Goal: Information Seeking & Learning: Learn about a topic

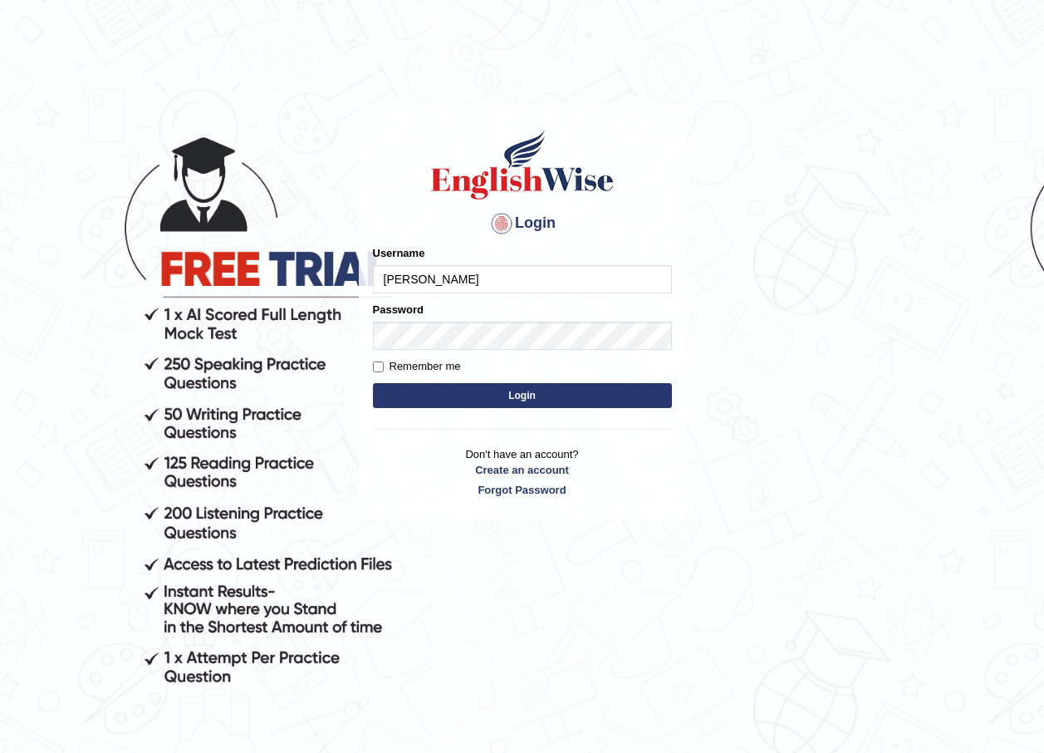
type input "Kanchana2025"
click at [462, 389] on button "Login" at bounding box center [522, 395] width 299 height 25
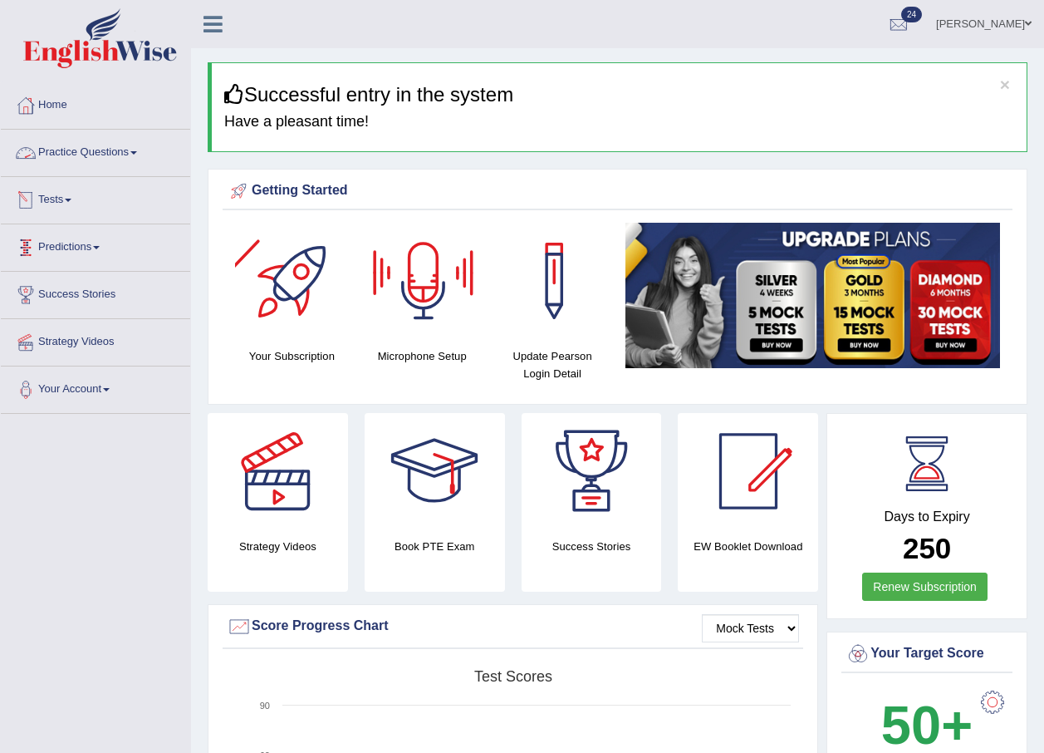
click at [127, 148] on link "Practice Questions" at bounding box center [95, 151] width 189 height 42
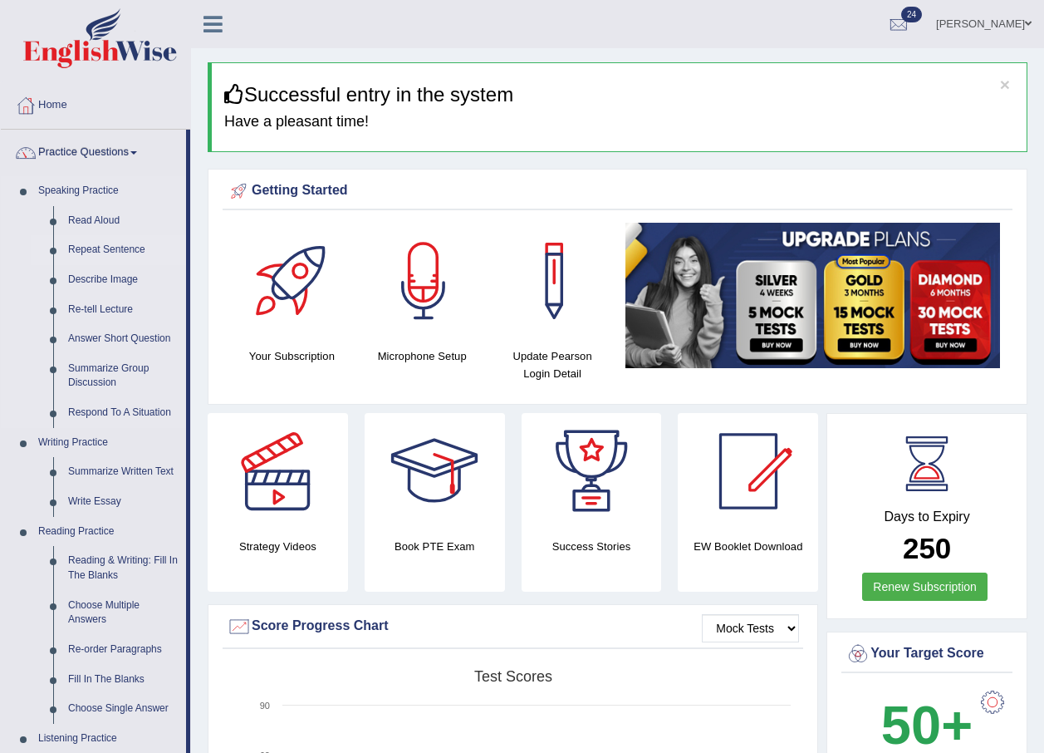
click at [96, 247] on link "Repeat Sentence" at bounding box center [123, 250] width 125 height 30
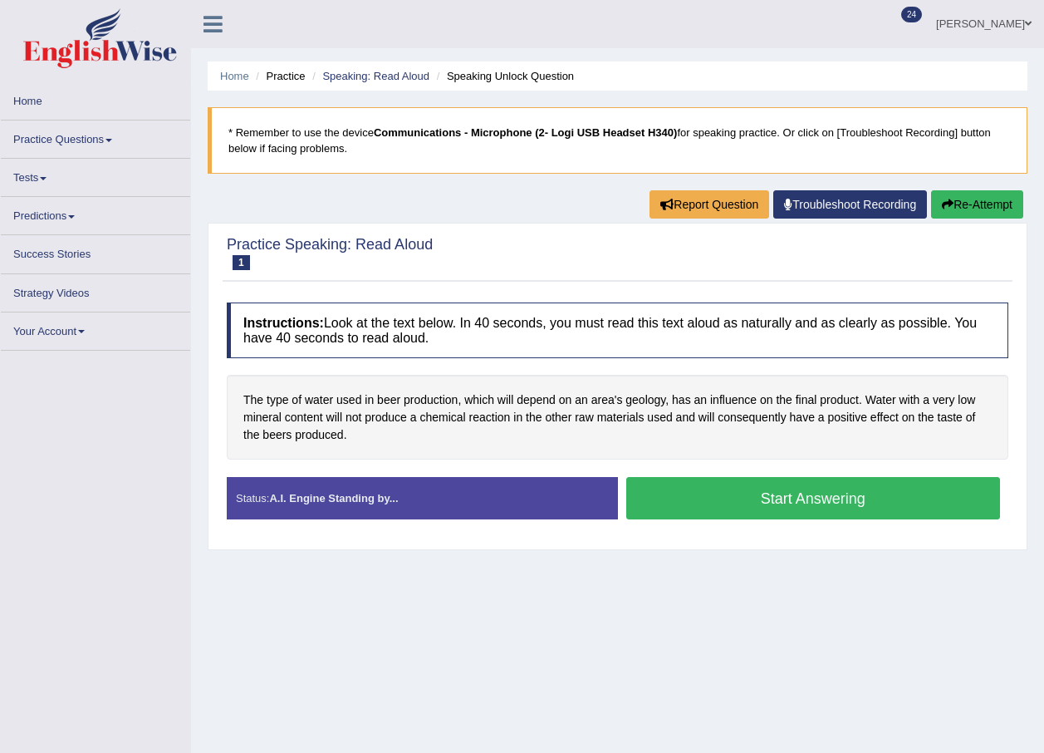
click at [817, 496] on button "Start Answering" at bounding box center [813, 498] width 375 height 42
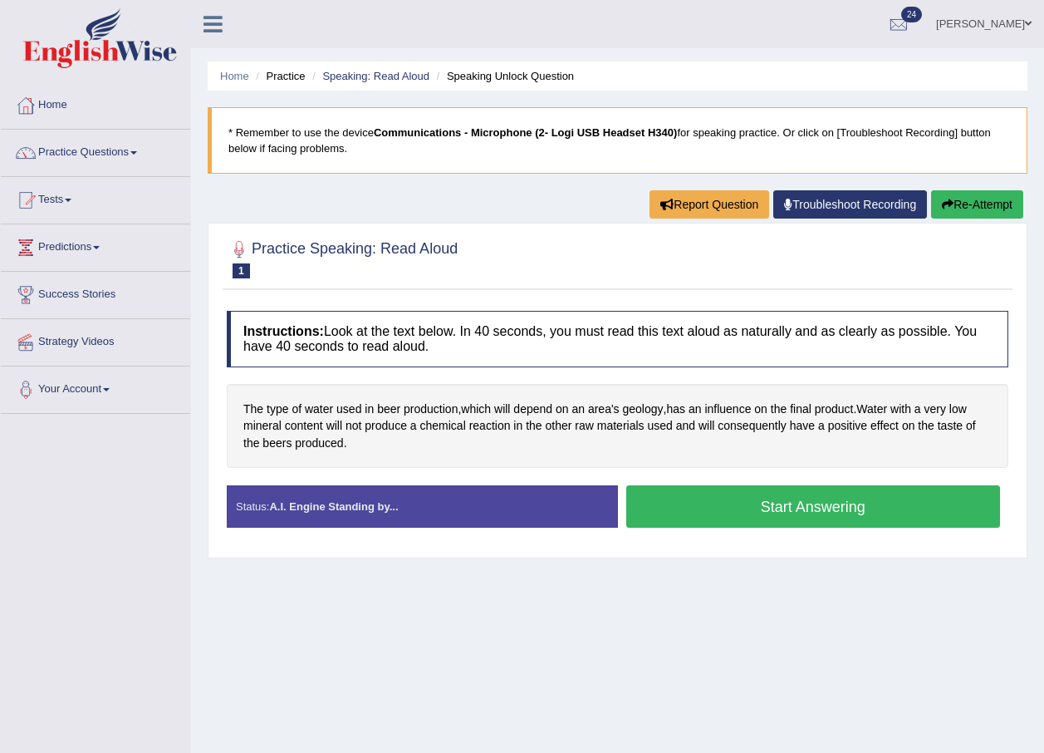
click at [721, 502] on button "Start Answering" at bounding box center [813, 506] width 375 height 42
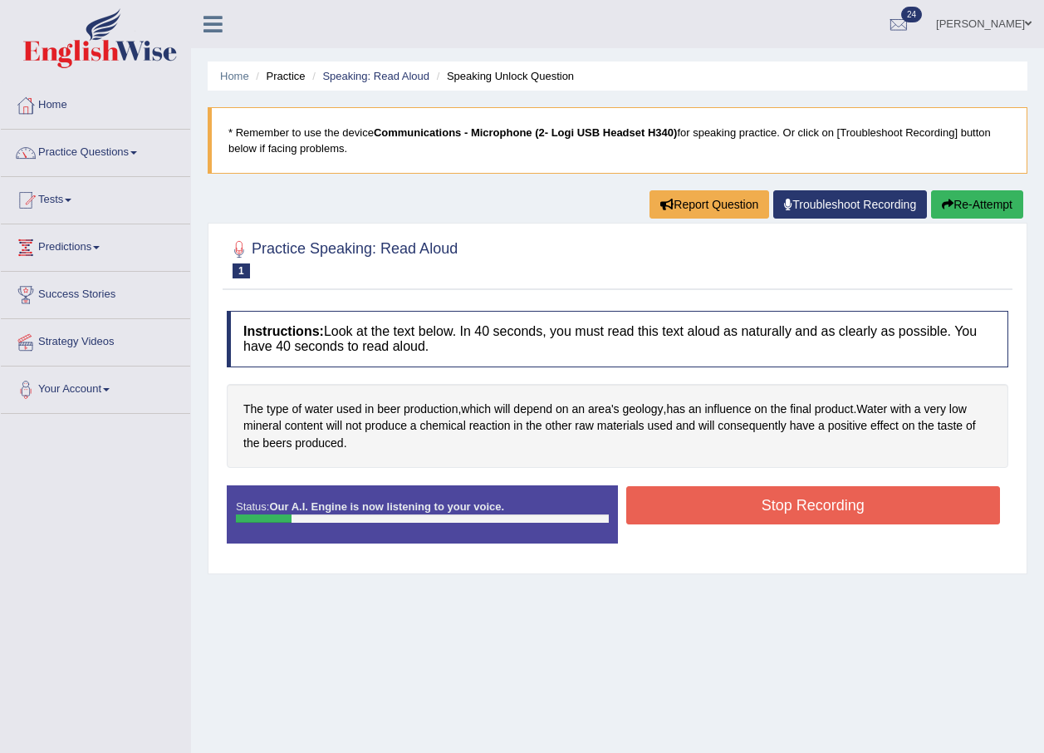
click at [729, 502] on button "Stop Recording" at bounding box center [813, 505] width 375 height 38
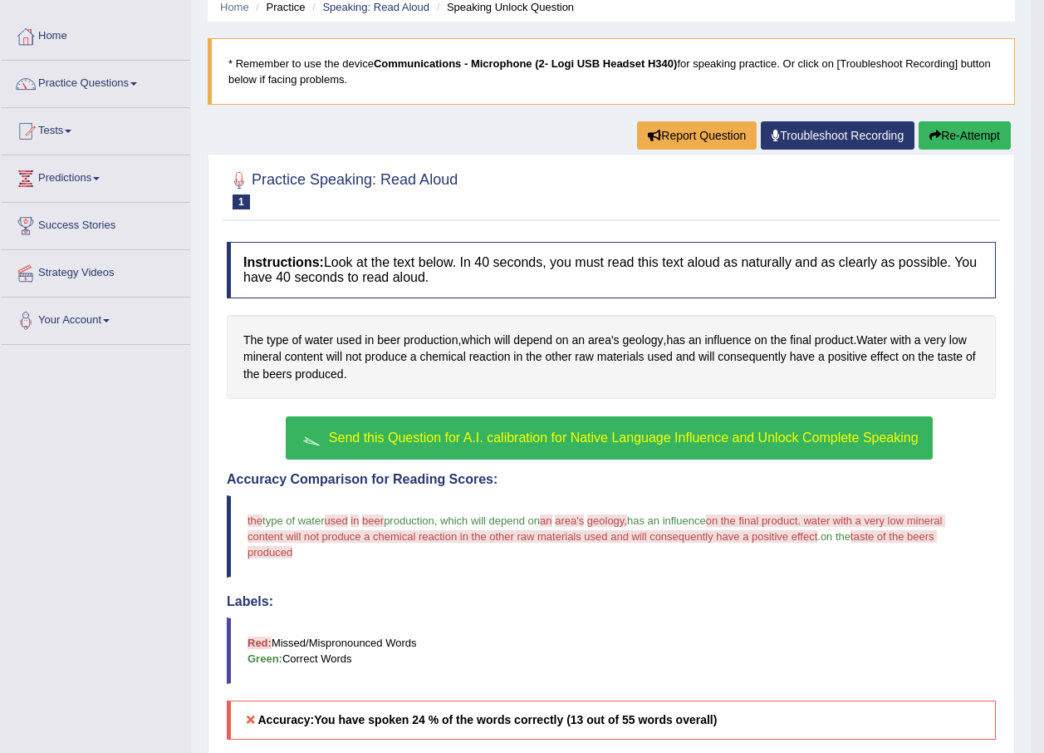
scroll to position [166, 0]
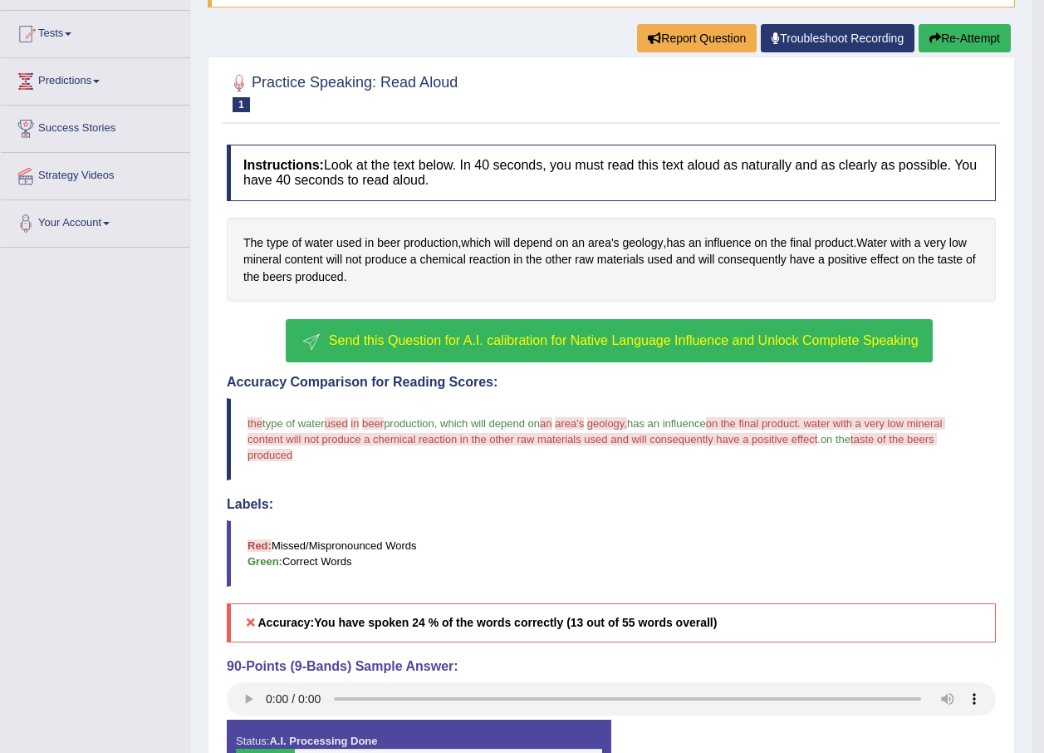
click at [563, 336] on span "Send this Question for A.I. calibration for Native Language Influence and Unloc…" at bounding box center [624, 340] width 590 height 14
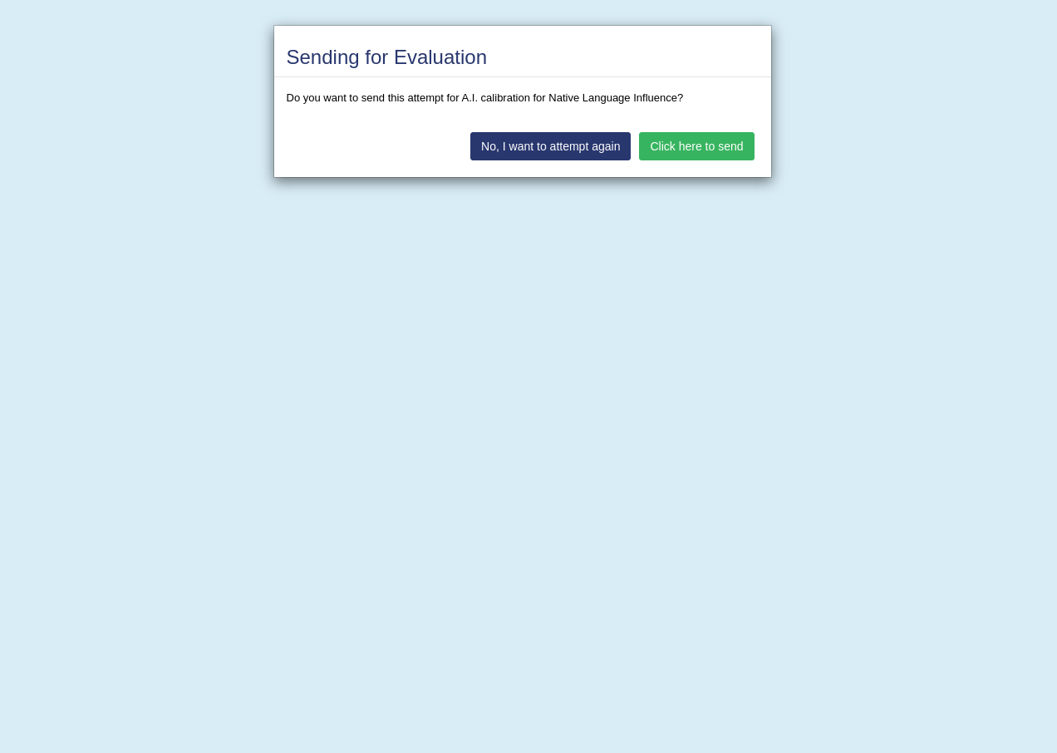
click at [729, 142] on button "Click here to send" at bounding box center [696, 146] width 115 height 28
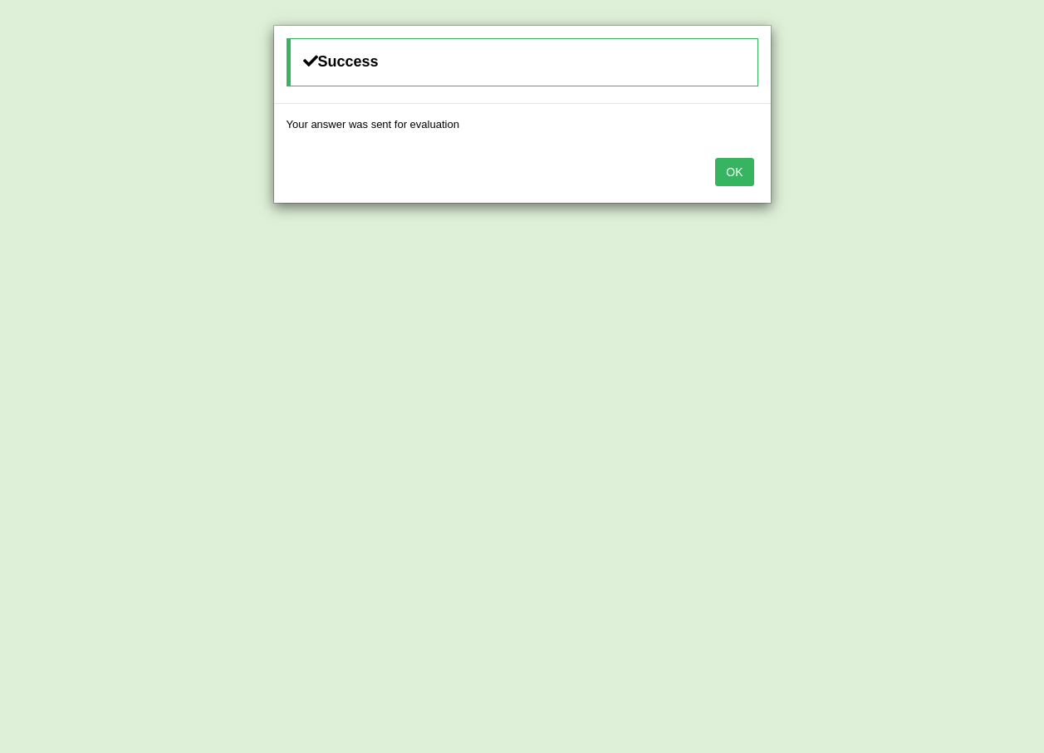
click at [738, 183] on button "OK" at bounding box center [734, 172] width 38 height 28
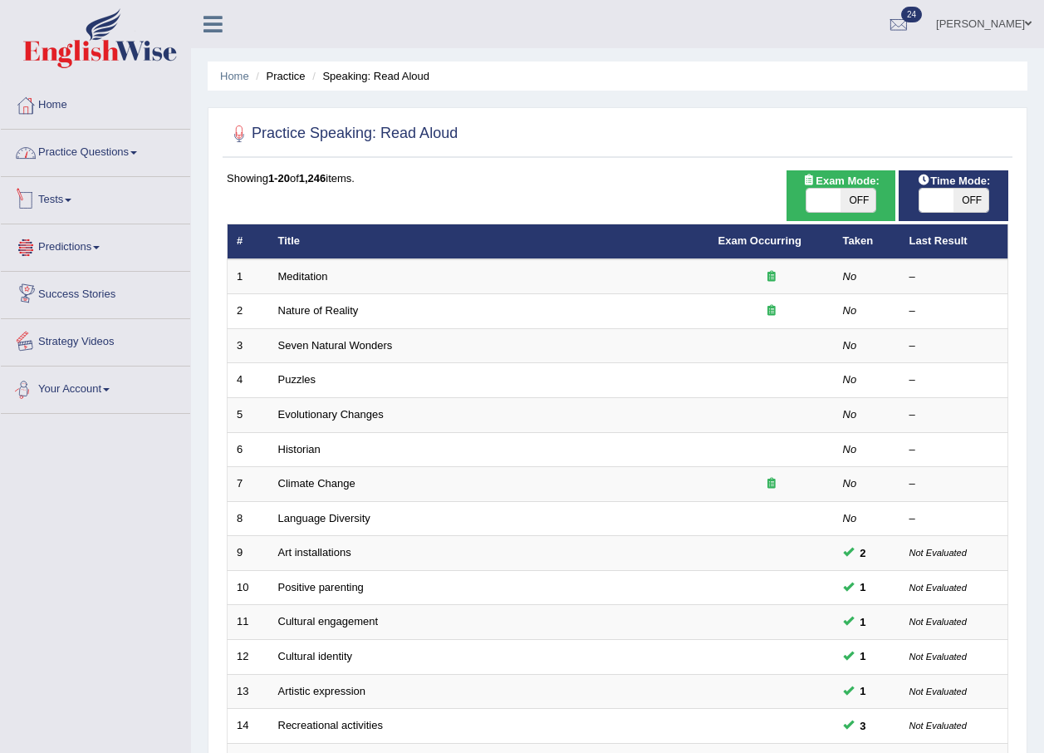
click at [128, 148] on link "Practice Questions" at bounding box center [95, 151] width 189 height 42
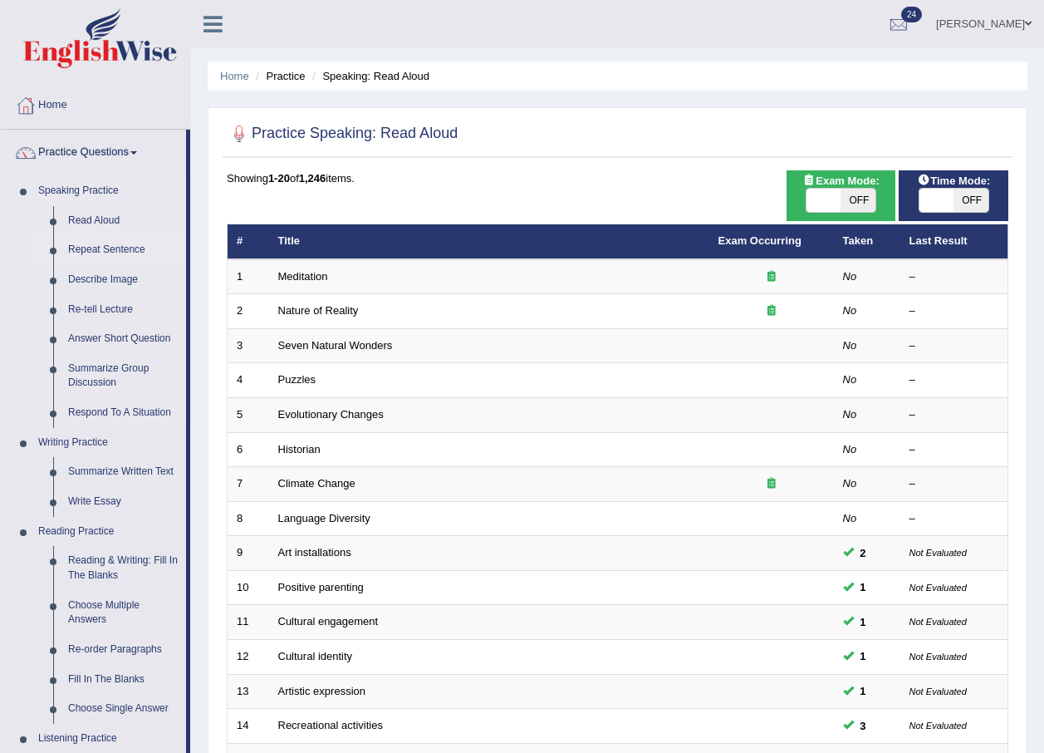
click at [92, 243] on link "Repeat Sentence" at bounding box center [123, 250] width 125 height 30
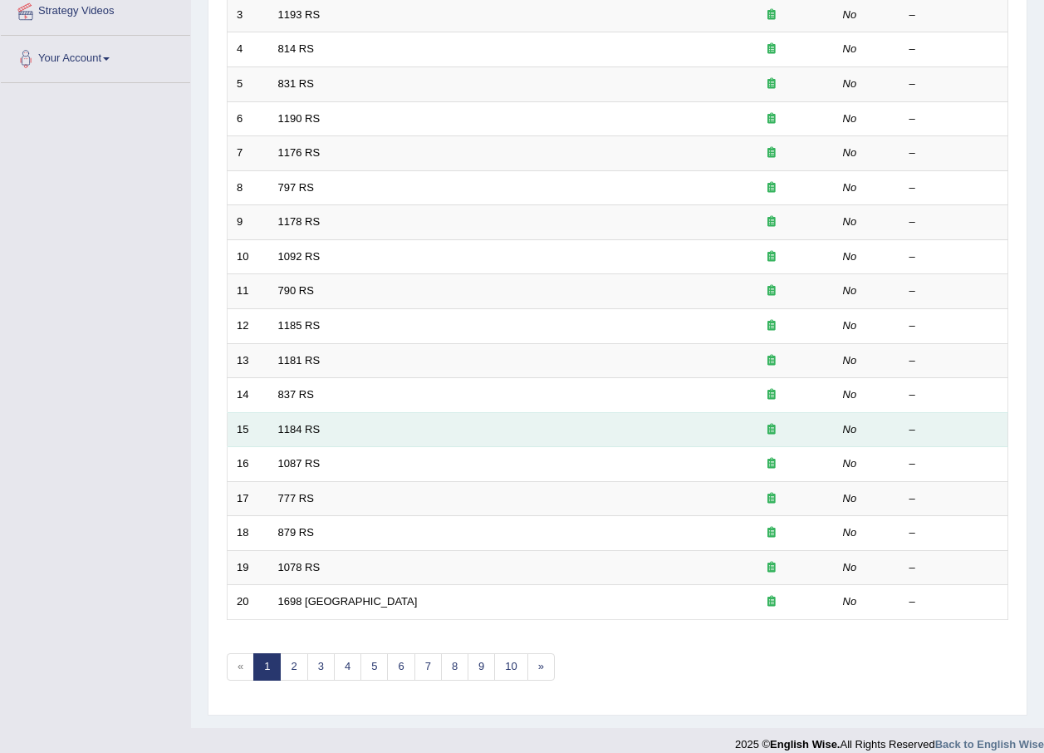
scroll to position [347, 0]
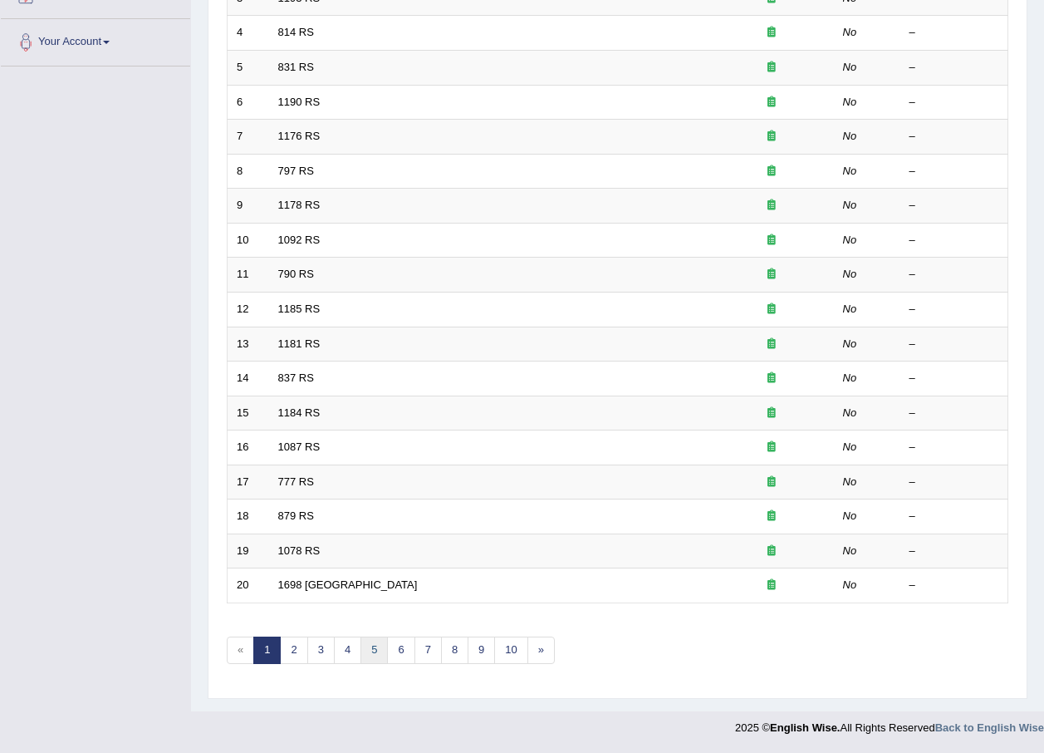
click at [377, 653] on link "5" at bounding box center [374, 649] width 27 height 27
click at [450, 648] on link "8" at bounding box center [454, 649] width 27 height 27
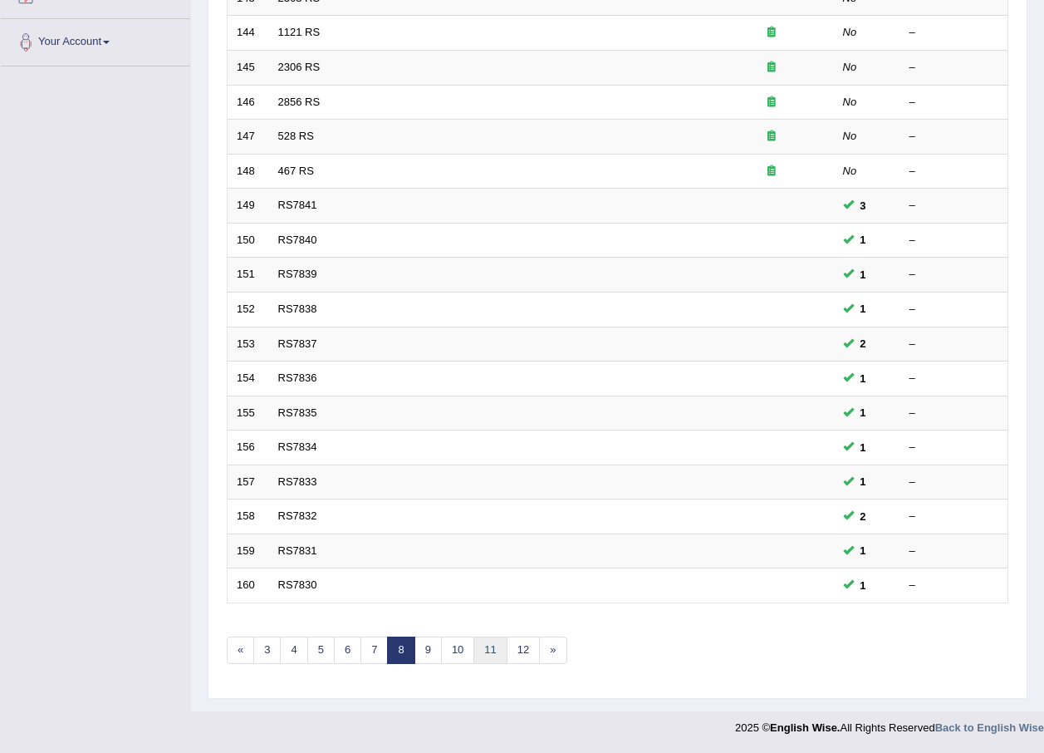
click at [488, 659] on link "11" at bounding box center [489, 649] width 33 height 27
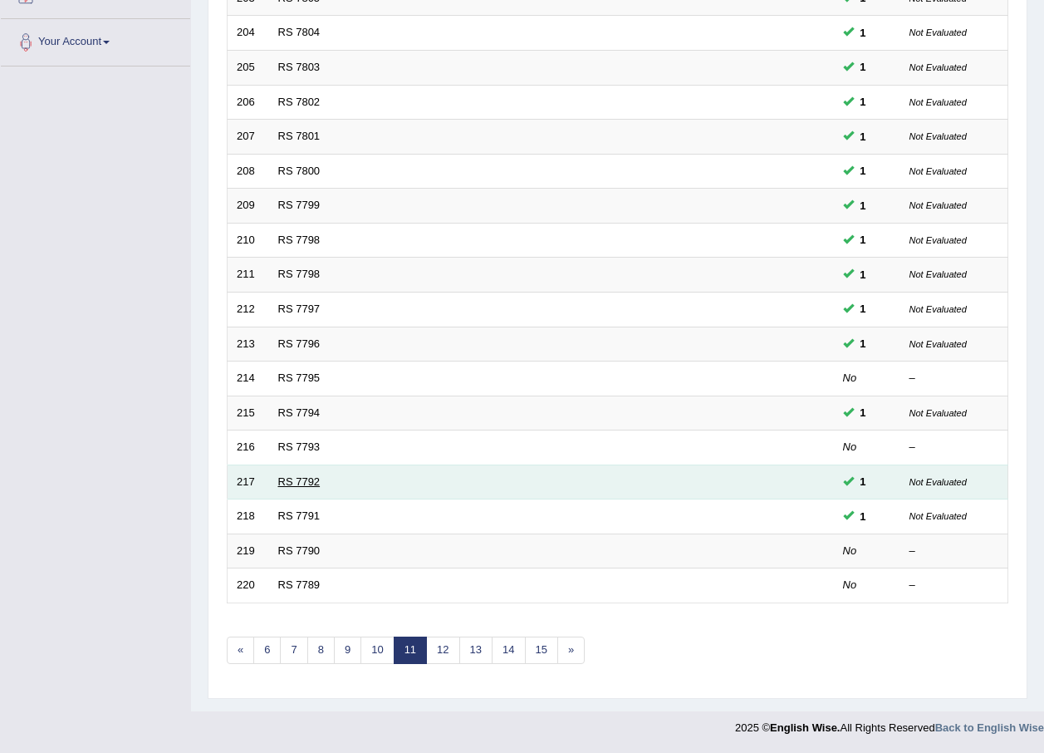
click at [299, 484] on link "RS 7792" at bounding box center [299, 481] width 42 height 12
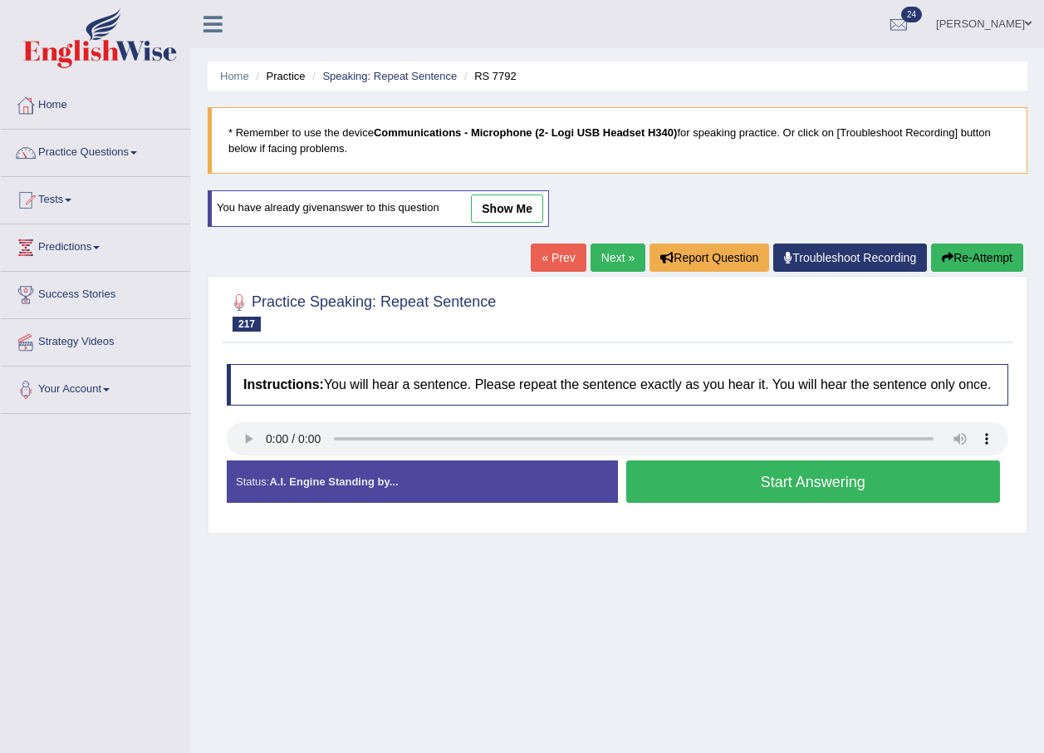
click at [767, 482] on button "Start Answering" at bounding box center [813, 481] width 375 height 42
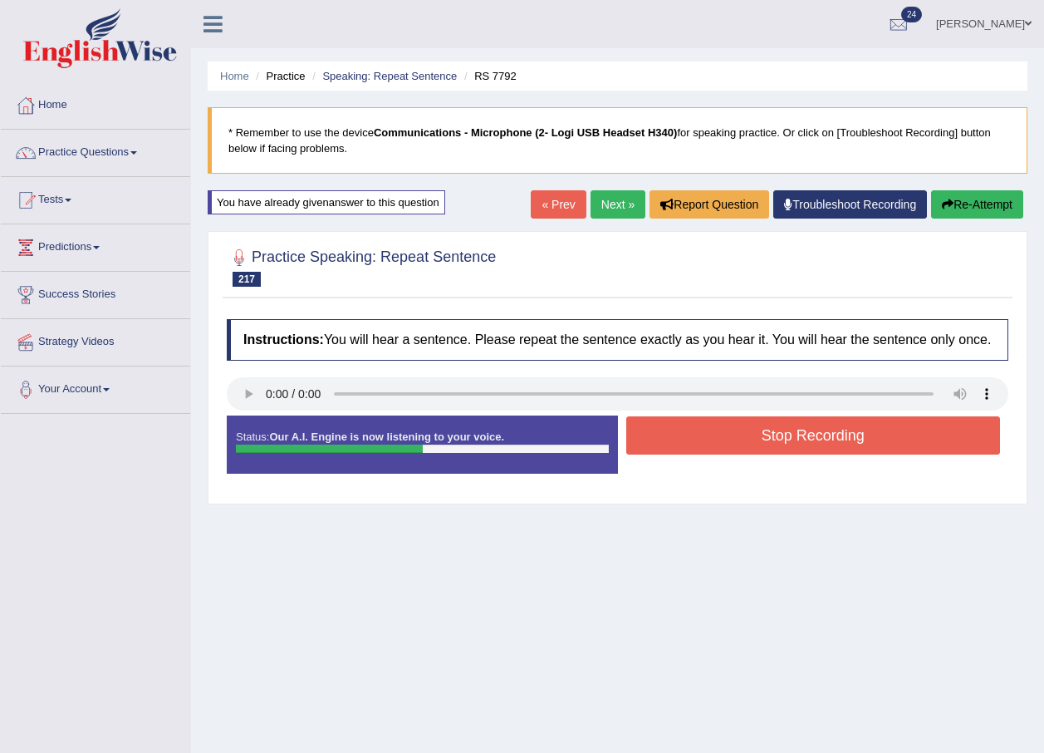
click at [770, 441] on button "Stop Recording" at bounding box center [813, 435] width 375 height 38
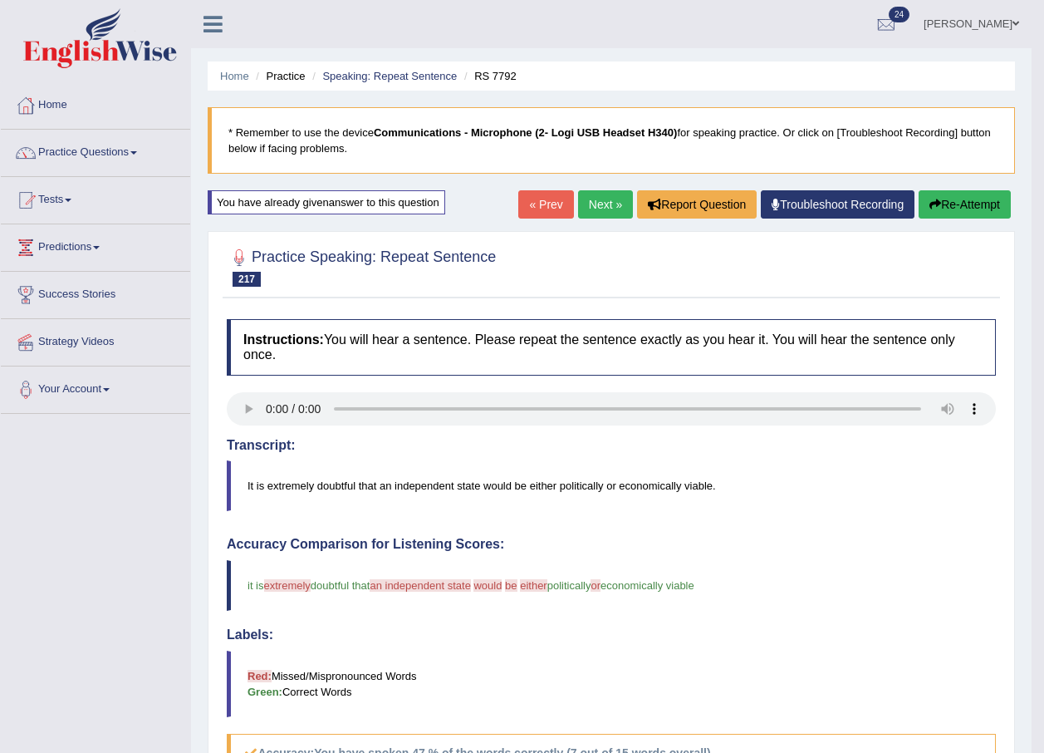
click at [1023, 22] on link "Kanchana De Silva" at bounding box center [971, 21] width 120 height 43
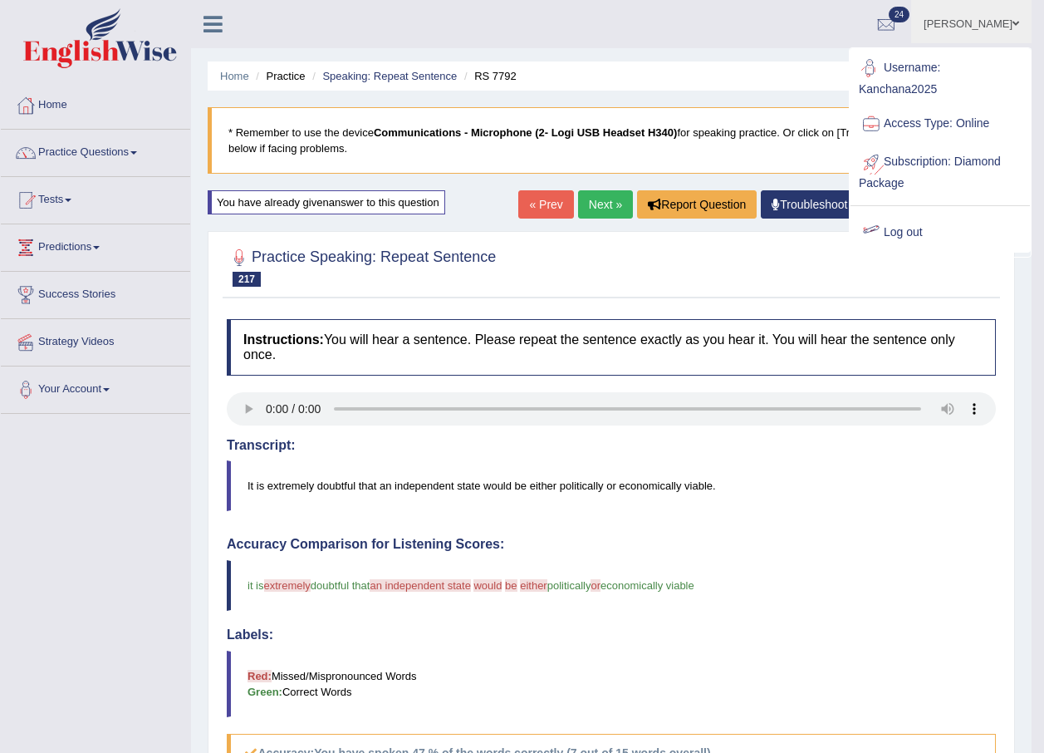
click at [915, 238] on link "Log out" at bounding box center [940, 232] width 179 height 38
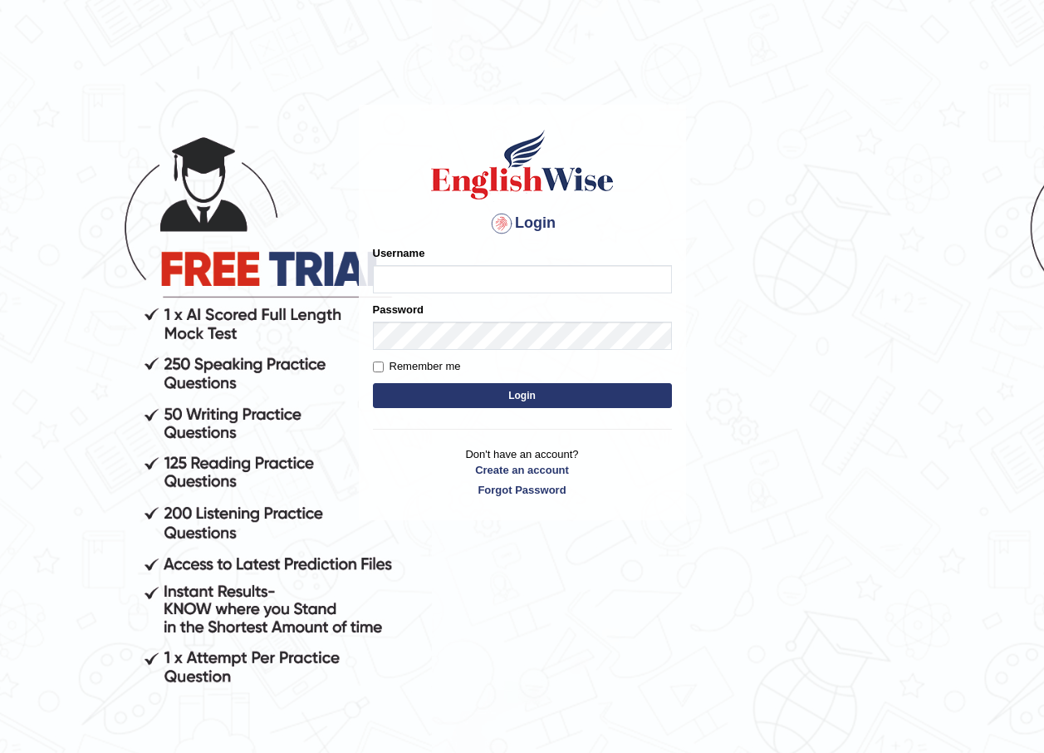
click at [435, 288] on input "Username" at bounding box center [522, 279] width 299 height 28
type input "maureen_parramatta"
click at [447, 396] on button "Login" at bounding box center [522, 395] width 299 height 25
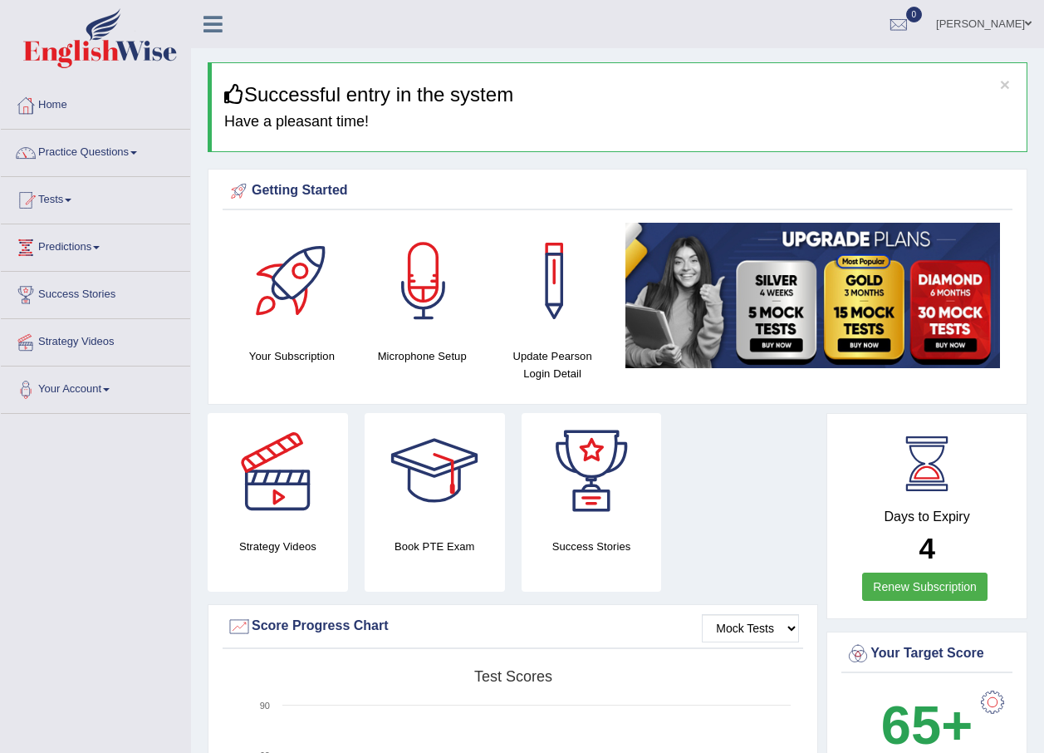
click at [135, 156] on link "Practice Questions" at bounding box center [95, 151] width 189 height 42
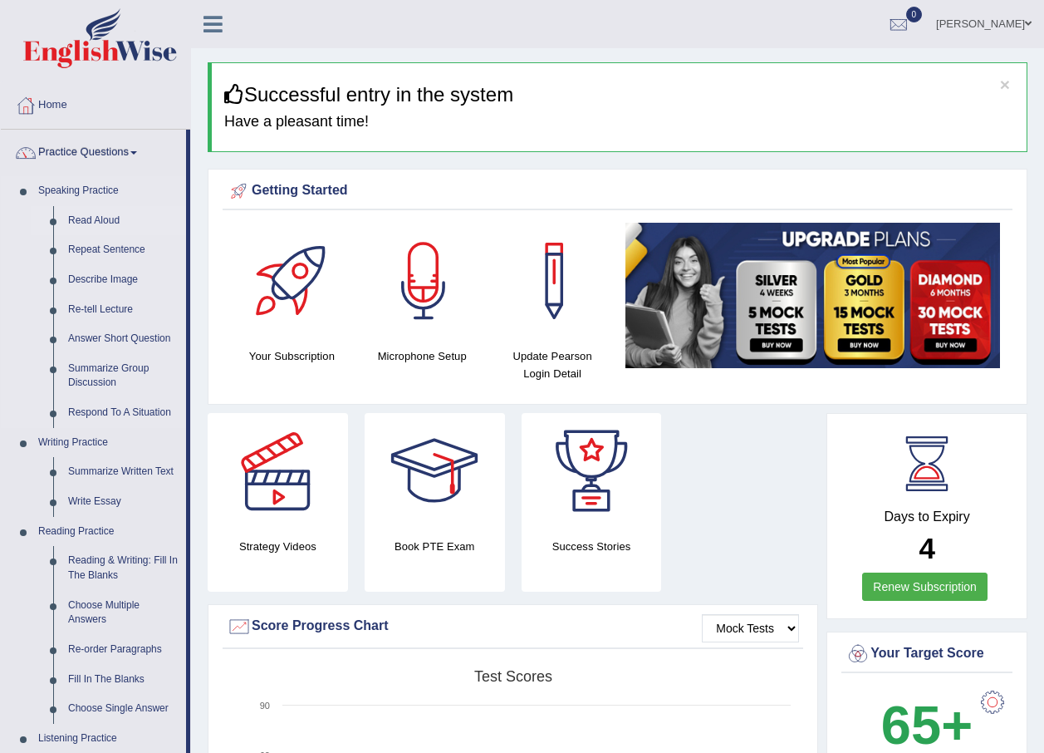
click at [96, 212] on link "Read Aloud" at bounding box center [123, 221] width 125 height 30
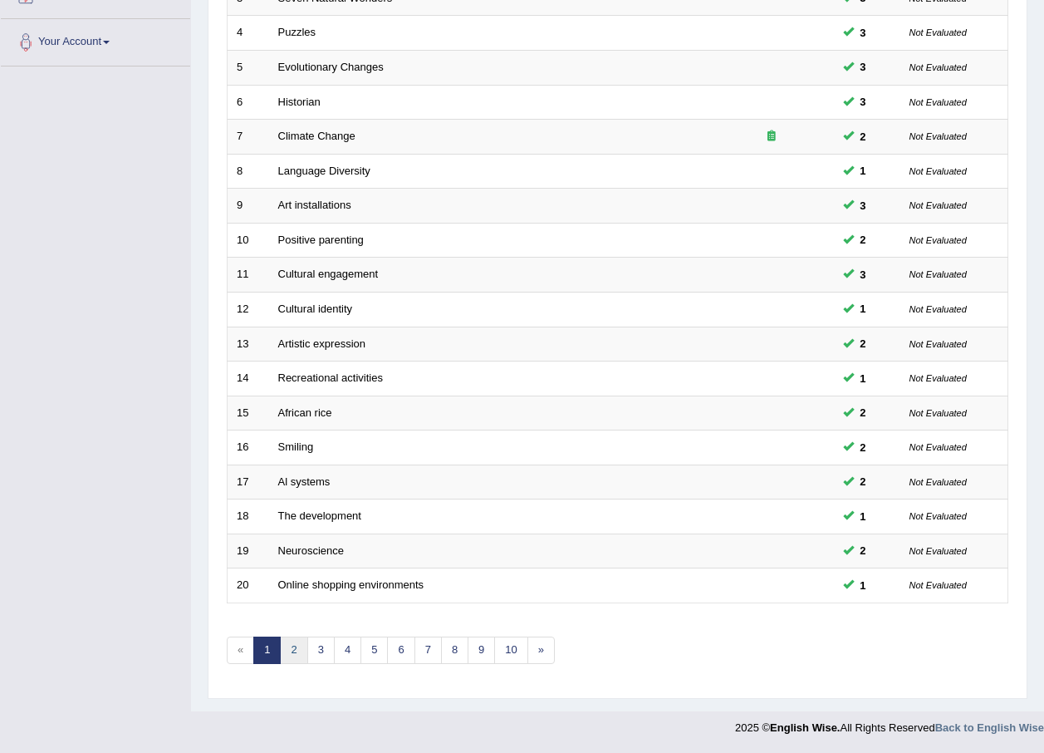
click at [287, 660] on link "2" at bounding box center [293, 649] width 27 height 27
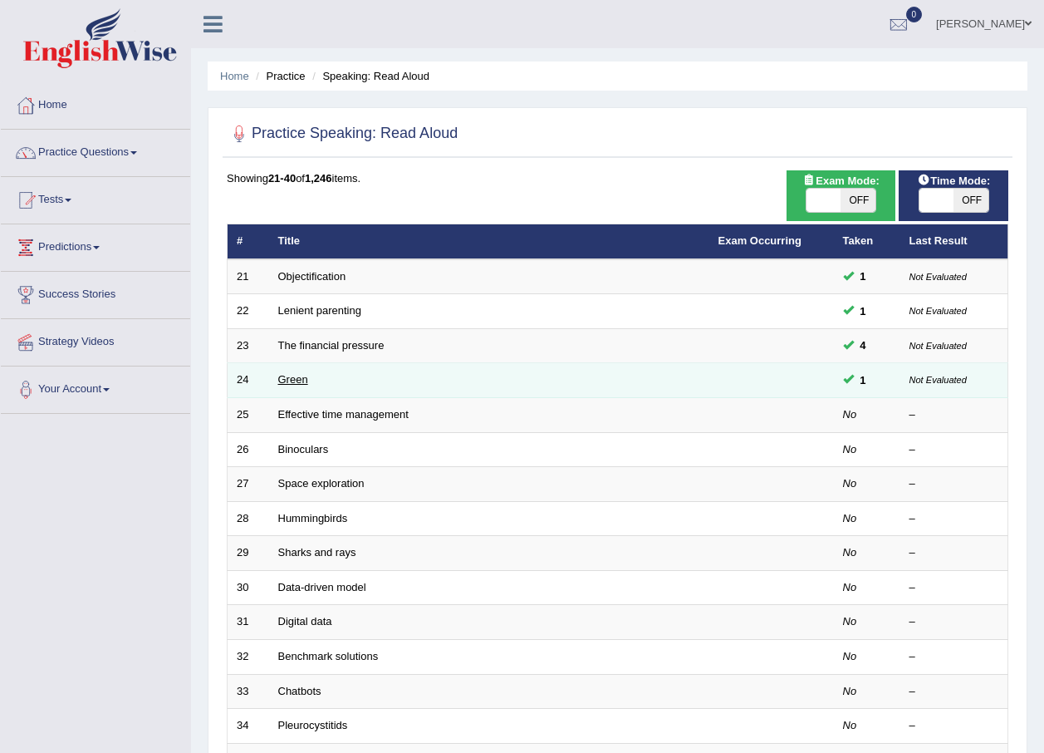
click at [278, 380] on link "Green" at bounding box center [293, 379] width 30 height 12
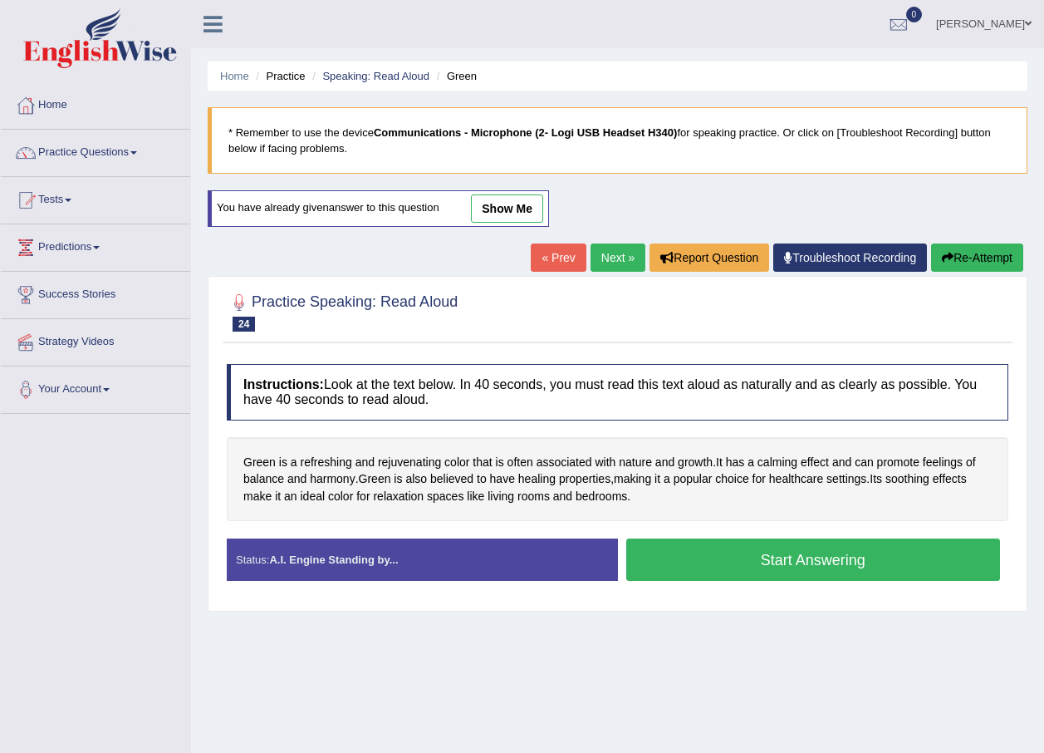
click at [743, 567] on button "Start Answering" at bounding box center [813, 559] width 375 height 42
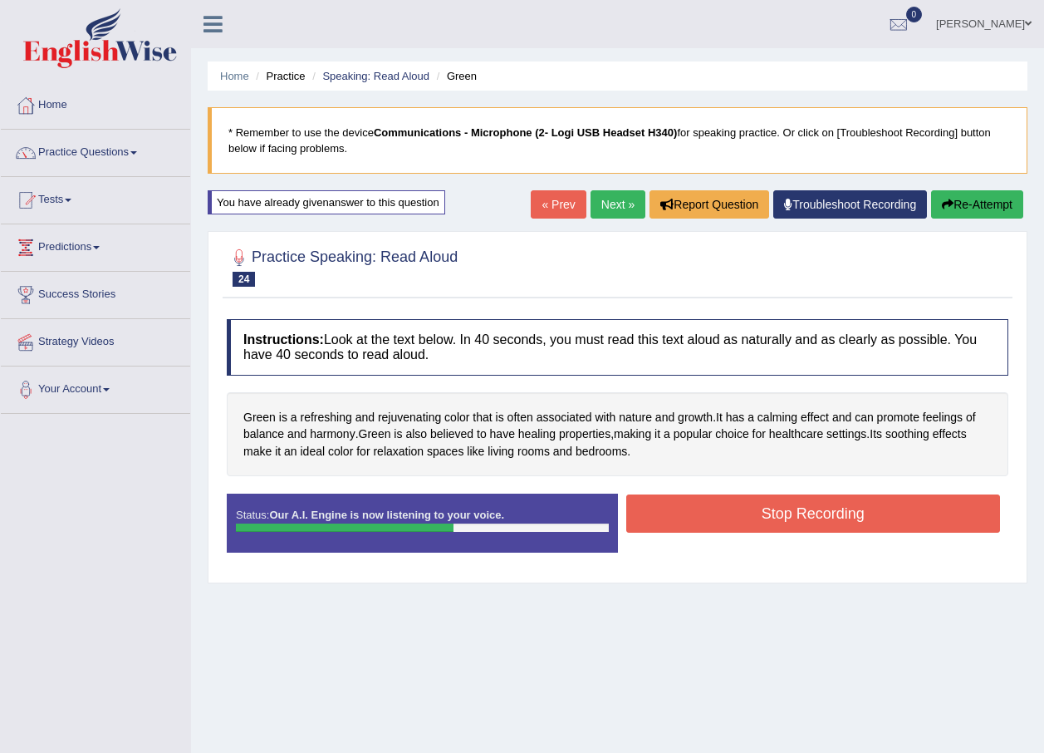
click at [751, 517] on button "Stop Recording" at bounding box center [813, 513] width 375 height 38
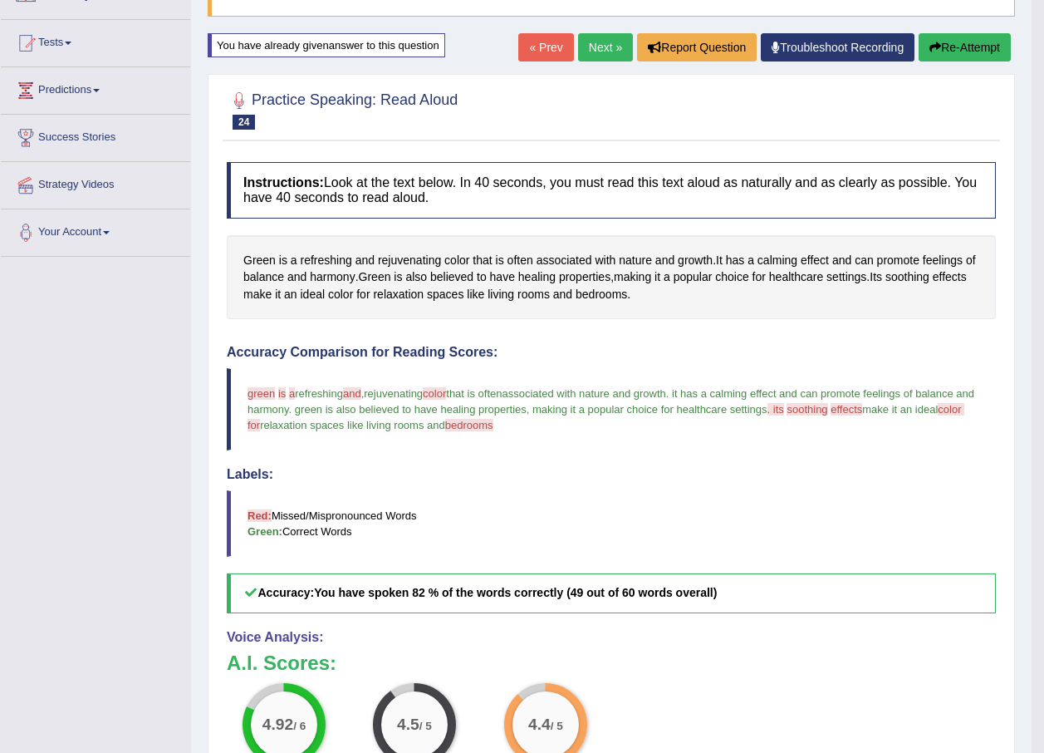
scroll to position [74, 0]
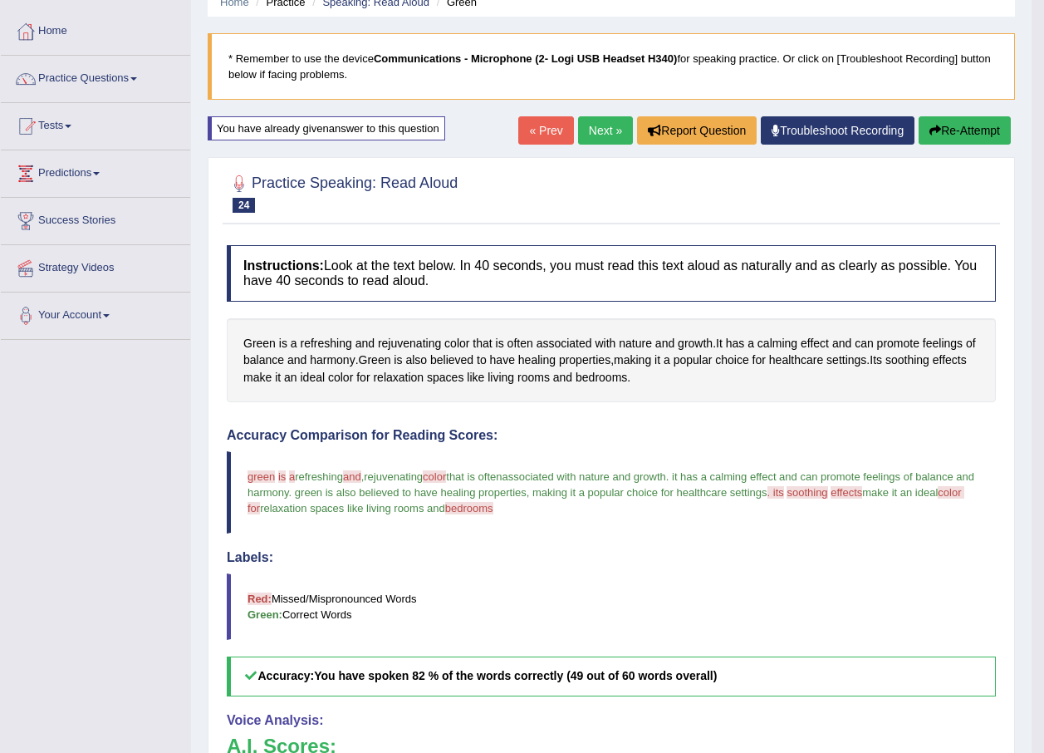
click at [578, 119] on link "Next »" at bounding box center [605, 130] width 55 height 28
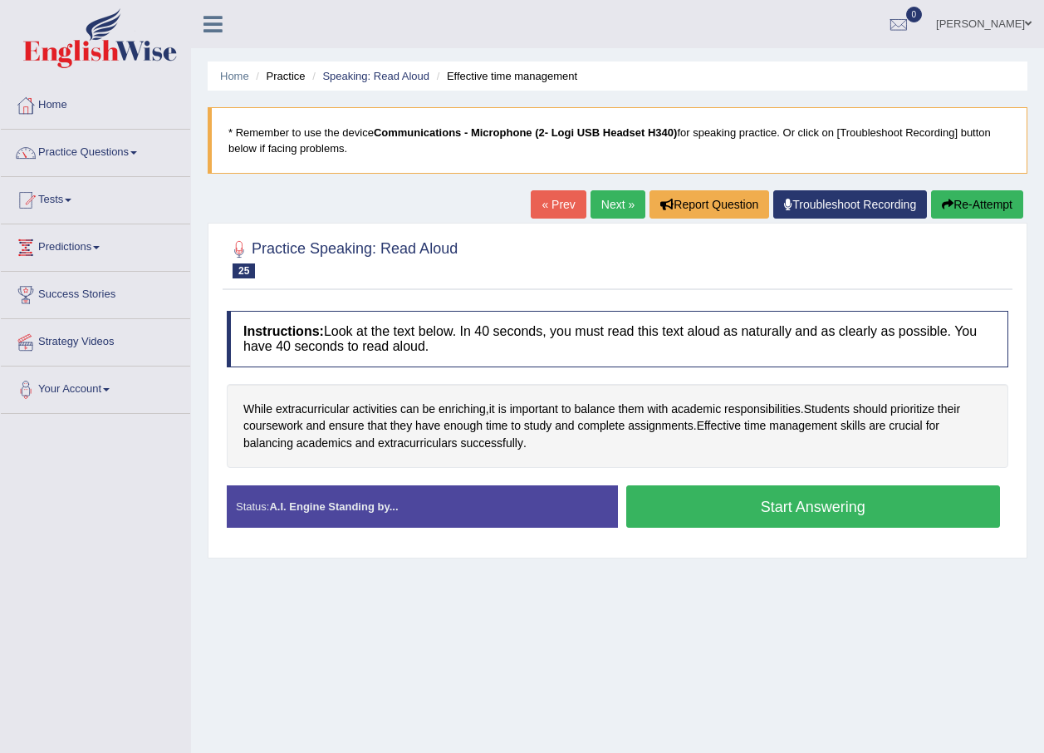
click at [137, 154] on span at bounding box center [133, 152] width 7 height 3
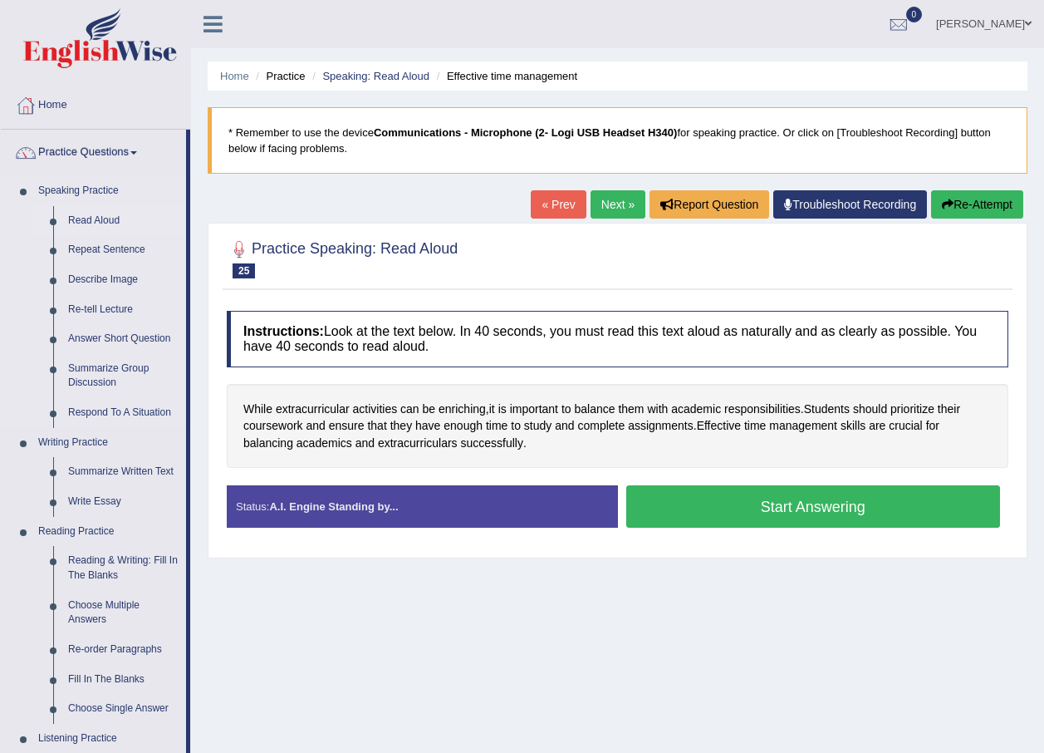
click at [101, 214] on link "Read Aloud" at bounding box center [123, 221] width 125 height 30
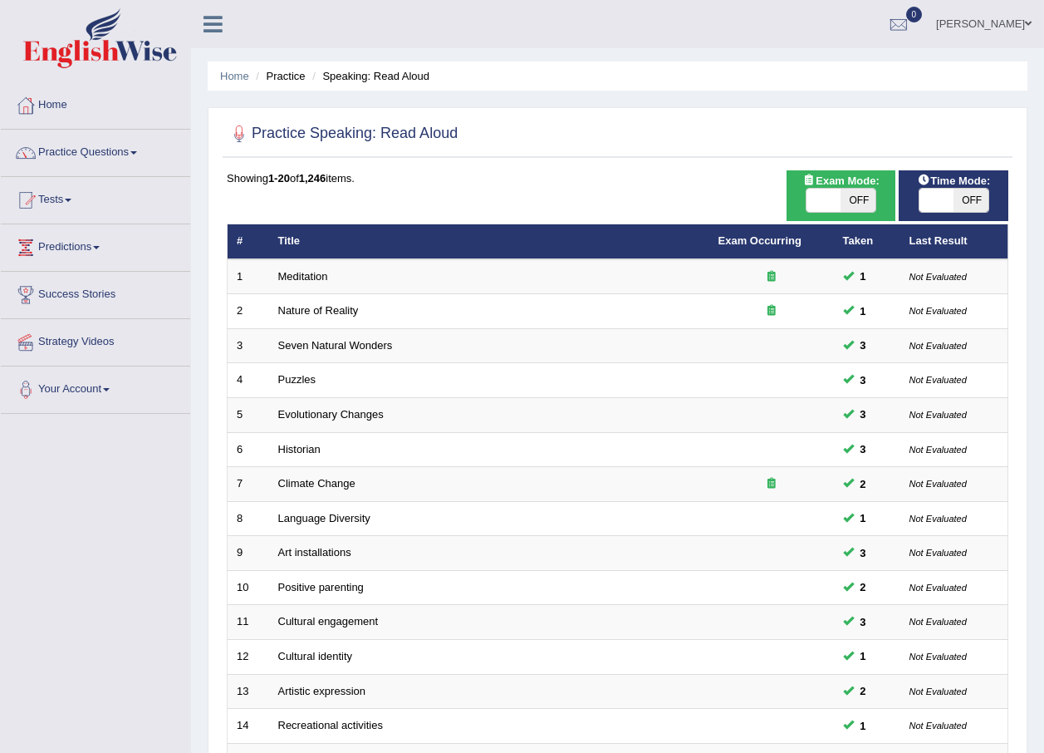
click at [871, 194] on span "OFF" at bounding box center [858, 200] width 35 height 23
checkbox input "true"
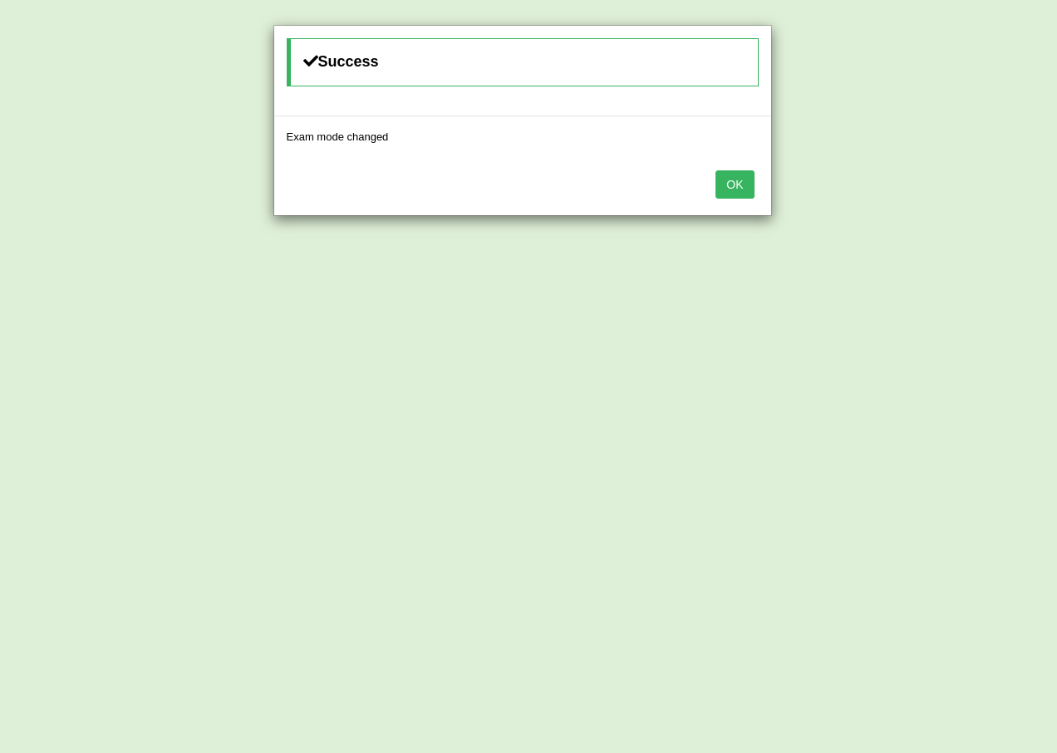
drag, startPoint x: 737, startPoint y: 200, endPoint x: 725, endPoint y: 169, distance: 33.6
click at [729, 189] on div "OK" at bounding box center [522, 186] width 497 height 58
click at [728, 169] on div "OK" at bounding box center [522, 186] width 497 height 58
click at [731, 179] on button "OK" at bounding box center [734, 184] width 38 height 28
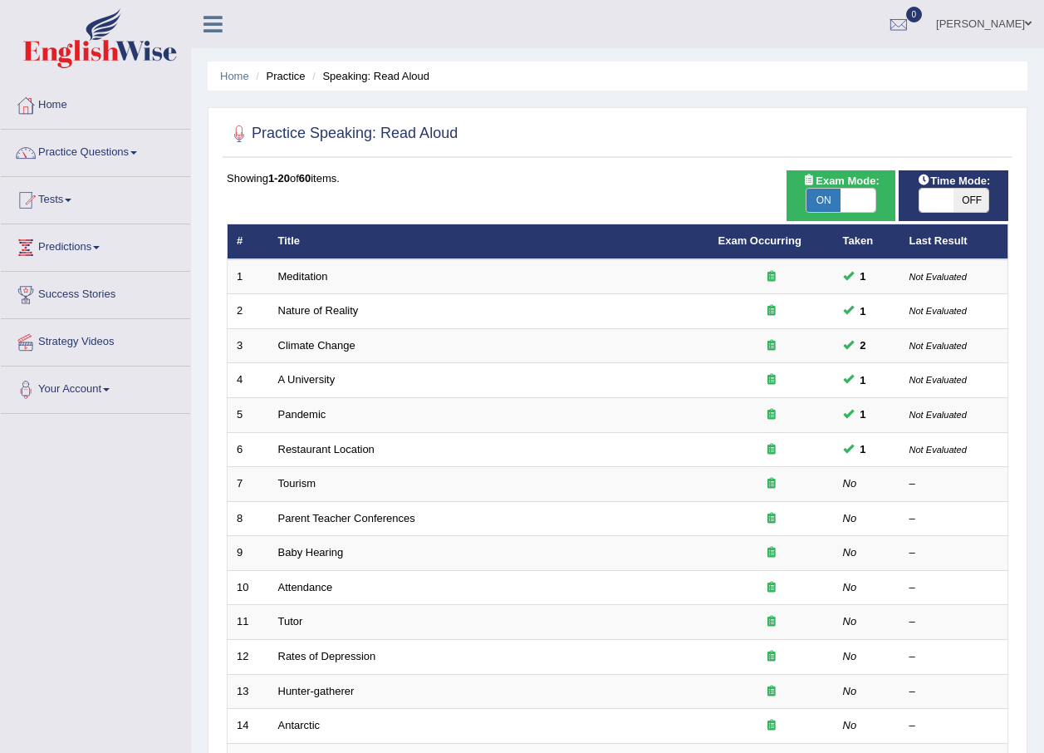
click at [960, 194] on span "OFF" at bounding box center [971, 200] width 35 height 23
checkbox input "true"
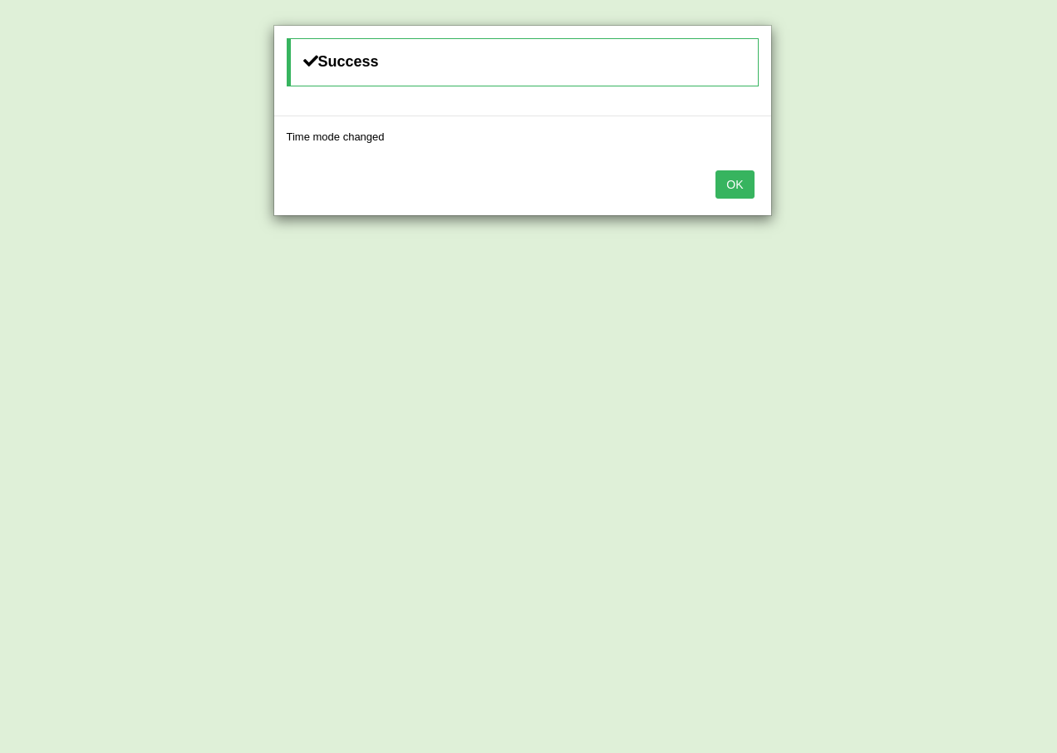
click at [719, 177] on button "OK" at bounding box center [734, 184] width 38 height 28
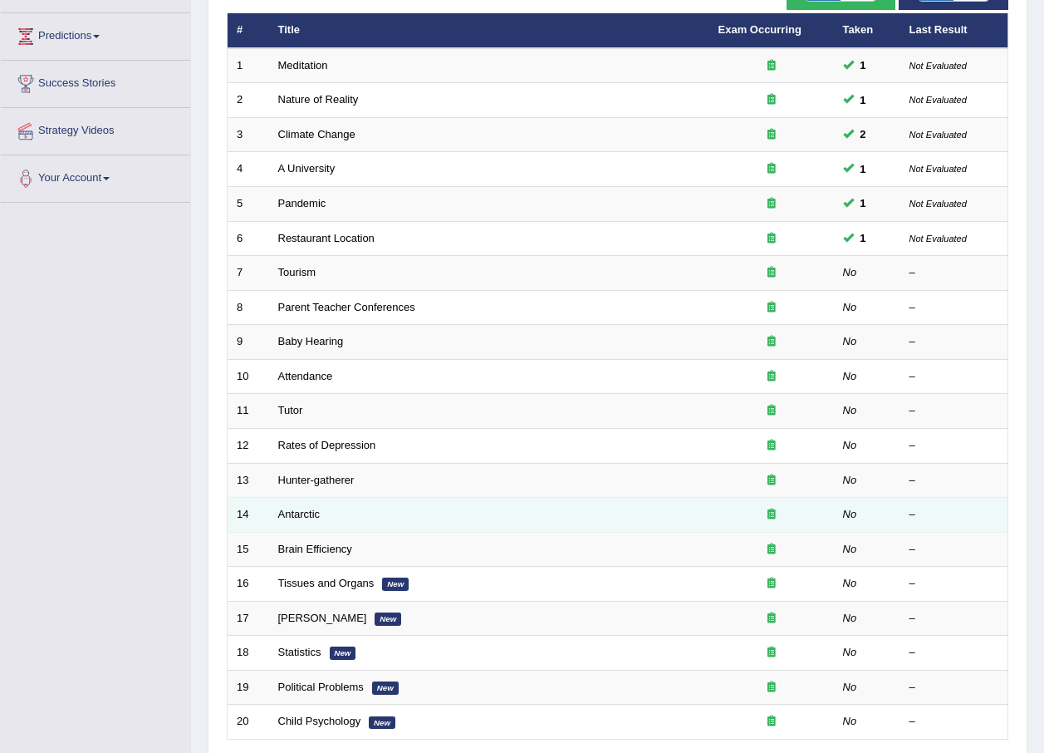
scroll to position [181, 0]
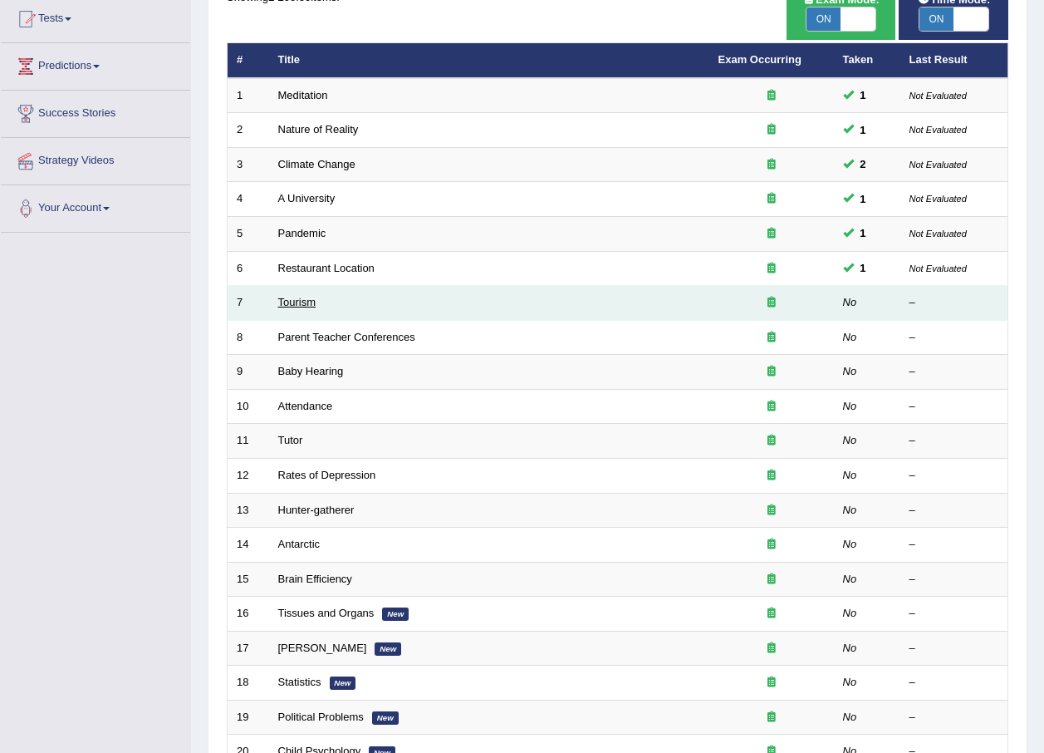
click at [298, 302] on link "Tourism" at bounding box center [297, 302] width 38 height 12
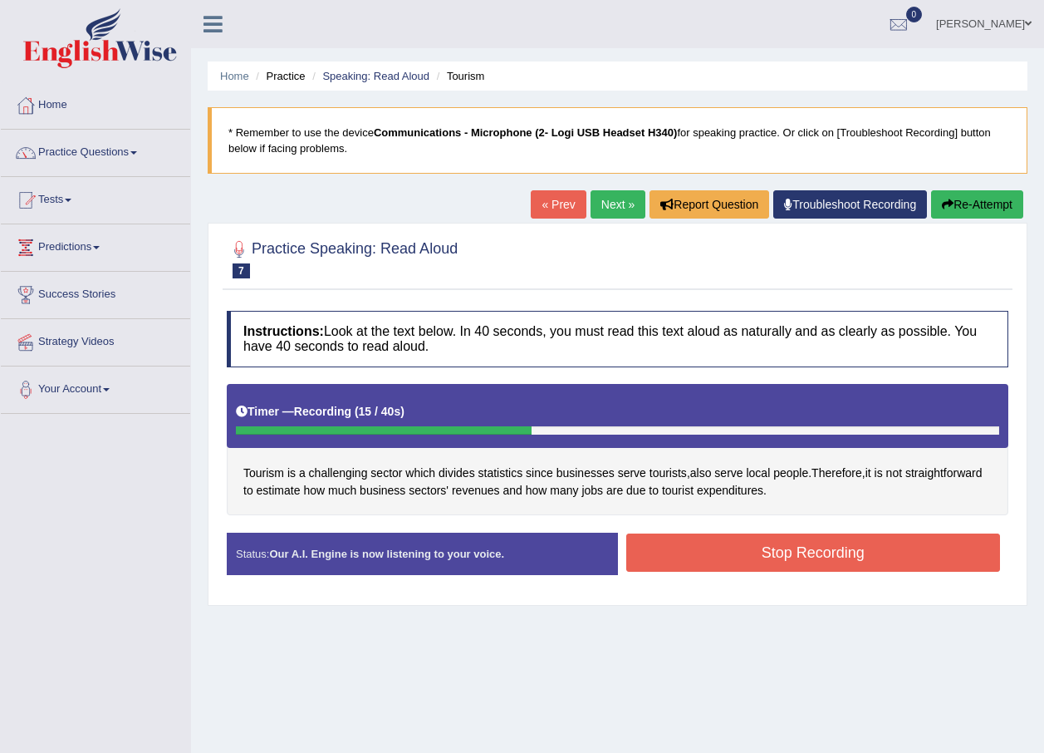
click at [801, 552] on button "Stop Recording" at bounding box center [813, 552] width 375 height 38
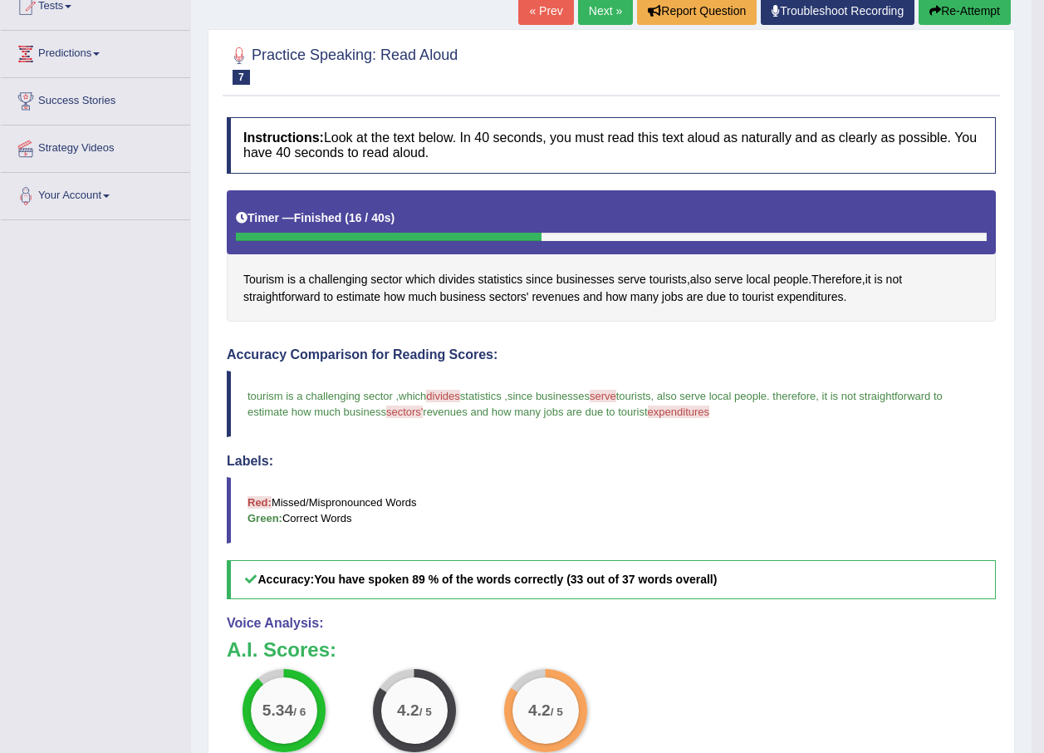
scroll to position [164, 0]
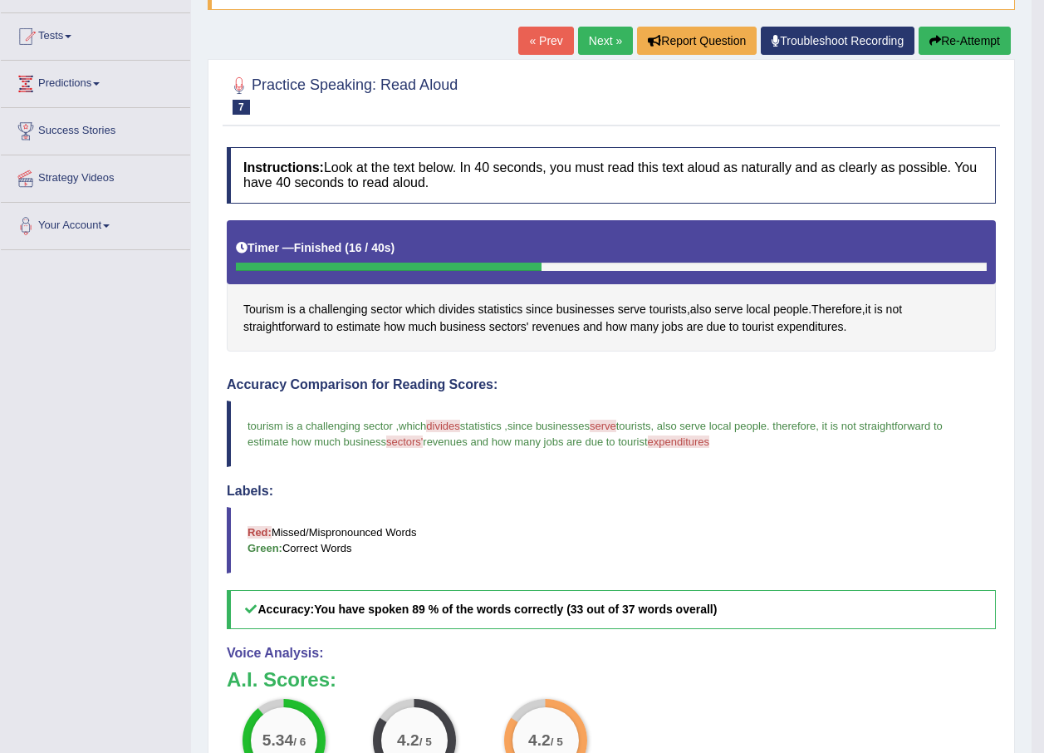
click at [601, 35] on link "Next »" at bounding box center [605, 41] width 55 height 28
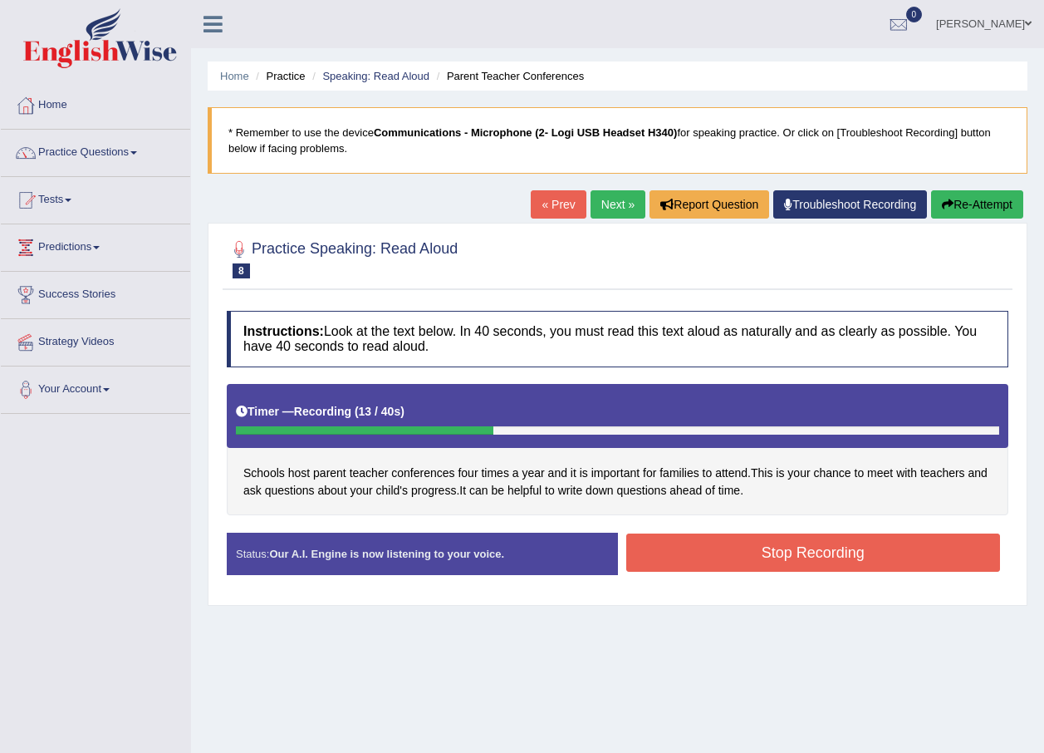
click at [809, 546] on button "Stop Recording" at bounding box center [813, 552] width 375 height 38
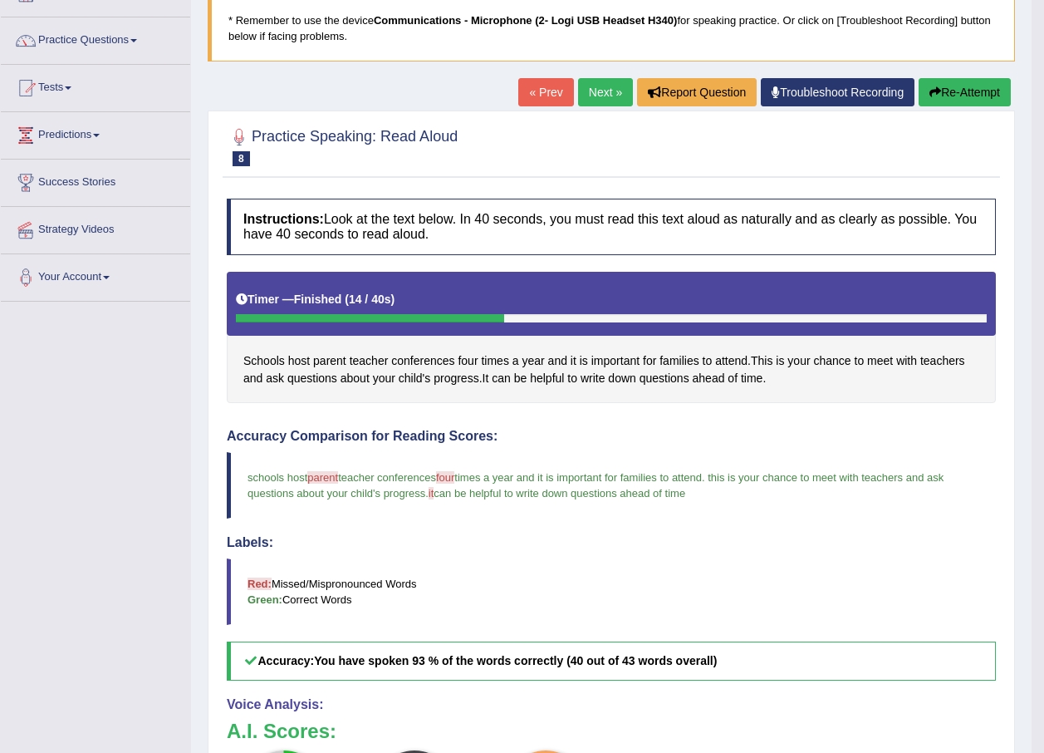
scroll to position [81, 0]
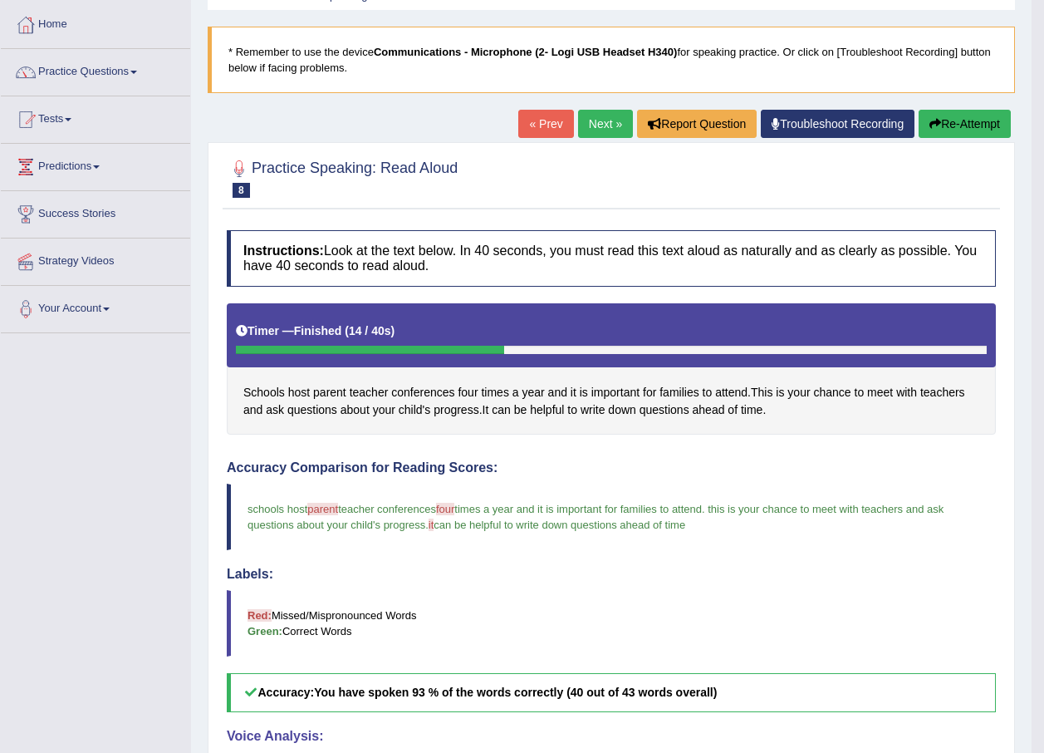
click at [582, 113] on link "Next »" at bounding box center [605, 124] width 55 height 28
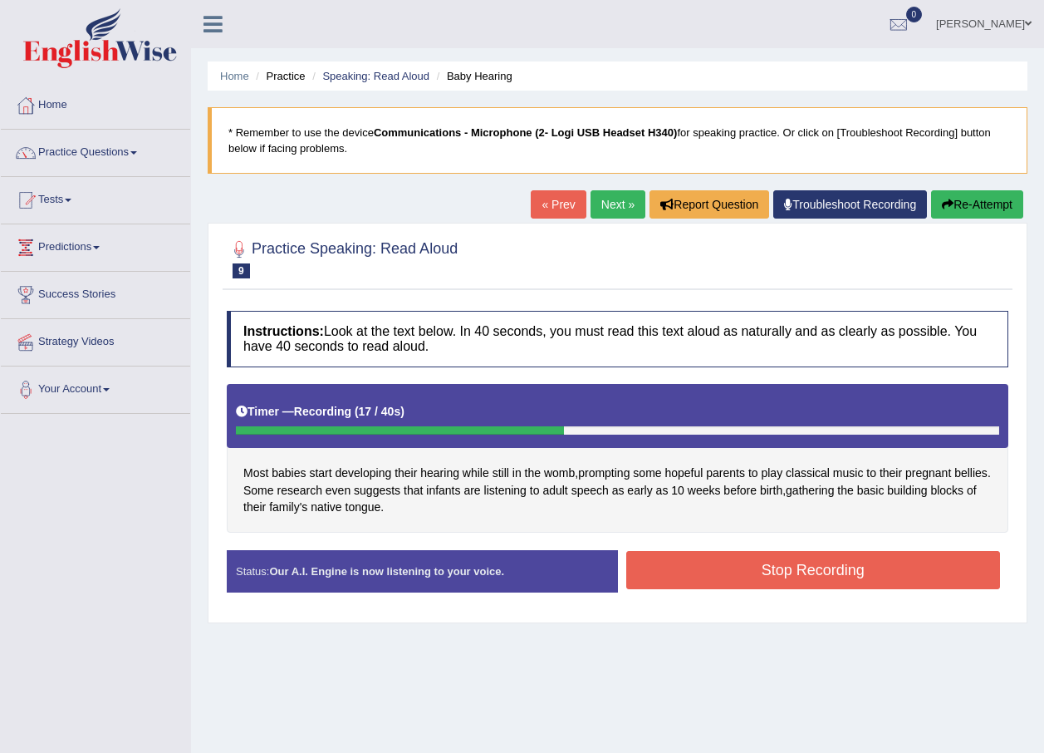
click at [733, 561] on button "Stop Recording" at bounding box center [813, 570] width 375 height 38
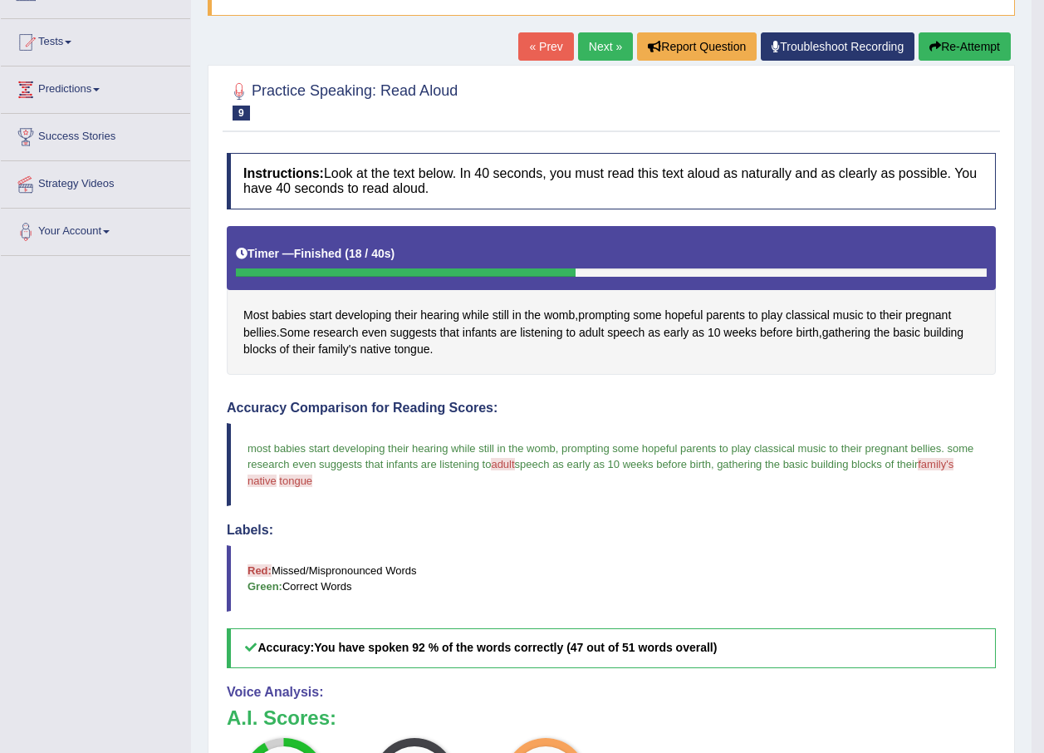
scroll to position [114, 0]
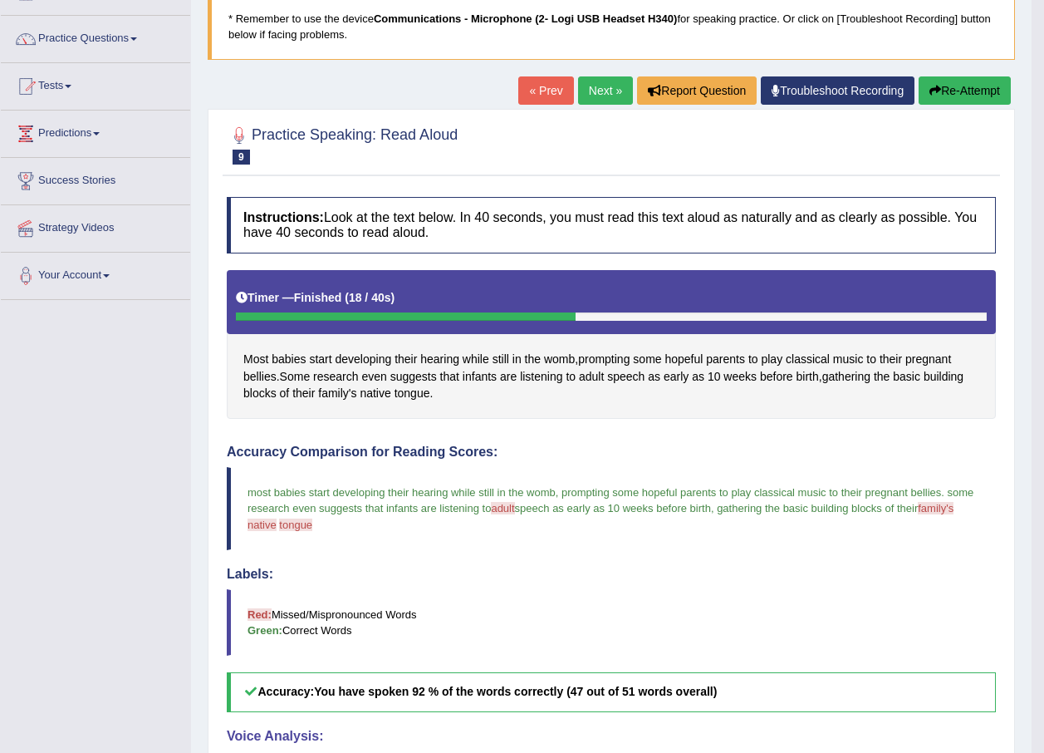
click at [609, 81] on link "Next »" at bounding box center [605, 90] width 55 height 28
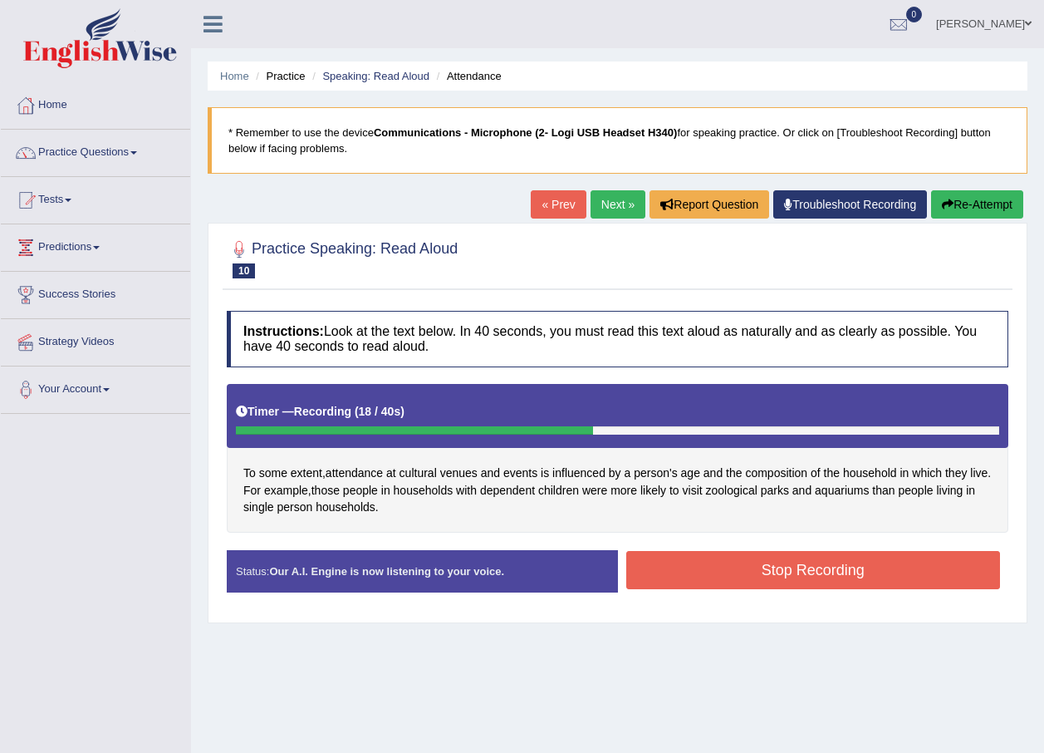
click at [772, 569] on button "Stop Recording" at bounding box center [813, 570] width 375 height 38
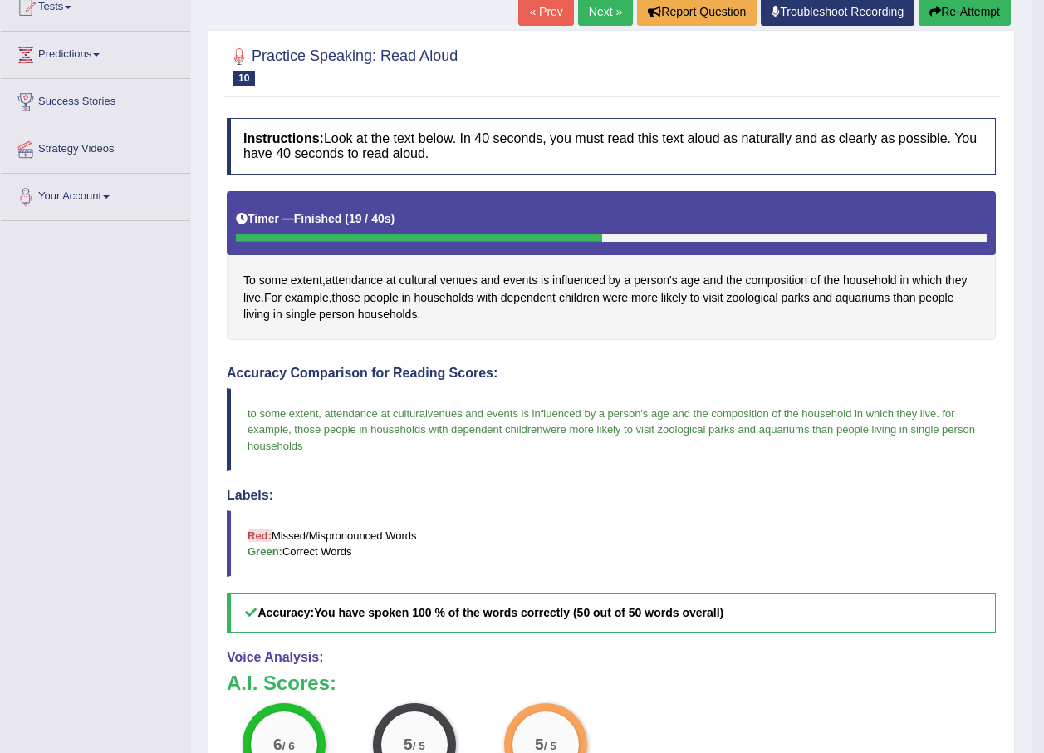
scroll to position [83, 0]
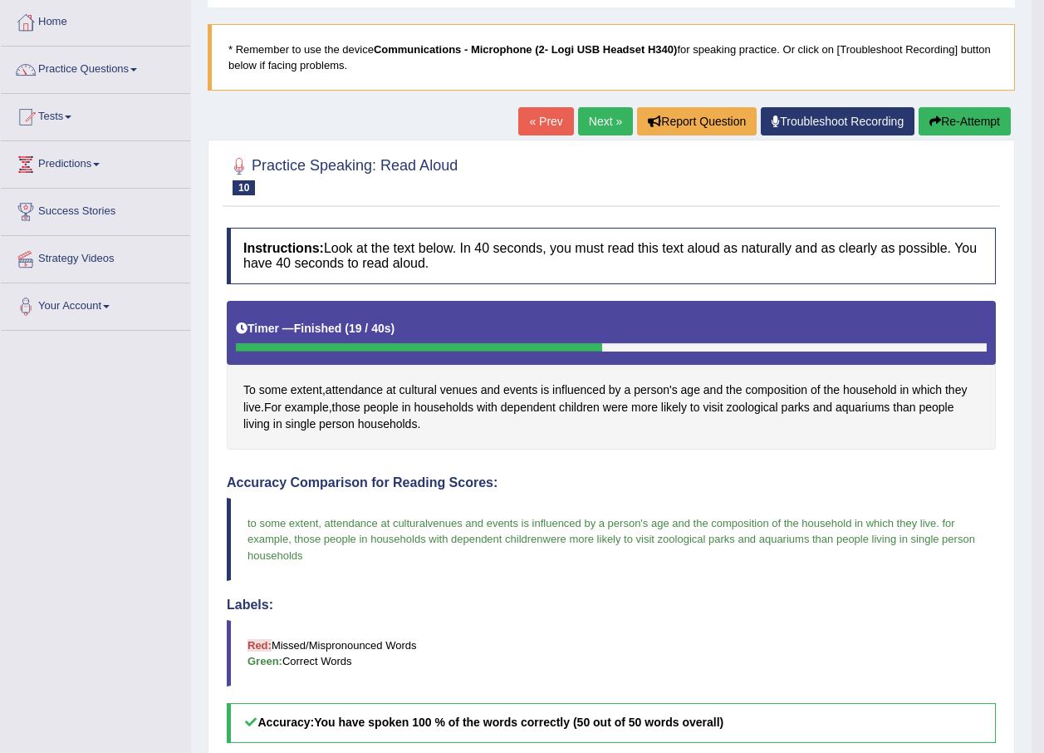
click at [594, 121] on link "Next »" at bounding box center [605, 121] width 55 height 28
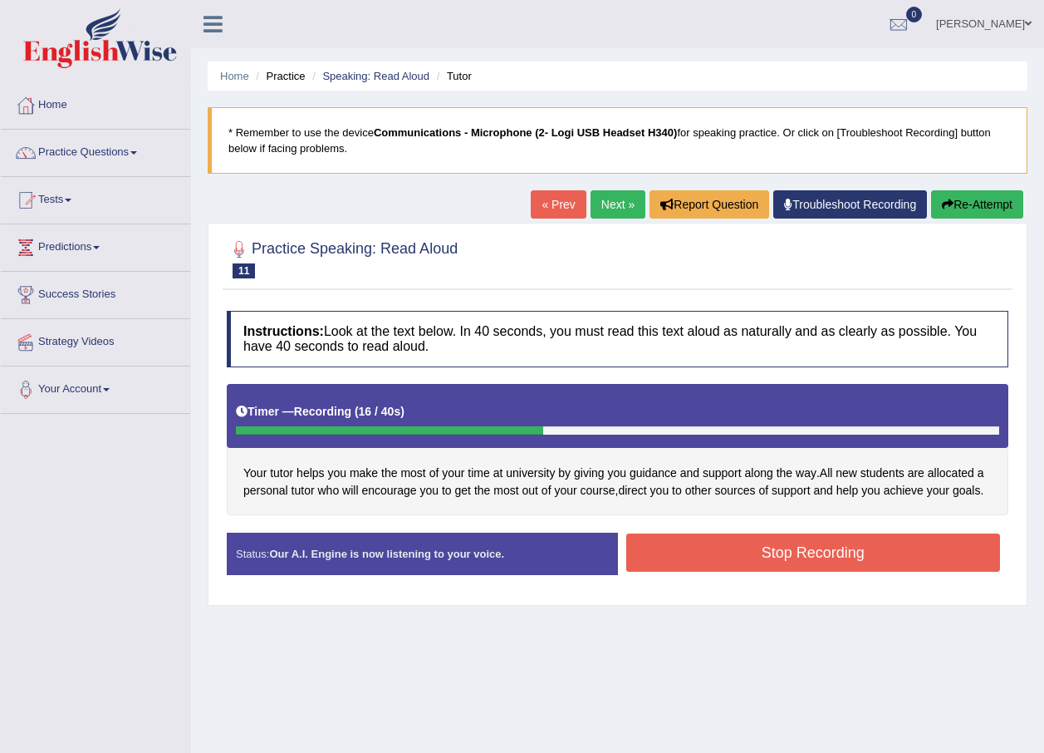
click at [812, 552] on button "Stop Recording" at bounding box center [813, 552] width 375 height 38
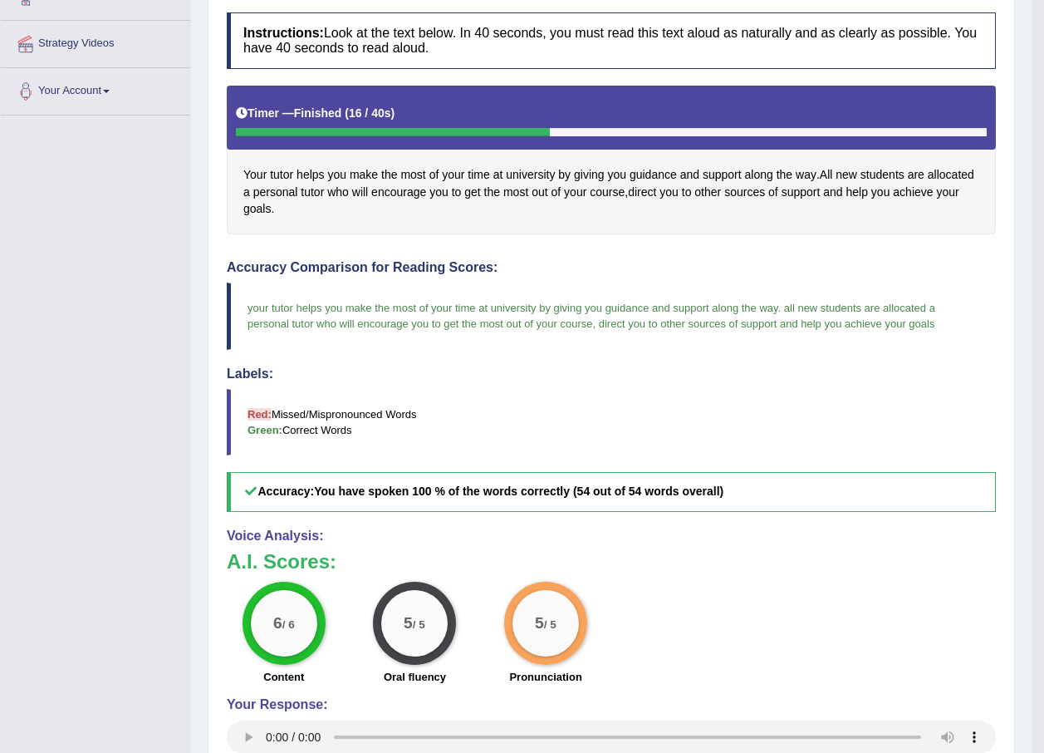
scroll to position [83, 0]
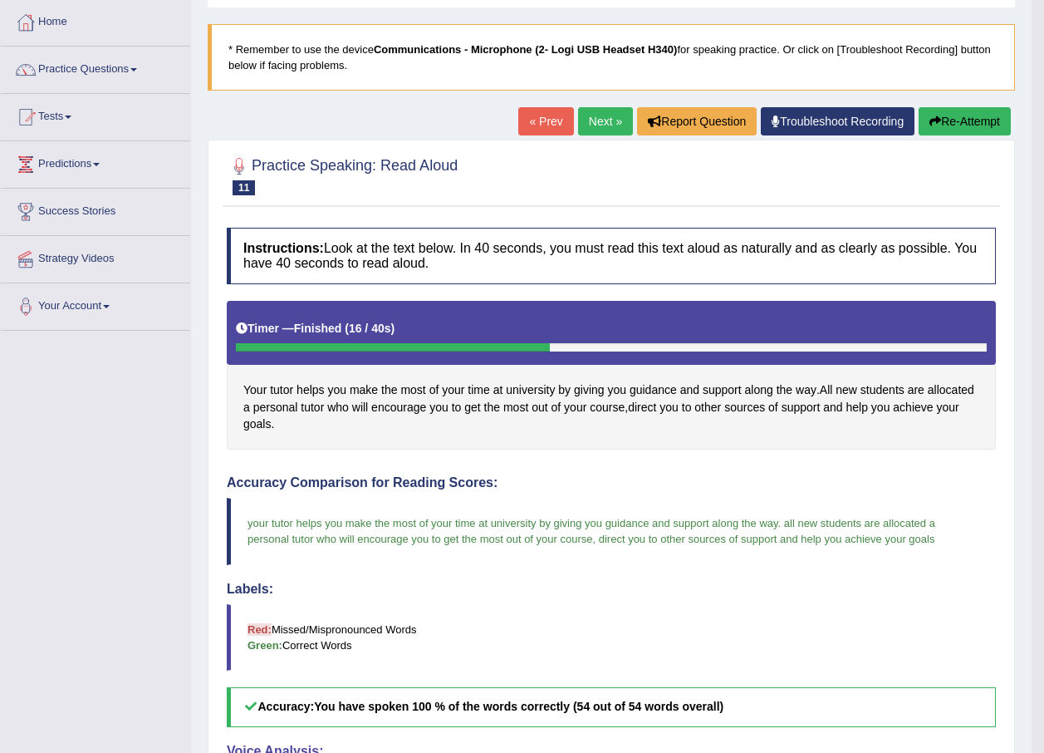
click at [589, 116] on link "Next »" at bounding box center [605, 121] width 55 height 28
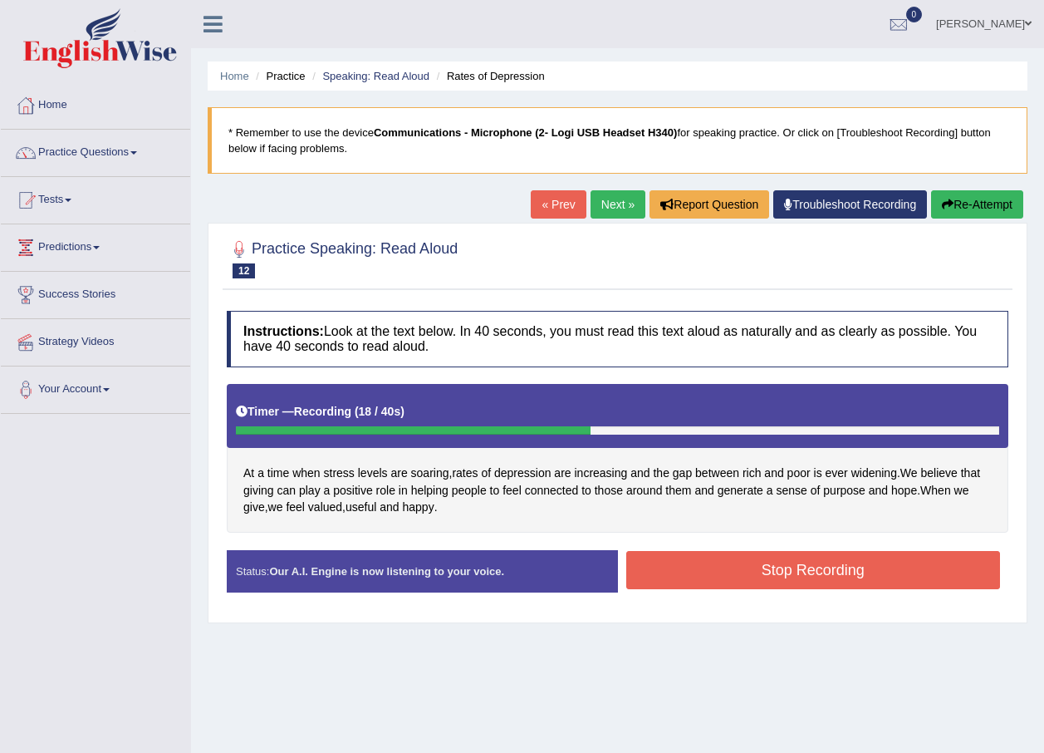
click at [760, 572] on button "Stop Recording" at bounding box center [813, 570] width 375 height 38
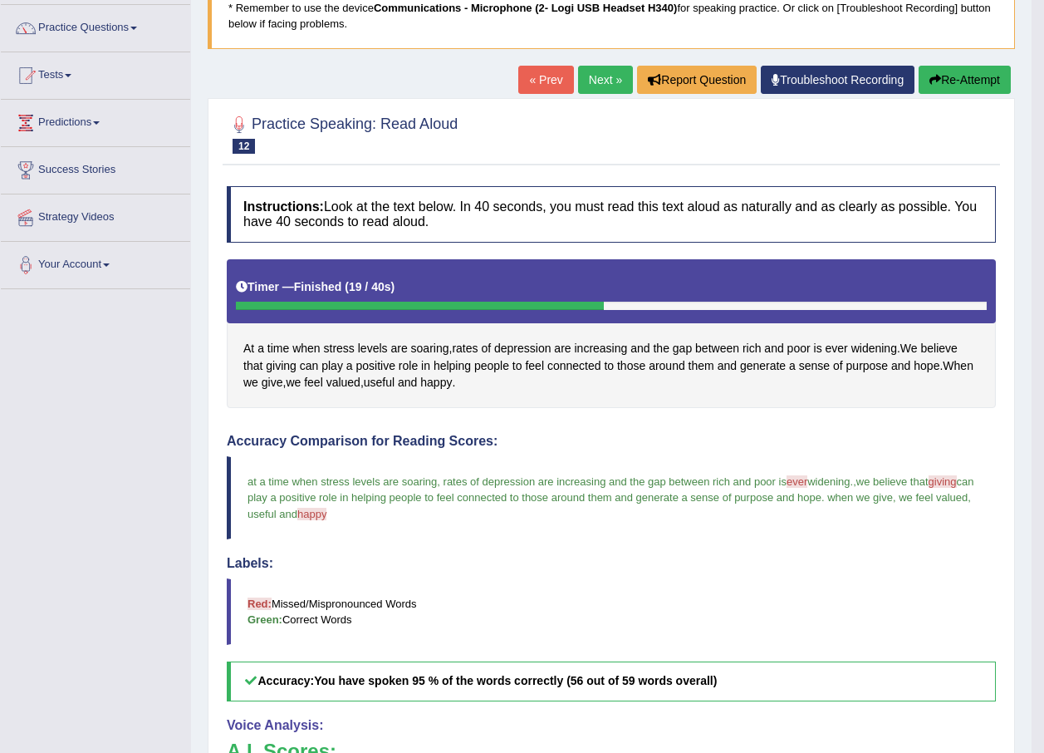
scroll to position [83, 0]
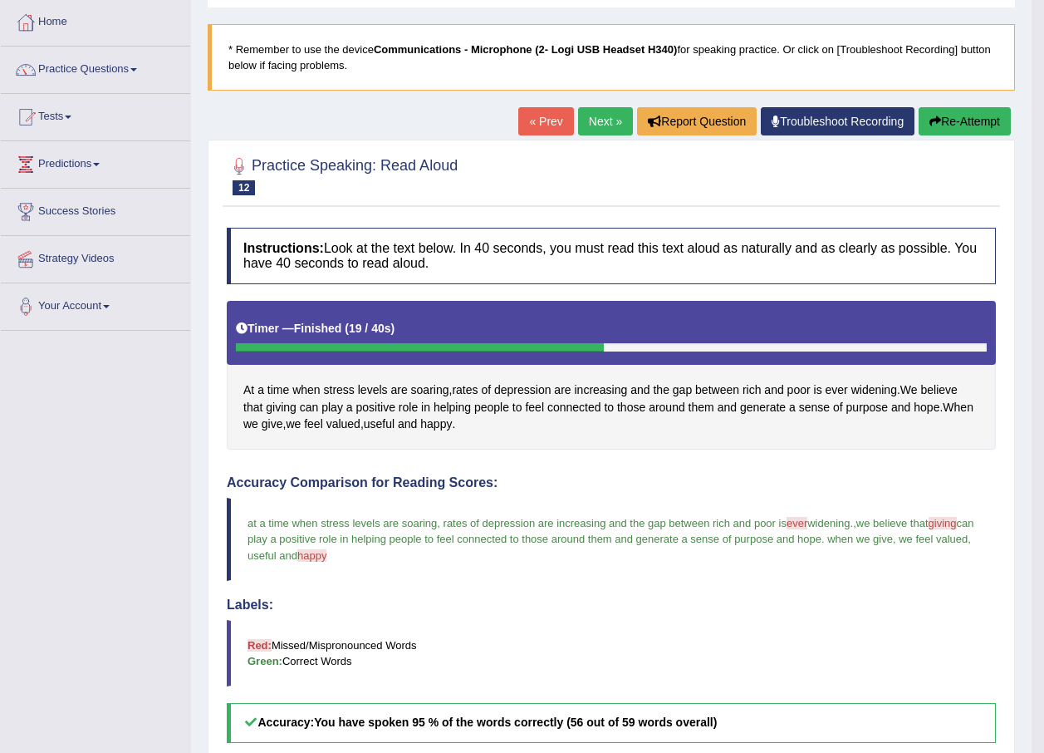
click at [572, 115] on div "« Prev Next » Report Question Troubleshoot Recording Re-Attempt" at bounding box center [766, 123] width 497 height 32
click at [588, 121] on link "Next »" at bounding box center [605, 121] width 55 height 28
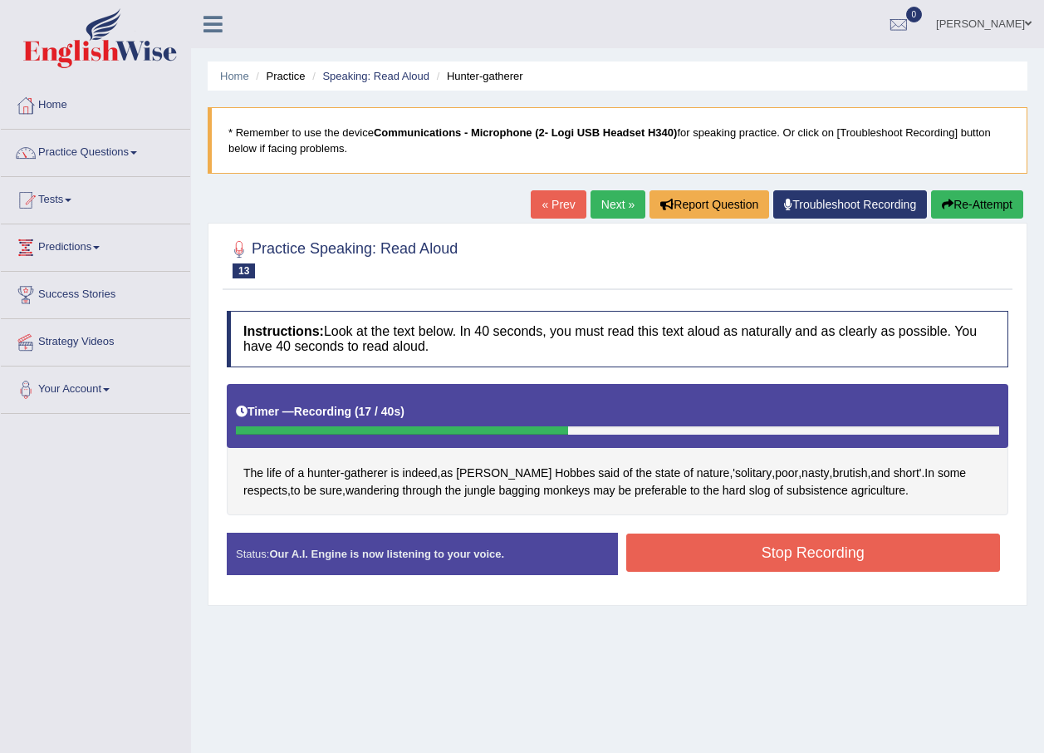
click at [822, 555] on button "Stop Recording" at bounding box center [813, 552] width 375 height 38
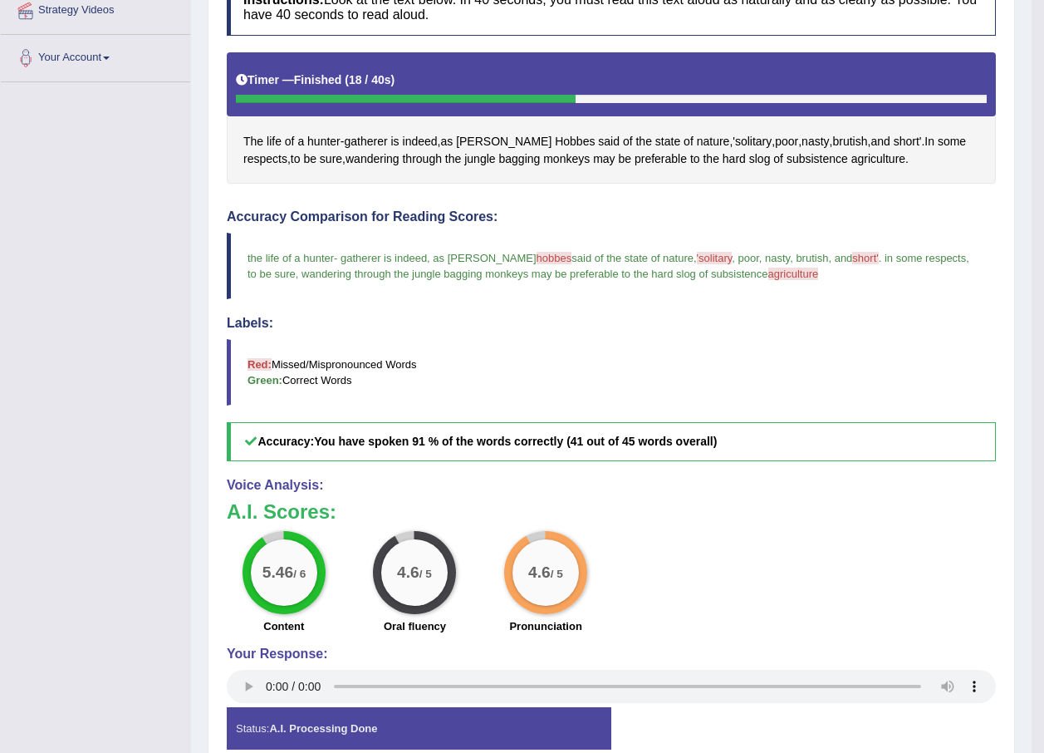
scroll to position [332, 0]
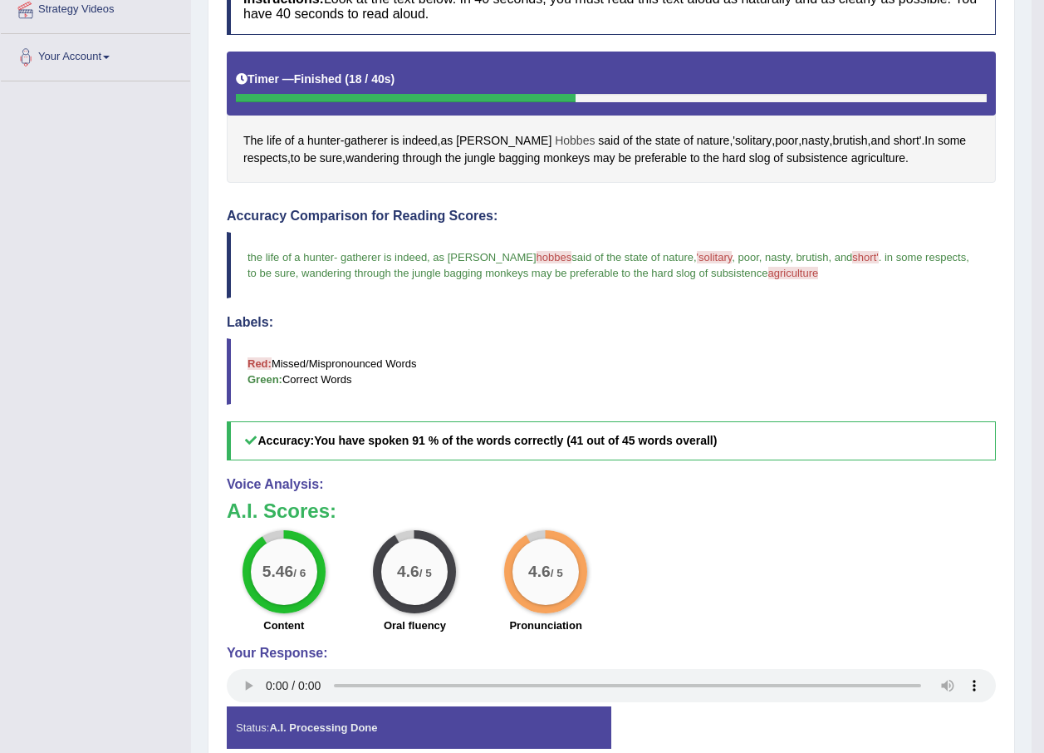
click at [555, 142] on span "Hobbes" at bounding box center [575, 140] width 40 height 17
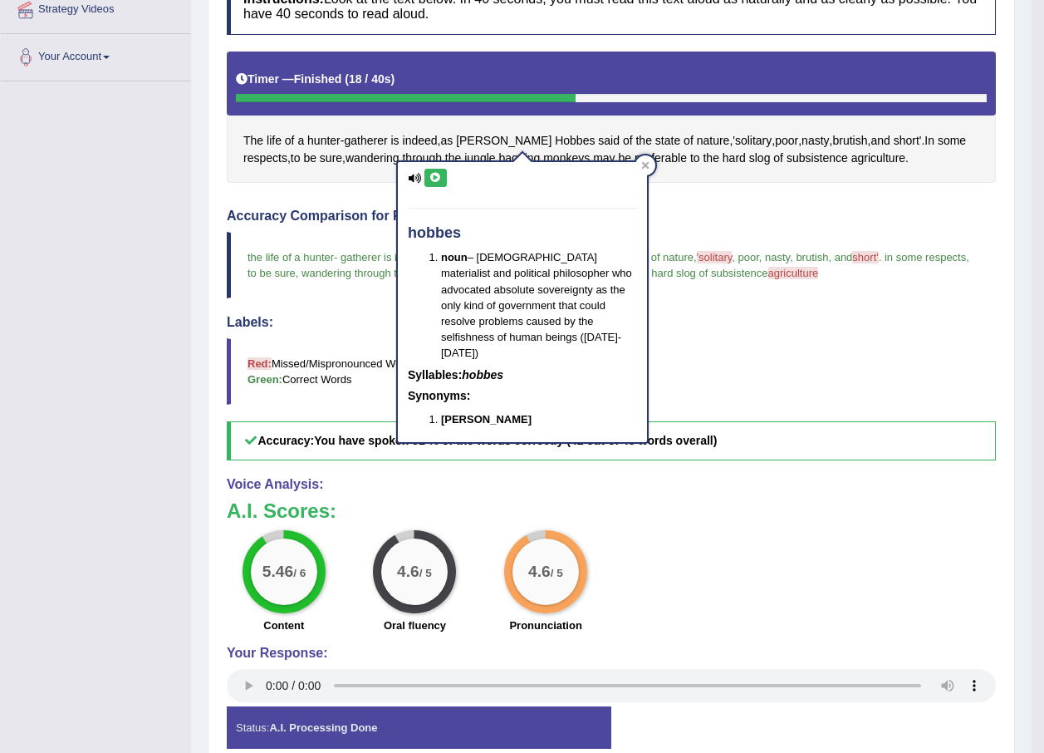
click at [431, 174] on icon at bounding box center [435, 178] width 12 height 10
click at [708, 342] on blockquote "Red: Missed/Mispronounced Words Green: Correct Words" at bounding box center [611, 371] width 769 height 66
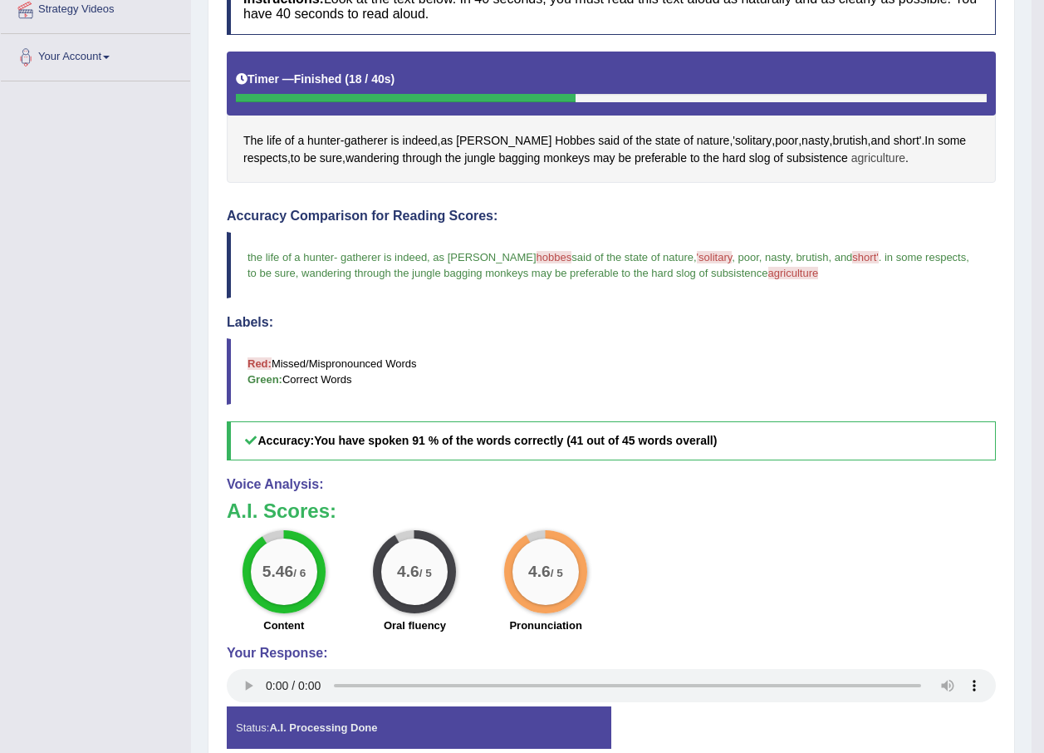
click at [851, 154] on span "agriculture" at bounding box center [878, 158] width 54 height 17
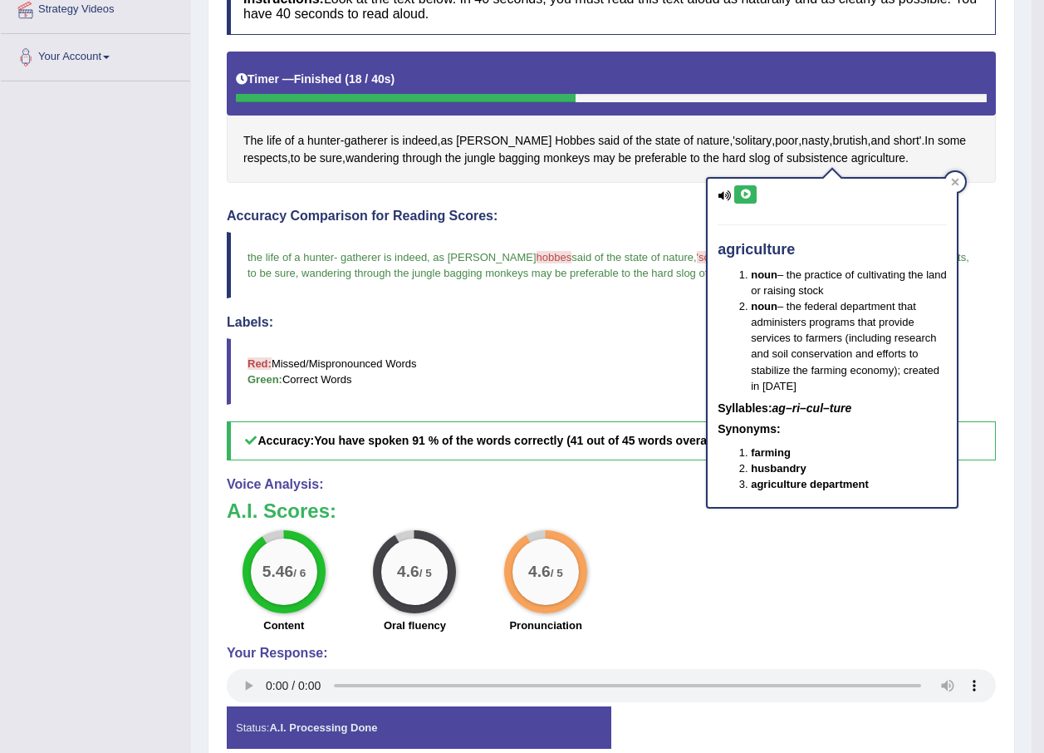
click at [745, 192] on icon at bounding box center [745, 194] width 12 height 10
click at [952, 177] on div at bounding box center [955, 182] width 20 height 20
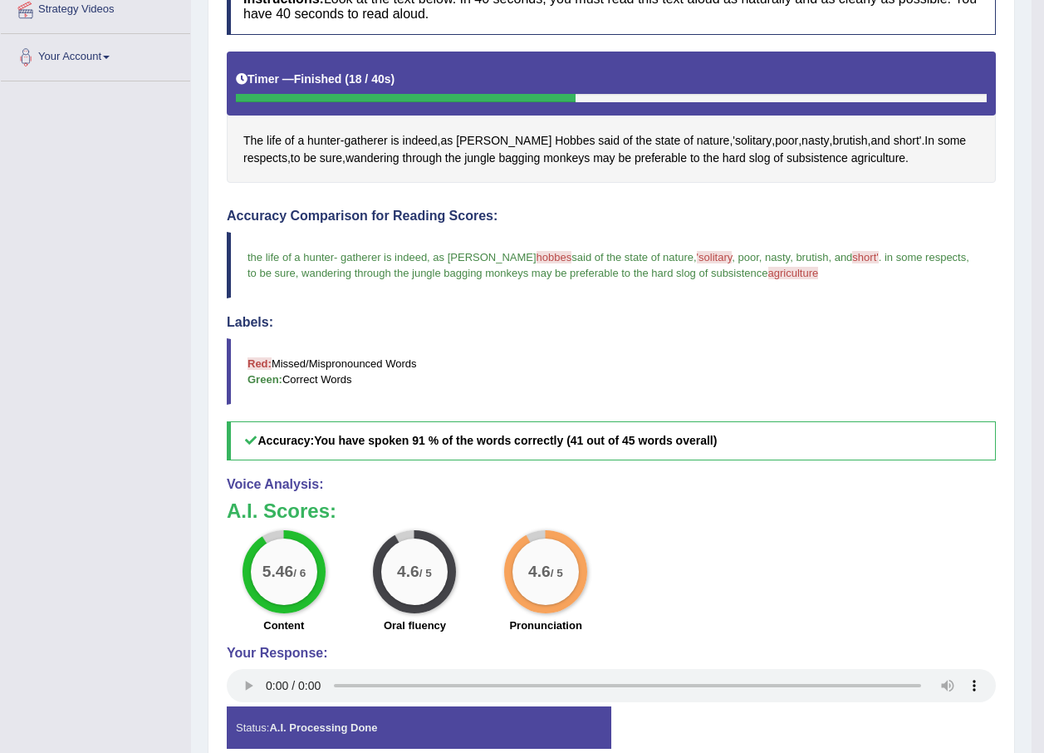
click at [697, 256] on span "'solitary" at bounding box center [715, 257] width 36 height 12
click at [733, 139] on span "'solitary" at bounding box center [752, 140] width 39 height 17
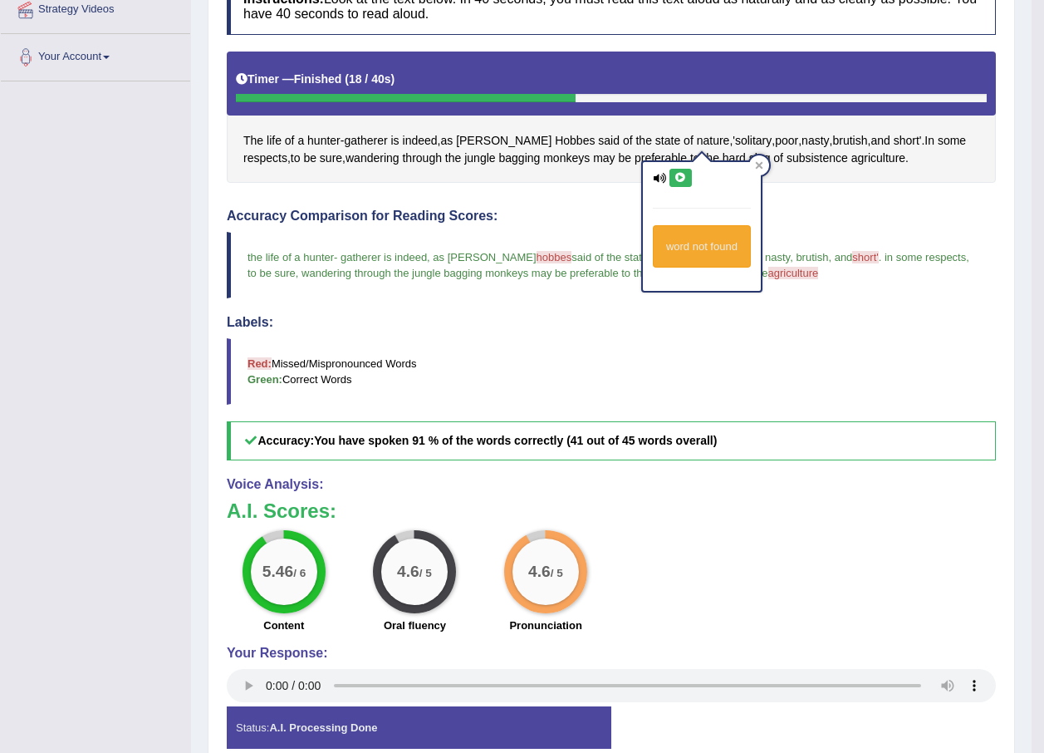
click at [682, 185] on button at bounding box center [681, 178] width 22 height 18
click at [679, 165] on div "word not found" at bounding box center [702, 226] width 118 height 129
click at [679, 171] on button at bounding box center [681, 178] width 22 height 18
click at [679, 186] on button at bounding box center [681, 178] width 22 height 18
click at [684, 179] on icon at bounding box center [681, 178] width 12 height 10
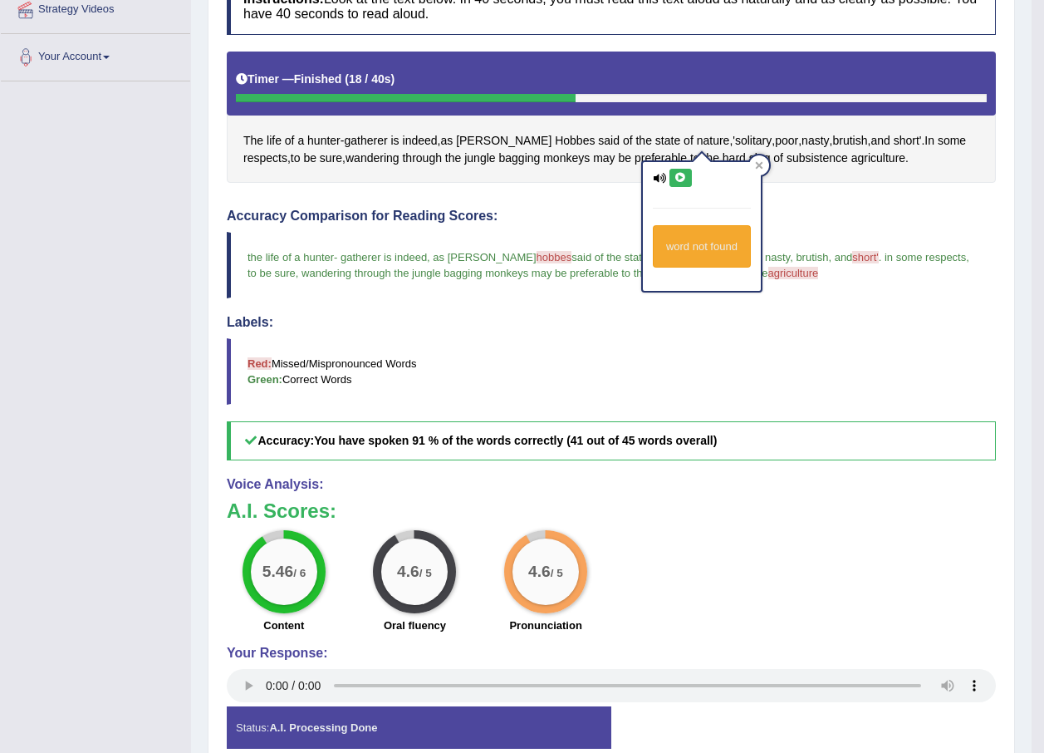
click at [682, 177] on icon at bounding box center [681, 178] width 12 height 10
click at [681, 174] on icon at bounding box center [681, 178] width 12 height 10
click at [653, 165] on div "word not found" at bounding box center [702, 226] width 118 height 129
click at [768, 363] on blockquote "Red: Missed/Mispronounced Words Green: Correct Words" at bounding box center [611, 371] width 769 height 66
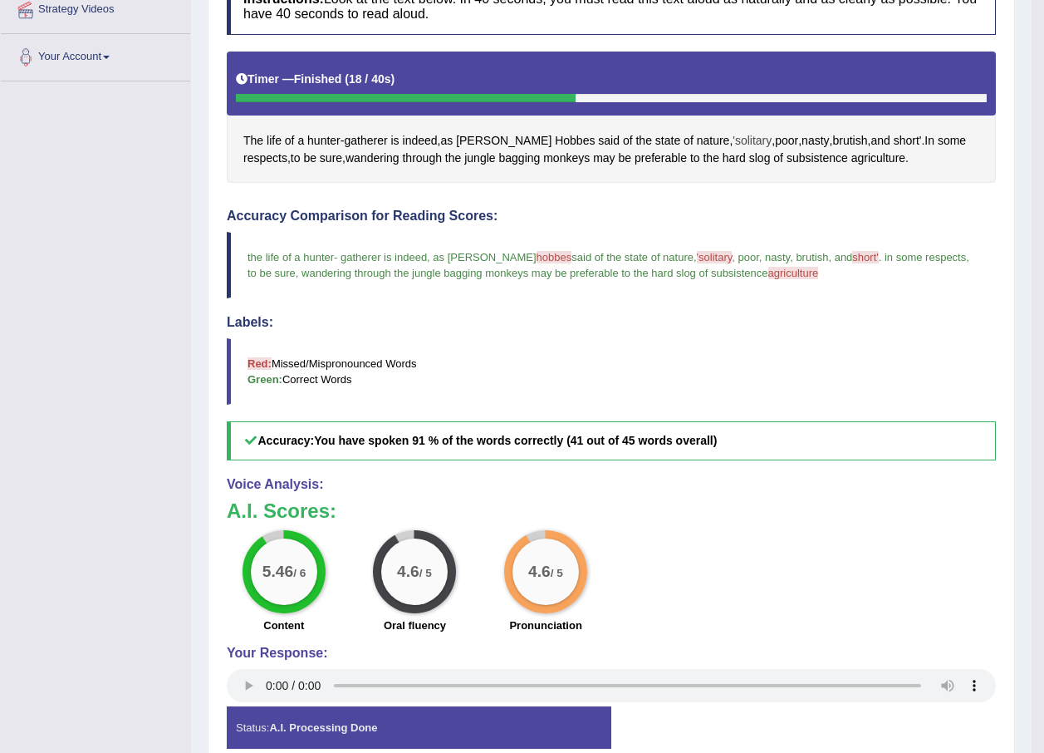
click at [733, 134] on span "'solitary" at bounding box center [752, 140] width 39 height 17
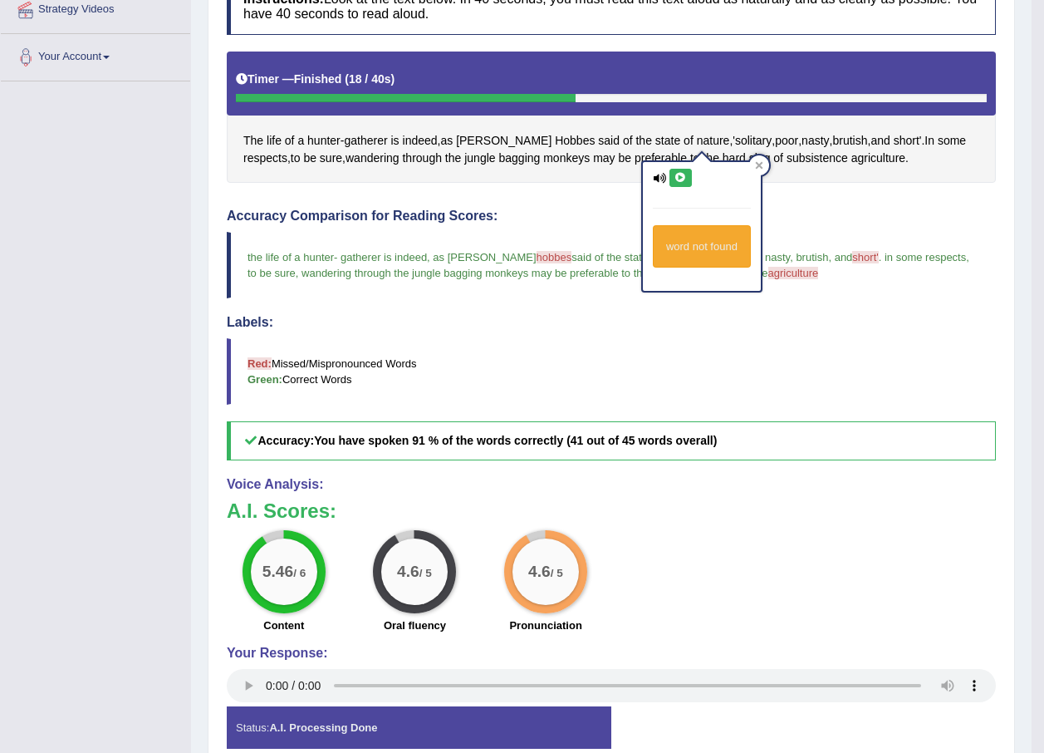
click at [783, 377] on blockquote "Red: Missed/Mispronounced Words Green: Correct Words" at bounding box center [611, 371] width 769 height 66
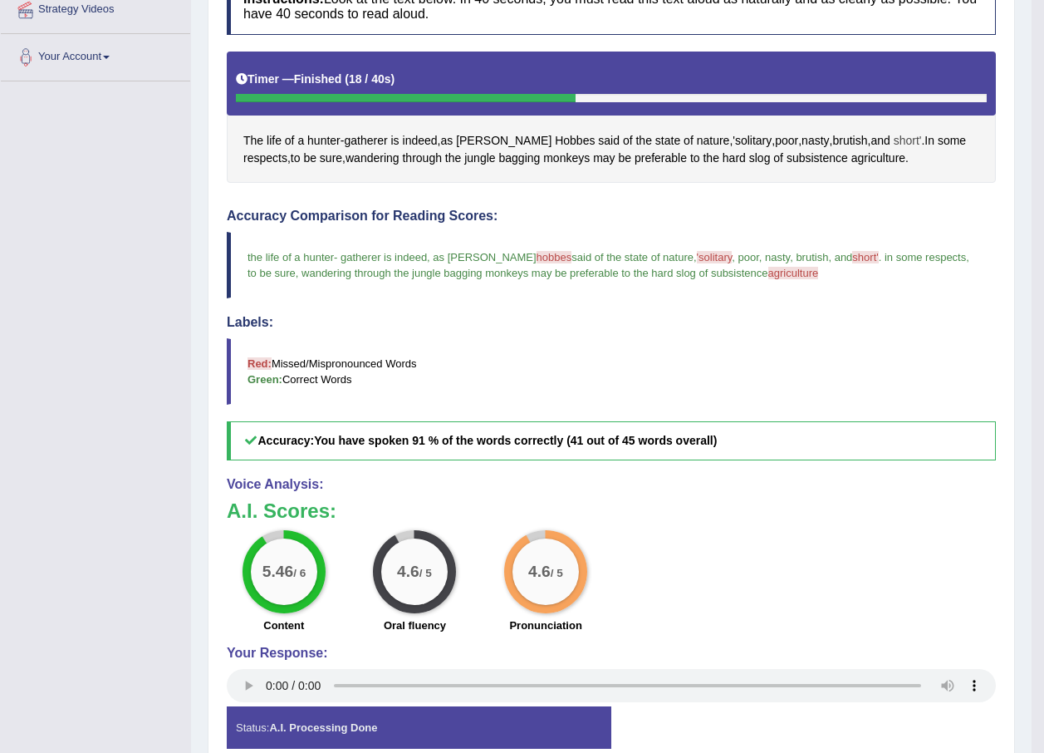
click at [894, 136] on span "short'" at bounding box center [908, 140] width 28 height 17
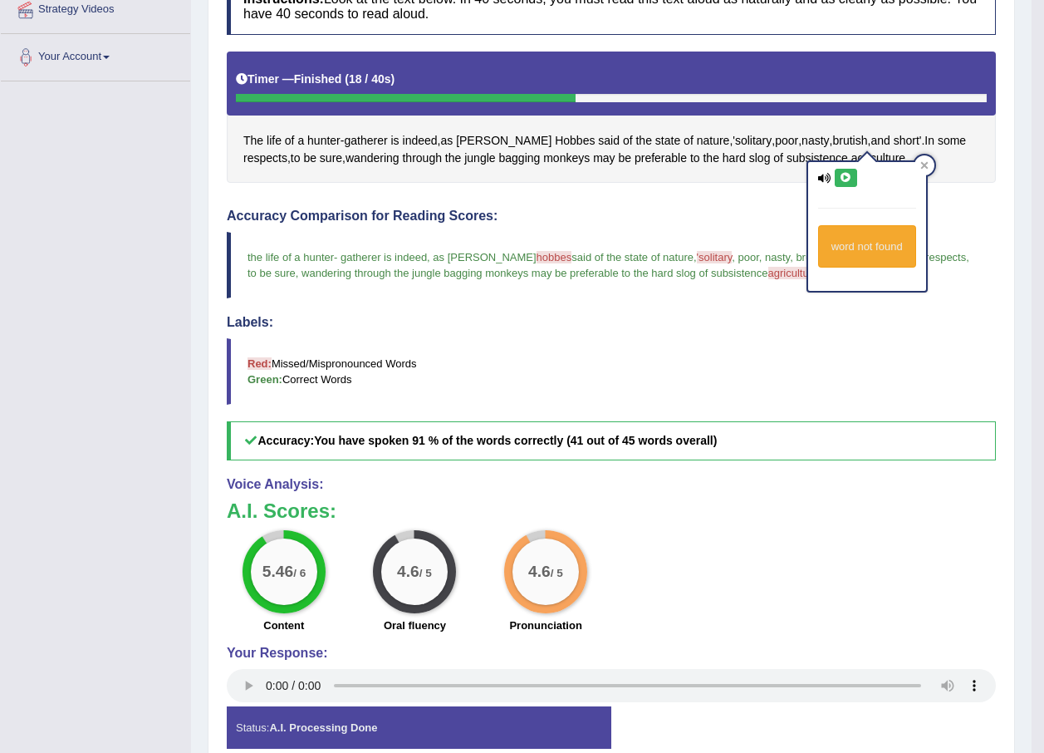
click at [787, 342] on blockquote "Red: Missed/Mispronounced Words Green: Correct Words" at bounding box center [611, 371] width 769 height 66
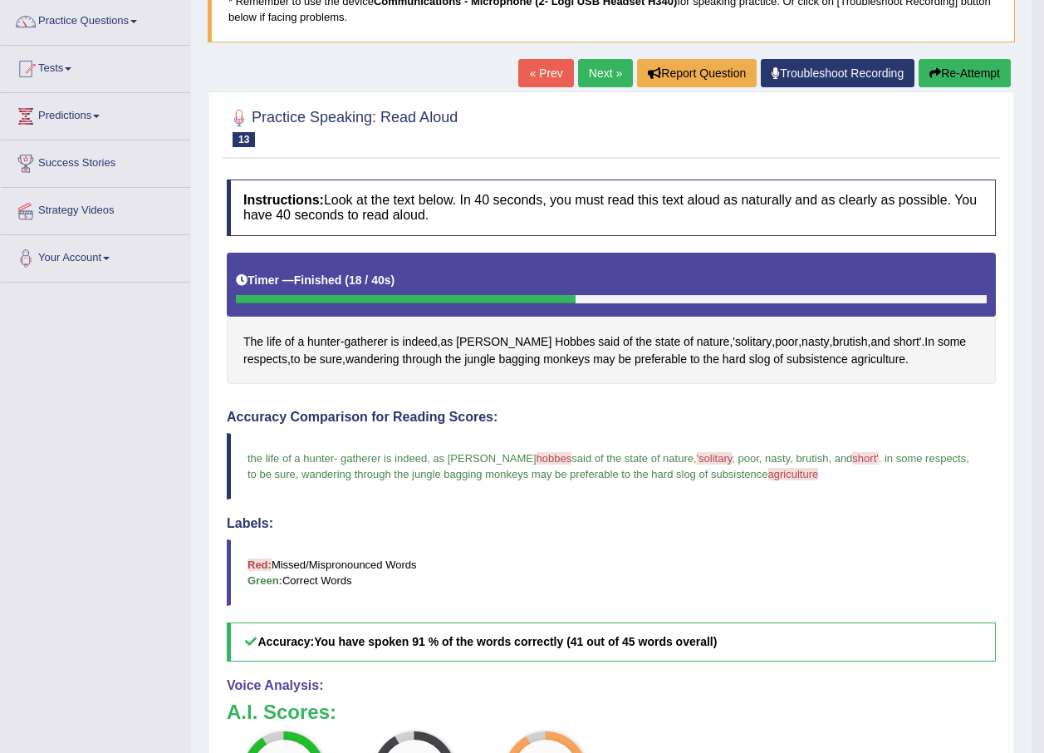
scroll to position [83, 0]
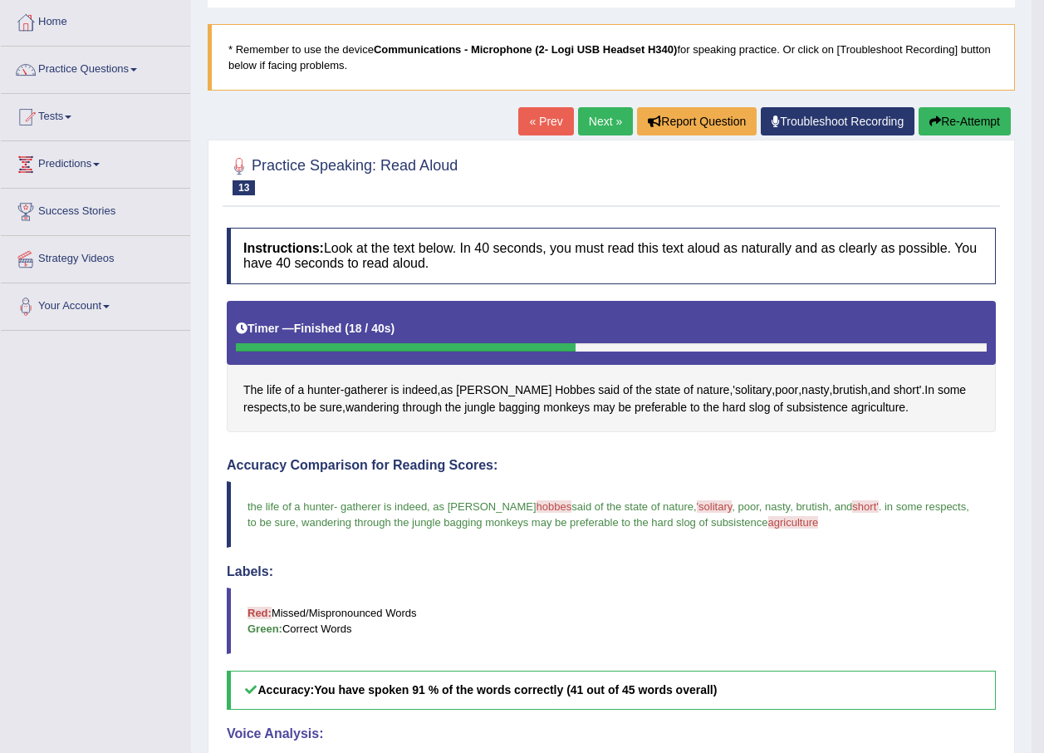
click at [582, 113] on link "Next »" at bounding box center [605, 121] width 55 height 28
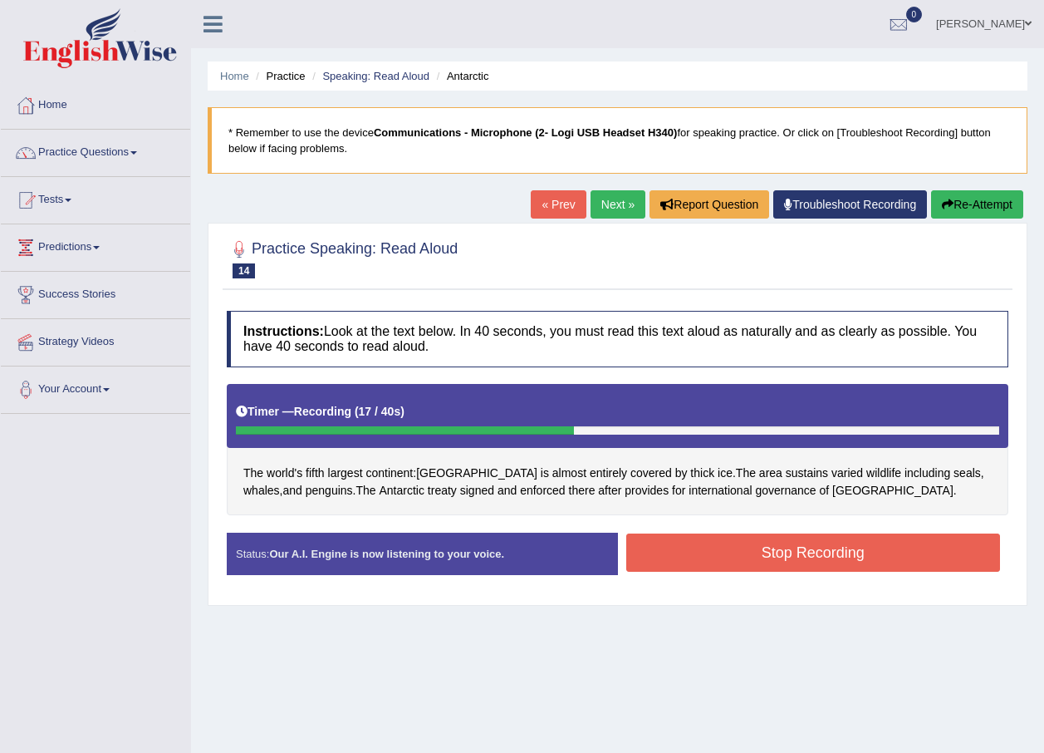
click at [816, 549] on button "Stop Recording" at bounding box center [813, 552] width 375 height 38
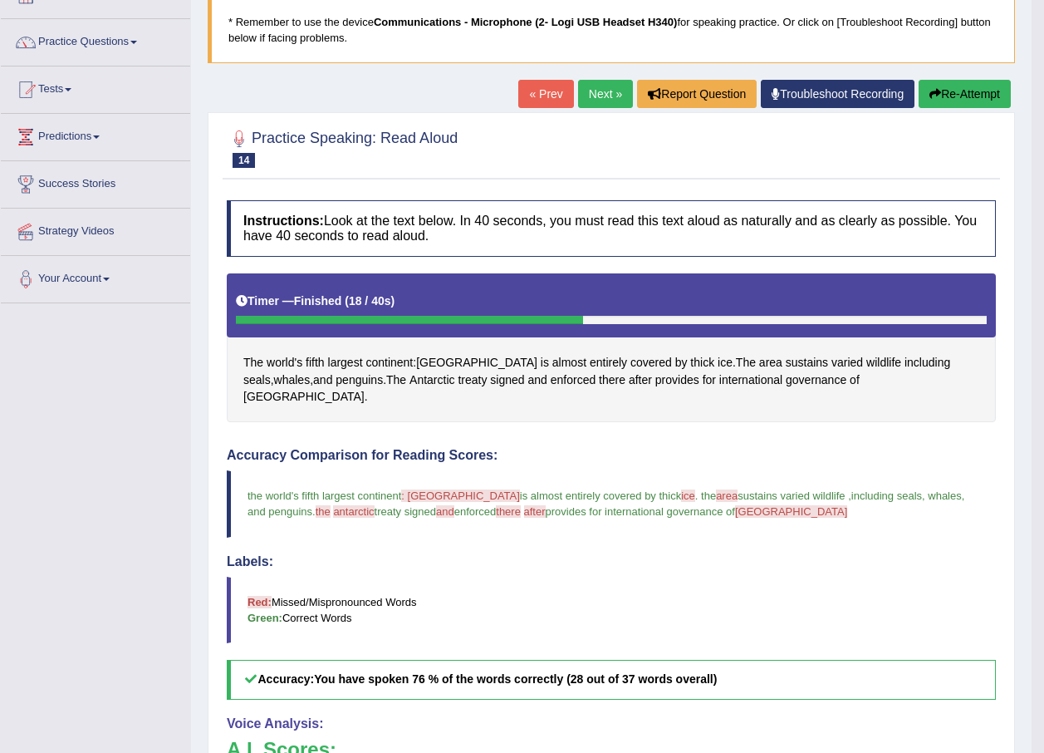
scroll to position [81, 0]
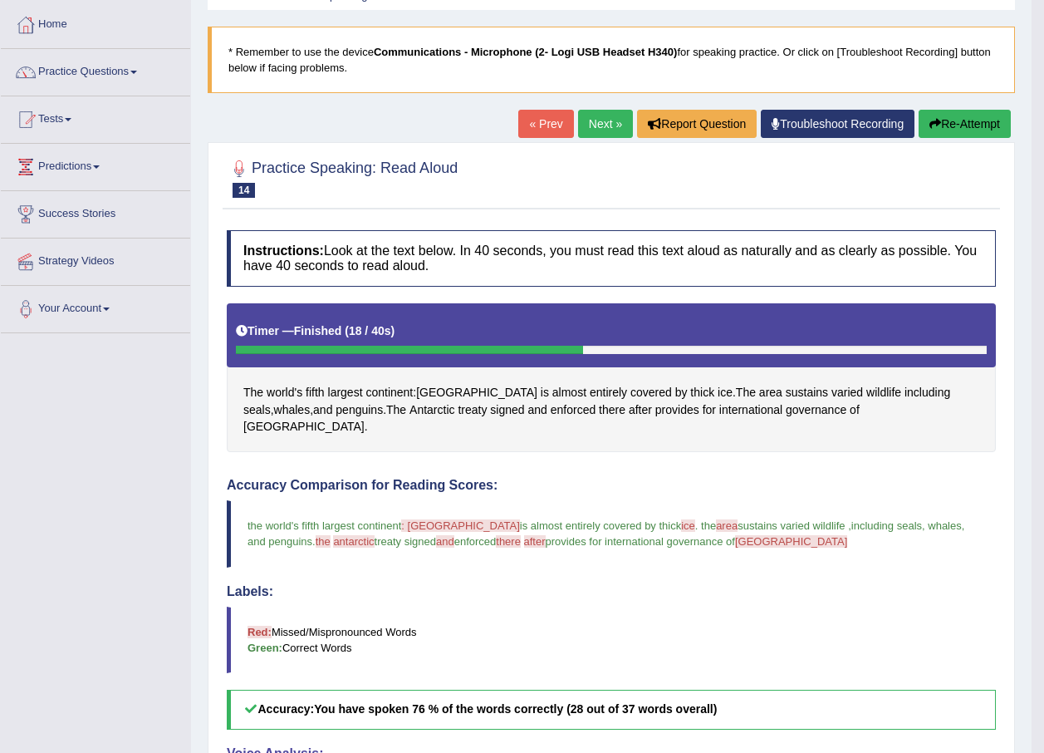
click at [588, 119] on link "Next »" at bounding box center [605, 124] width 55 height 28
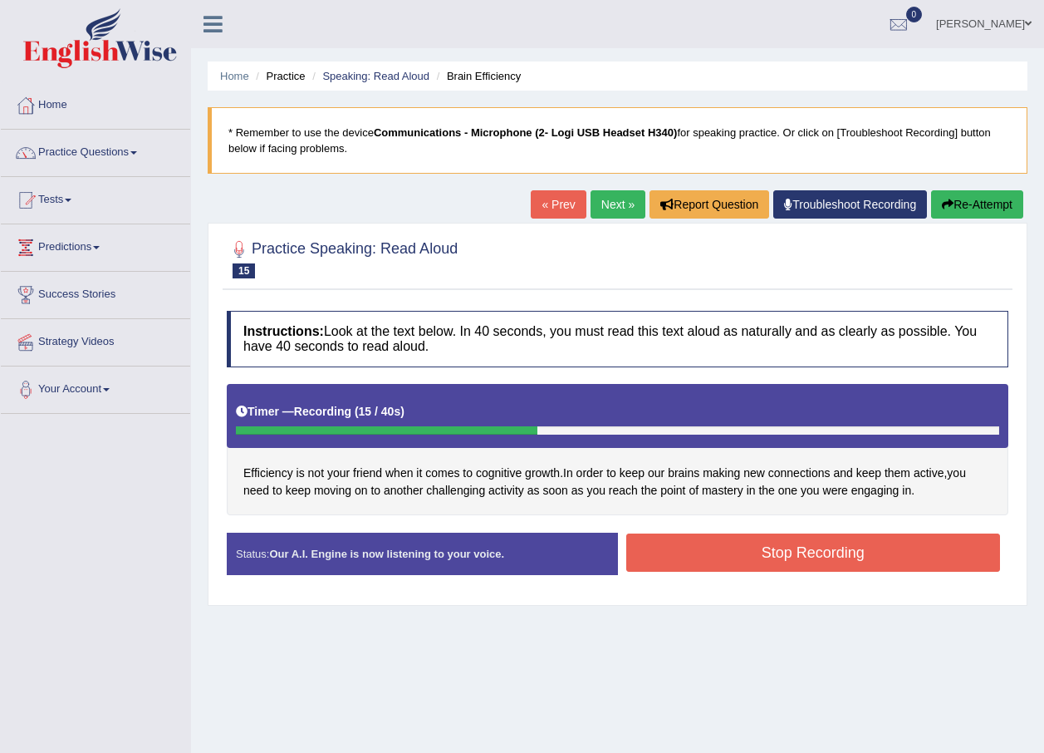
click at [880, 557] on button "Stop Recording" at bounding box center [813, 552] width 375 height 38
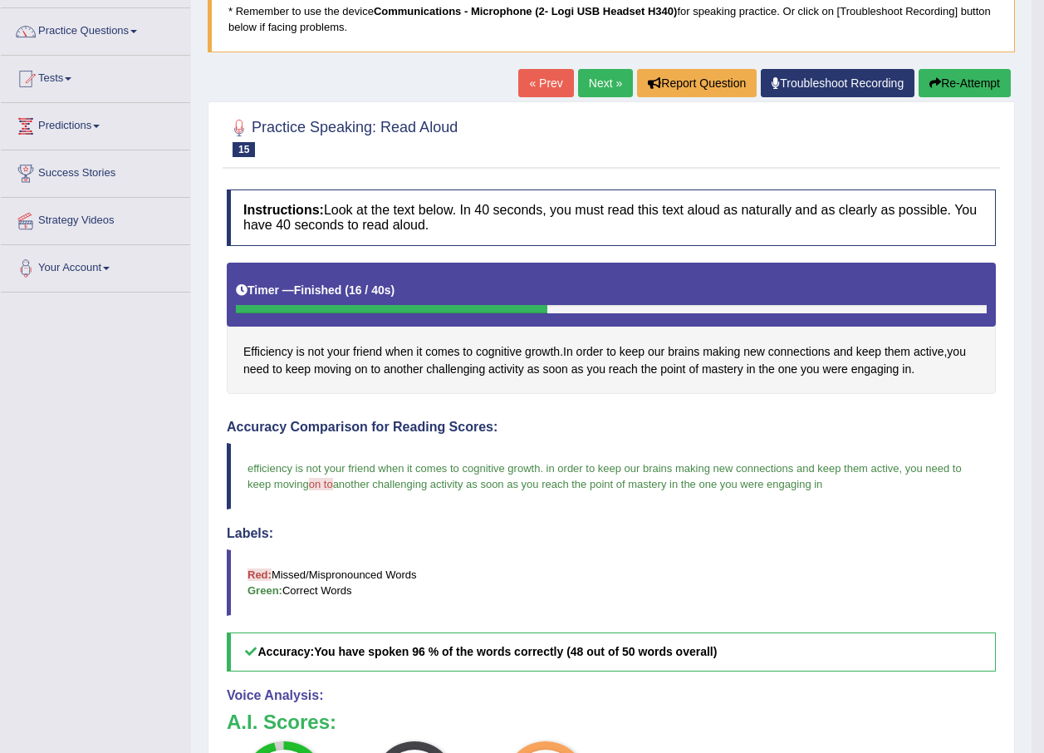
scroll to position [83, 0]
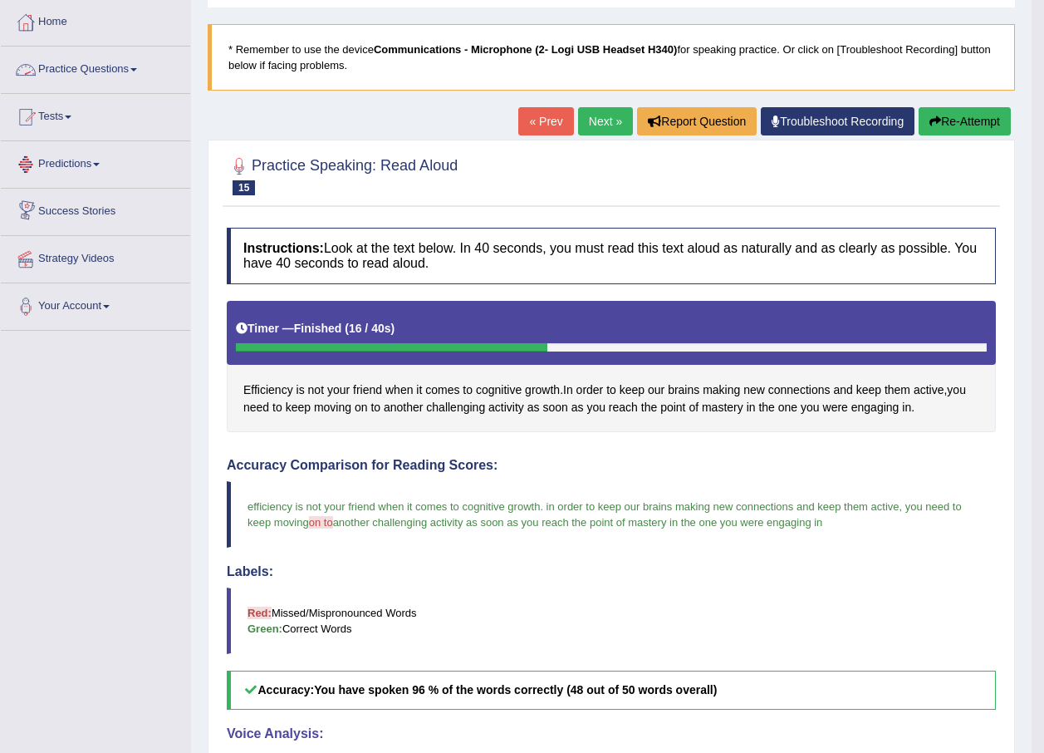
click at [133, 61] on link "Practice Questions" at bounding box center [95, 68] width 189 height 42
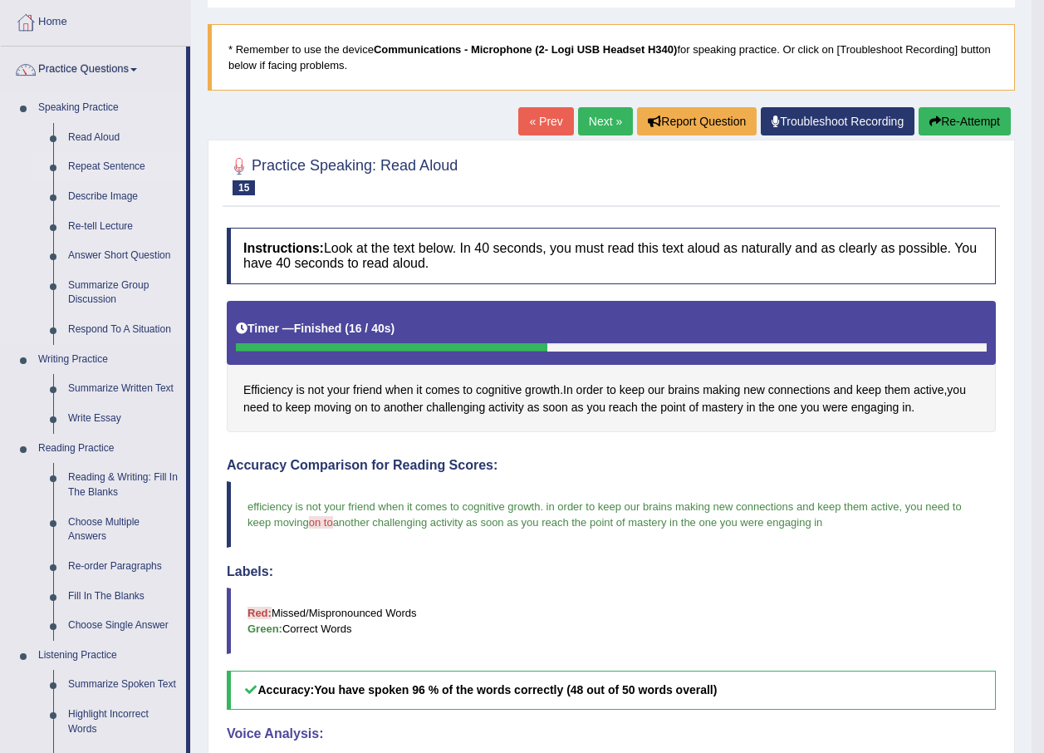
click at [96, 167] on link "Repeat Sentence" at bounding box center [123, 167] width 125 height 30
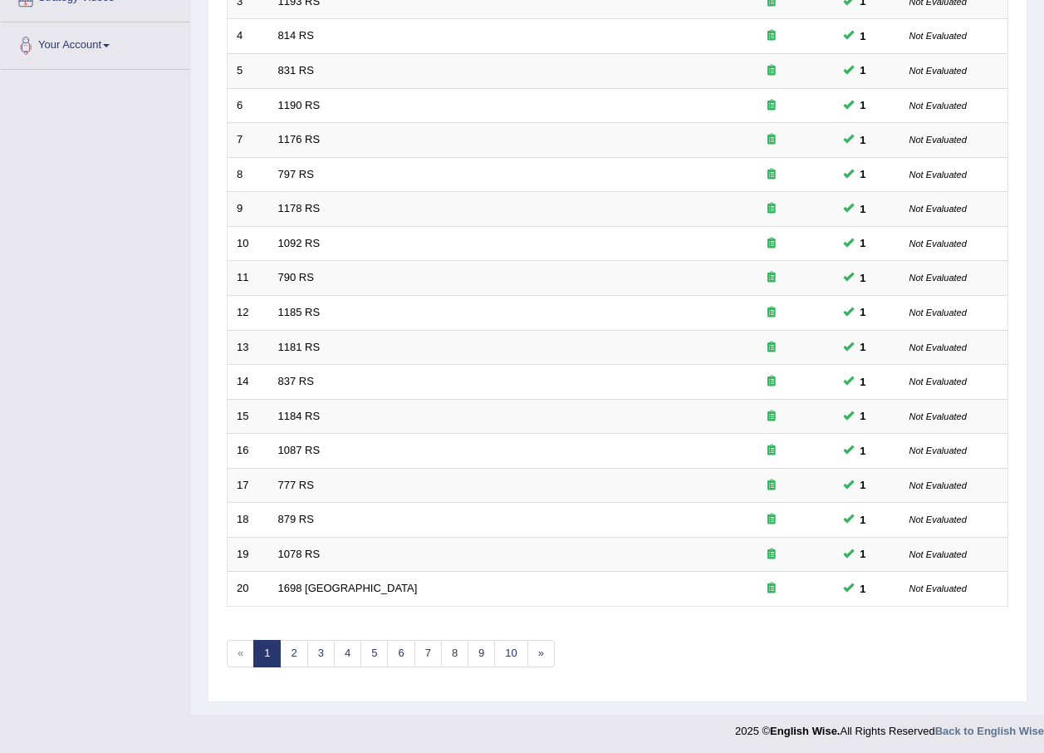
scroll to position [347, 0]
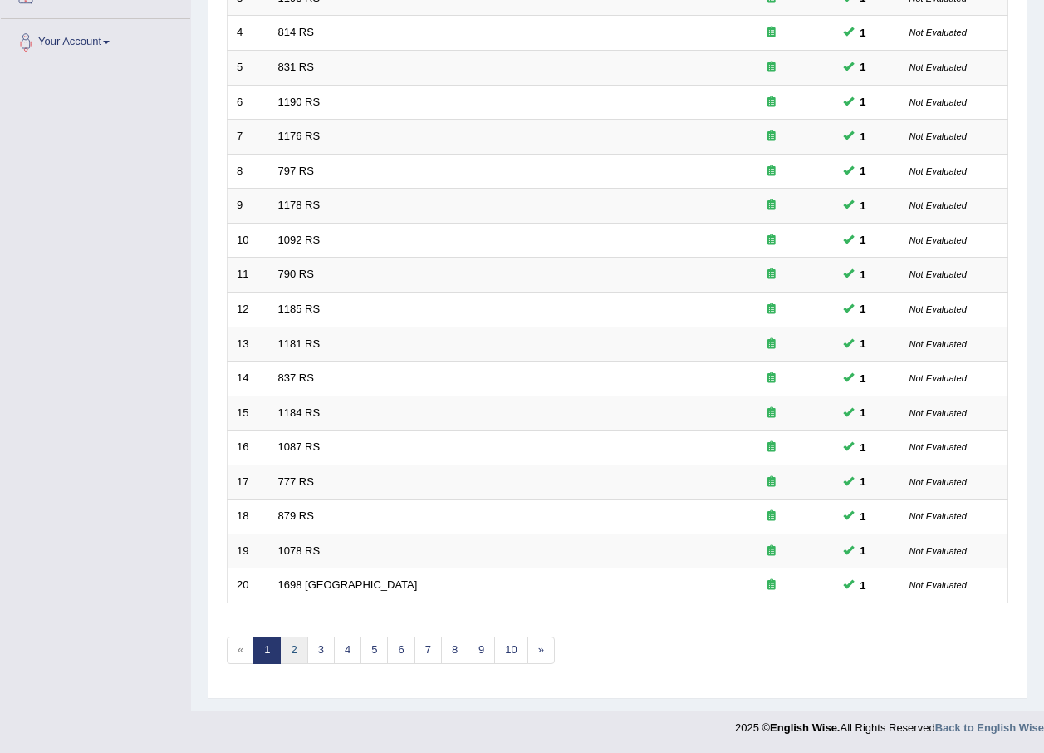
click at [290, 649] on link "2" at bounding box center [293, 649] width 27 height 27
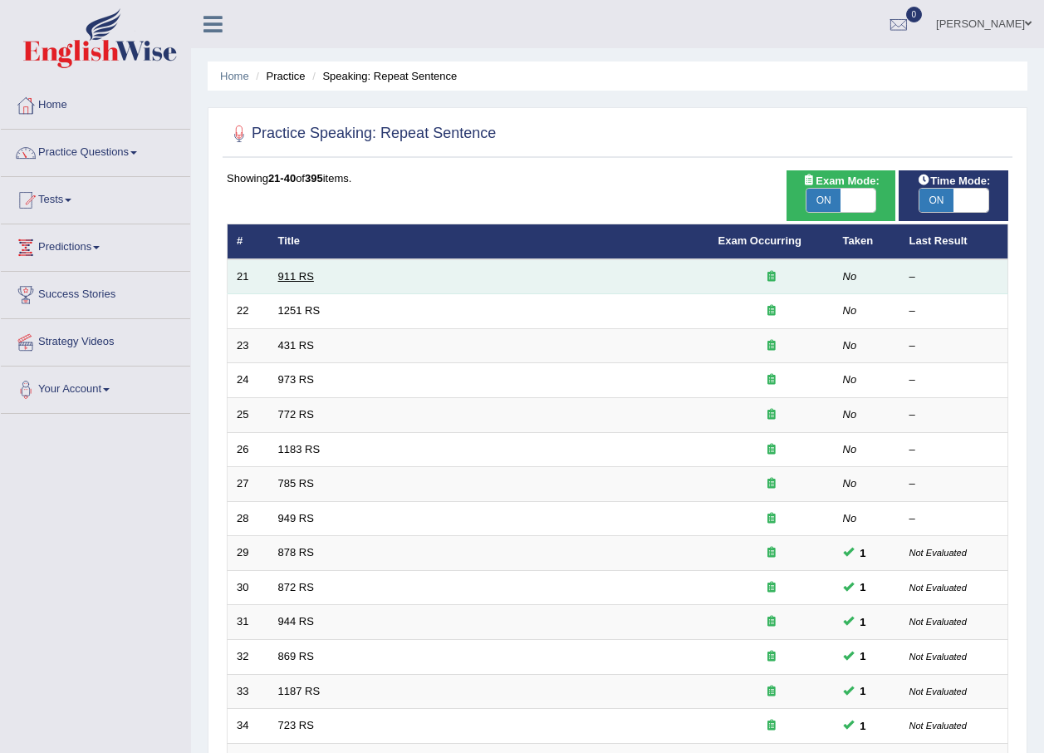
click at [284, 274] on link "911 RS" at bounding box center [296, 276] width 36 height 12
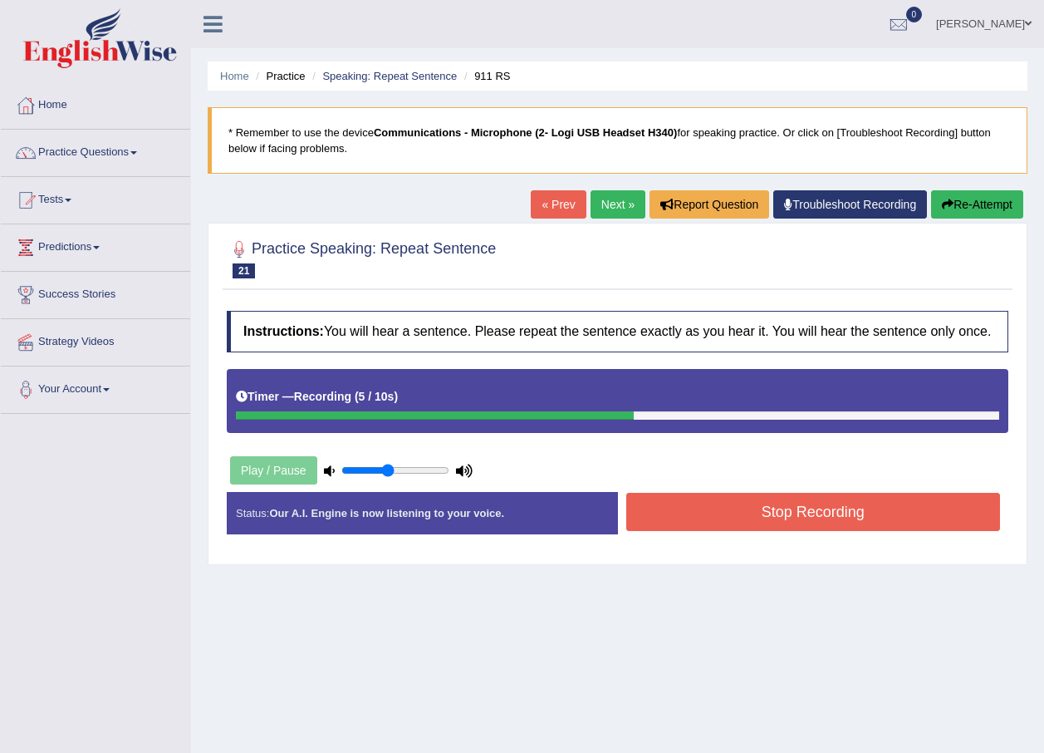
click at [726, 498] on button "Stop Recording" at bounding box center [813, 512] width 375 height 38
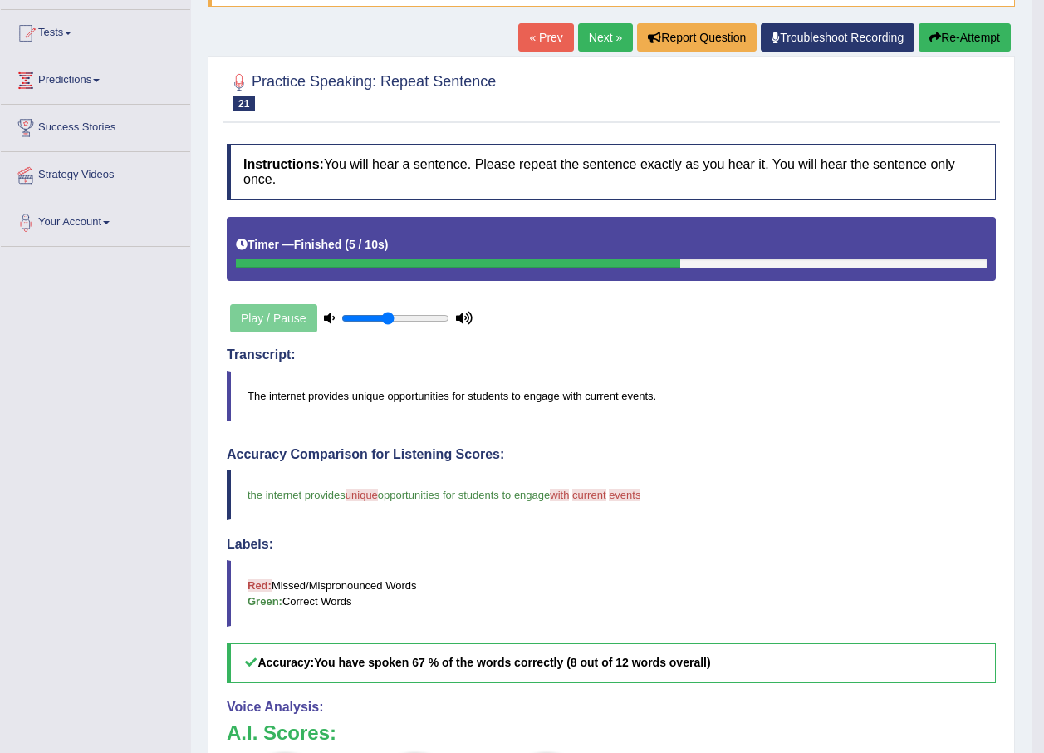
scroll to position [166, 0]
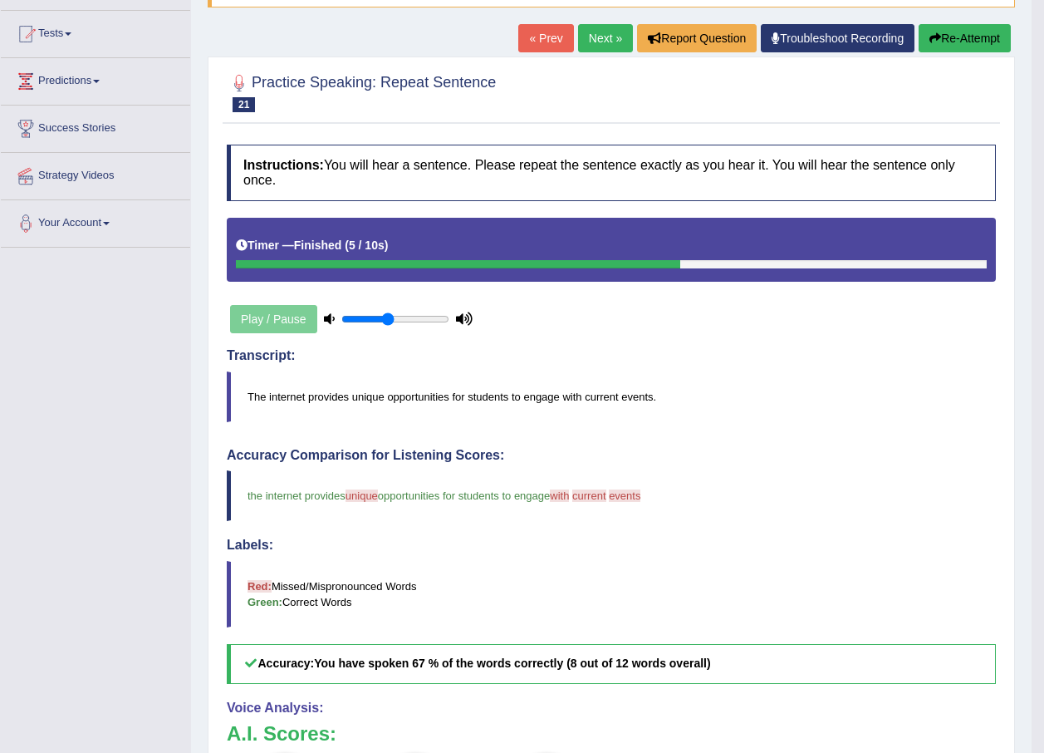
click at [581, 27] on link "Next »" at bounding box center [605, 38] width 55 height 28
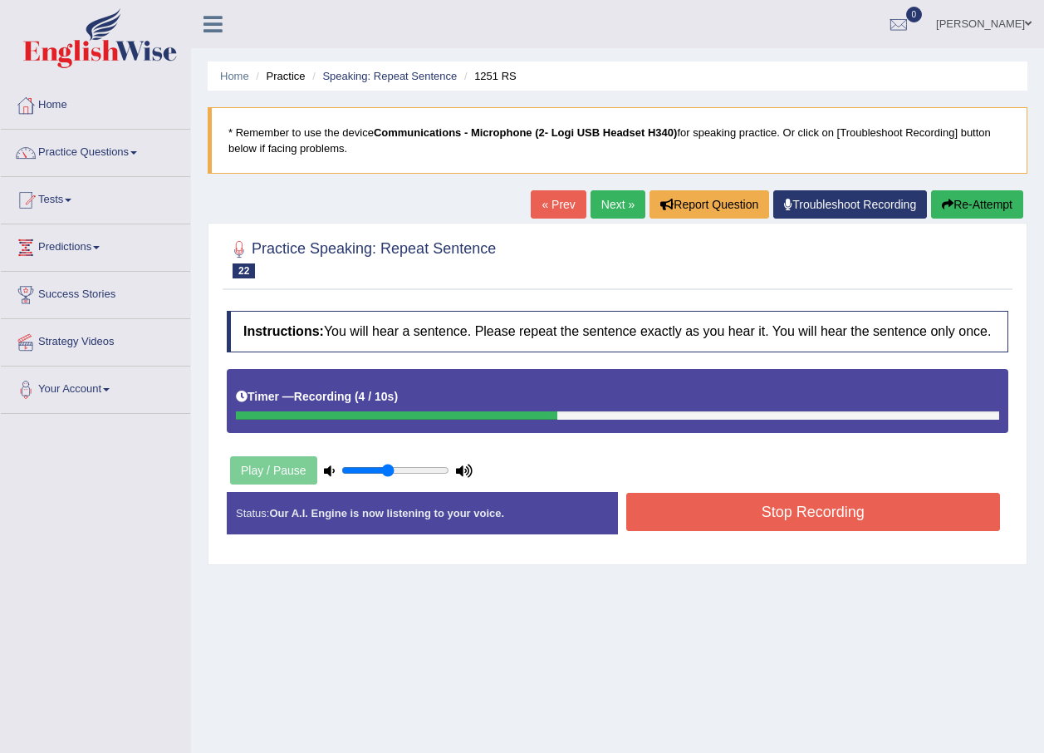
click at [755, 501] on button "Stop Recording" at bounding box center [813, 512] width 375 height 38
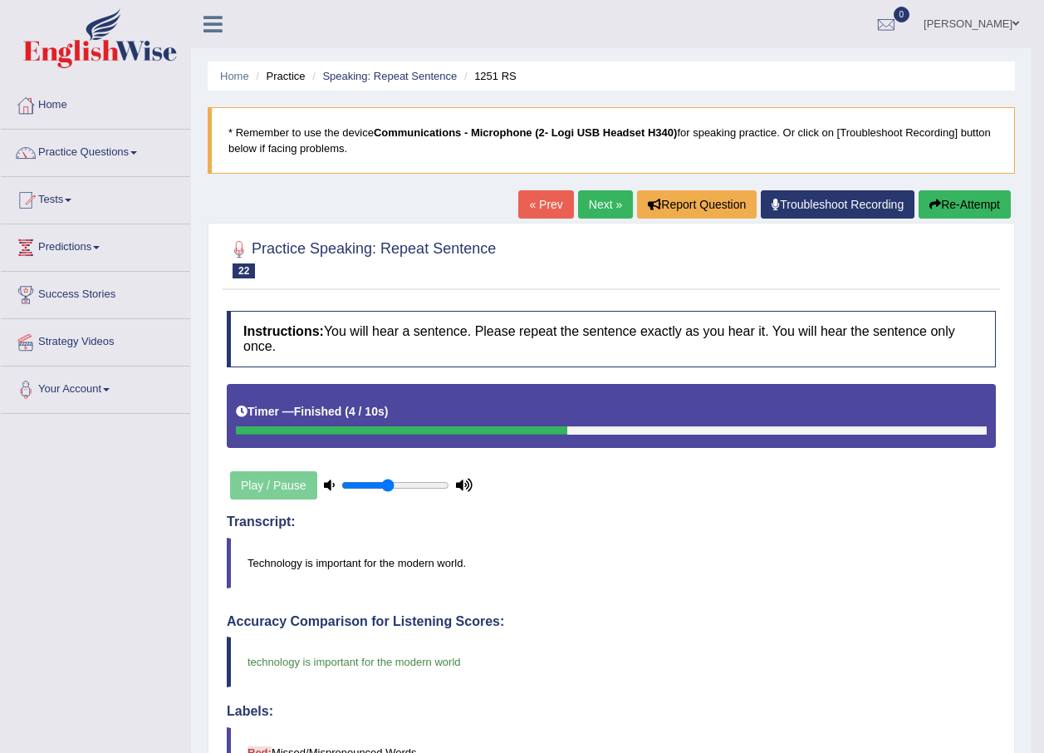
click at [592, 189] on div "Home Practice Speaking: Repeat Sentence 1251 RS * Remember to use the device Co…" at bounding box center [611, 590] width 841 height 1181
click at [592, 210] on link "Next »" at bounding box center [605, 204] width 55 height 28
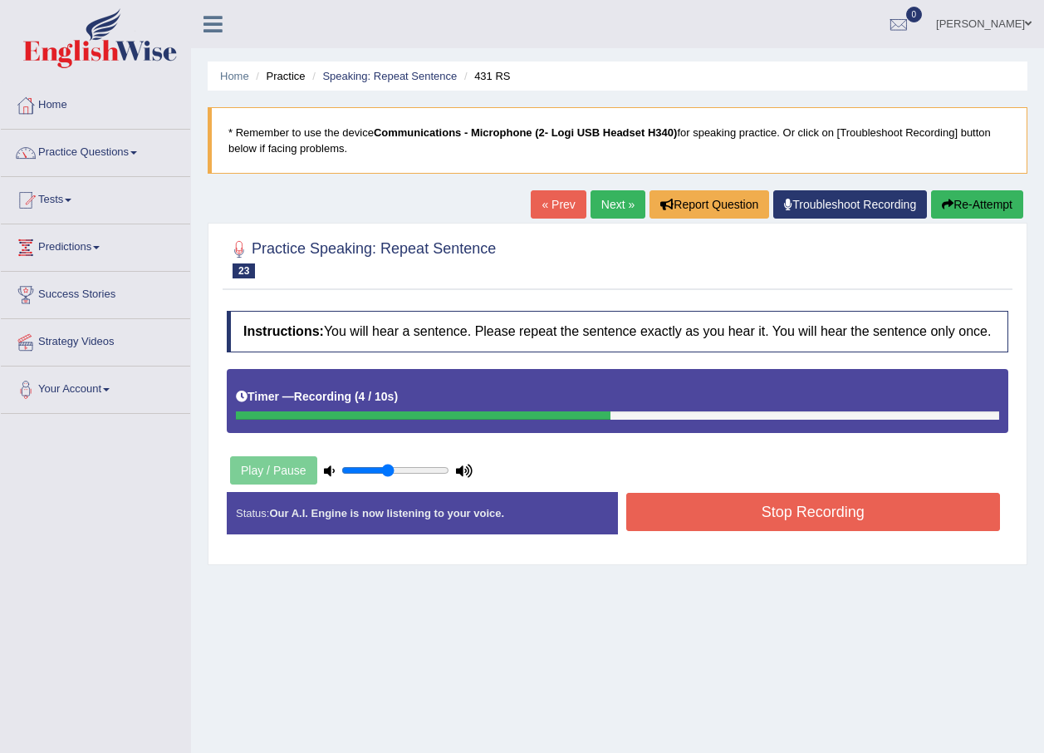
click at [763, 515] on button "Stop Recording" at bounding box center [813, 512] width 375 height 38
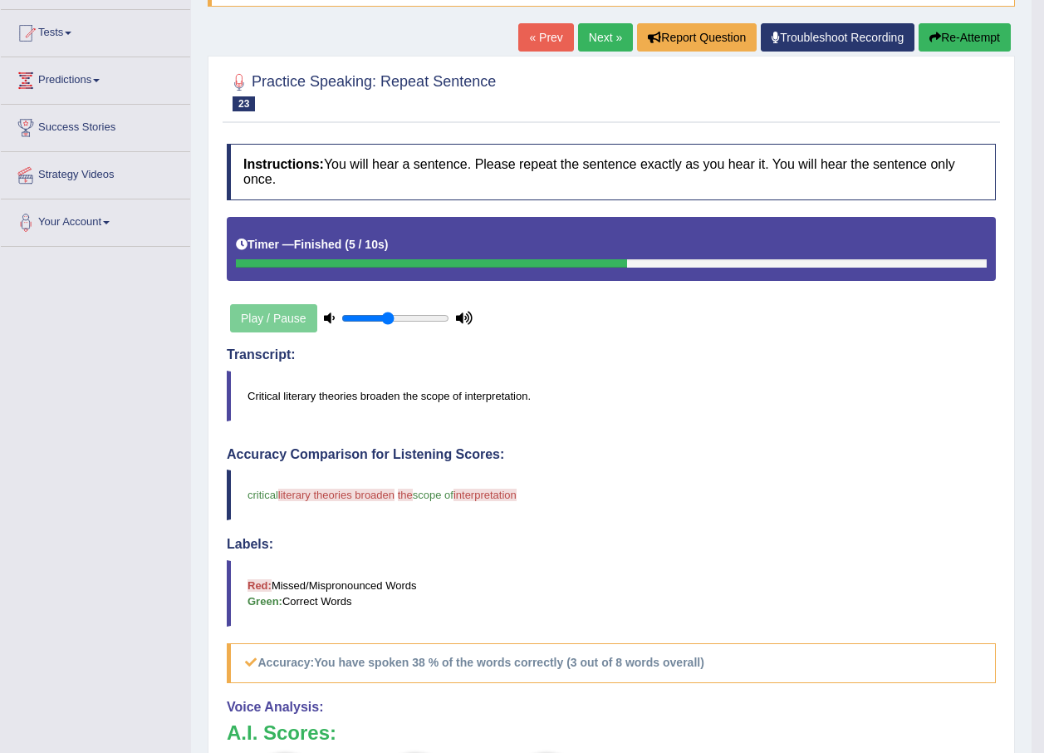
scroll to position [166, 0]
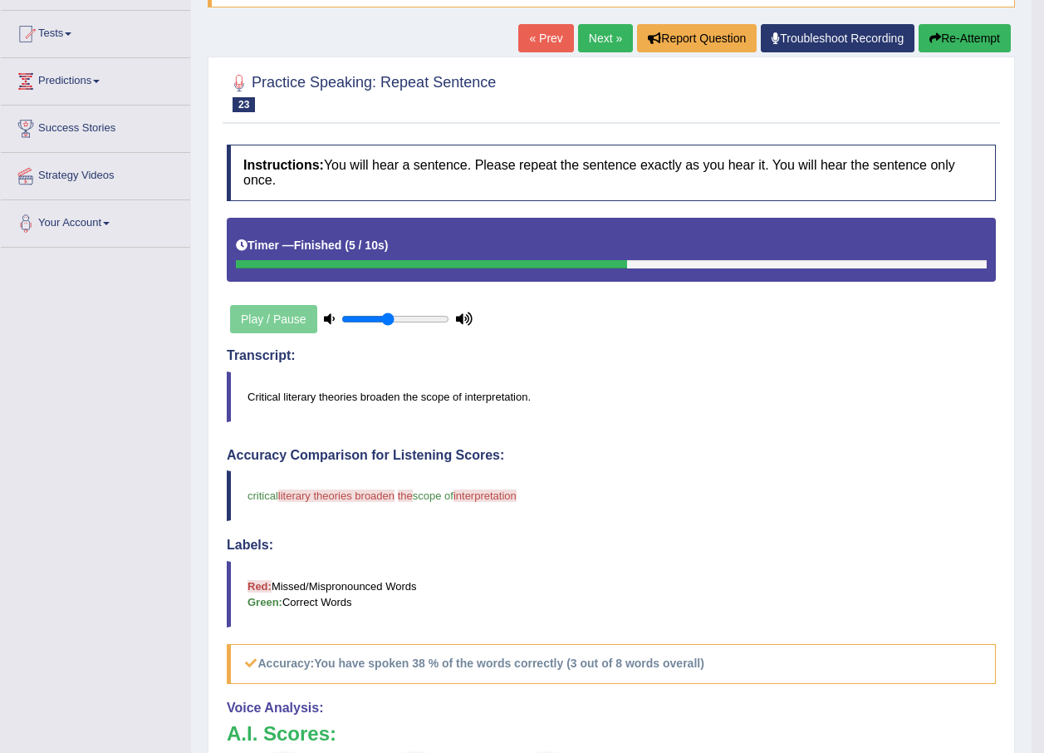
click at [973, 39] on button "Re-Attempt" at bounding box center [965, 38] width 92 height 28
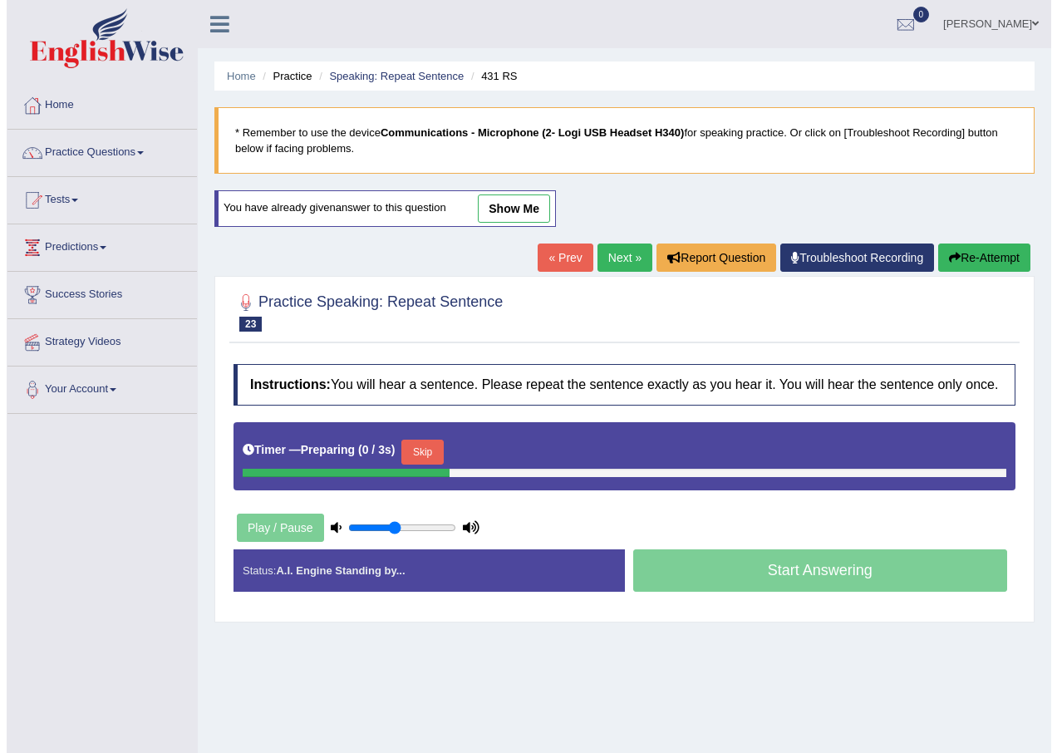
scroll to position [120, 0]
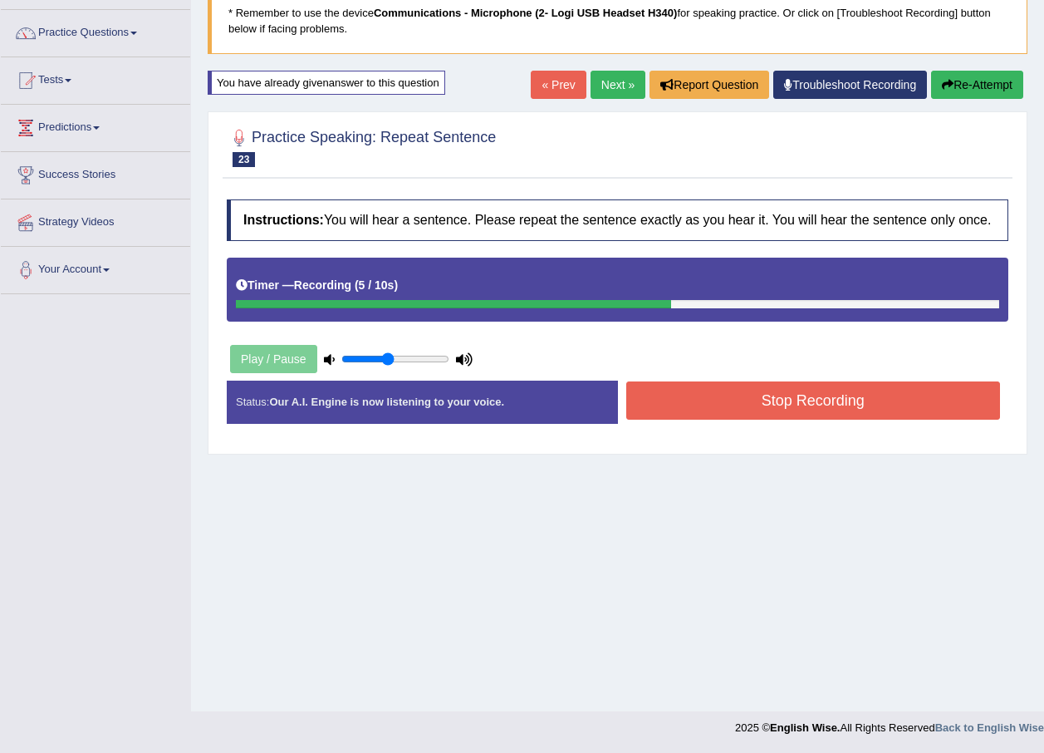
click at [861, 400] on button "Stop Recording" at bounding box center [813, 400] width 375 height 38
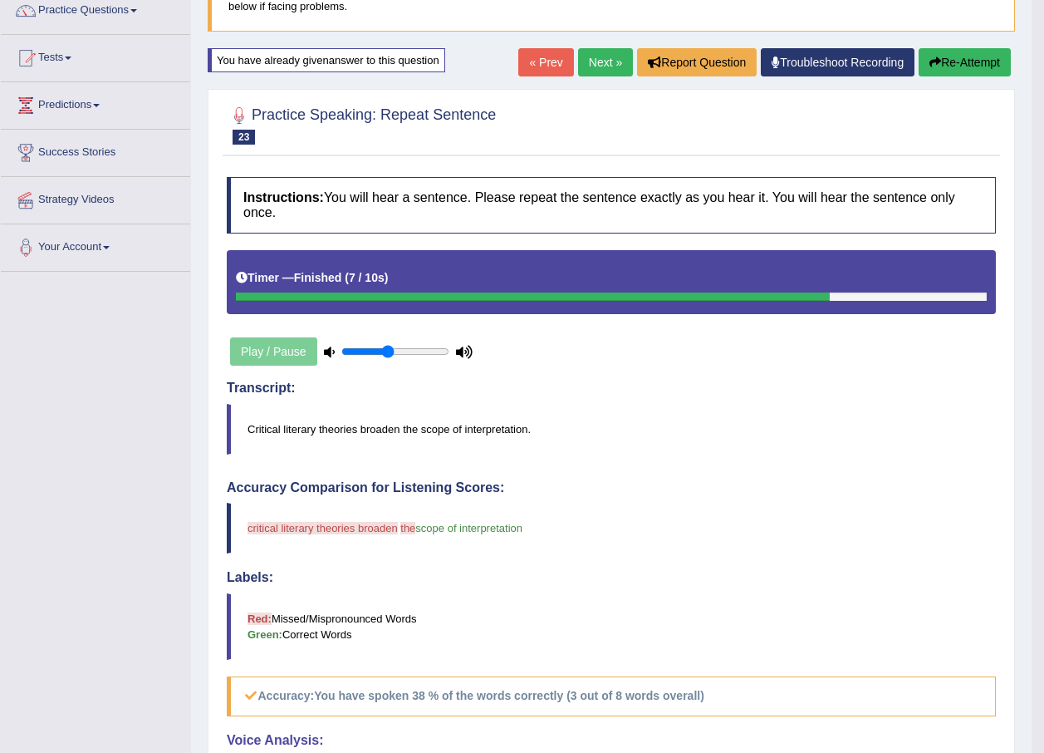
scroll to position [0, 0]
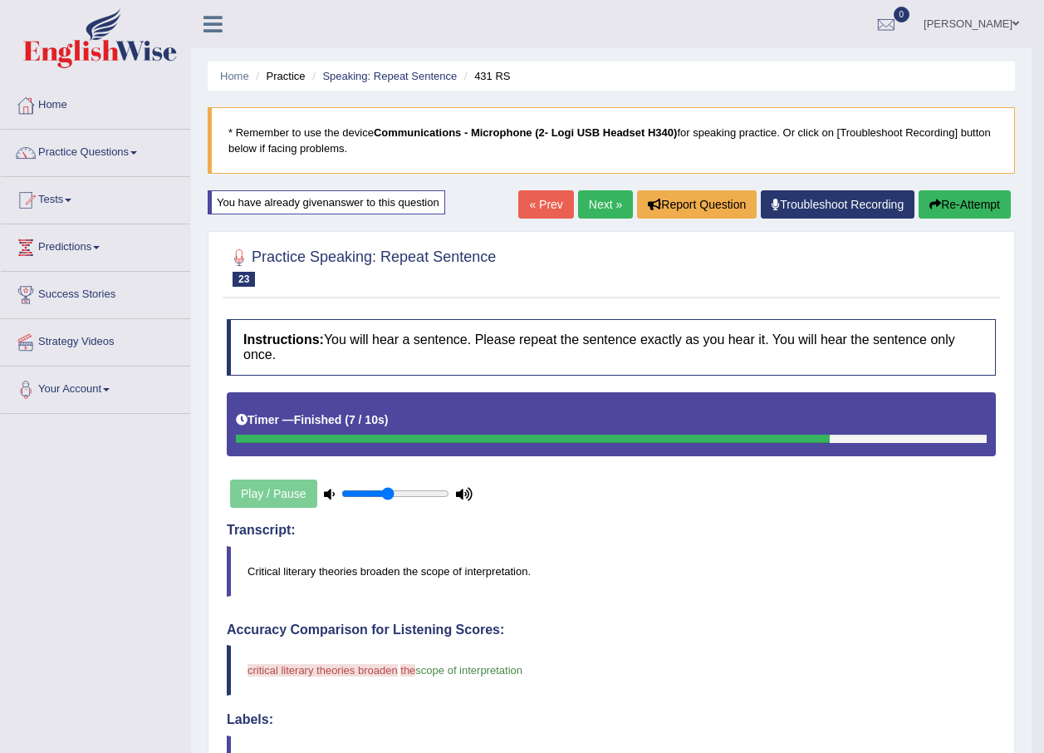
click at [594, 201] on link "Next »" at bounding box center [605, 204] width 55 height 28
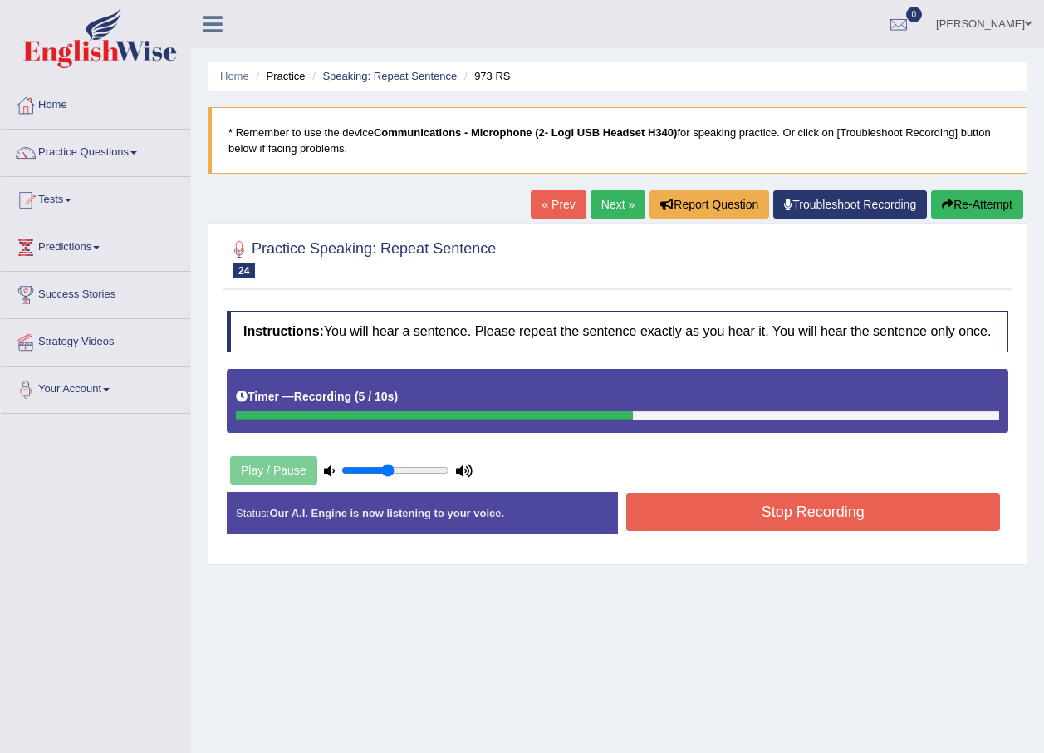
click at [768, 518] on button "Stop Recording" at bounding box center [813, 512] width 375 height 38
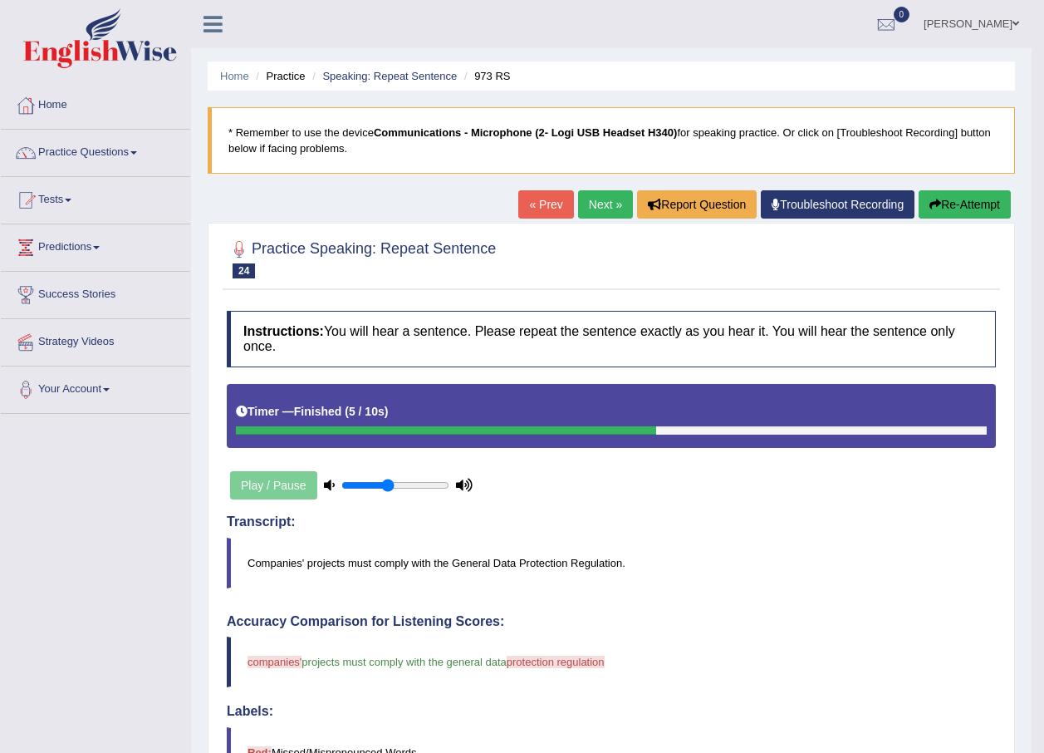
click at [591, 210] on link "Next »" at bounding box center [605, 204] width 55 height 28
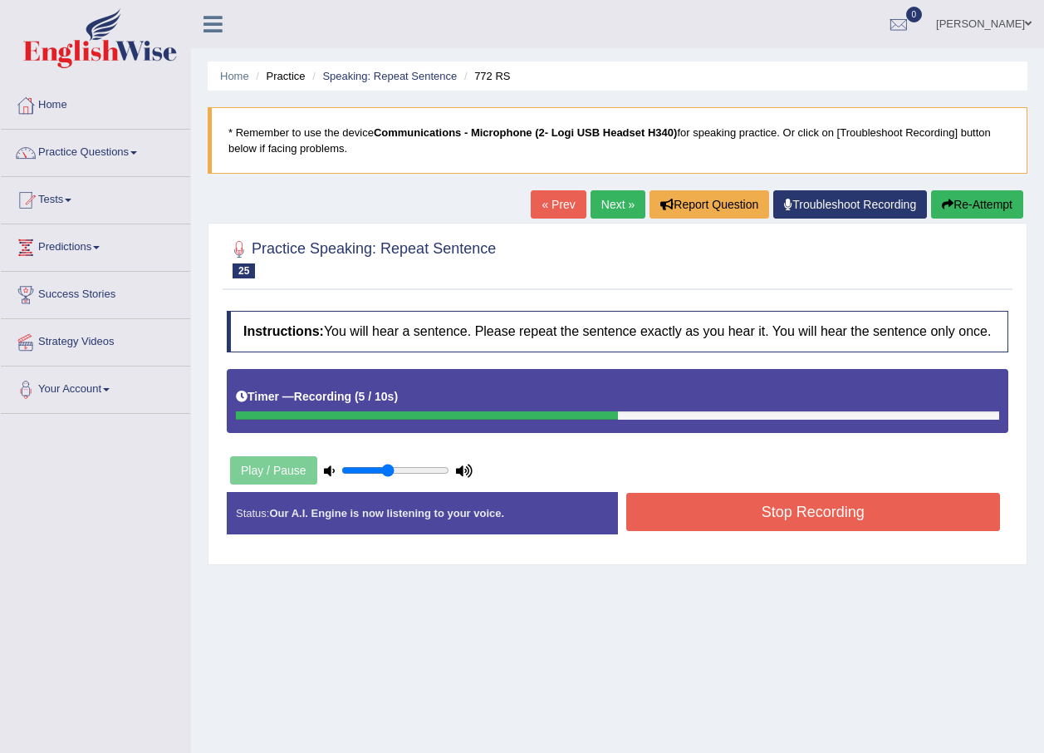
click at [631, 510] on button "Stop Recording" at bounding box center [813, 512] width 375 height 38
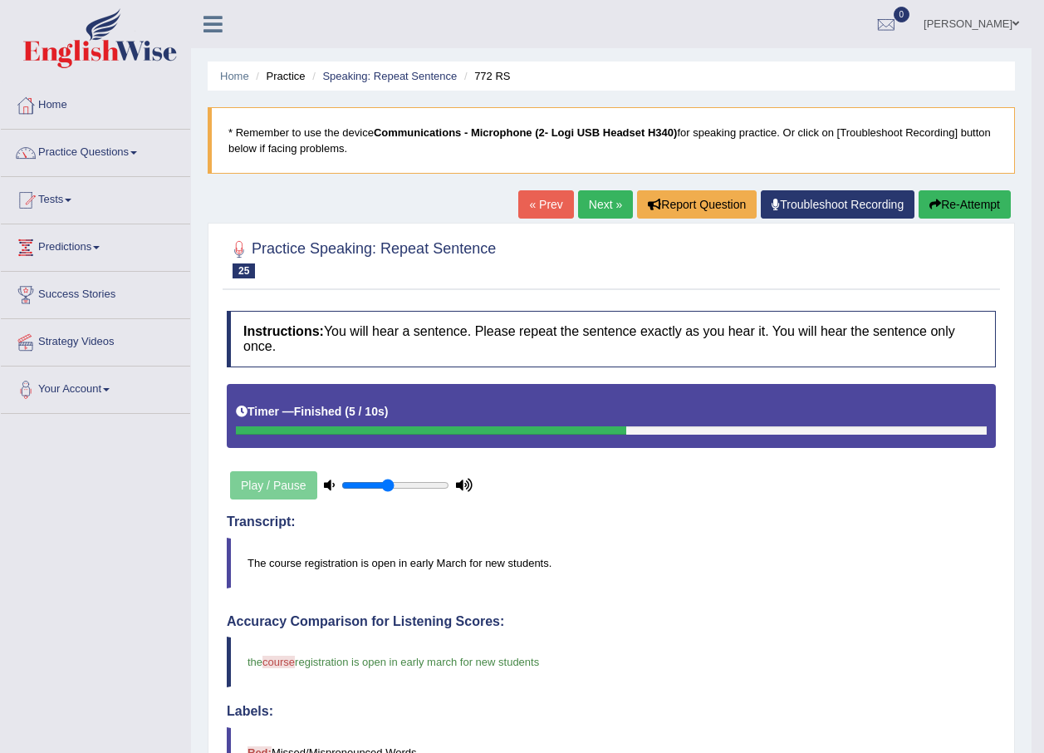
click at [591, 204] on link "Next »" at bounding box center [605, 204] width 55 height 28
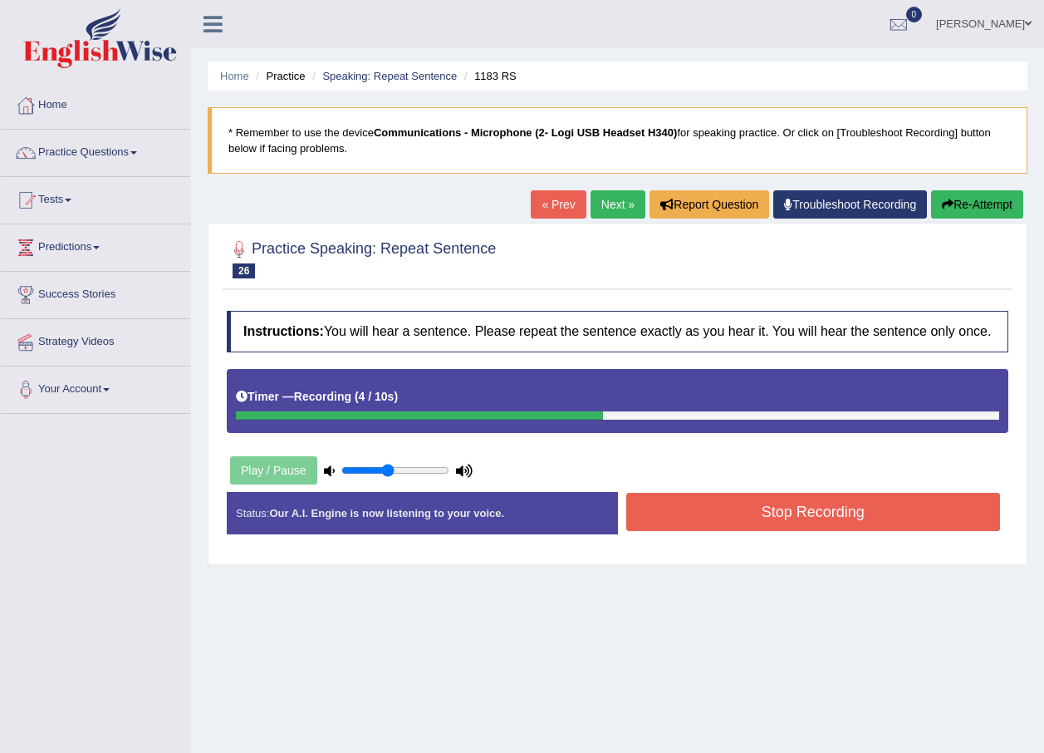
click at [754, 521] on button "Stop Recording" at bounding box center [813, 512] width 375 height 38
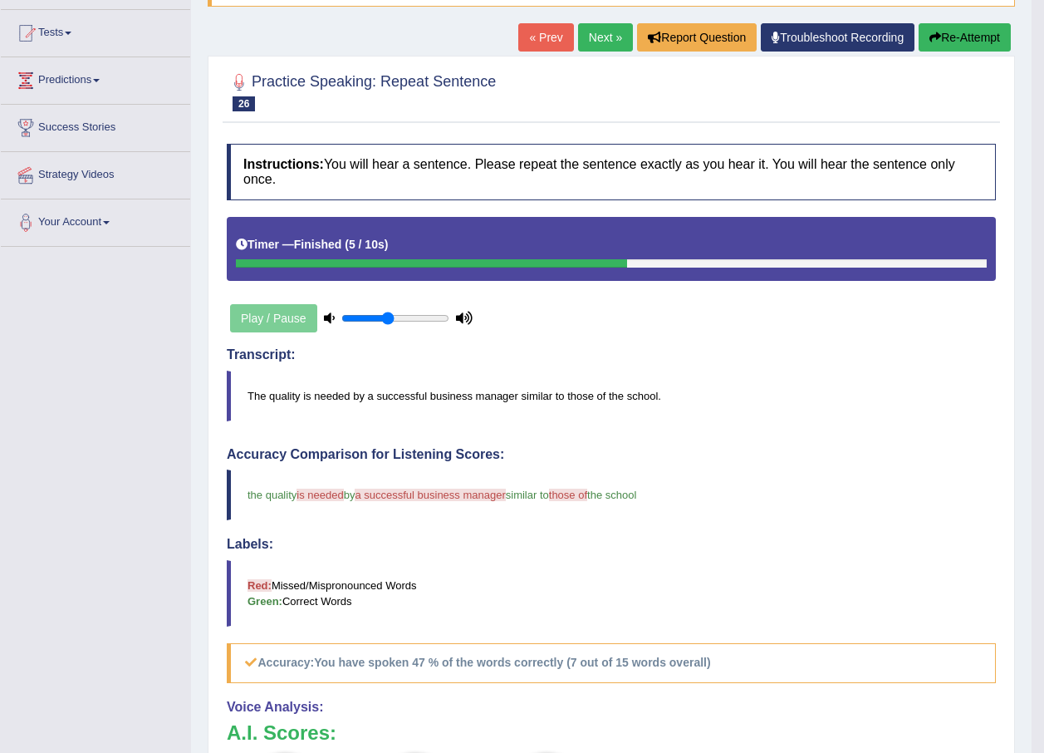
scroll to position [166, 0]
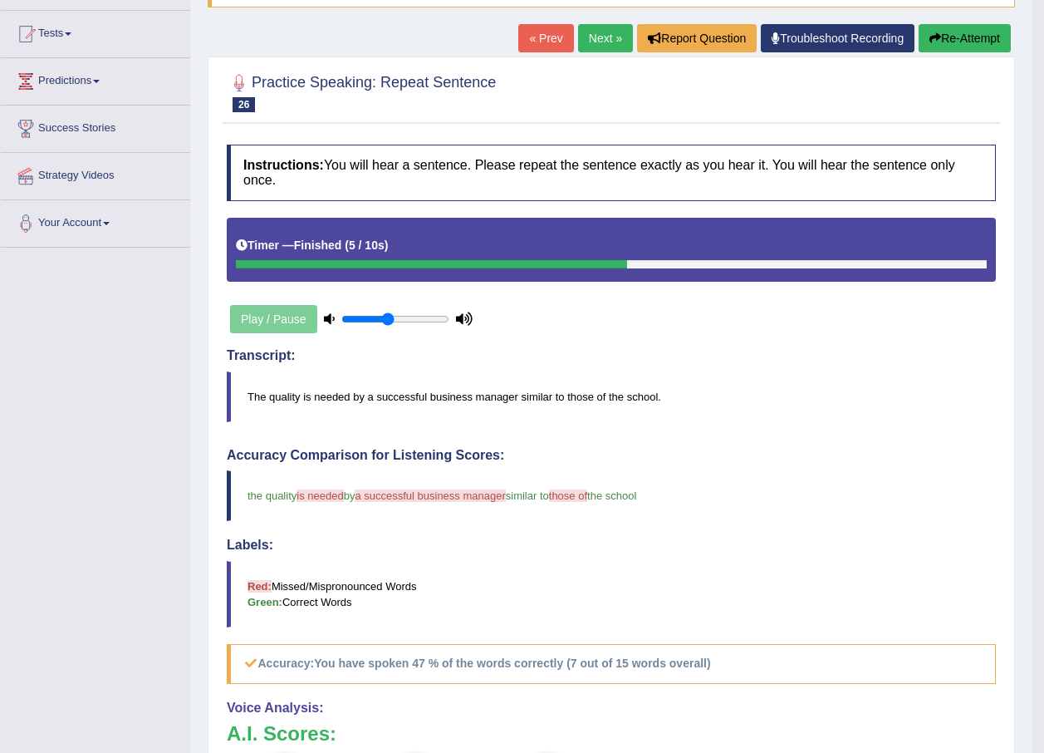
click at [995, 32] on button "Re-Attempt" at bounding box center [965, 38] width 92 height 28
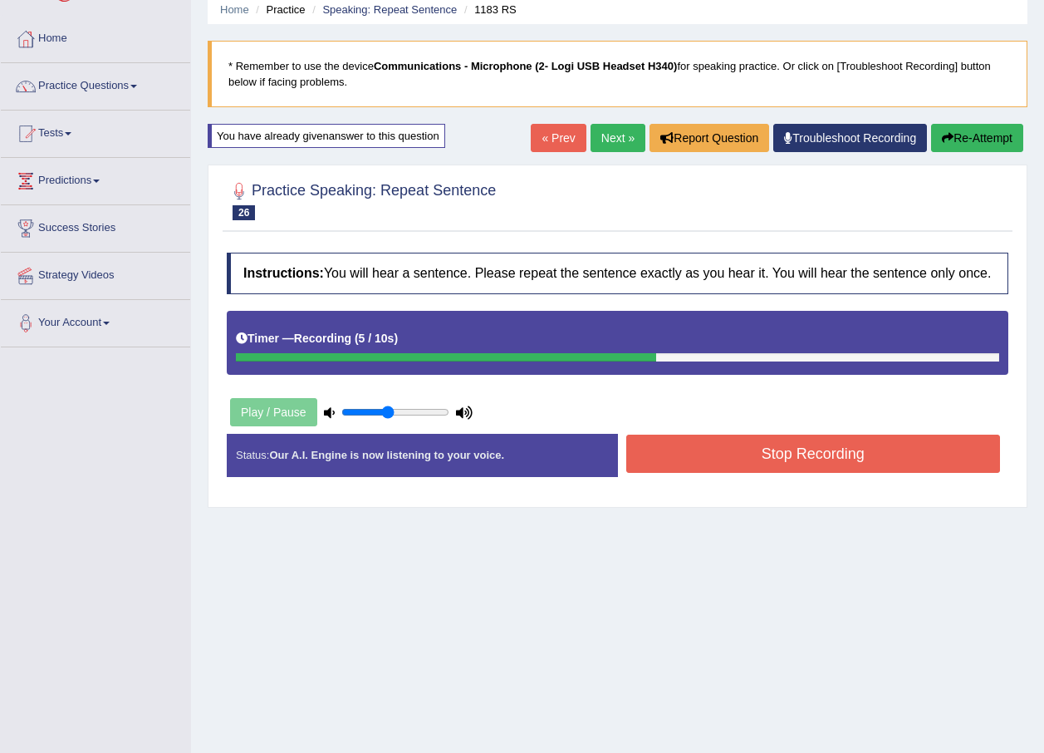
scroll to position [37, 0]
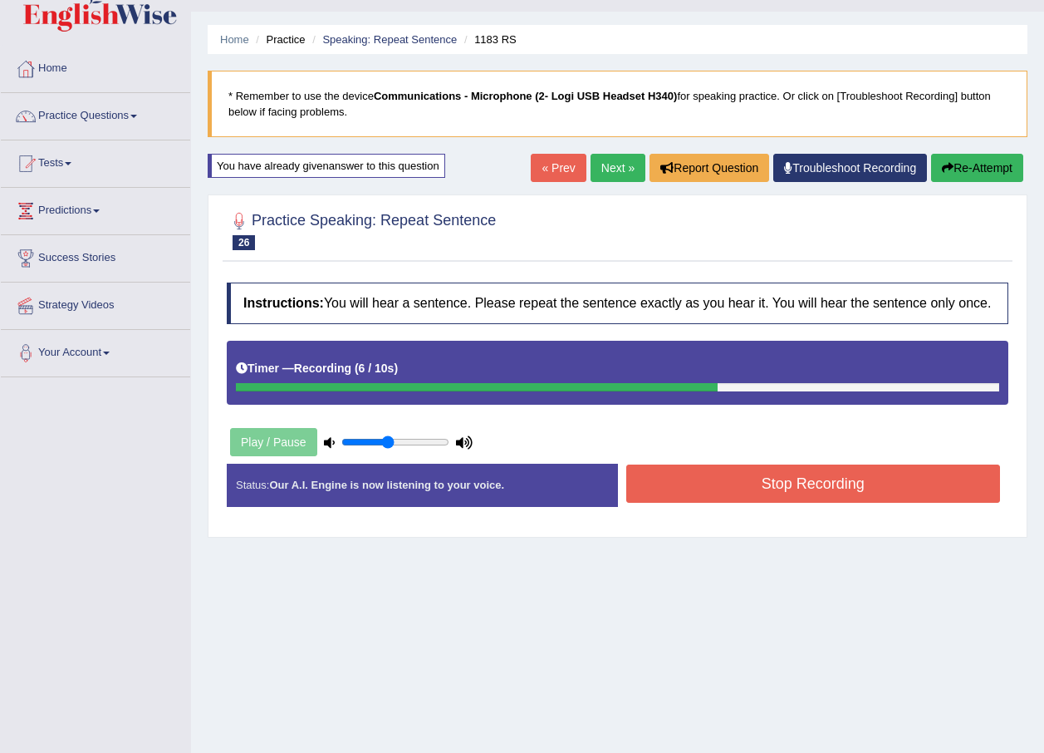
click at [768, 492] on button "Stop Recording" at bounding box center [813, 483] width 375 height 38
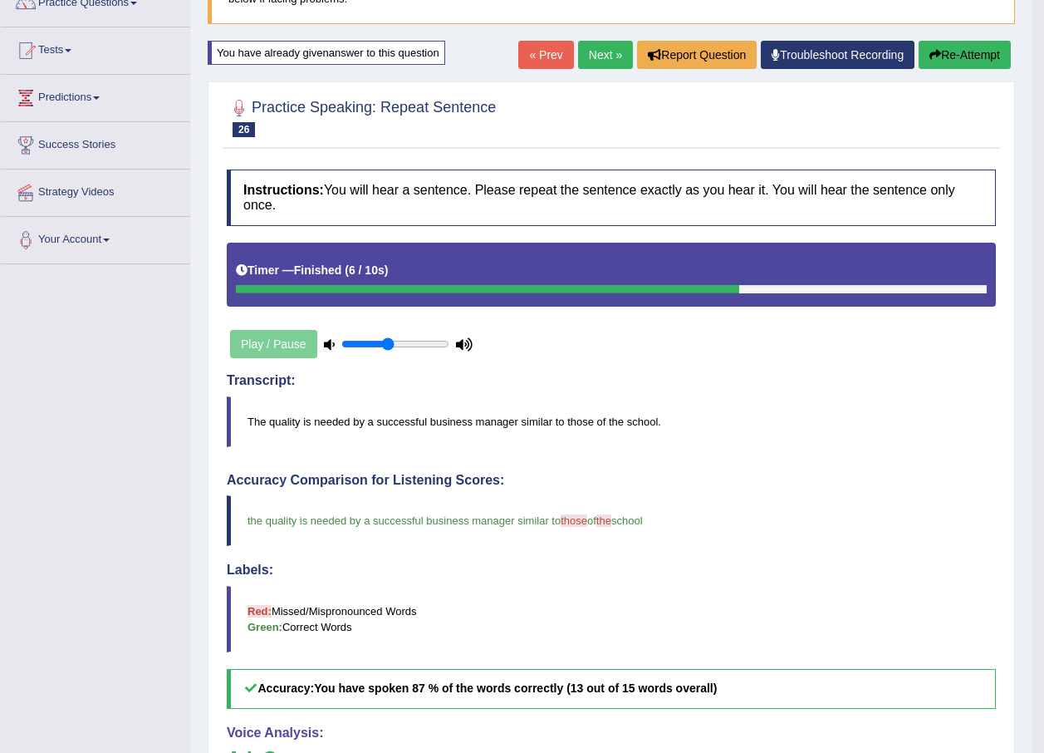
scroll to position [120, 0]
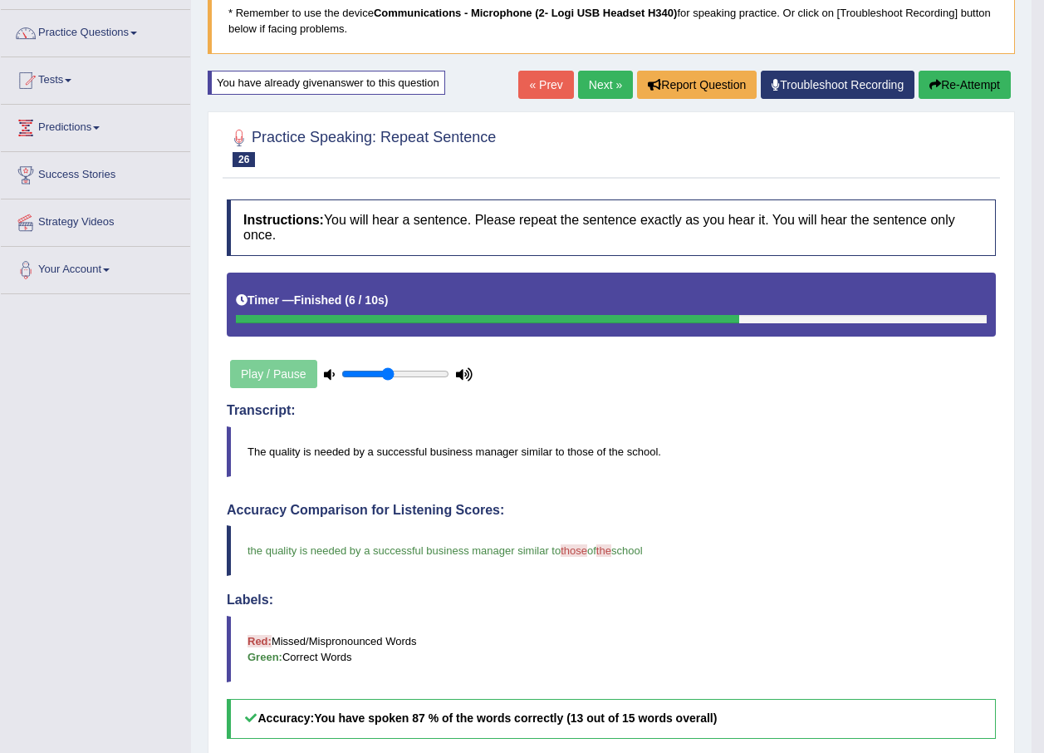
click at [591, 86] on link "Next »" at bounding box center [605, 85] width 55 height 28
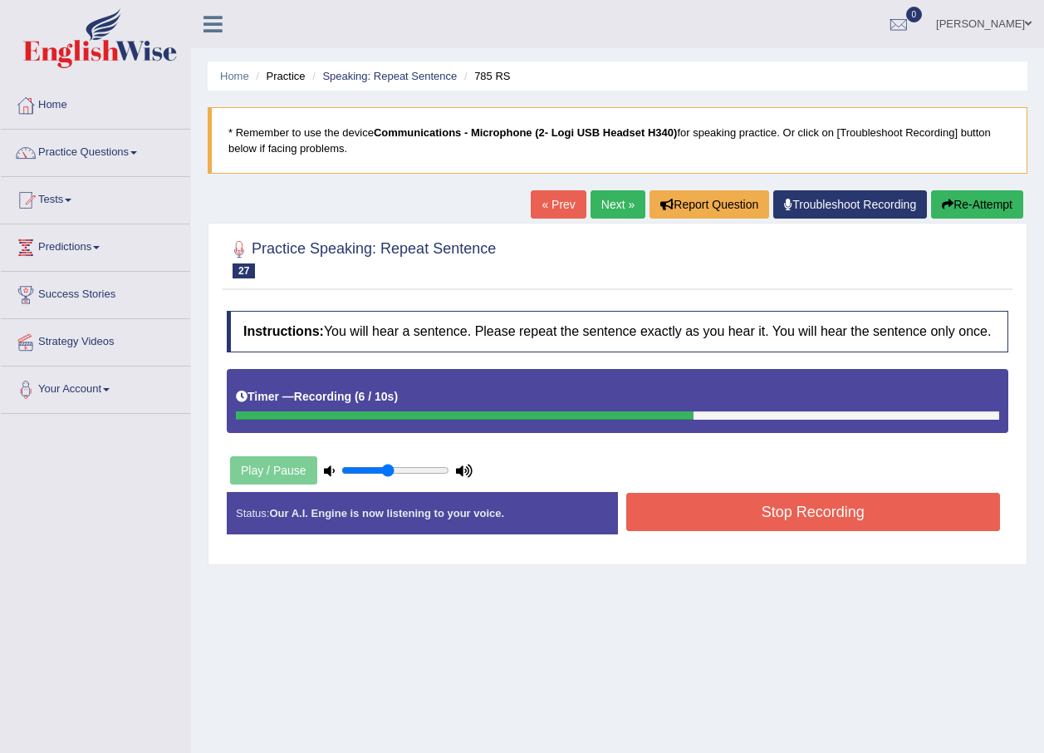
click at [739, 513] on button "Stop Recording" at bounding box center [813, 512] width 375 height 38
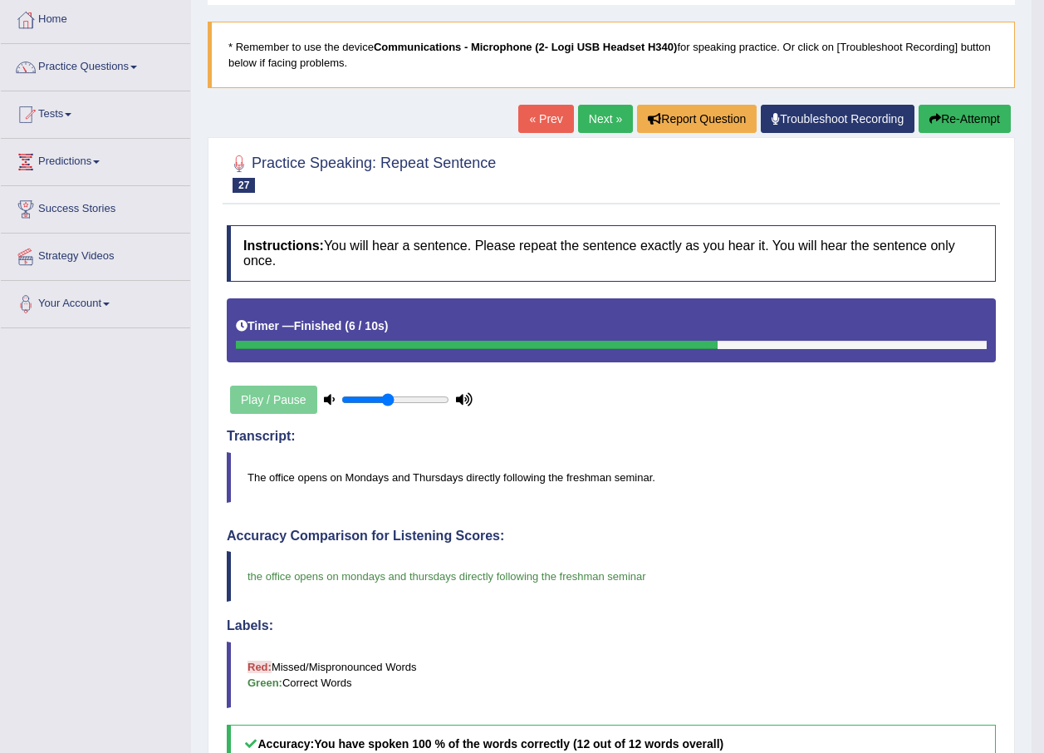
scroll to position [83, 0]
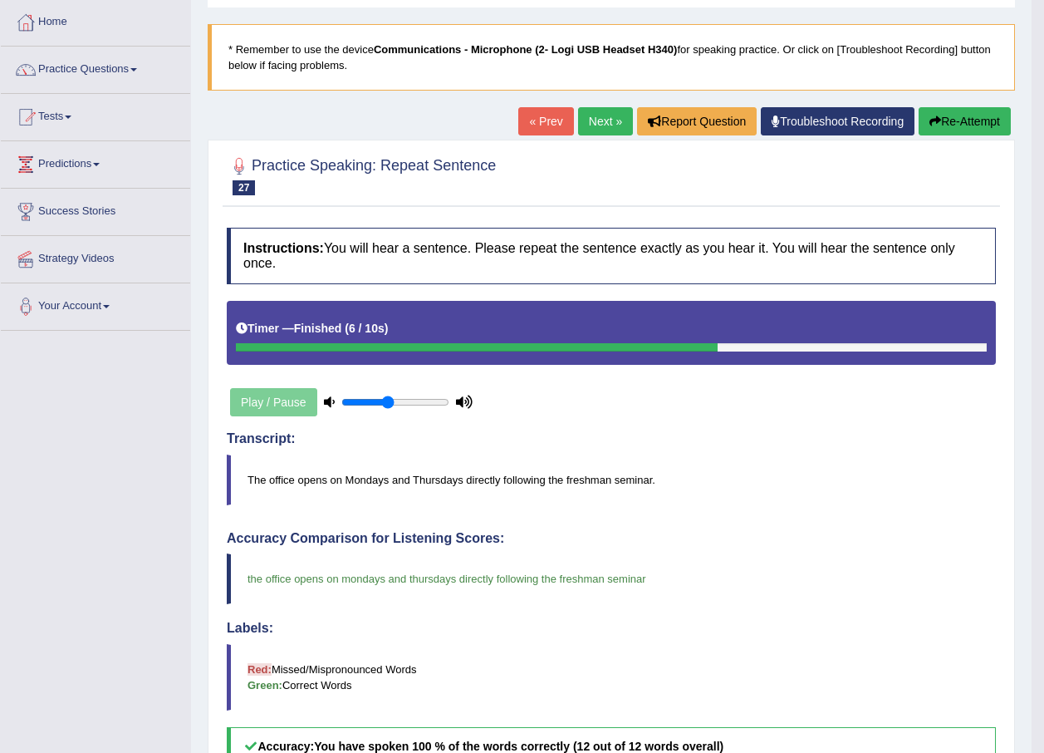
click at [972, 507] on div "Instructions: You will hear a sentence. Please repeat the sentence exactly as y…" at bounding box center [612, 647] width 778 height 856
click at [925, 532] on div "Accuracy Comparison for Listening Scores: the office opens on mondays and thurs…" at bounding box center [611, 649] width 769 height 236
click at [957, 116] on button "Re-Attempt" at bounding box center [965, 121] width 92 height 28
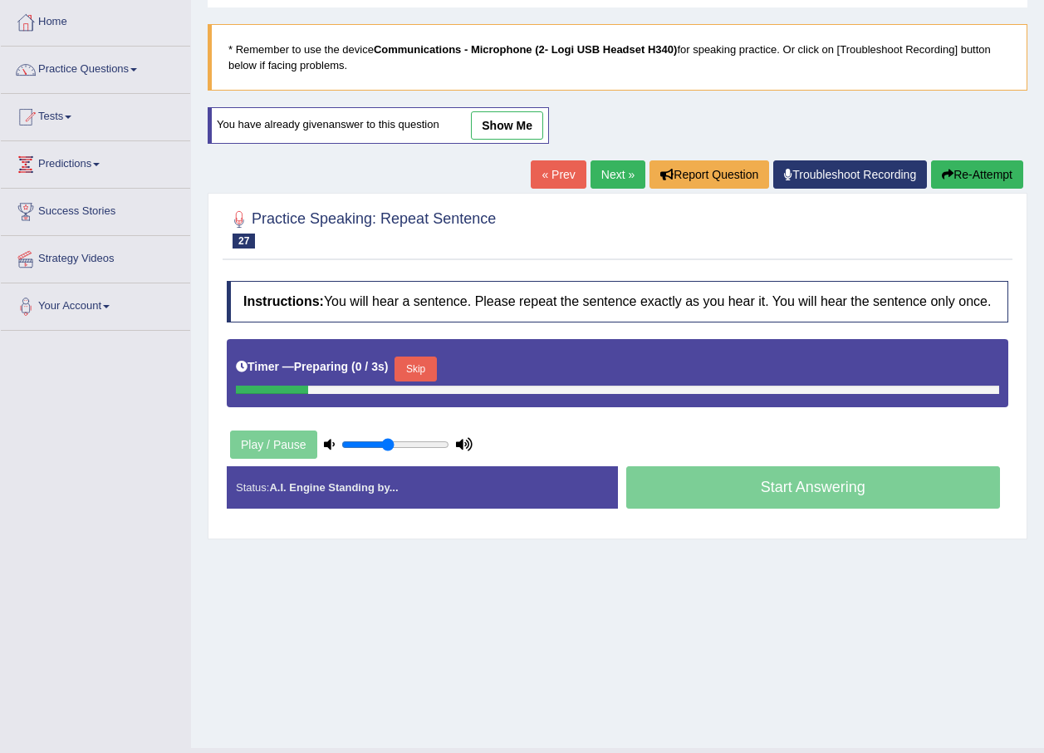
scroll to position [83, 0]
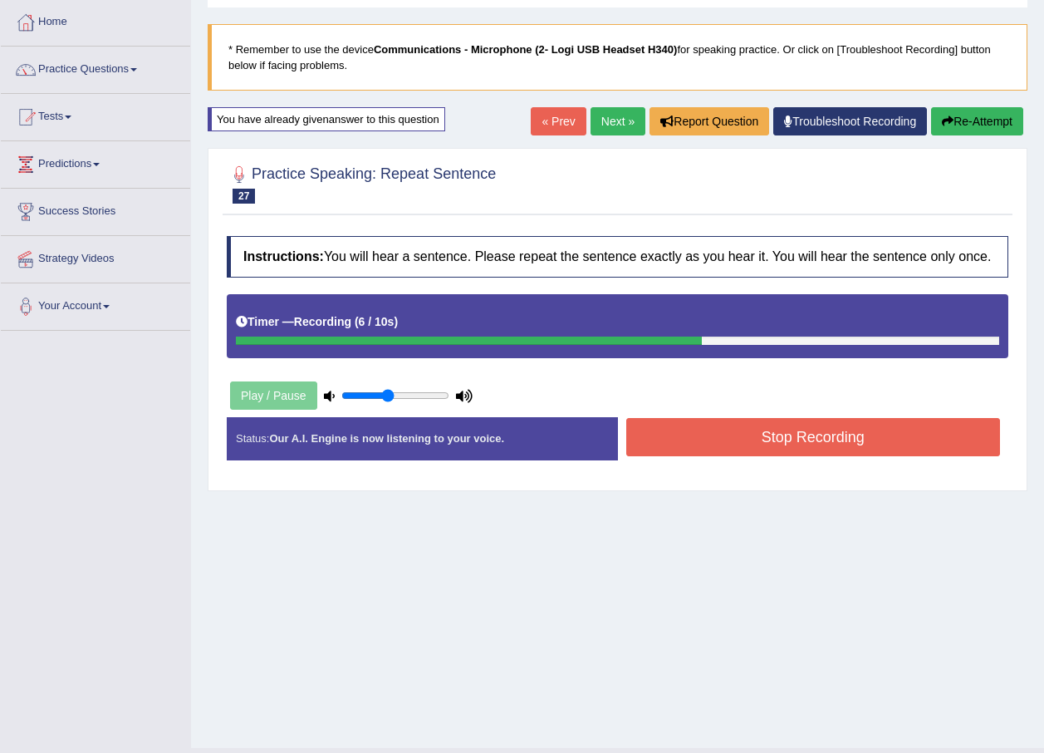
click at [778, 435] on button "Stop Recording" at bounding box center [813, 437] width 375 height 38
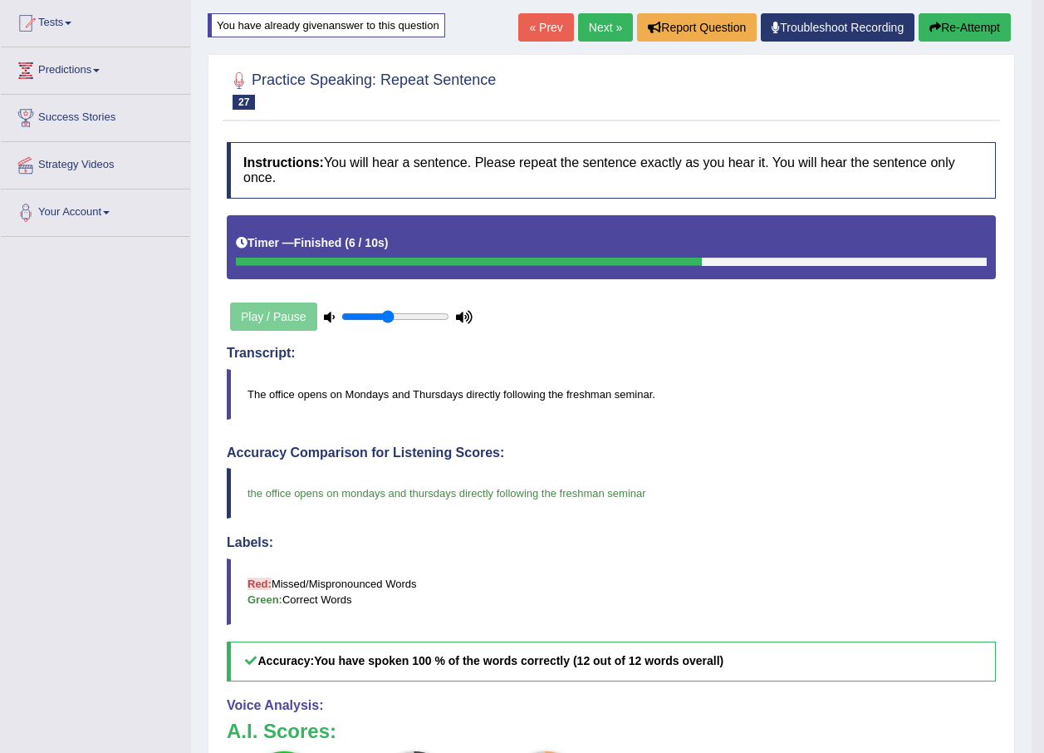
scroll to position [151, 0]
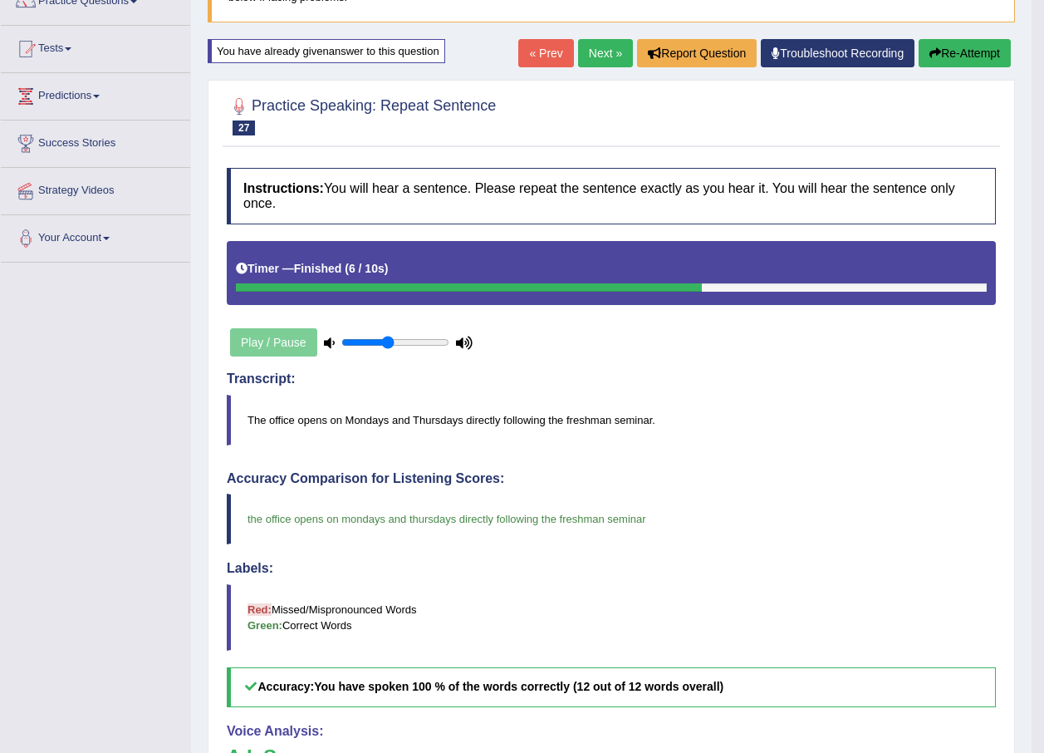
click at [591, 56] on link "Next »" at bounding box center [605, 53] width 55 height 28
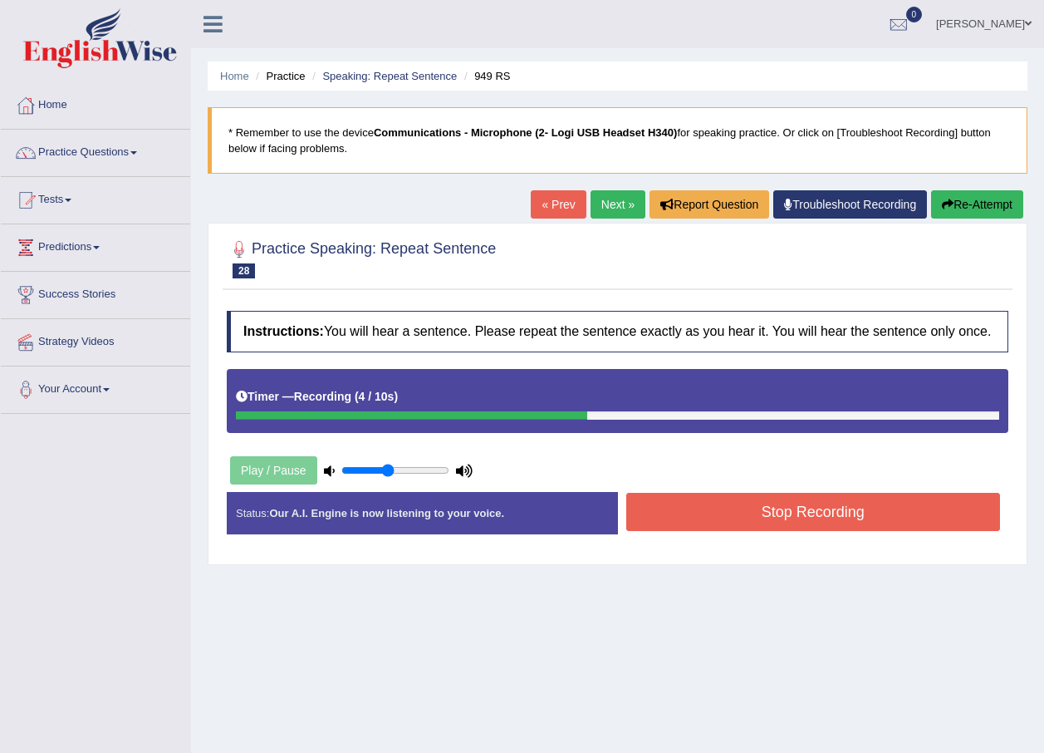
click at [766, 523] on button "Stop Recording" at bounding box center [813, 512] width 375 height 38
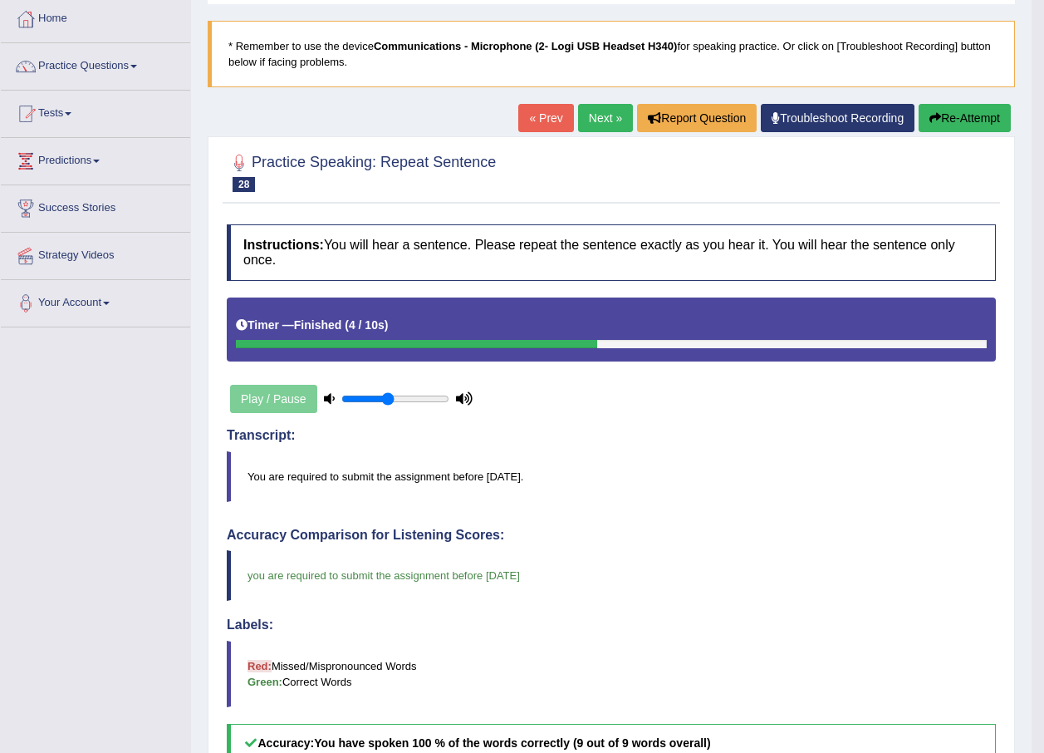
scroll to position [83, 0]
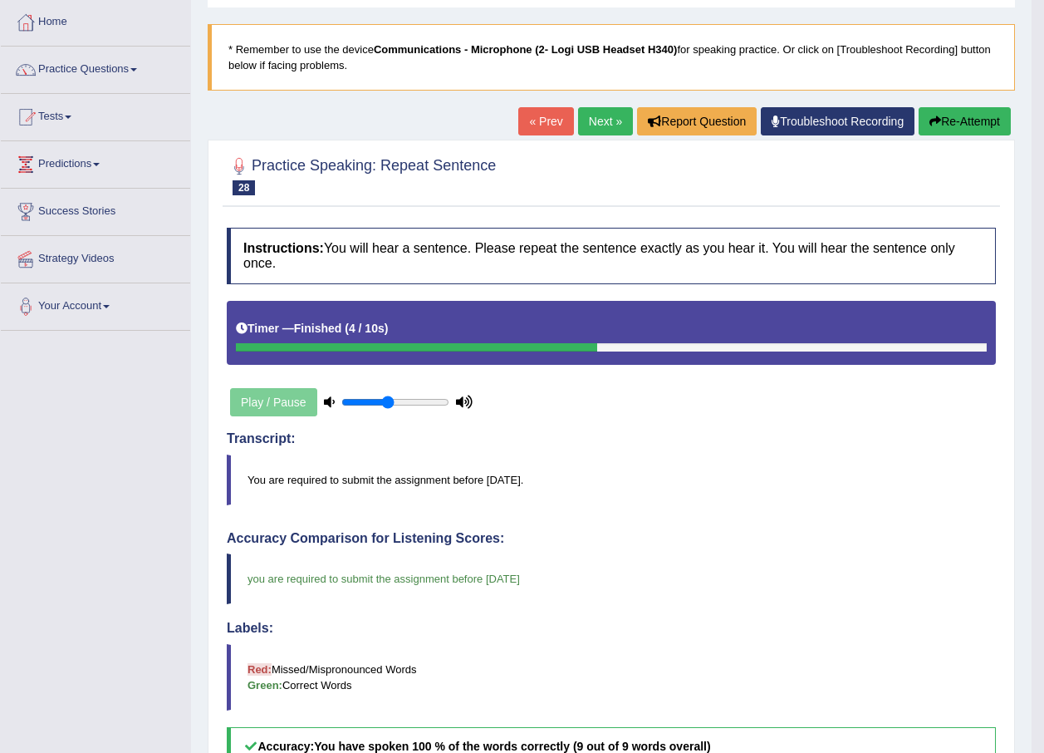
click at [588, 108] on link "Next »" at bounding box center [605, 121] width 55 height 28
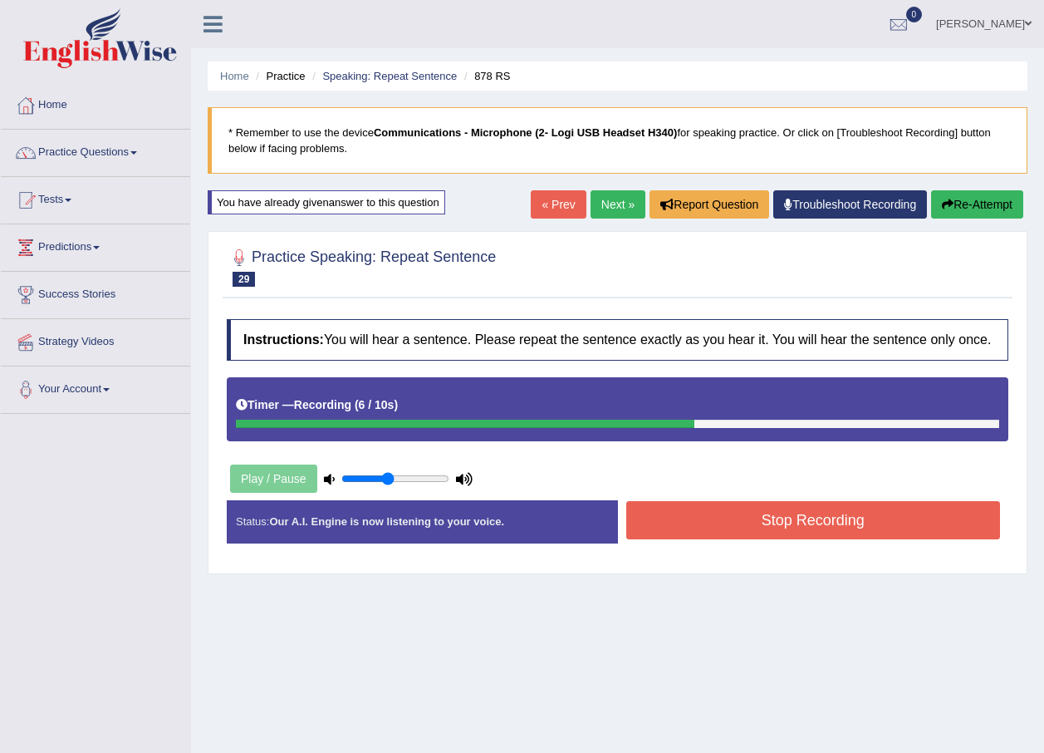
click at [693, 541] on div "Stop Recording" at bounding box center [813, 522] width 391 height 42
click at [704, 527] on button "Stop Recording" at bounding box center [813, 520] width 375 height 38
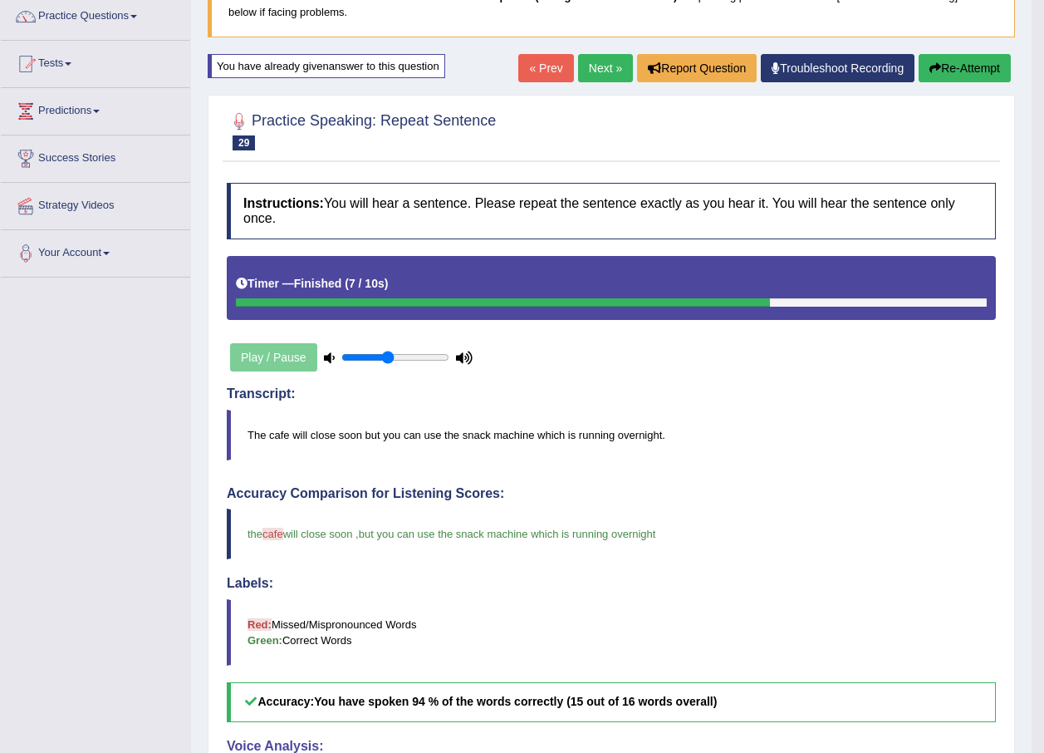
scroll to position [83, 0]
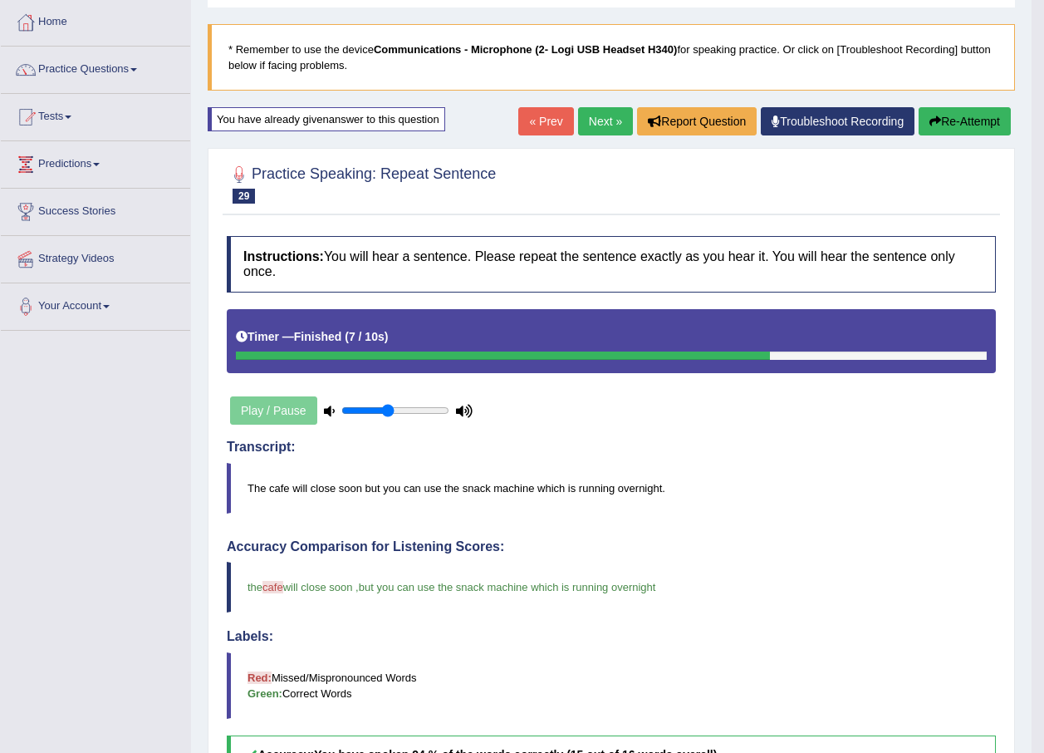
click at [591, 111] on link "Next »" at bounding box center [605, 121] width 55 height 28
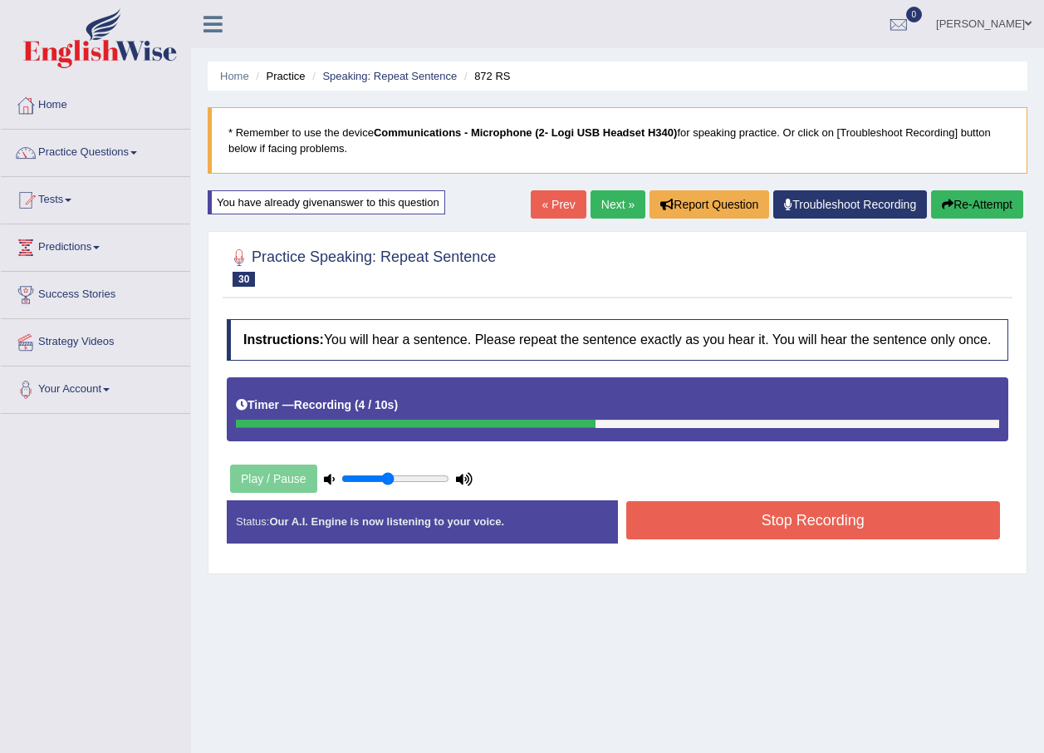
click at [699, 530] on button "Stop Recording" at bounding box center [813, 520] width 375 height 38
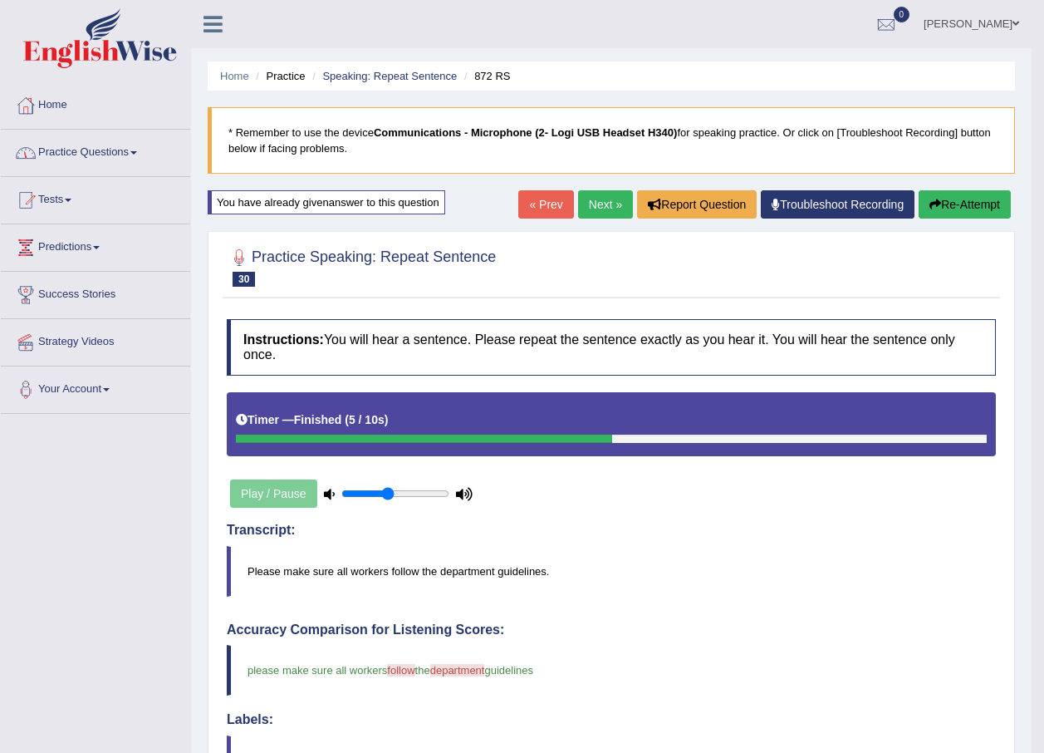
click at [175, 151] on link "Practice Questions" at bounding box center [95, 151] width 189 height 42
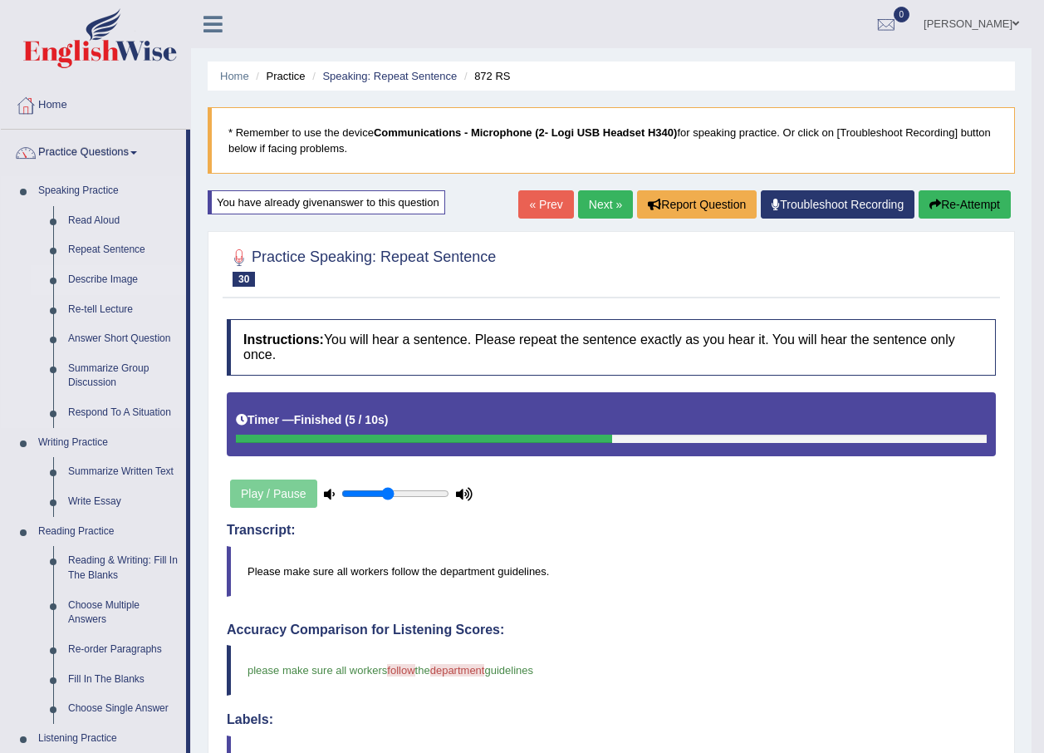
click at [108, 277] on link "Describe Image" at bounding box center [123, 280] width 125 height 30
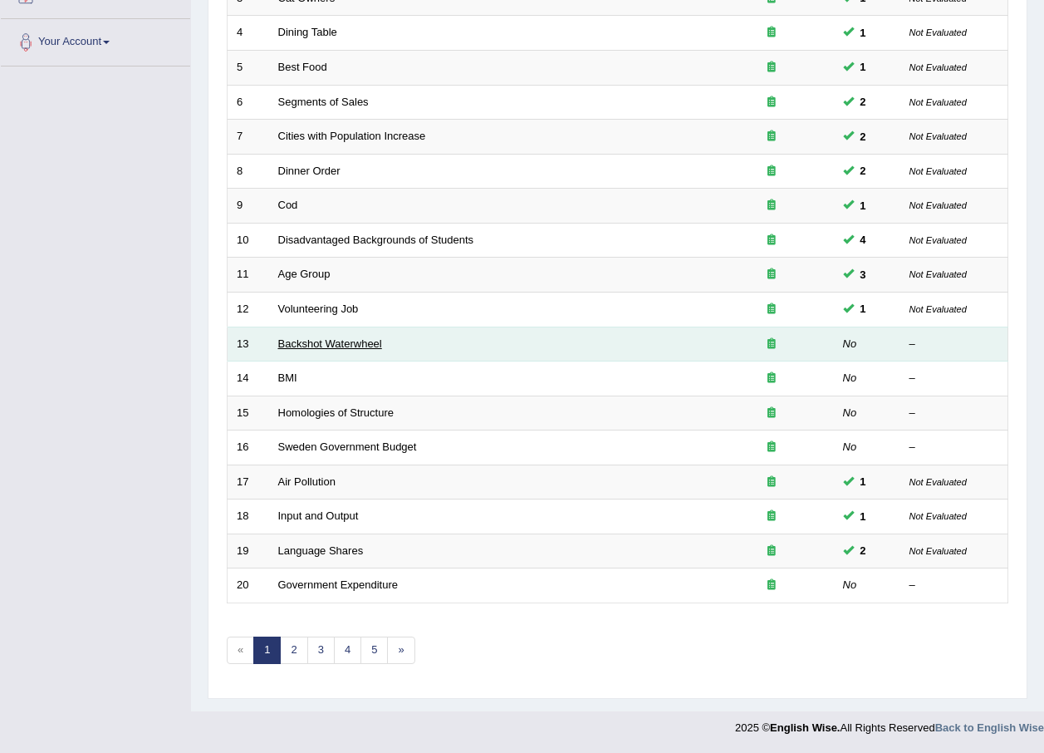
click at [303, 343] on link "Backshot Waterwheel" at bounding box center [330, 343] width 104 height 12
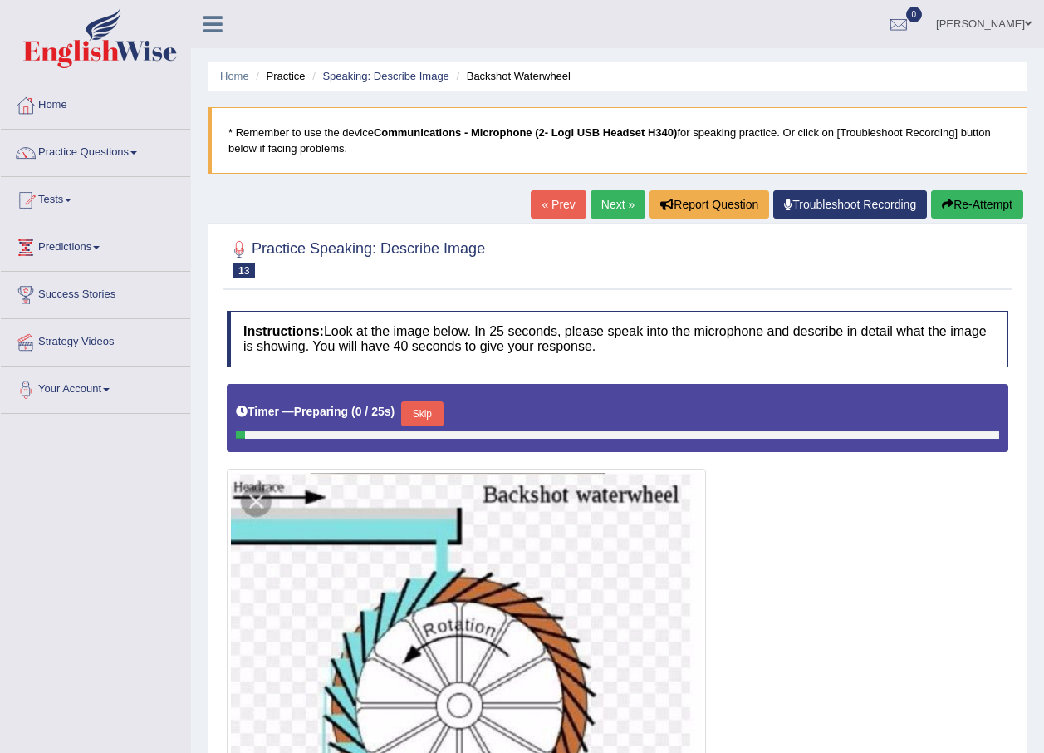
scroll to position [249, 0]
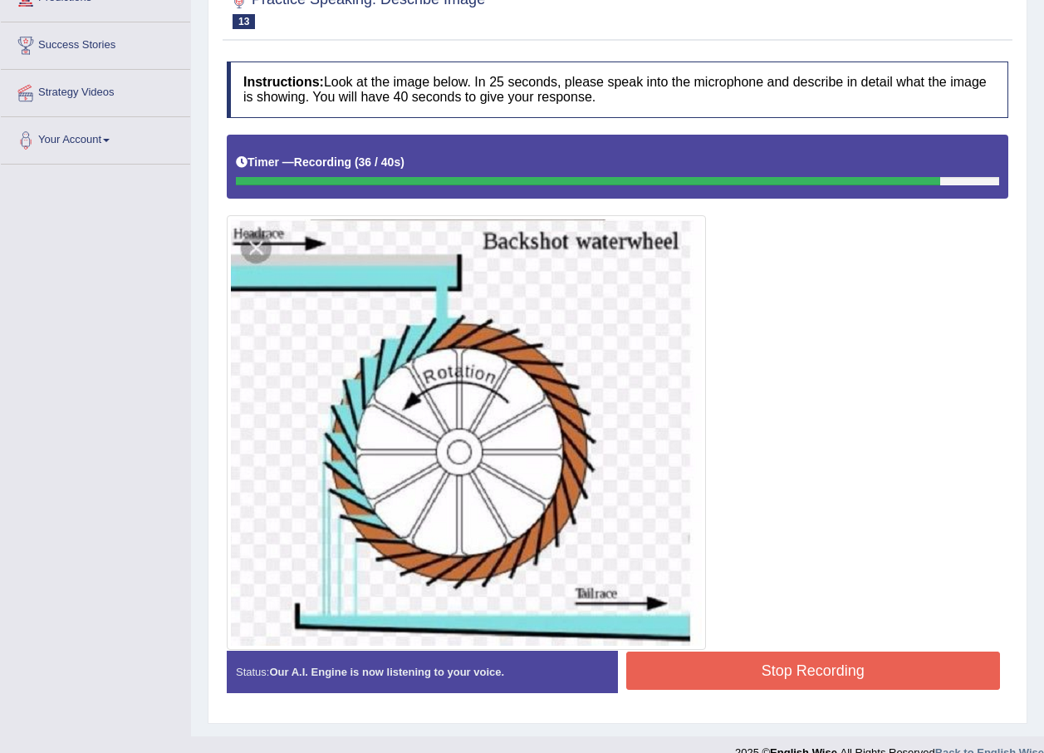
click at [846, 660] on button "Stop Recording" at bounding box center [813, 670] width 375 height 38
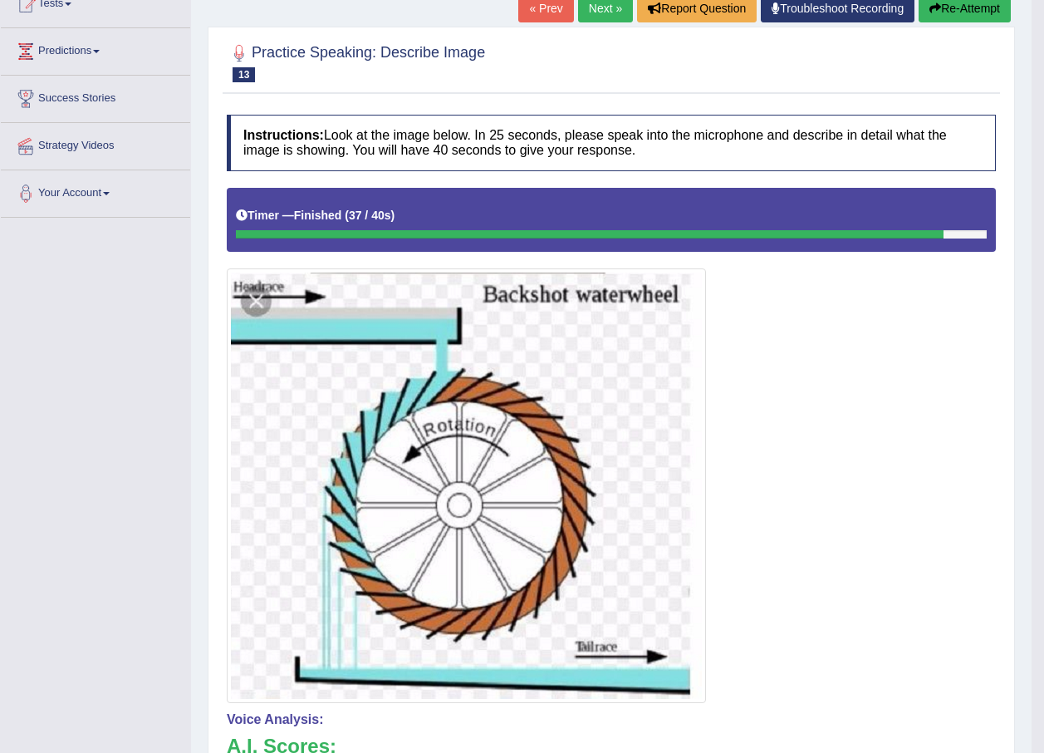
scroll to position [166, 0]
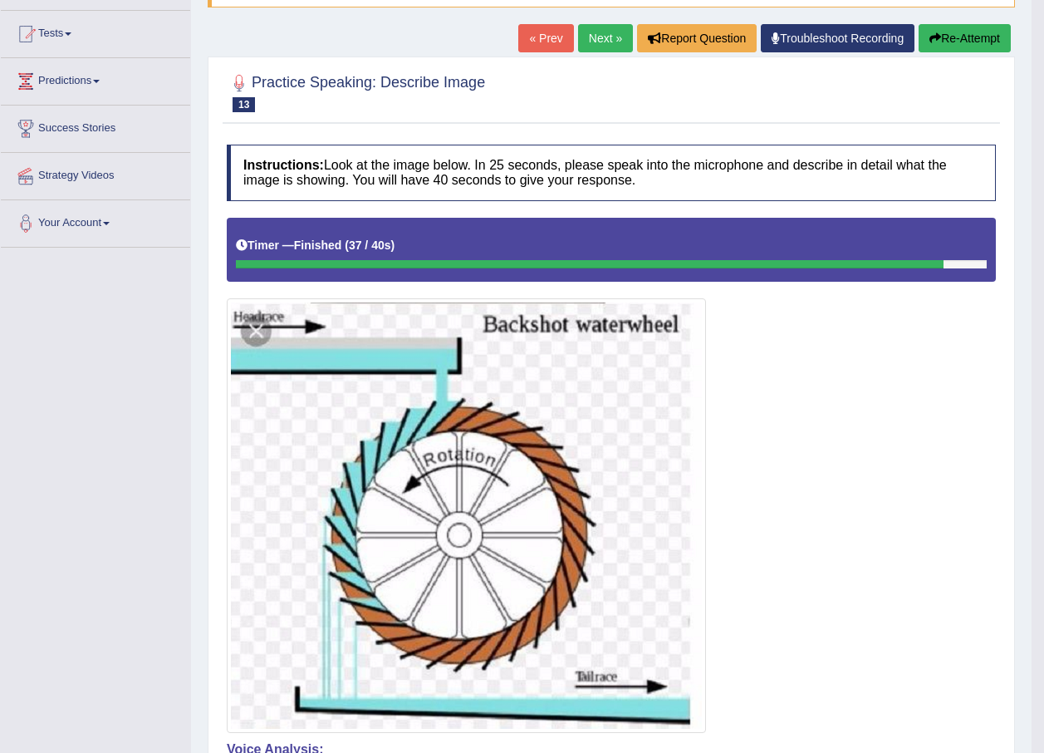
click at [591, 36] on link "Next »" at bounding box center [605, 38] width 55 height 28
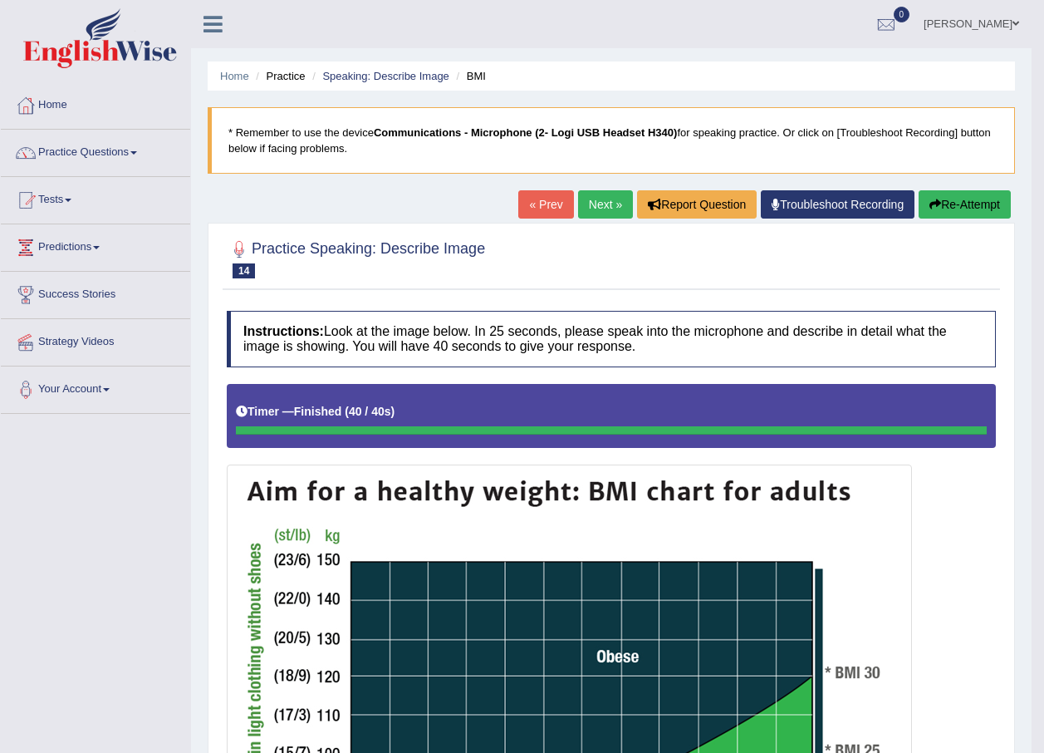
click at [591, 198] on link "Next »" at bounding box center [605, 204] width 55 height 28
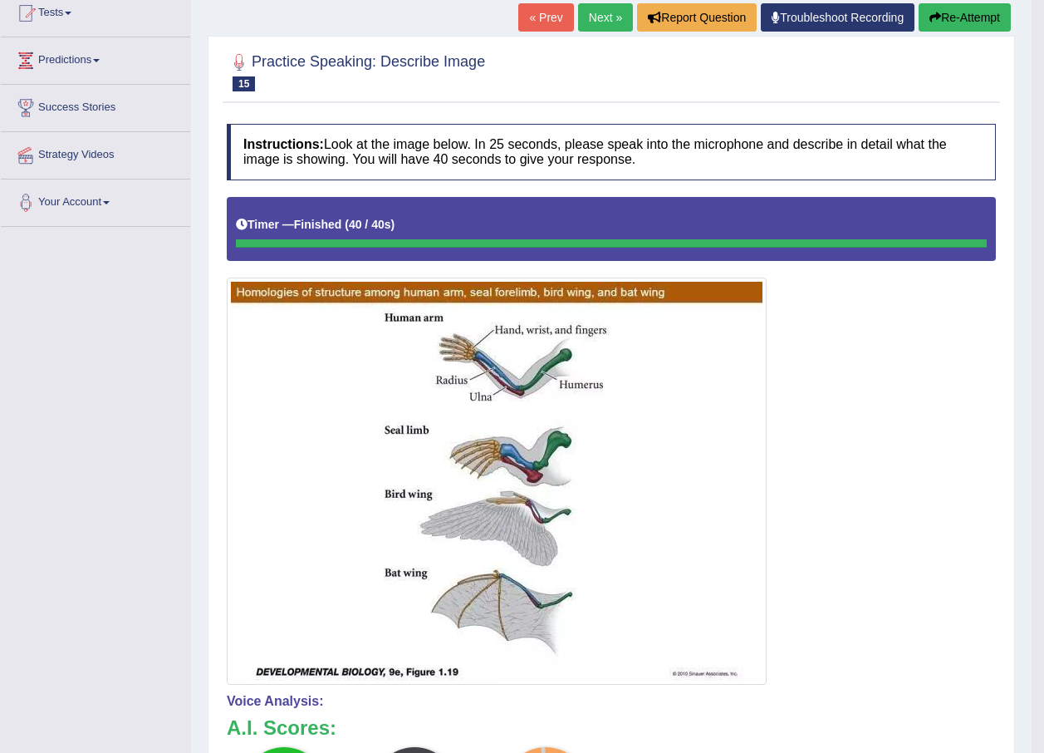
scroll to position [179, 0]
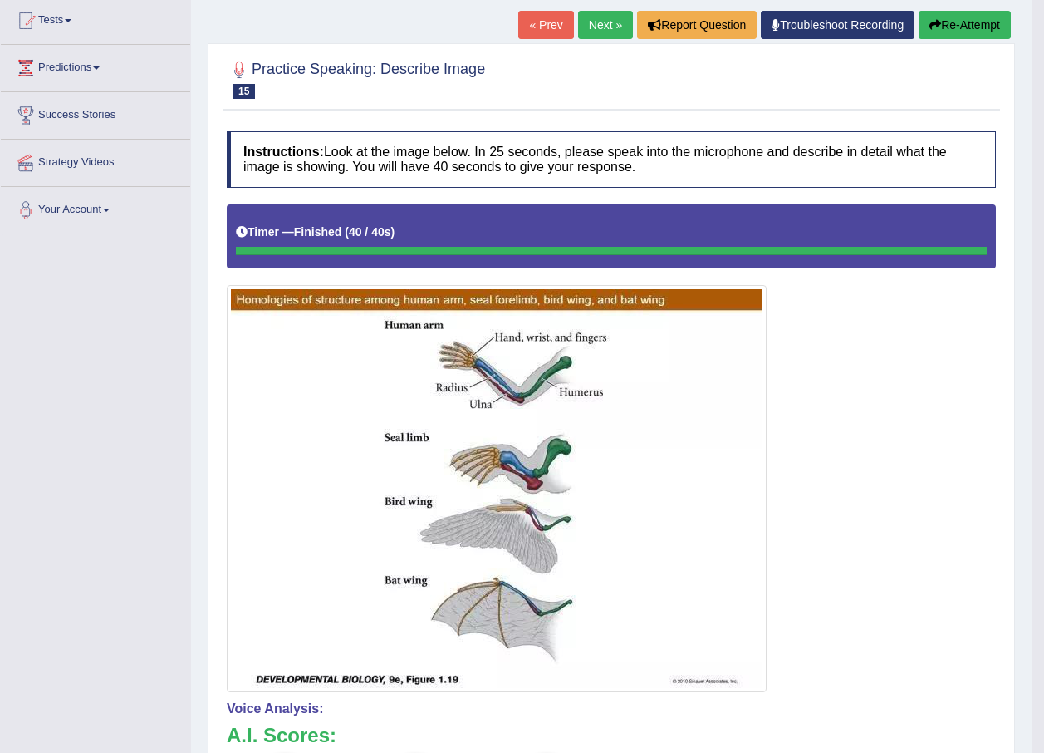
click at [603, 15] on link "Next »" at bounding box center [605, 25] width 55 height 28
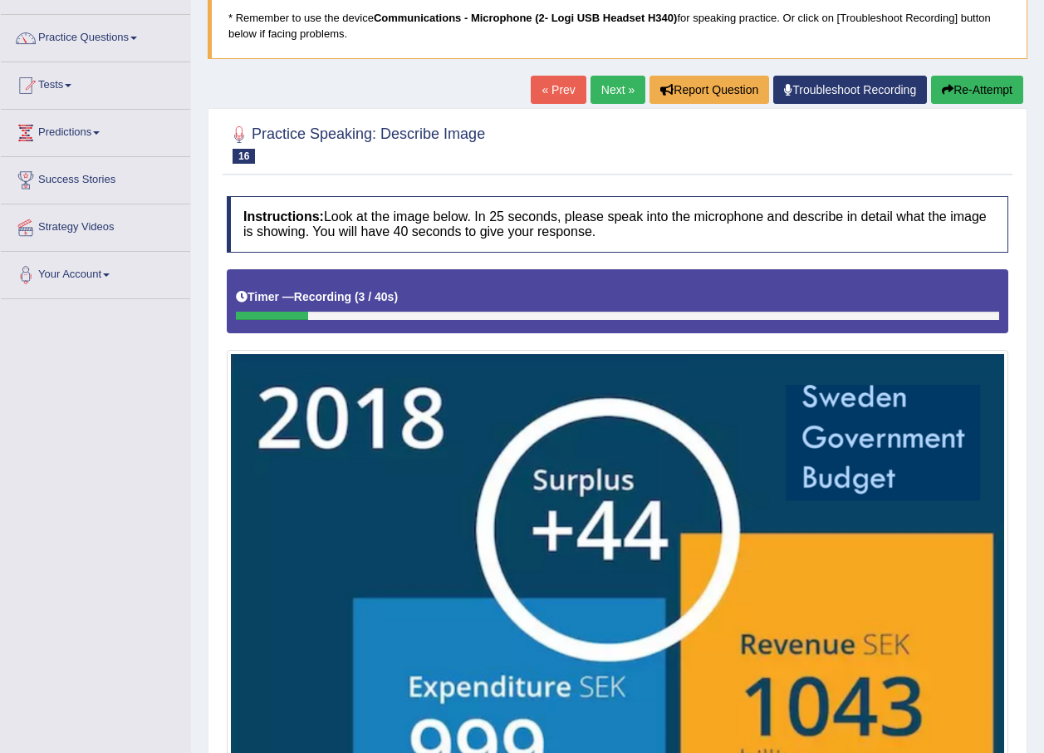
scroll to position [83, 0]
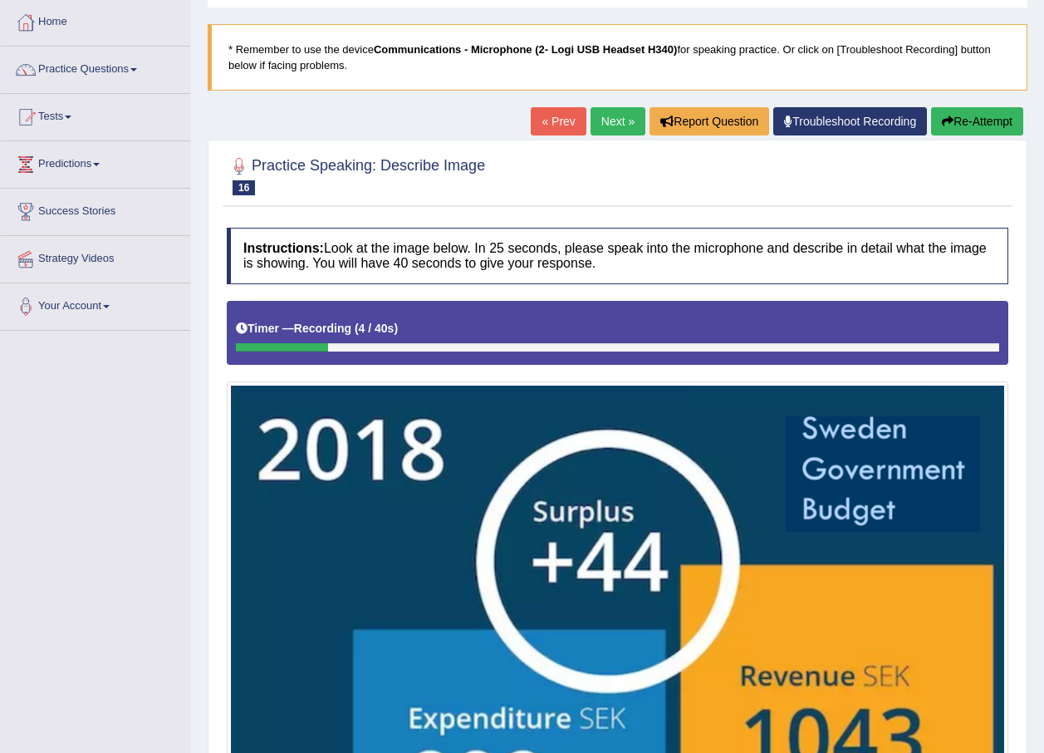
click at [979, 110] on button "Re-Attempt" at bounding box center [977, 121] width 92 height 28
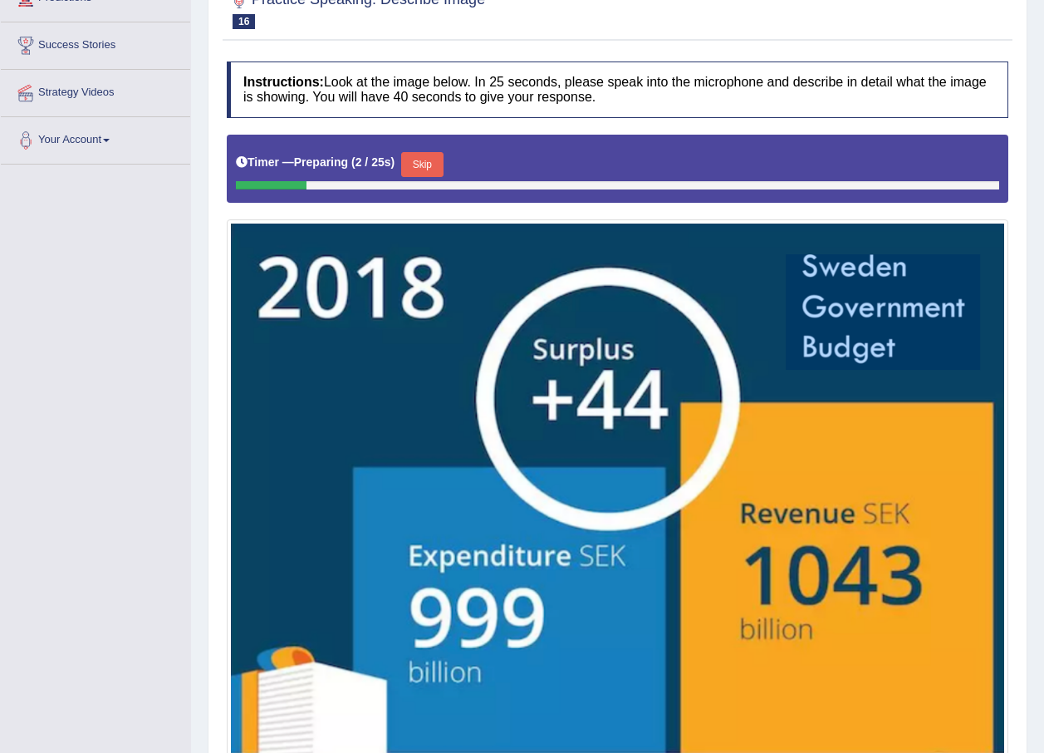
scroll to position [332, 0]
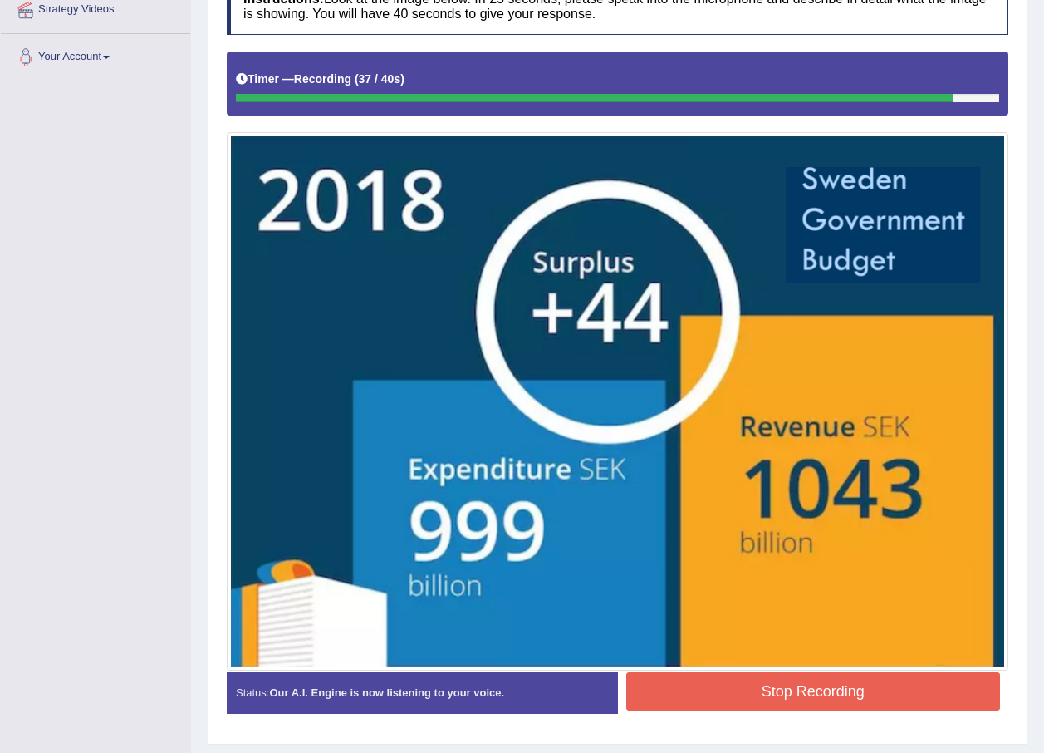
click at [748, 675] on button "Stop Recording" at bounding box center [813, 691] width 375 height 38
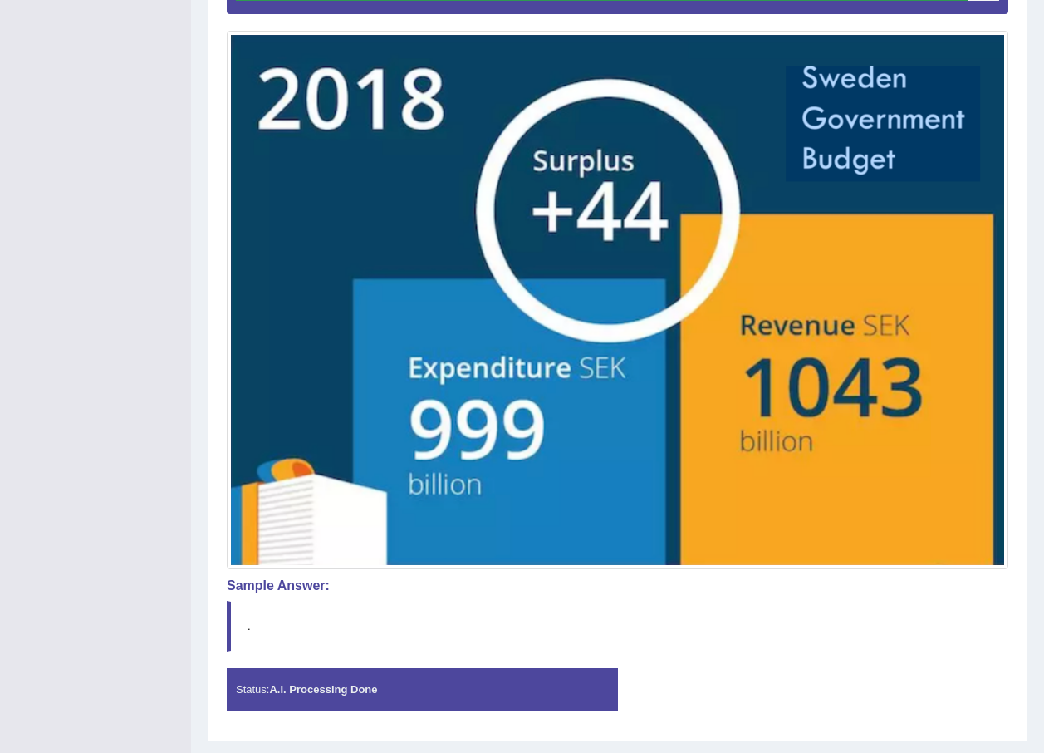
scroll to position [477, 0]
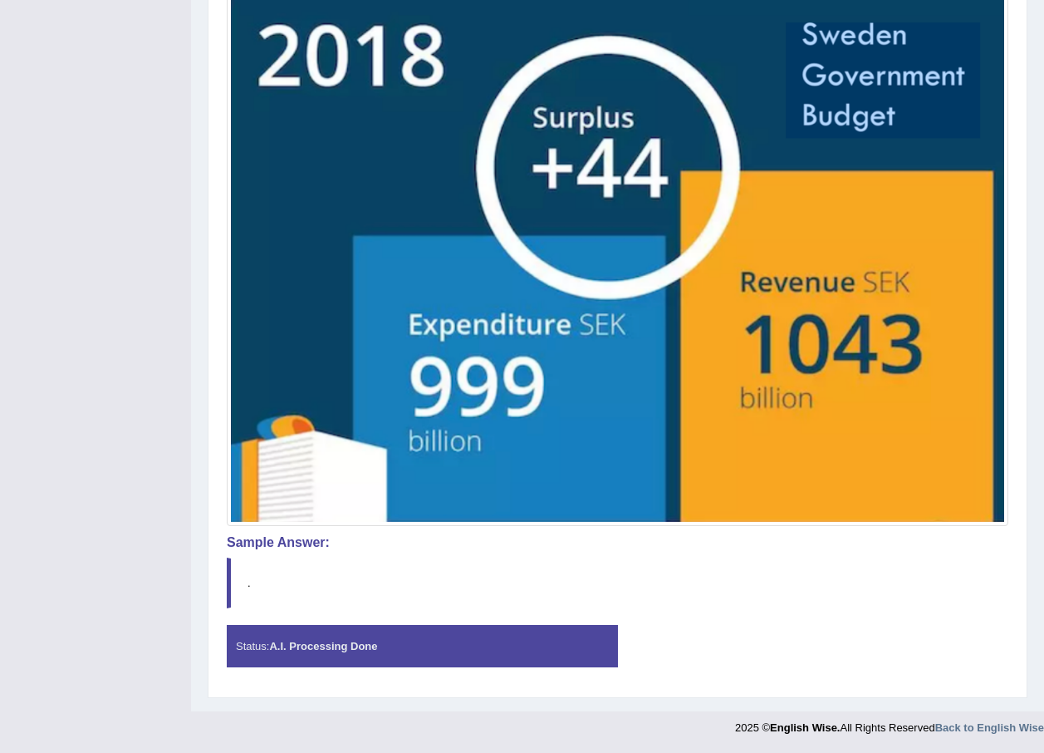
drag, startPoint x: 452, startPoint y: 651, endPoint x: 454, endPoint y: 640, distance: 11.1
click at [454, 643] on div "Status: A.I. Processing Done" at bounding box center [422, 646] width 391 height 42
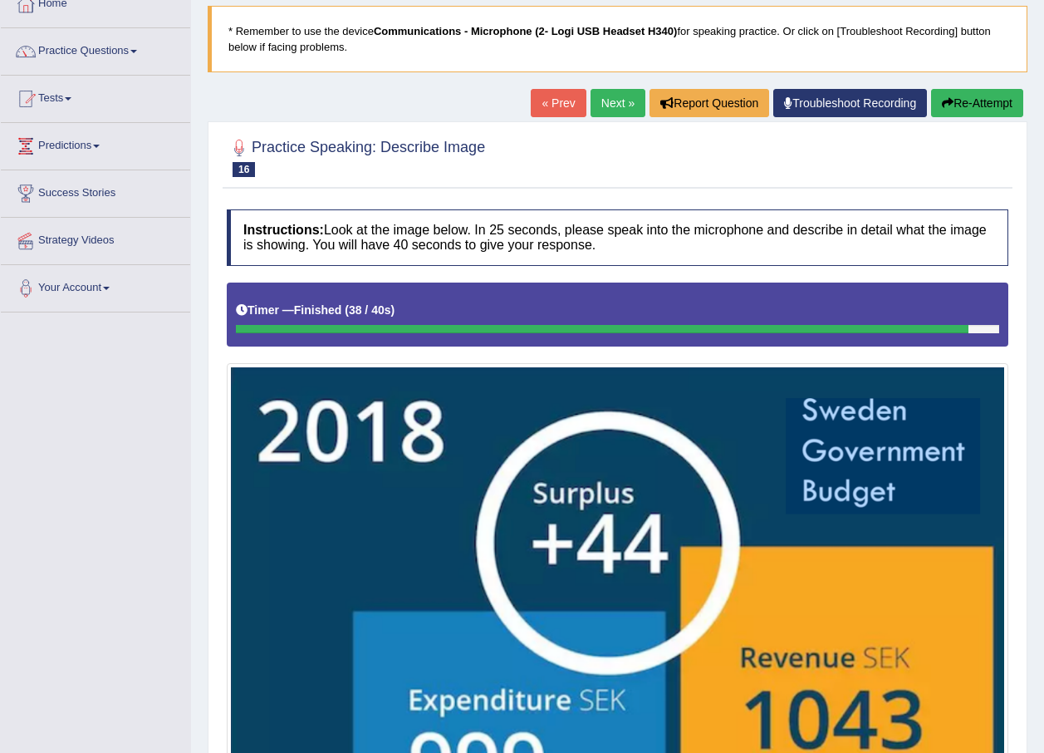
scroll to position [61, 0]
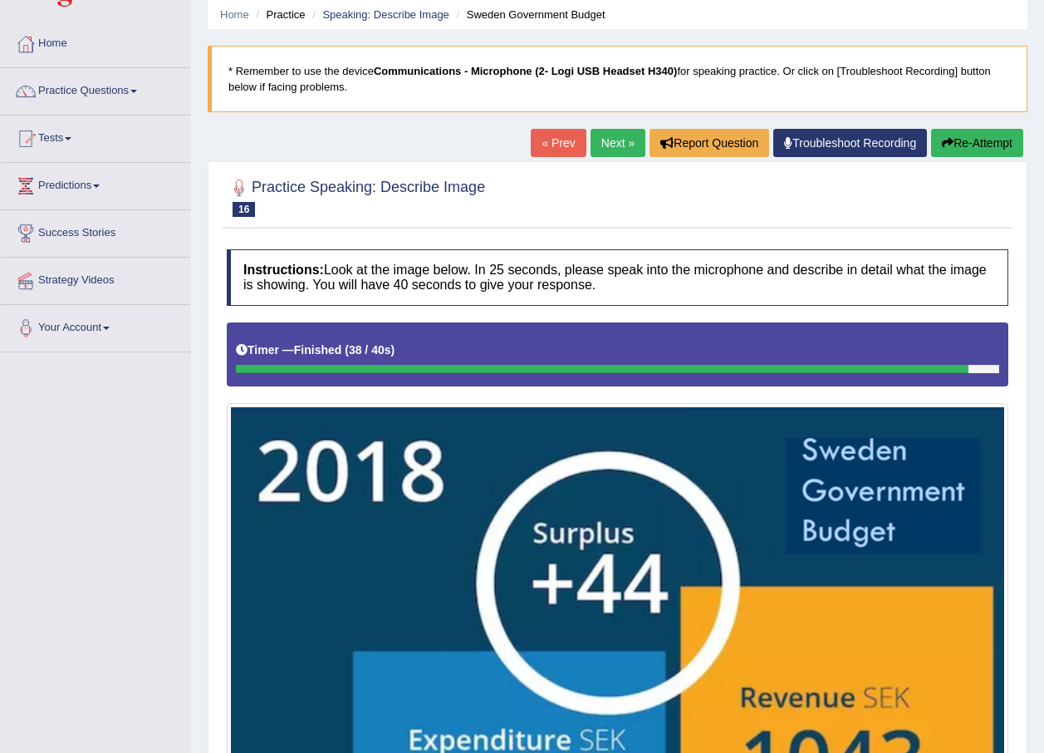
click at [984, 378] on div "Timer — Finished ( 38 / 40s )" at bounding box center [618, 354] width 782 height 64
click at [944, 131] on button "Re-Attempt" at bounding box center [977, 143] width 92 height 28
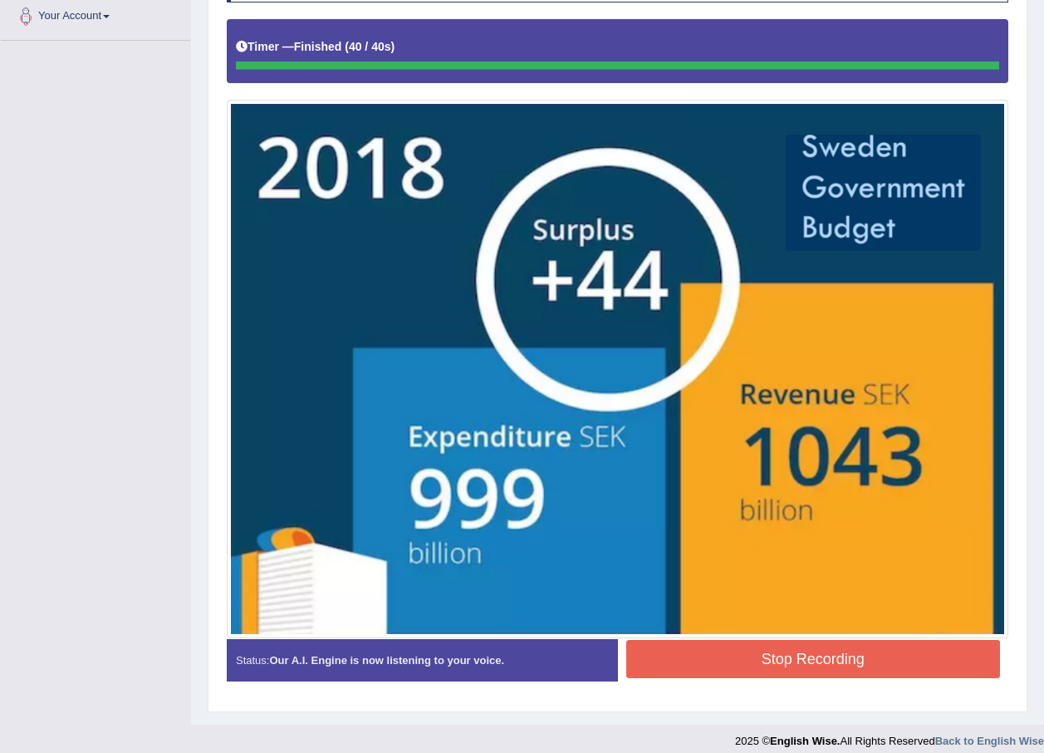
click at [702, 380] on body "Toggle navigation Home Practice Questions Speaking Practice Read Aloud Repeat S…" at bounding box center [522, 3] width 1044 height 753
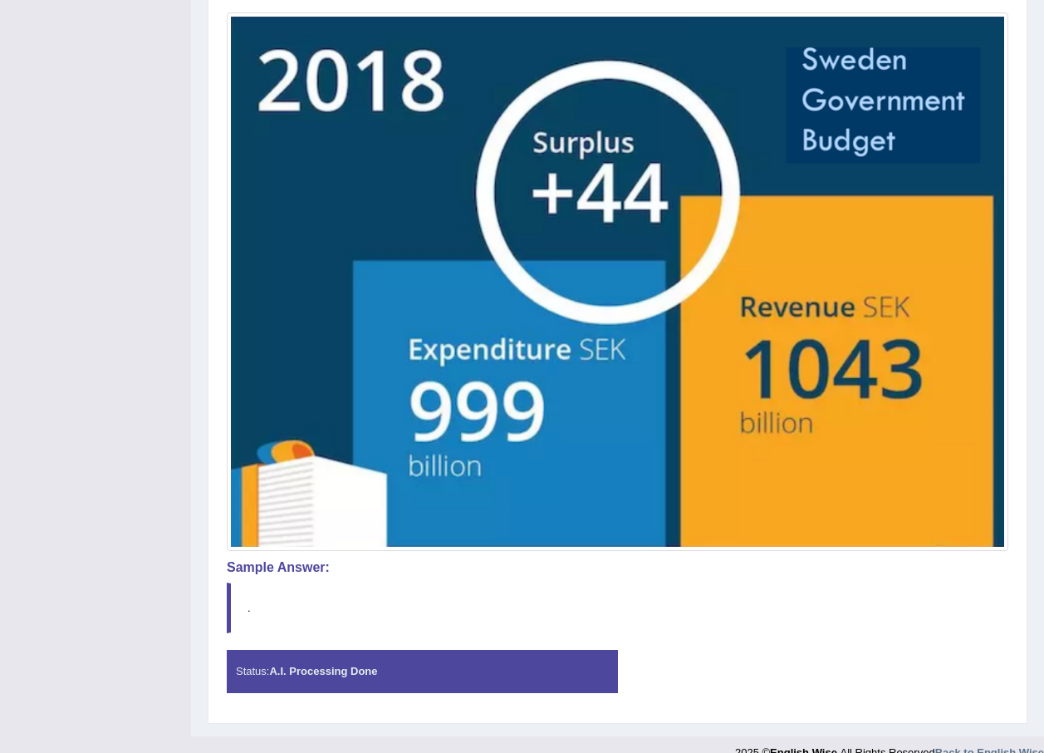
scroll to position [485, 0]
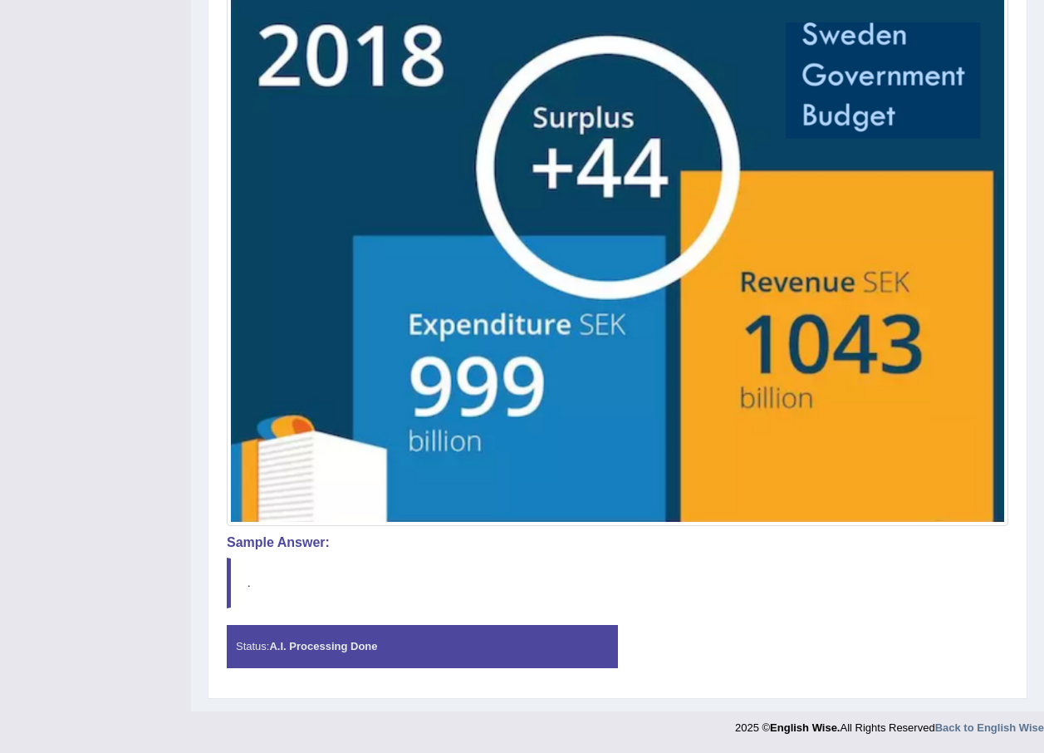
click at [292, 643] on strong "A.I. Processing Done" at bounding box center [323, 646] width 108 height 12
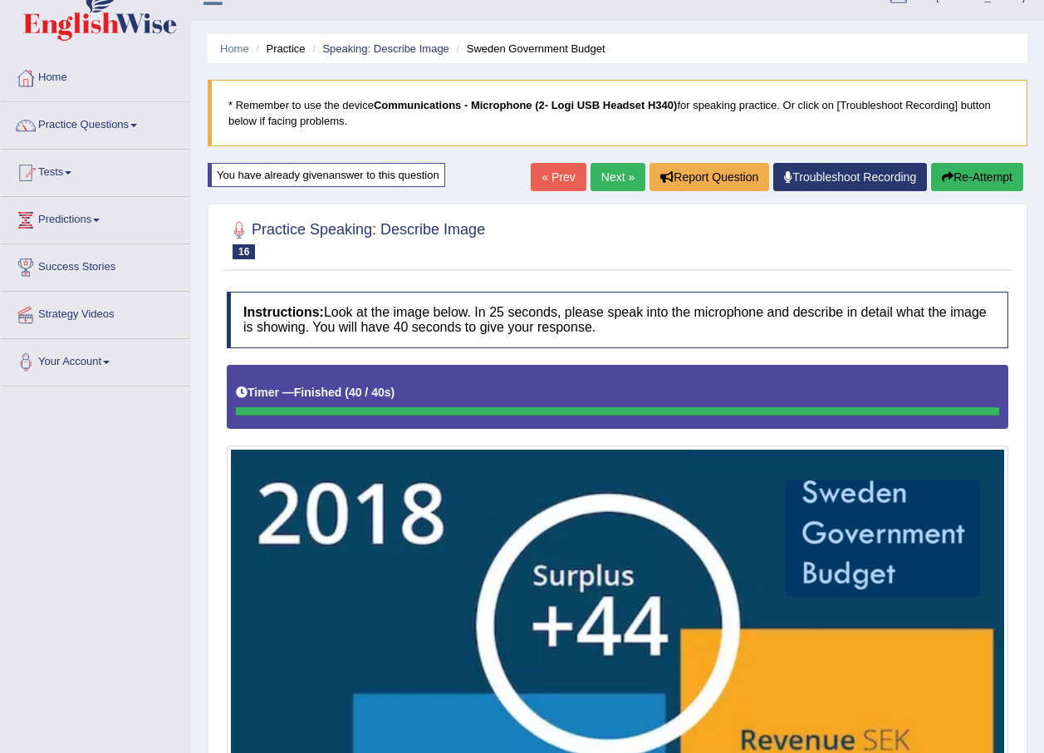
scroll to position [0, 0]
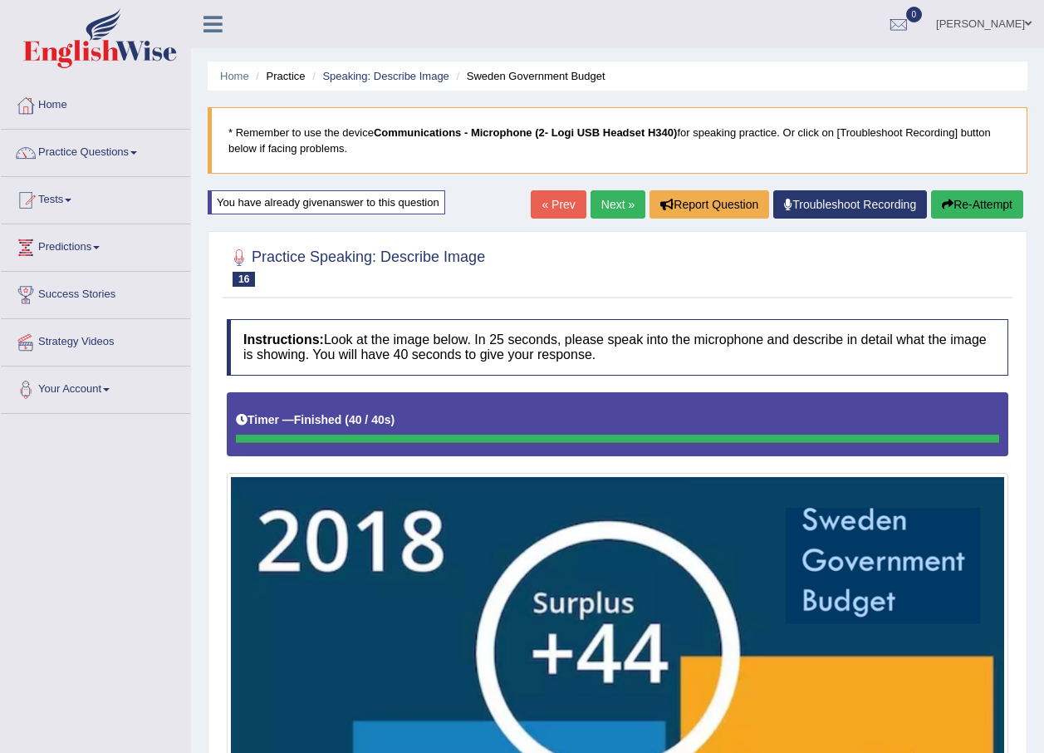
click at [601, 195] on link "Next »" at bounding box center [618, 204] width 55 height 28
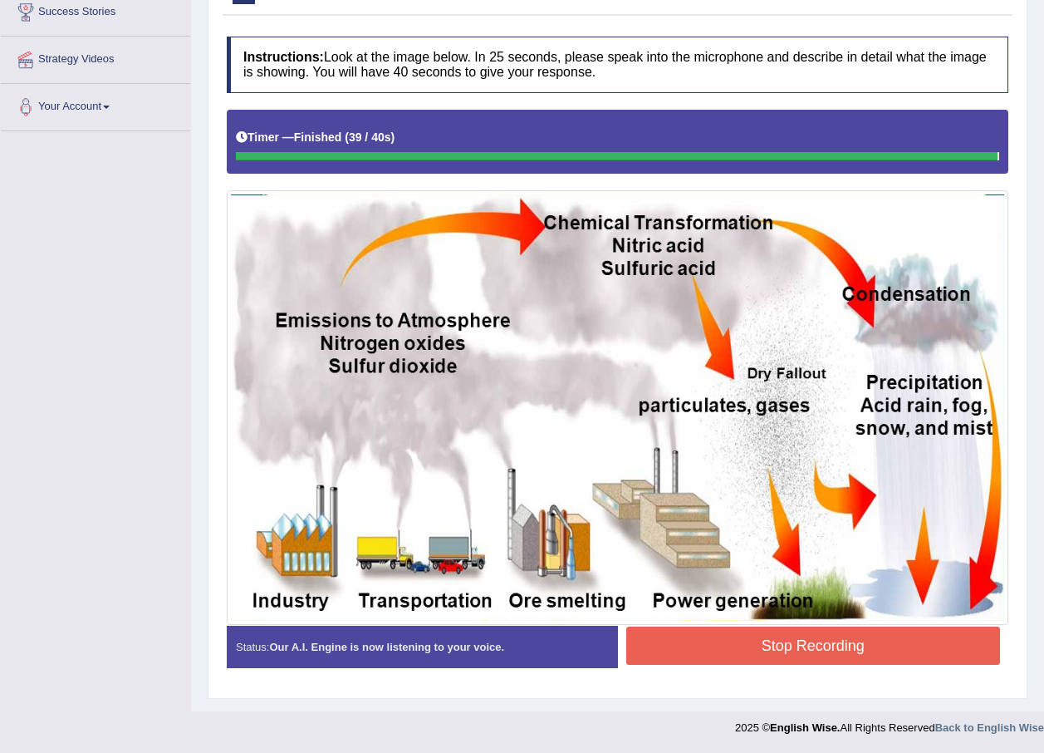
scroll to position [331, 0]
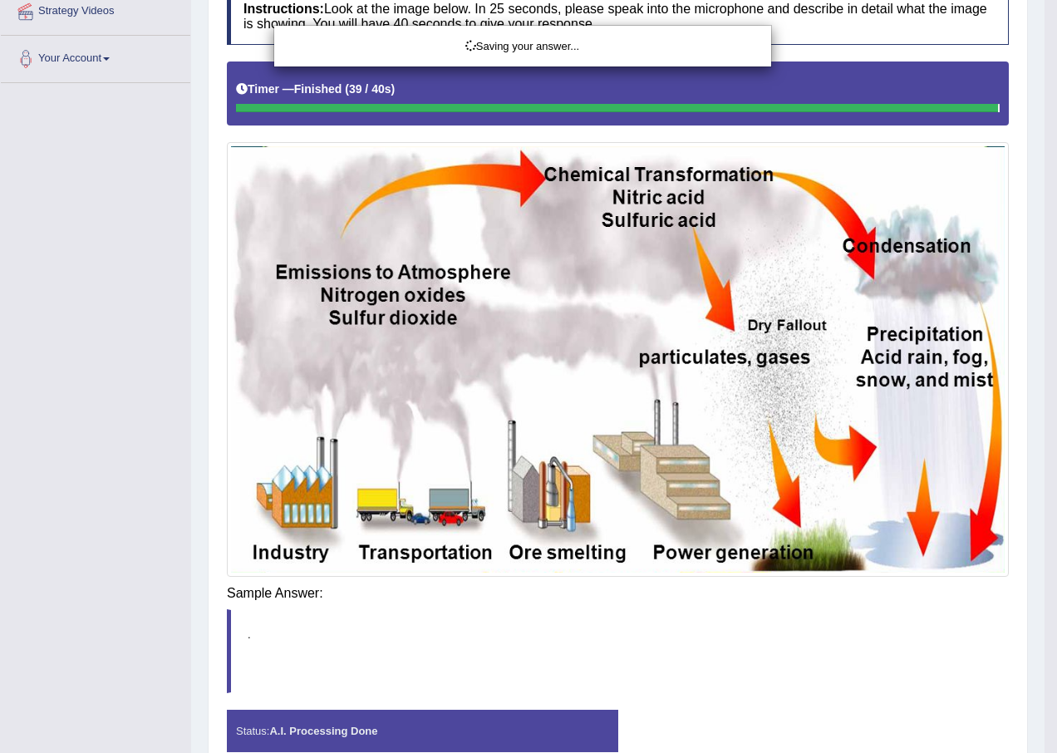
click at [797, 643] on div "Saving your answer..." at bounding box center [528, 376] width 1057 height 753
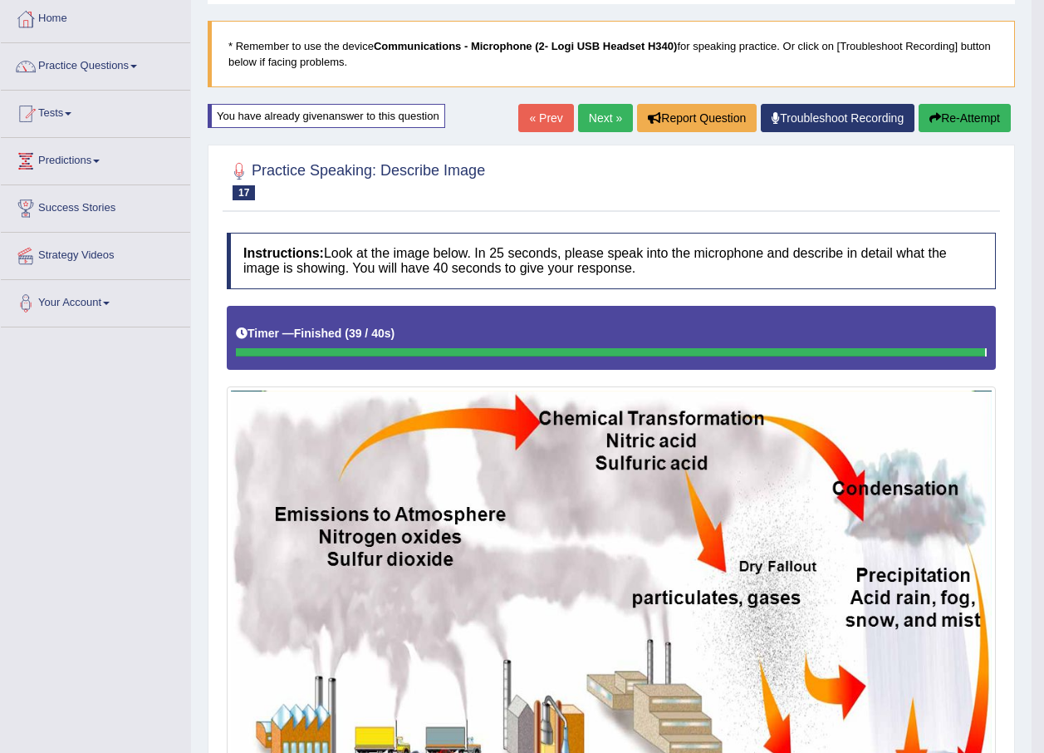
scroll to position [83, 0]
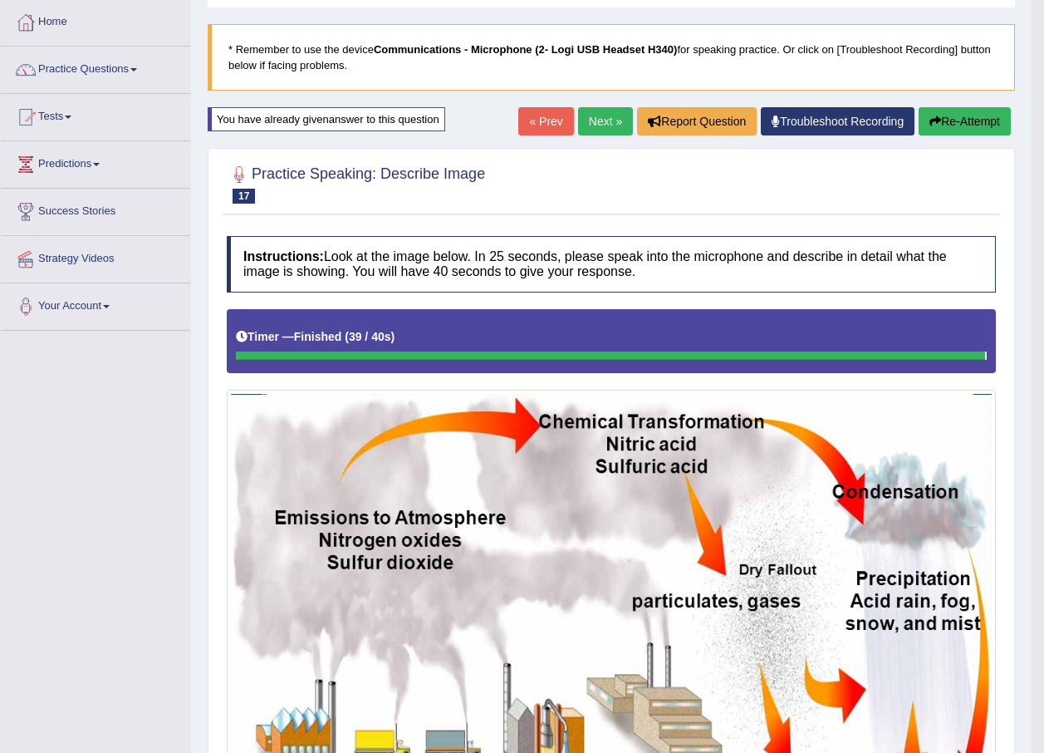
click at [602, 114] on link "Next »" at bounding box center [605, 121] width 55 height 28
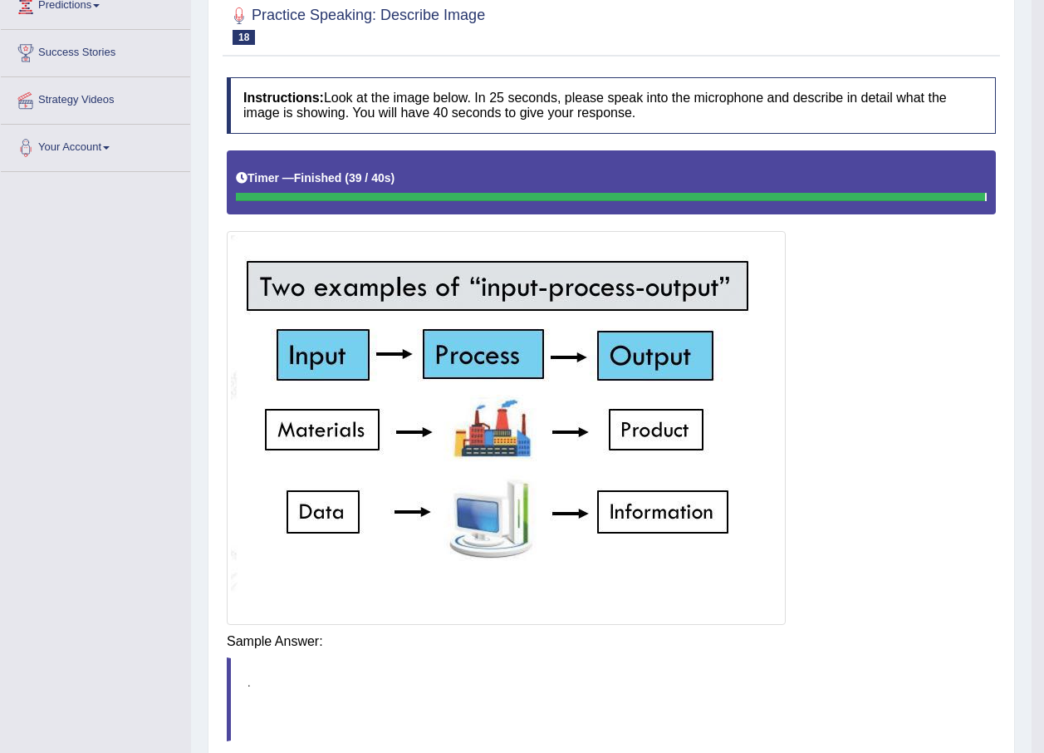
scroll to position [249, 0]
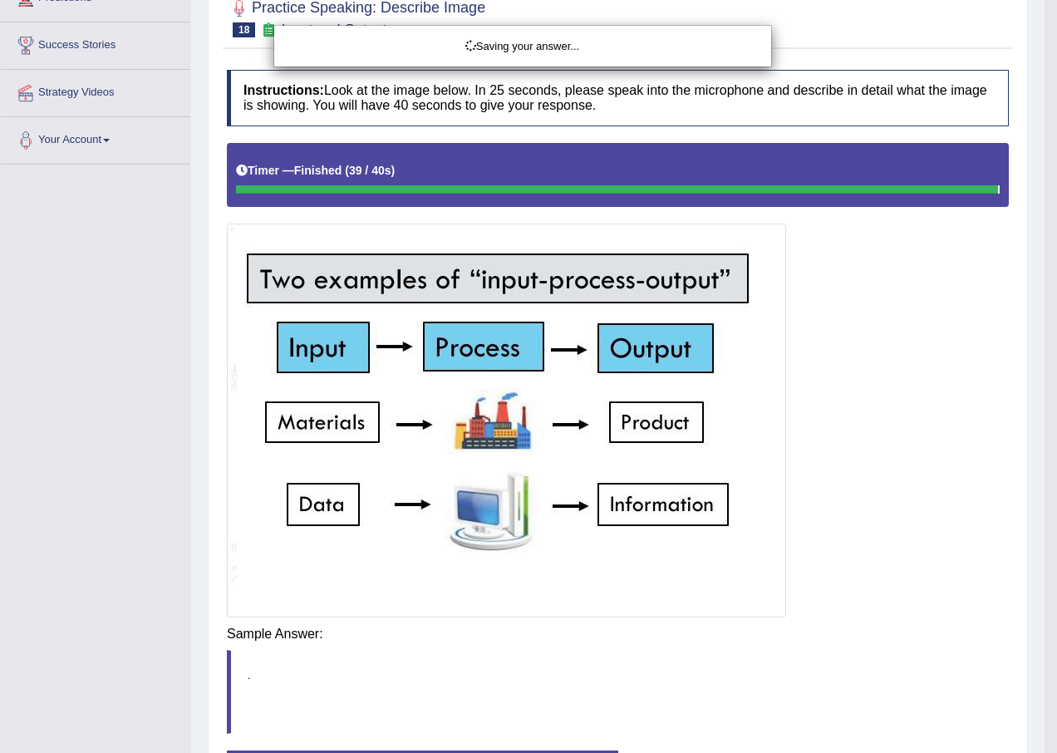
click at [727, 678] on div "Saving your answer..." at bounding box center [528, 376] width 1057 height 753
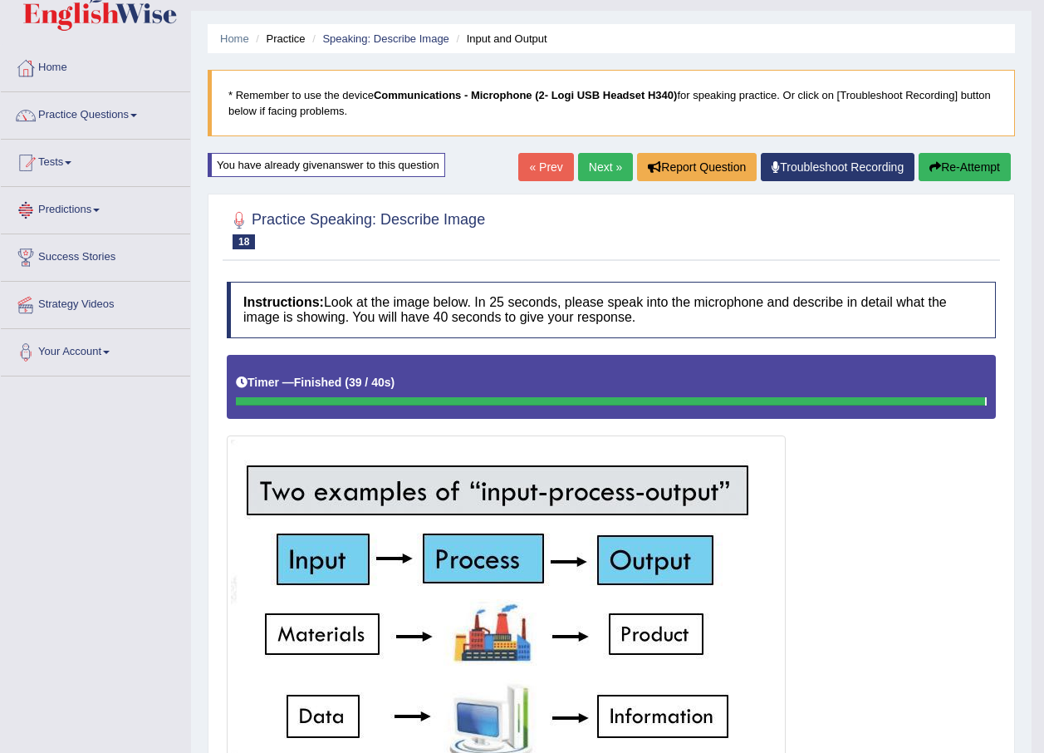
scroll to position [8, 0]
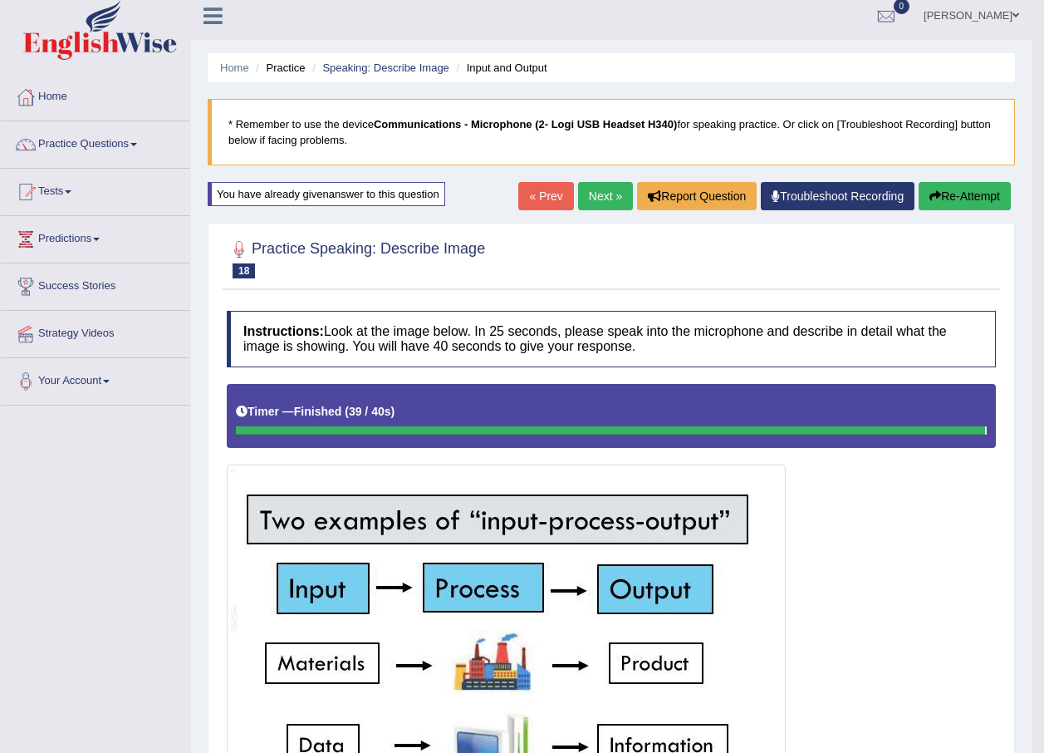
click at [137, 145] on span at bounding box center [133, 144] width 7 height 3
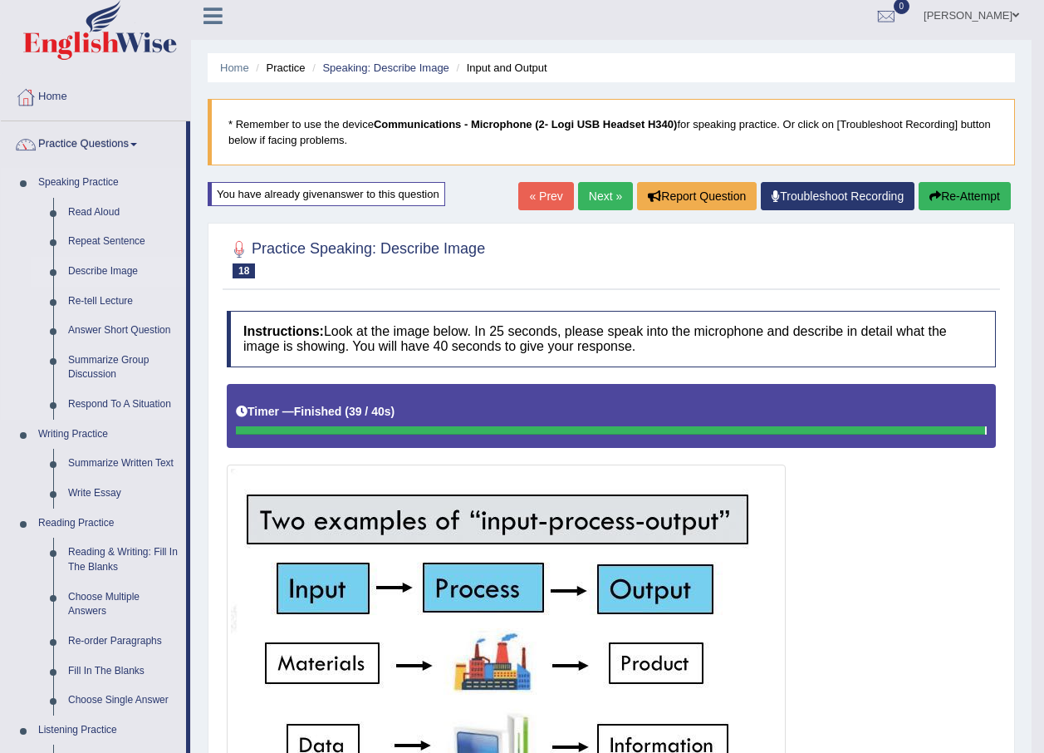
click at [105, 267] on link "Describe Image" at bounding box center [123, 272] width 125 height 30
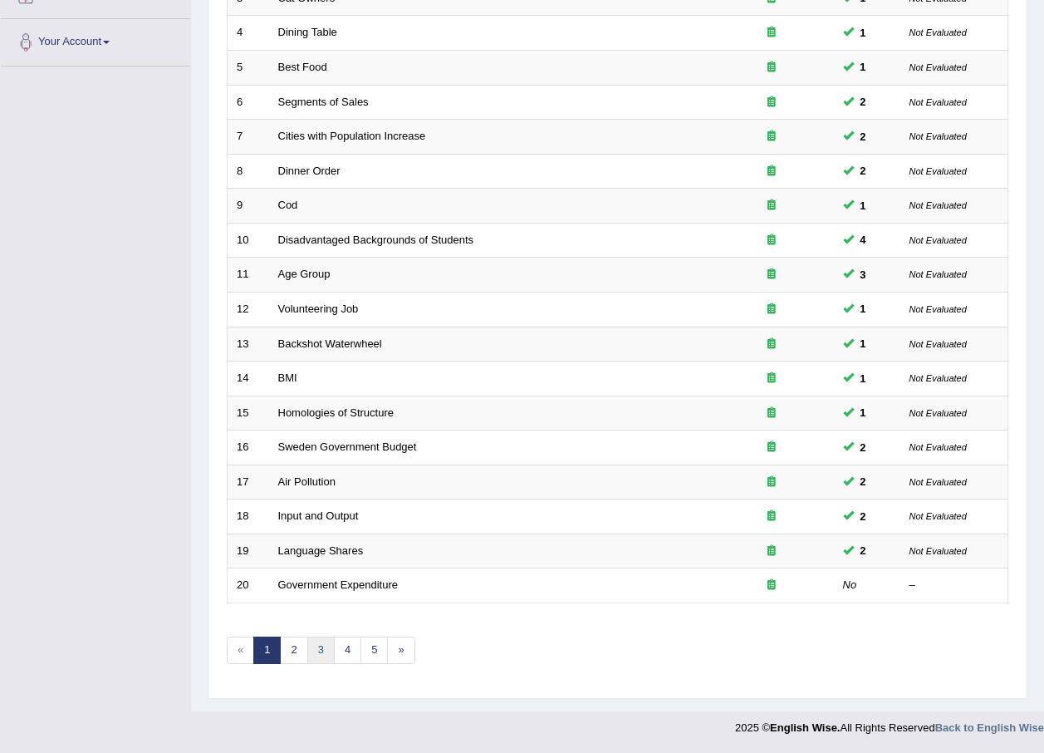
click at [311, 645] on link "3" at bounding box center [320, 649] width 27 height 27
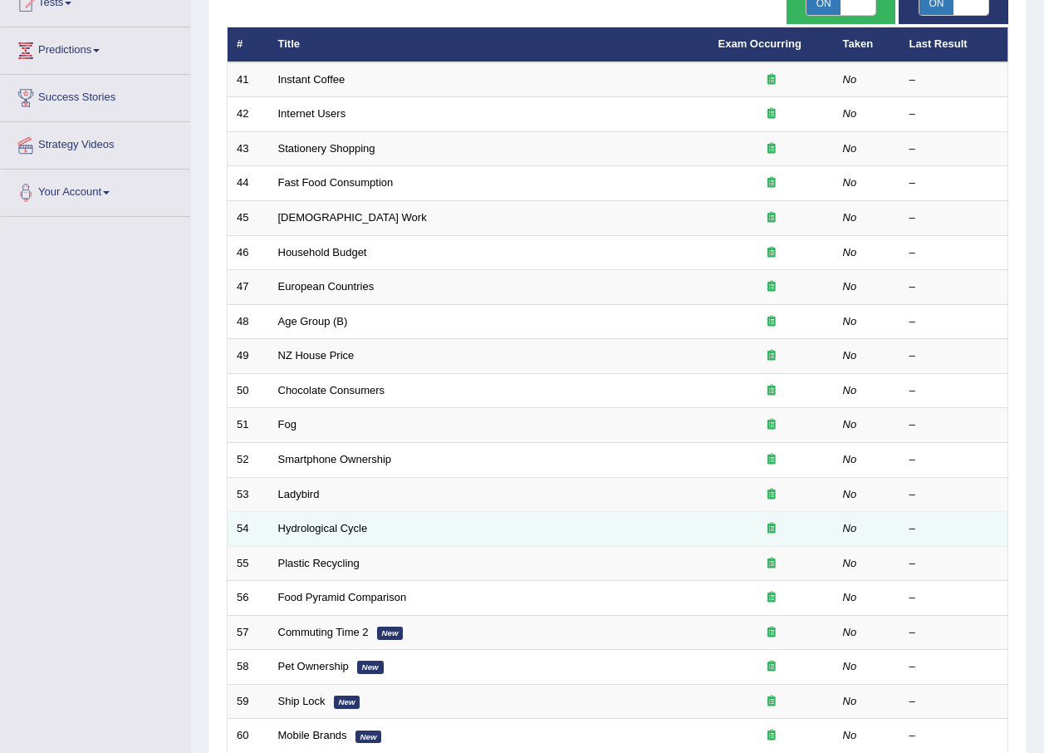
scroll to position [181, 0]
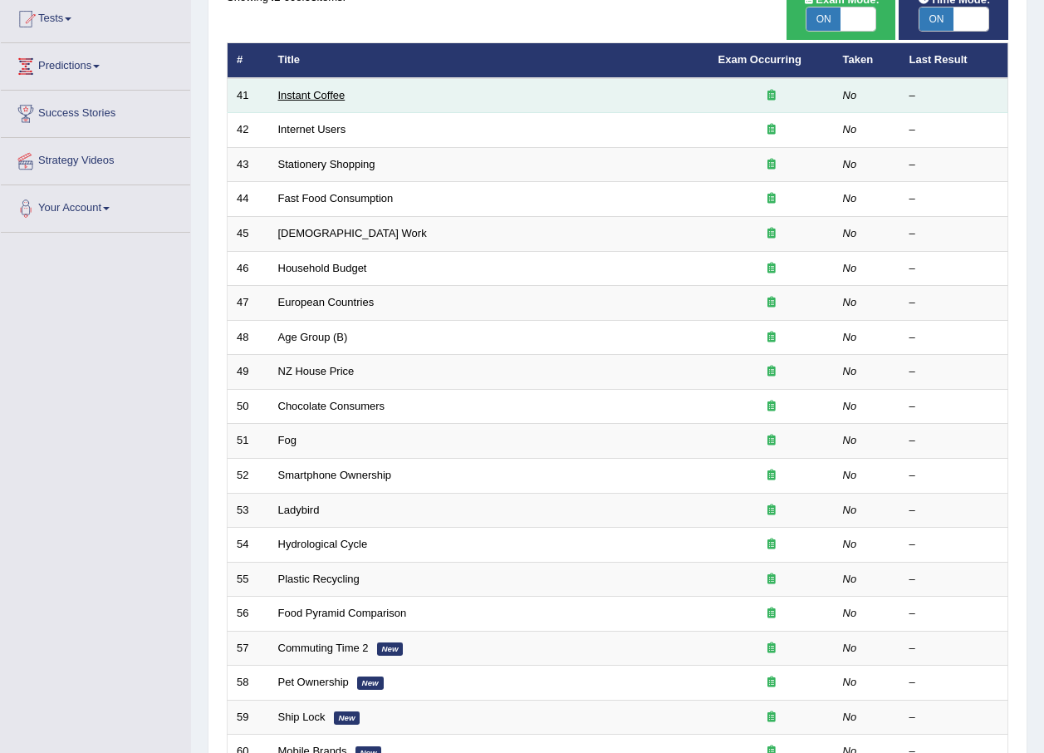
click at [299, 90] on link "Instant Coffee" at bounding box center [311, 95] width 67 height 12
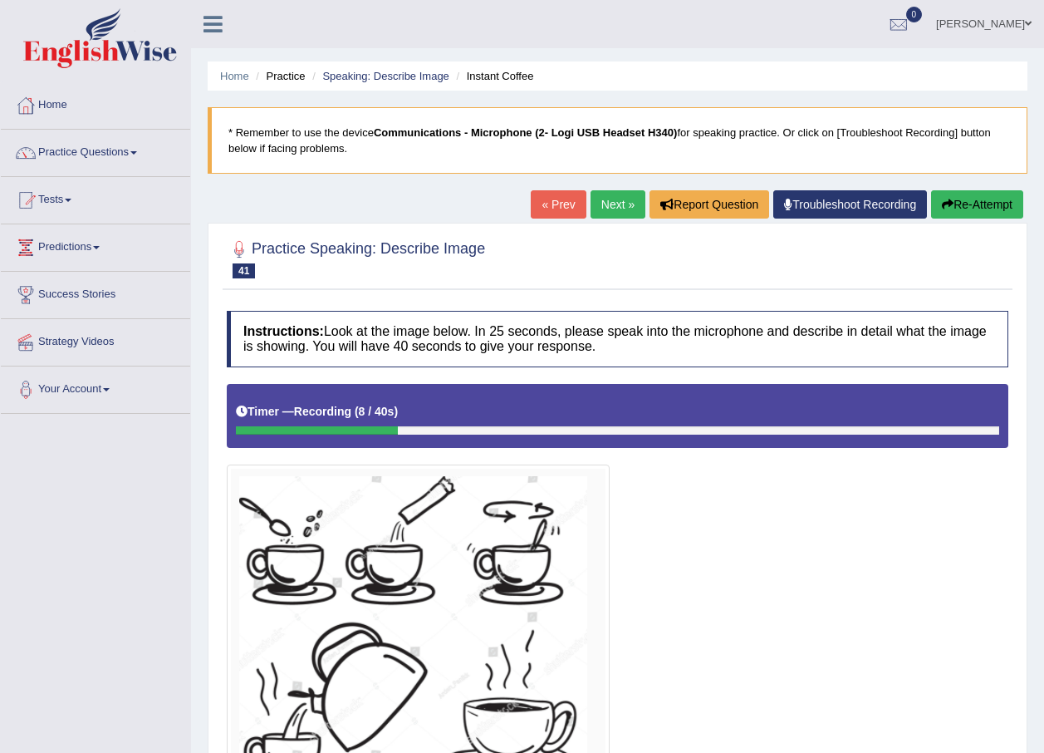
click at [971, 203] on button "Re-Attempt" at bounding box center [977, 204] width 92 height 28
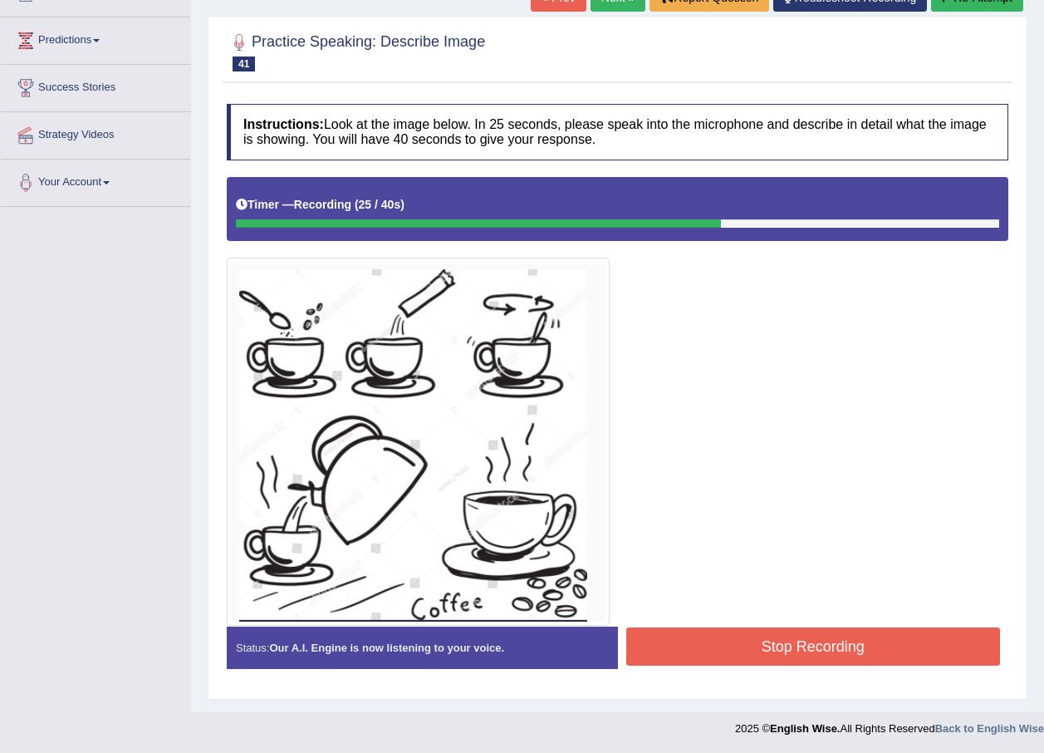
scroll to position [208, 0]
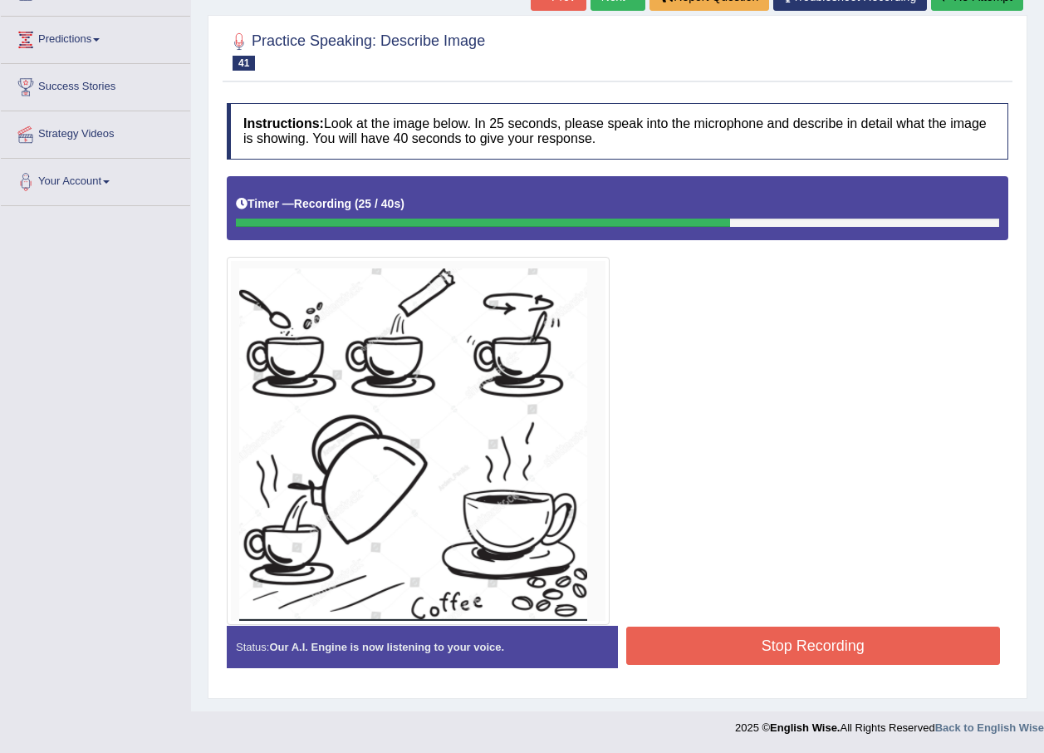
click at [716, 649] on button "Stop Recording" at bounding box center [813, 645] width 375 height 38
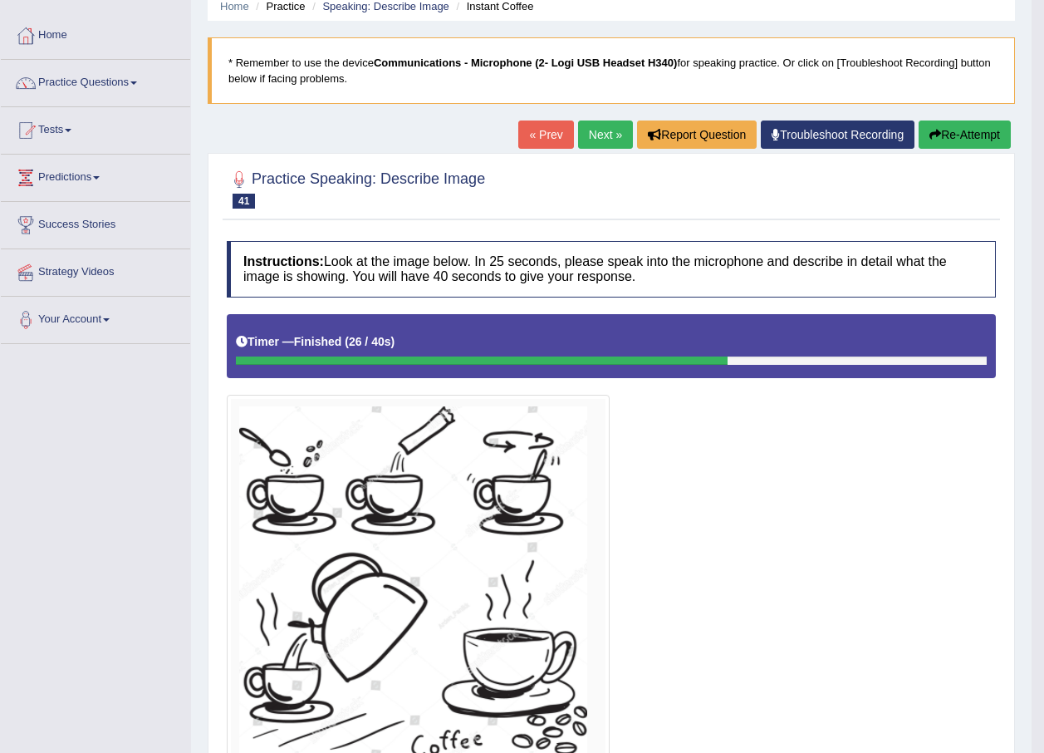
scroll to position [57, 0]
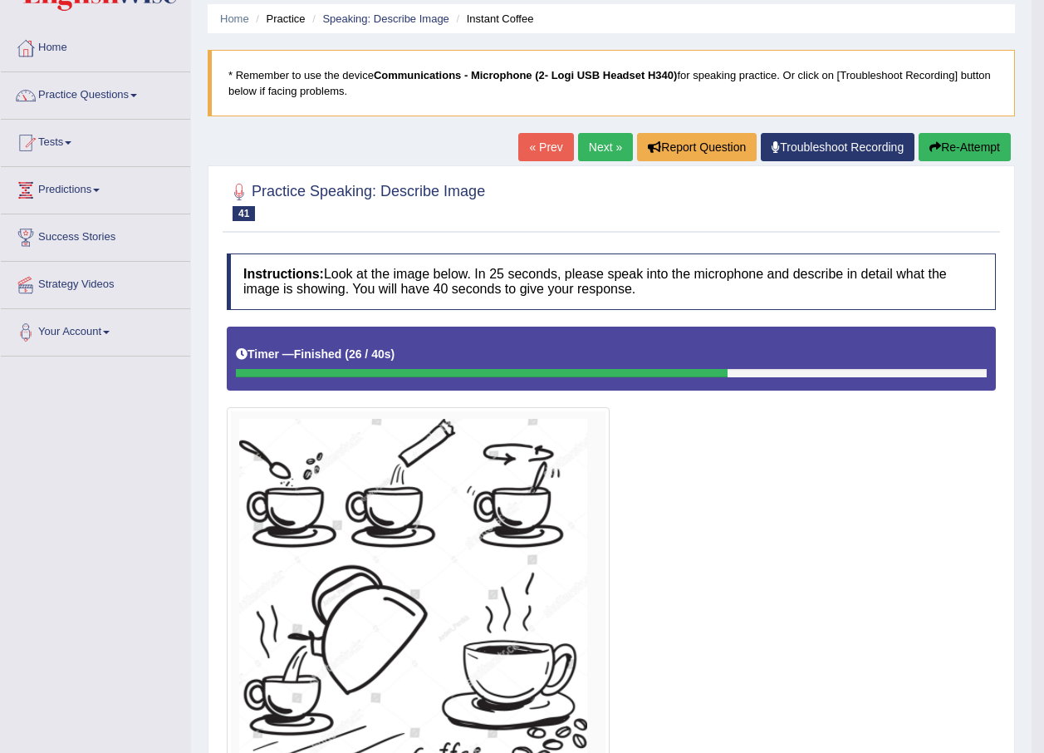
click at [588, 142] on link "Next »" at bounding box center [605, 147] width 55 height 28
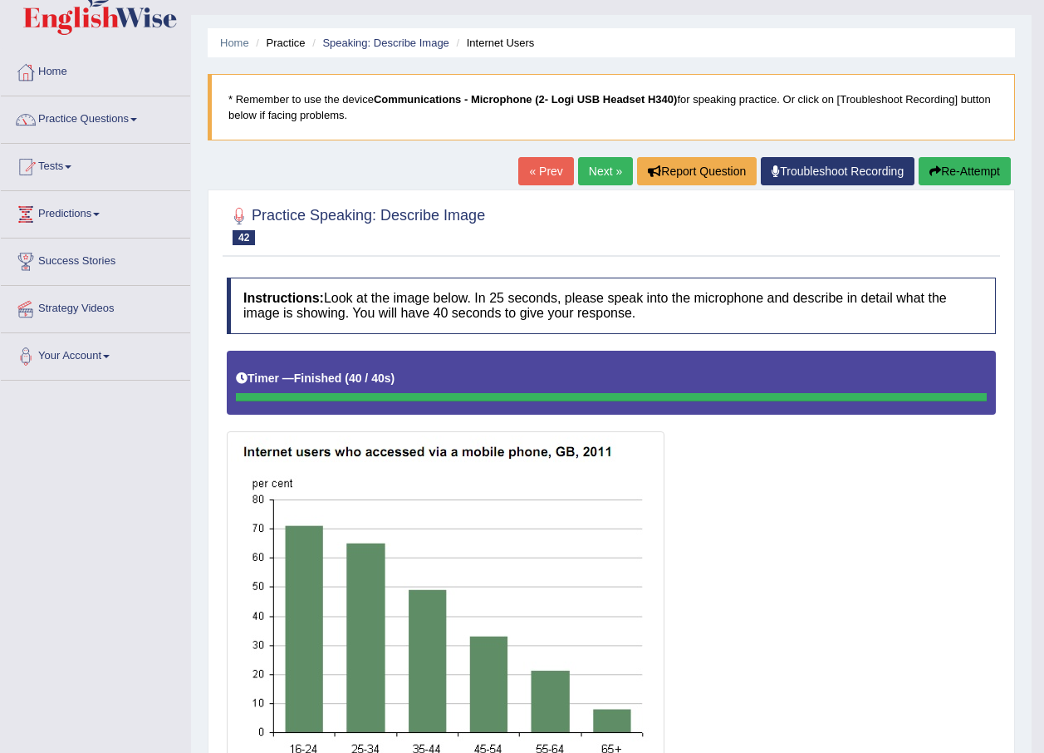
scroll to position [30, 0]
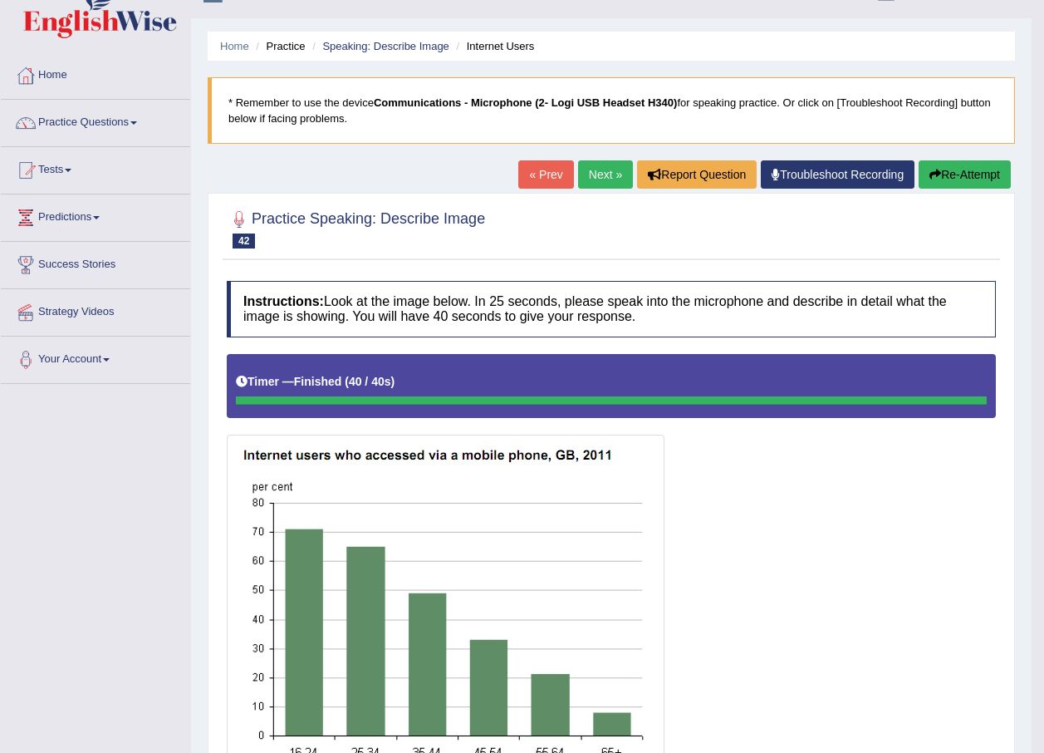
click at [588, 176] on link "Next »" at bounding box center [605, 174] width 55 height 28
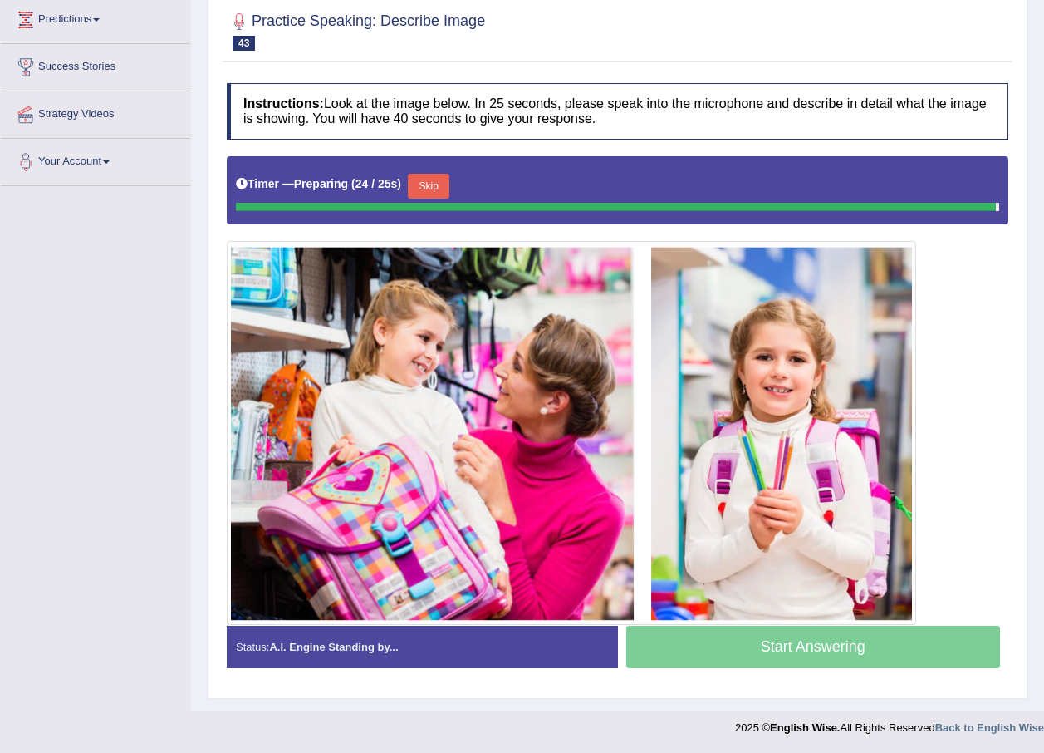
scroll to position [223, 0]
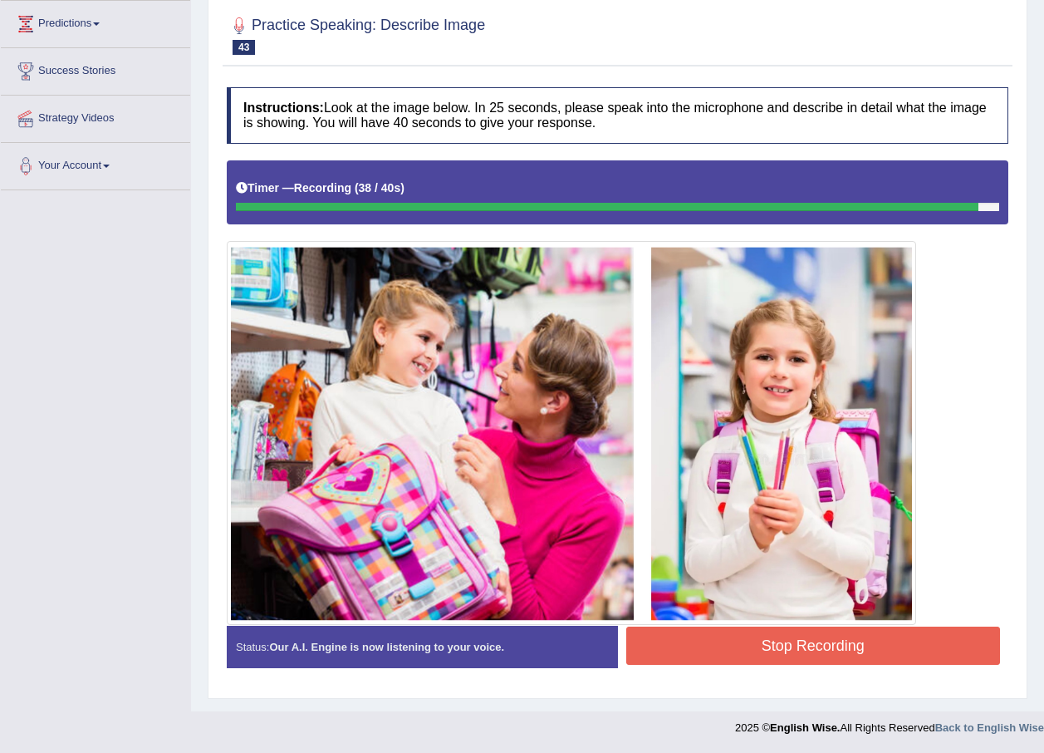
click at [778, 645] on button "Stop Recording" at bounding box center [813, 645] width 375 height 38
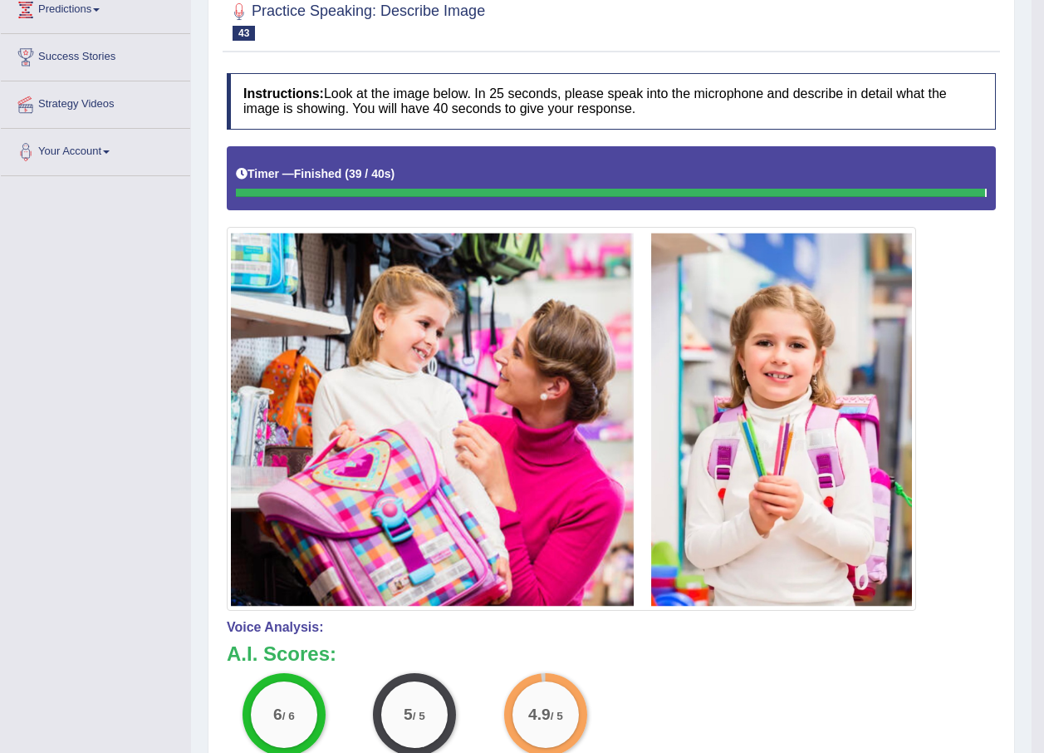
scroll to position [156, 0]
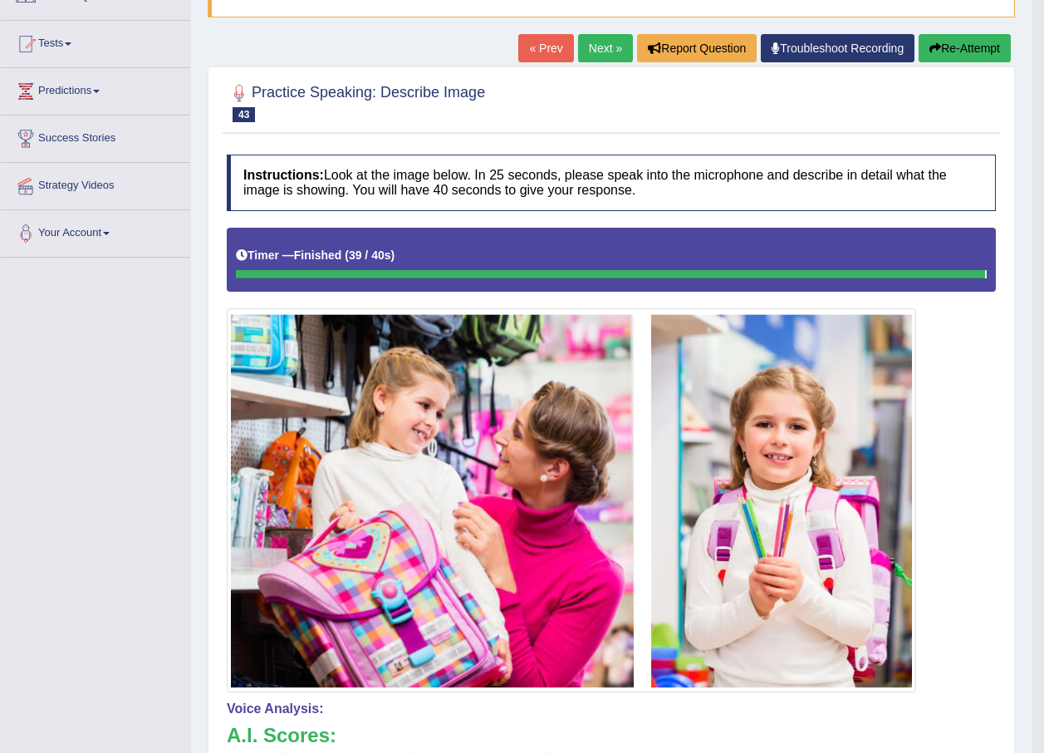
click at [583, 49] on link "Next »" at bounding box center [605, 48] width 55 height 28
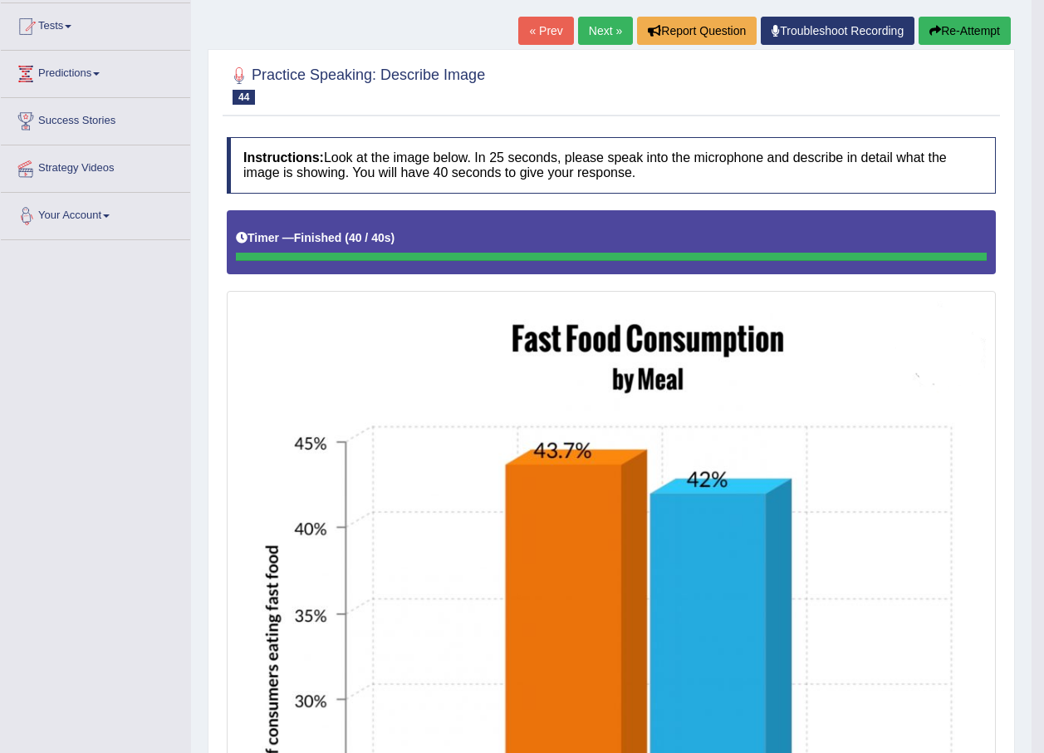
scroll to position [126, 0]
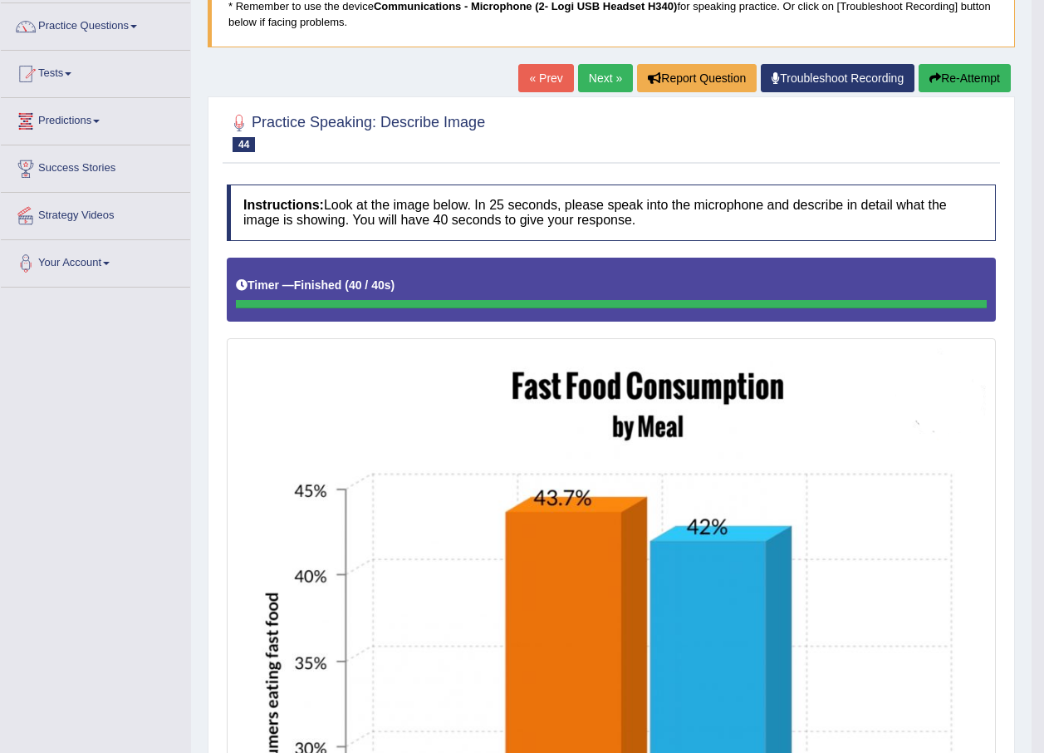
click at [960, 75] on button "Re-Attempt" at bounding box center [965, 78] width 92 height 28
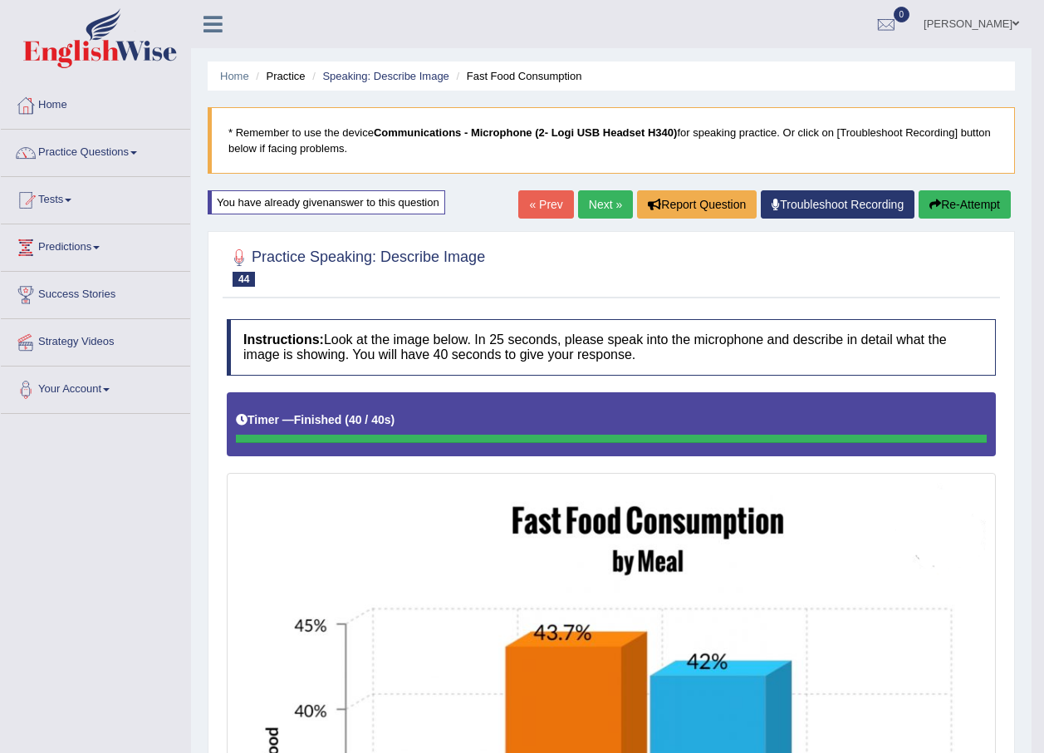
click at [586, 202] on link "Next »" at bounding box center [605, 204] width 55 height 28
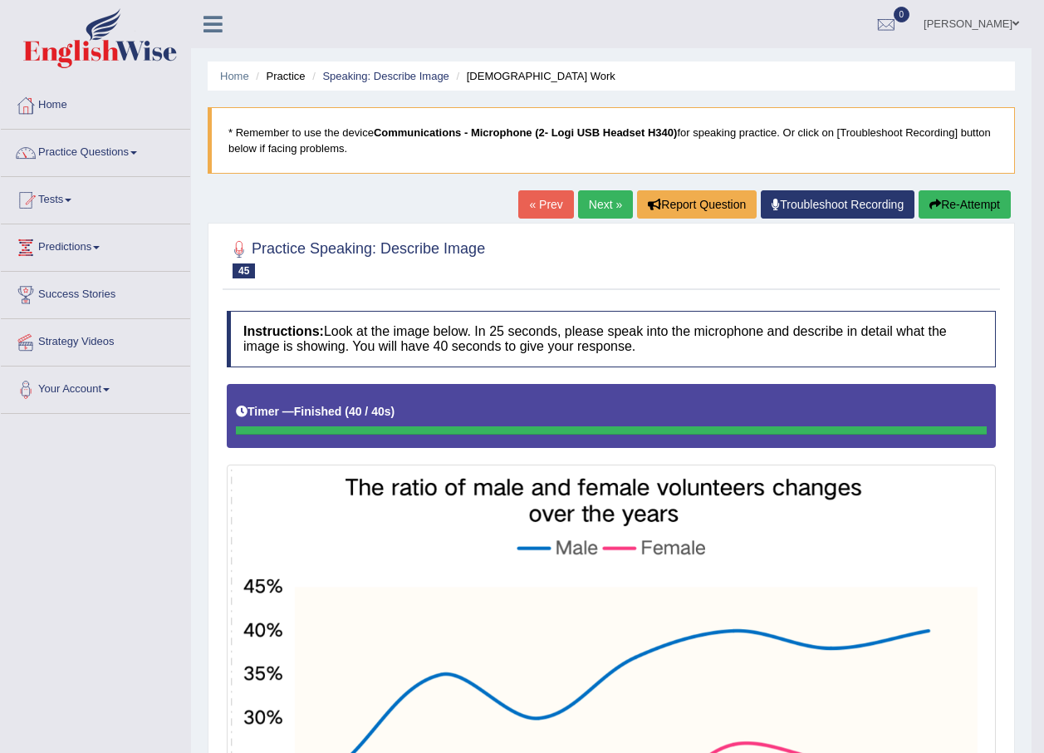
click at [597, 202] on link "Next »" at bounding box center [605, 204] width 55 height 28
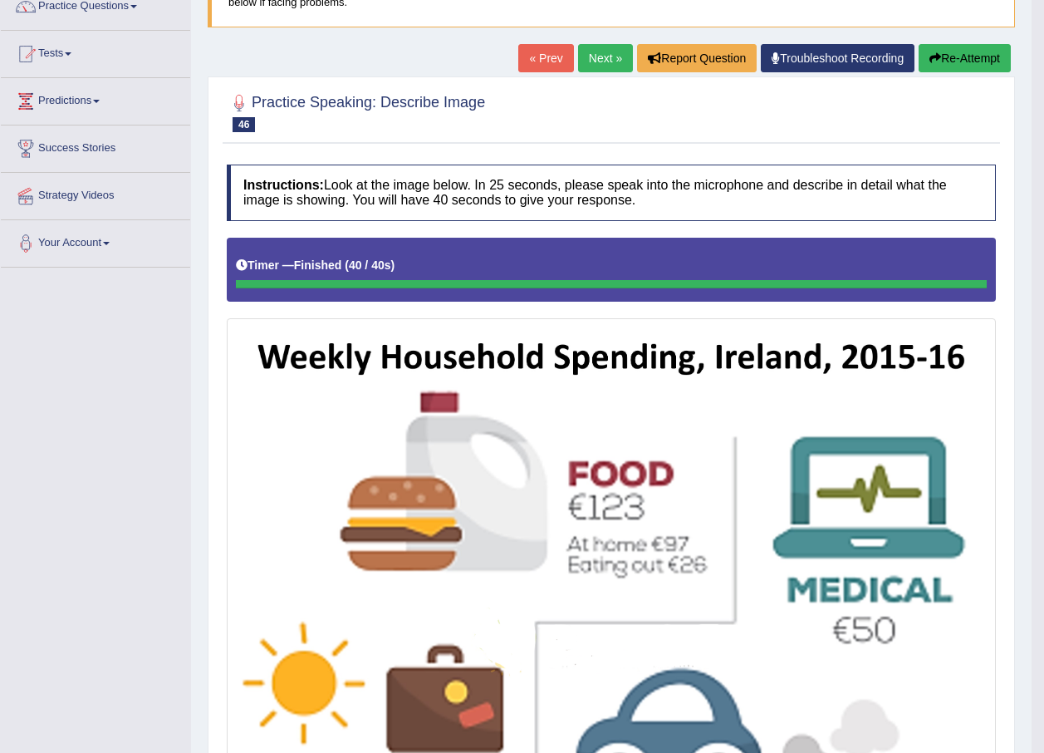
scroll to position [116, 0]
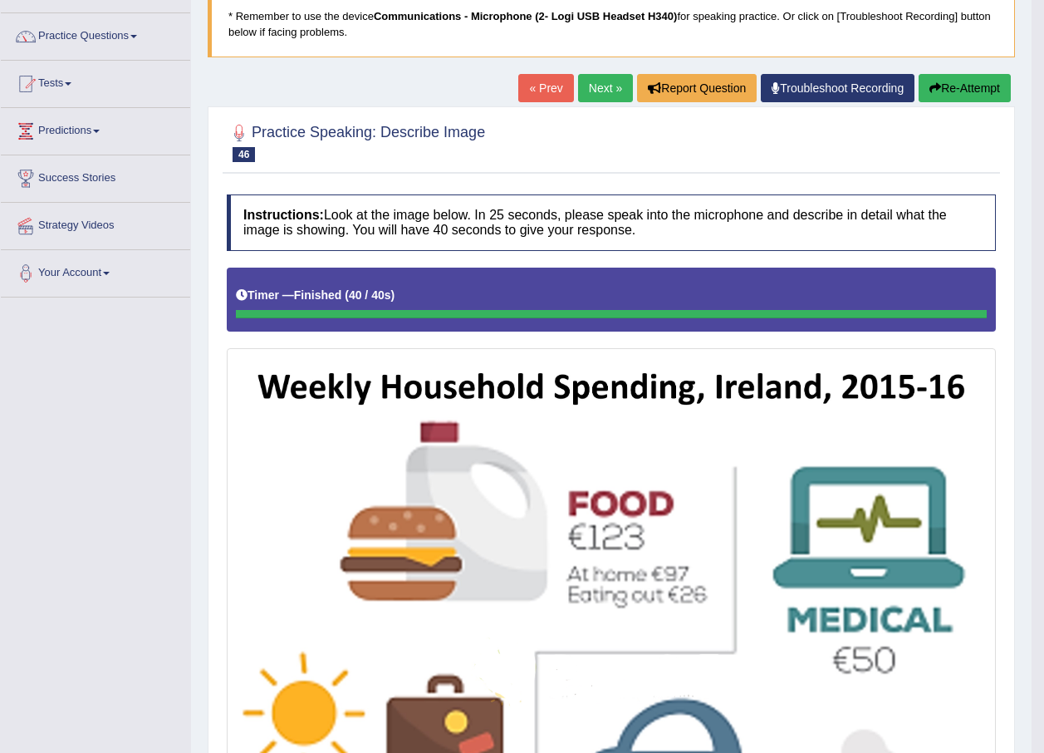
click at [954, 76] on button "Re-Attempt" at bounding box center [965, 88] width 92 height 28
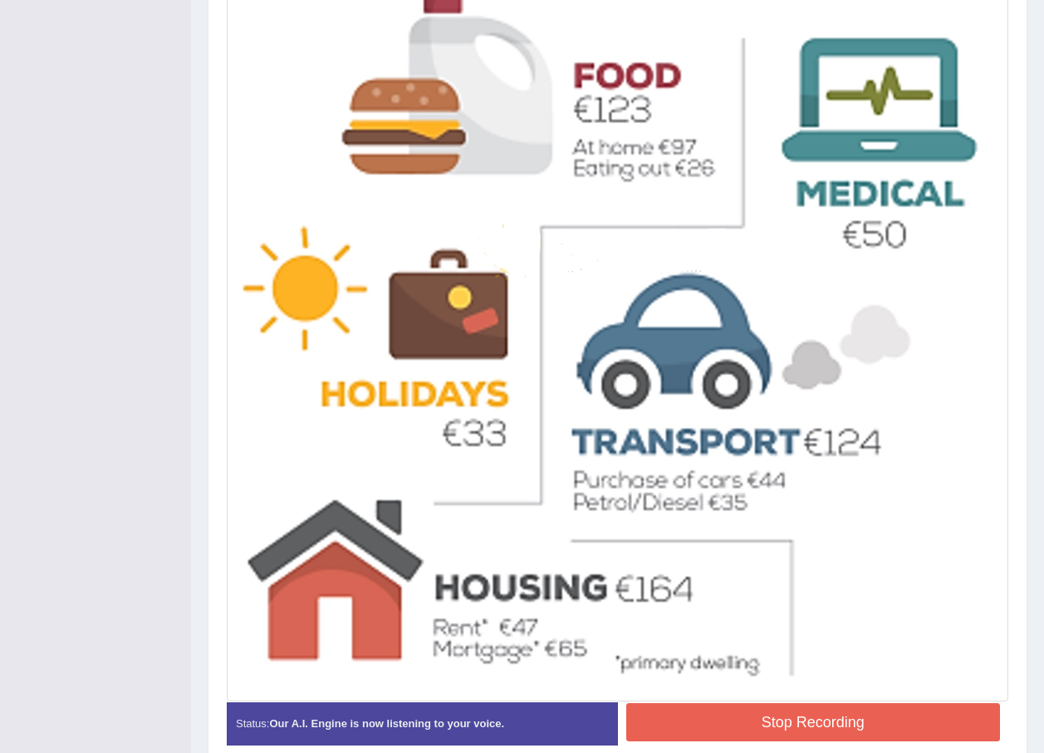
scroll to position [632, 0]
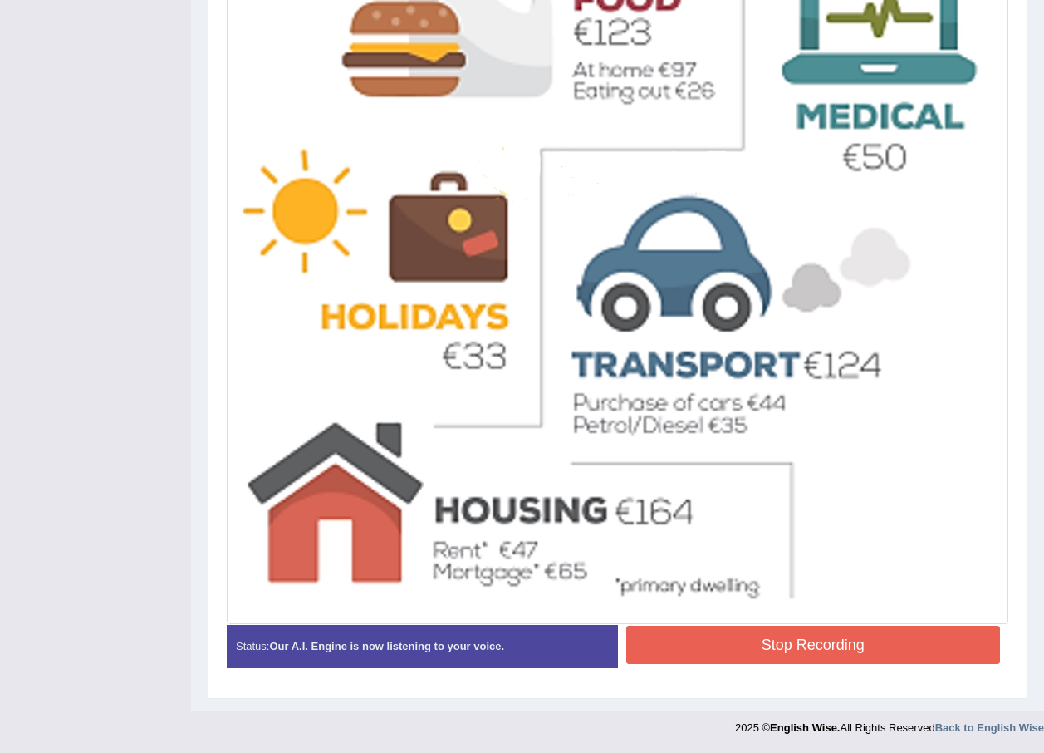
click at [699, 642] on button "Stop Recording" at bounding box center [813, 645] width 375 height 38
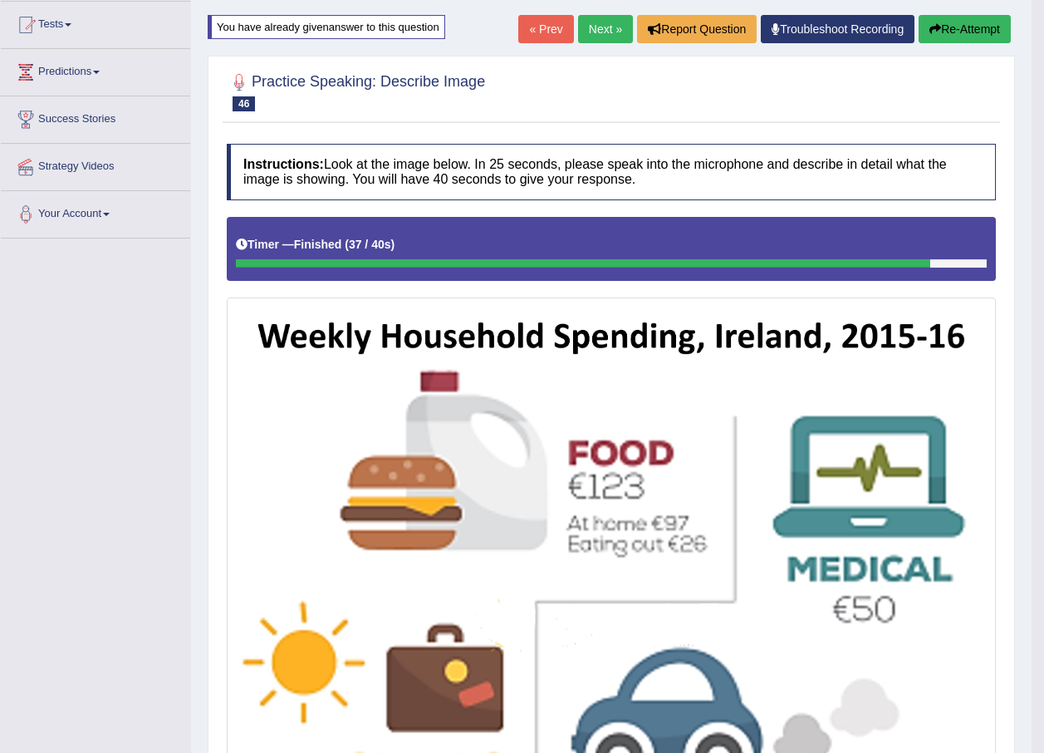
scroll to position [134, 0]
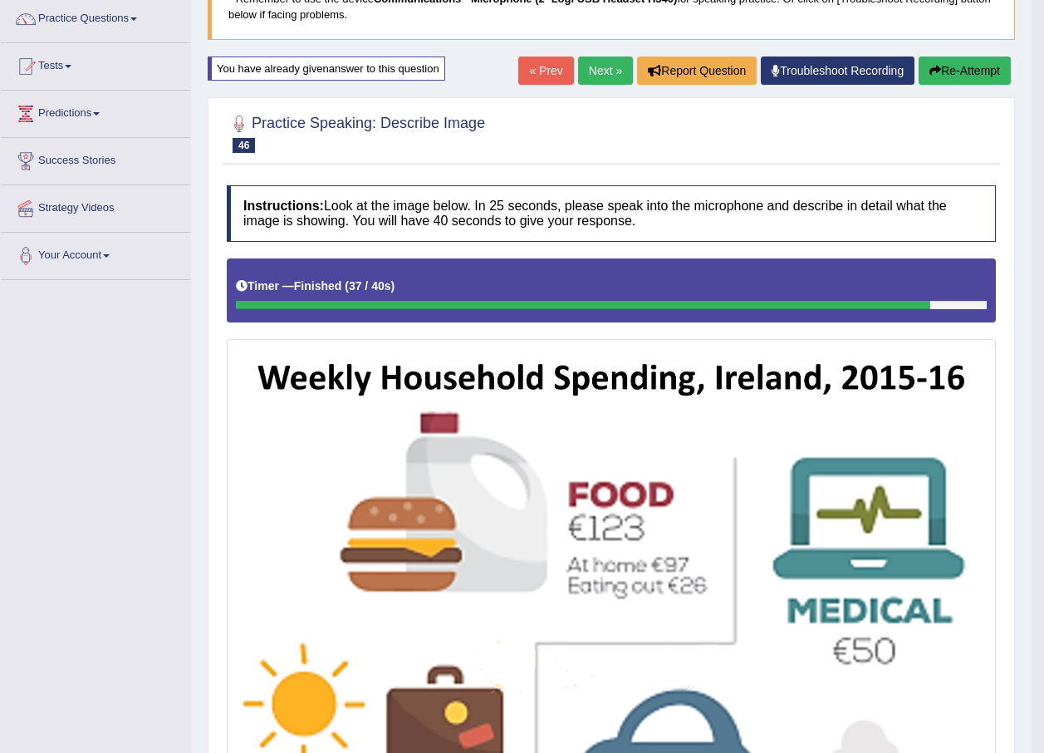
click at [603, 61] on link "Next »" at bounding box center [605, 70] width 55 height 28
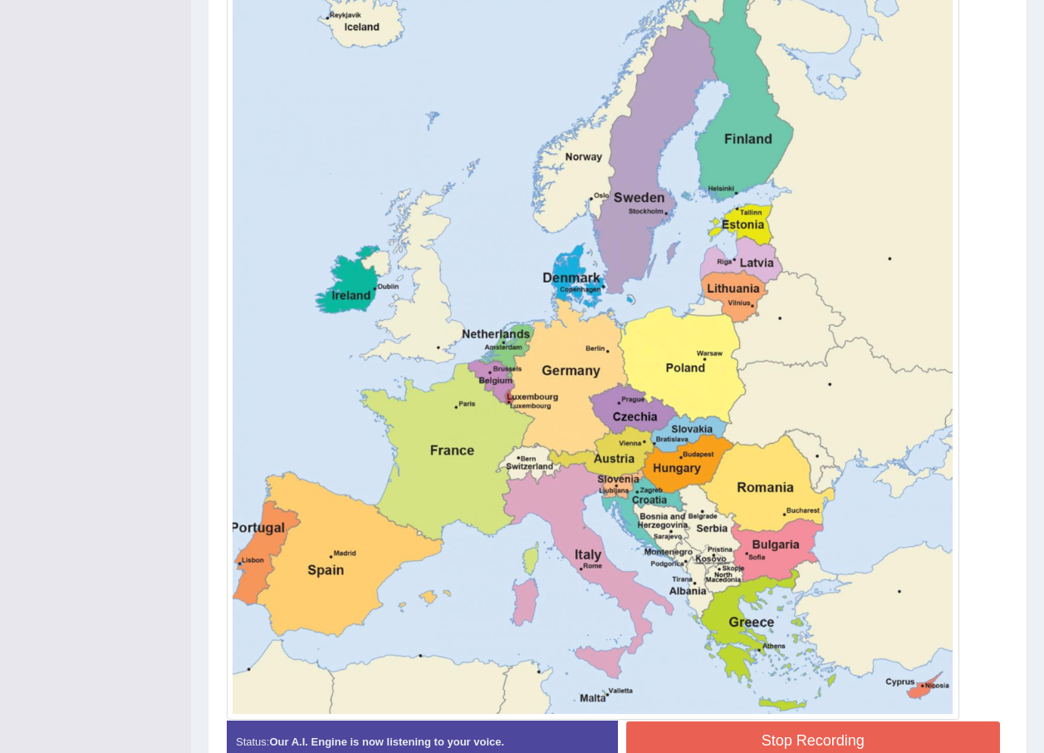
scroll to position [577, 0]
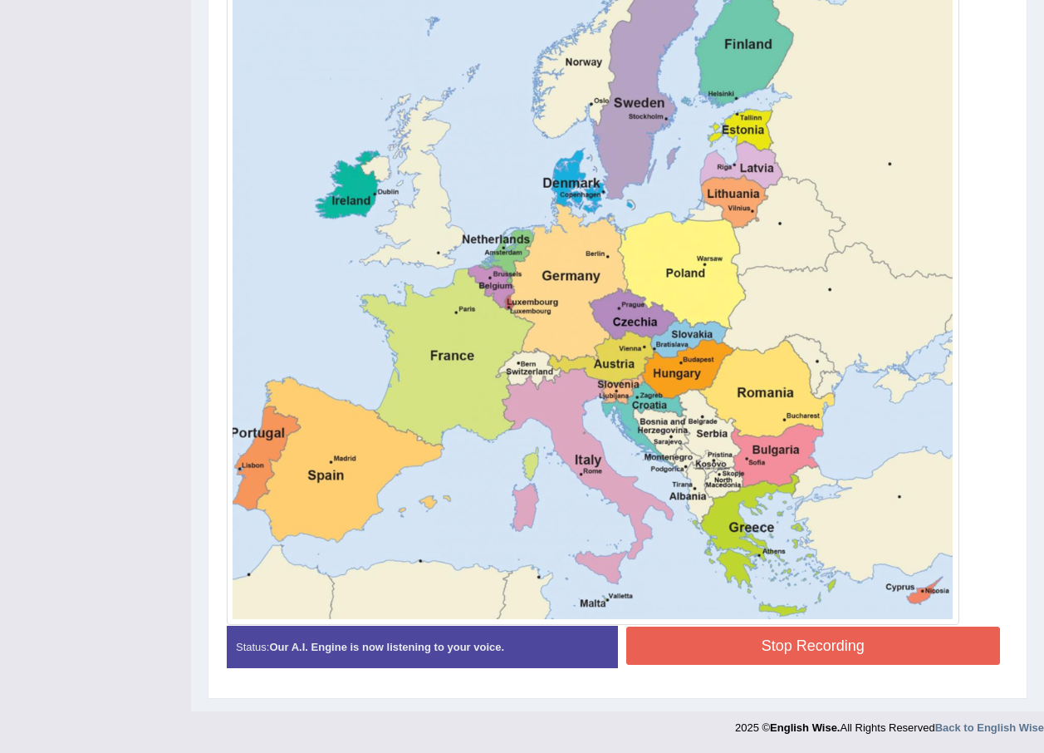
drag, startPoint x: 707, startPoint y: 645, endPoint x: 713, endPoint y: 636, distance: 10.8
click at [713, 636] on button "Stop Recording" at bounding box center [813, 645] width 375 height 38
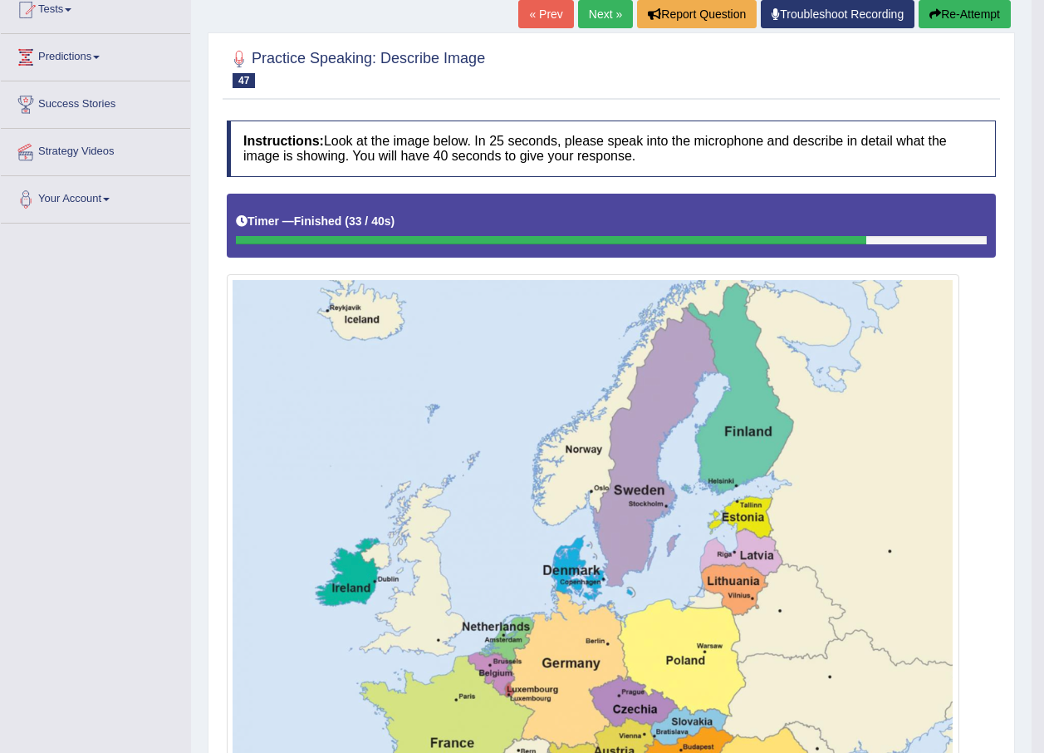
scroll to position [166, 0]
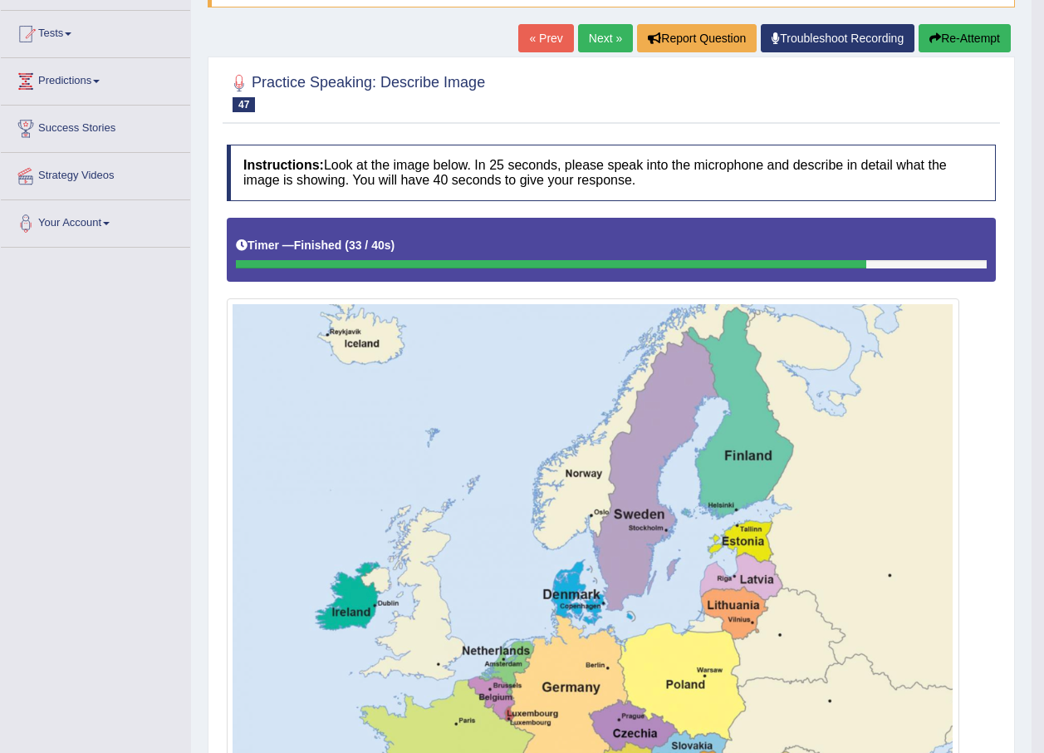
click at [611, 17] on div "Home Practice Speaking: Describe Image European Countries * Remember to use the…" at bounding box center [611, 646] width 841 height 1625
click at [606, 37] on link "Next »" at bounding box center [605, 38] width 55 height 28
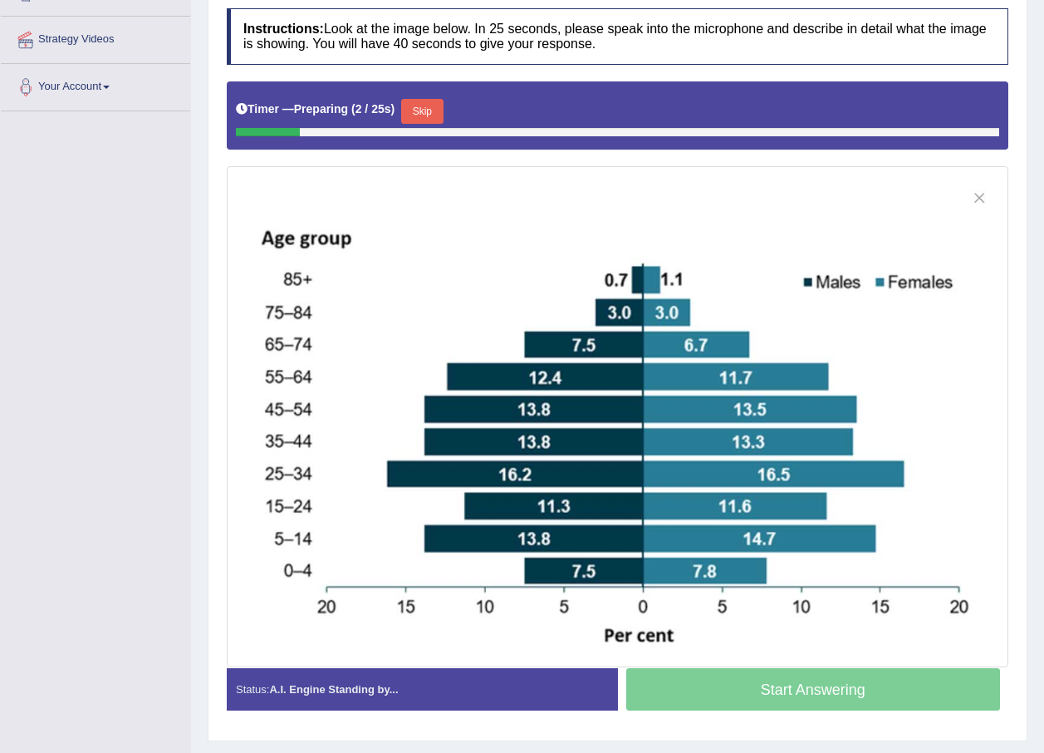
scroll to position [332, 0]
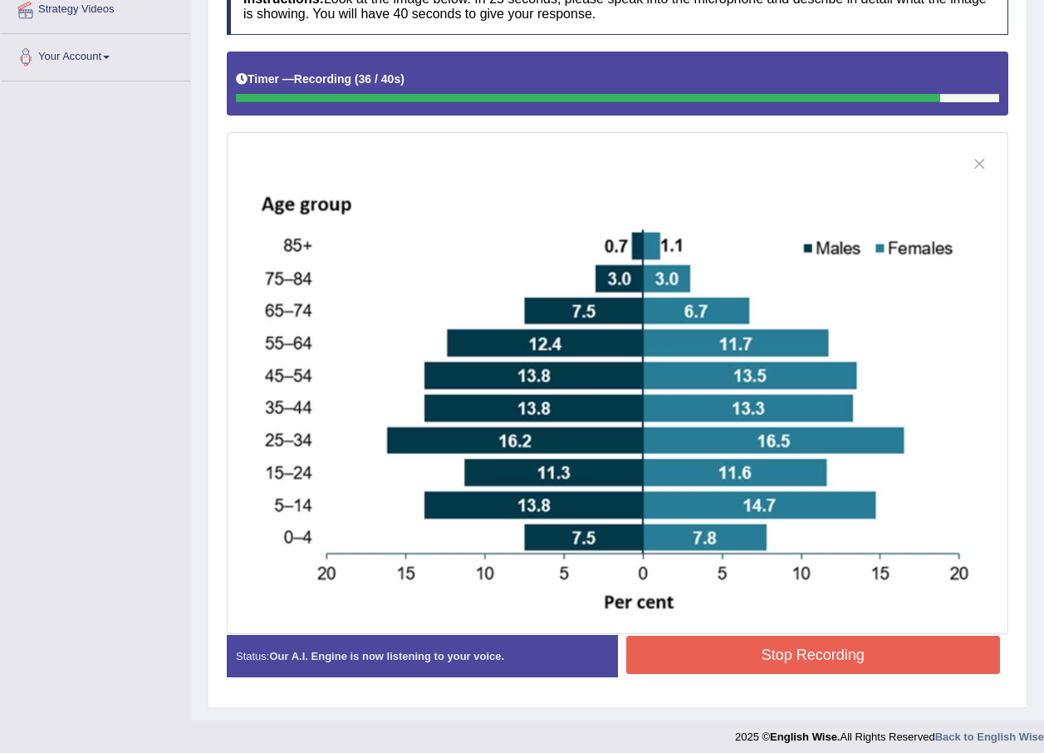
click at [768, 662] on button "Stop Recording" at bounding box center [813, 654] width 375 height 38
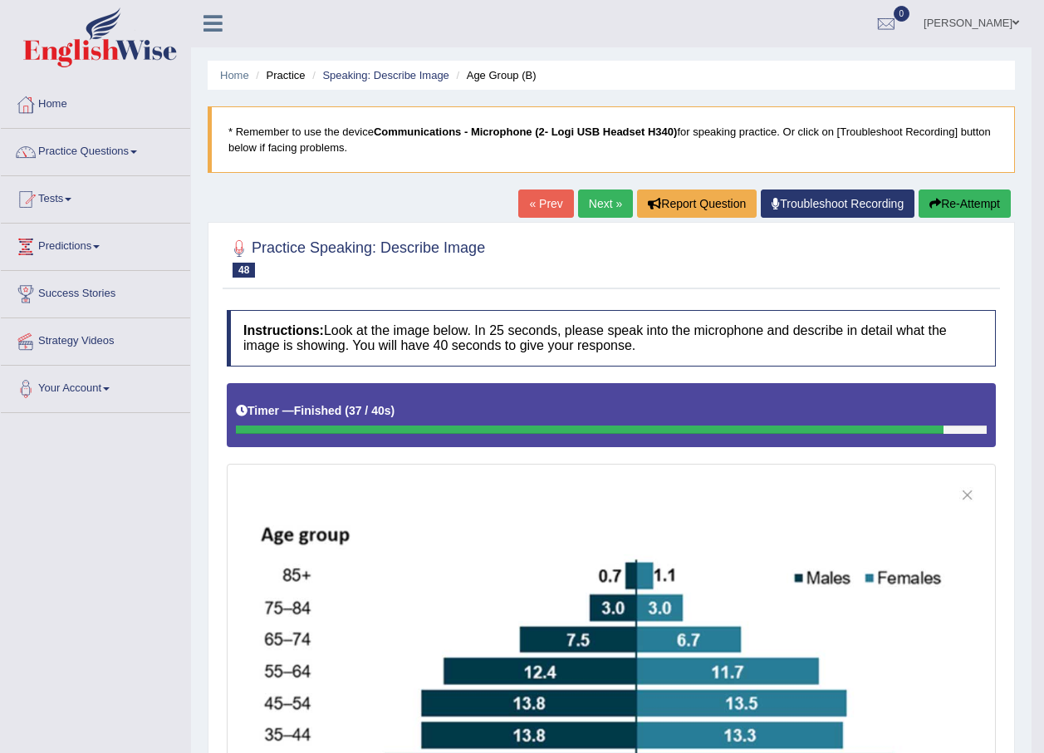
scroll to position [0, 0]
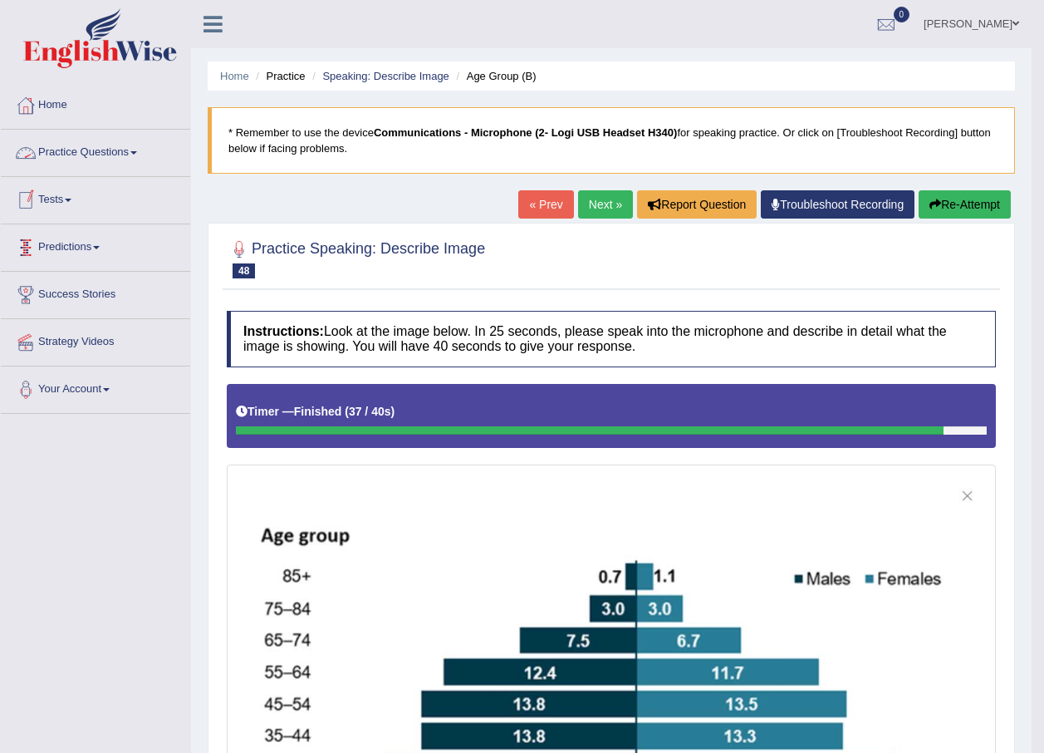
click at [140, 142] on link "Practice Questions" at bounding box center [95, 151] width 189 height 42
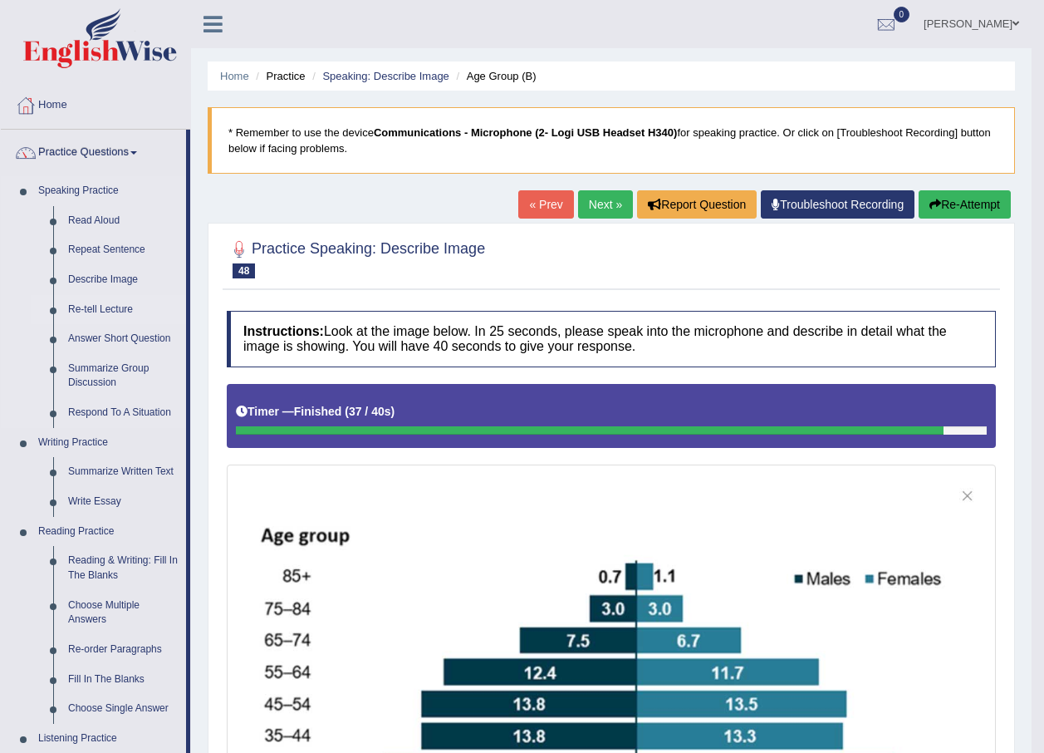
click at [88, 313] on link "Re-tell Lecture" at bounding box center [123, 310] width 125 height 30
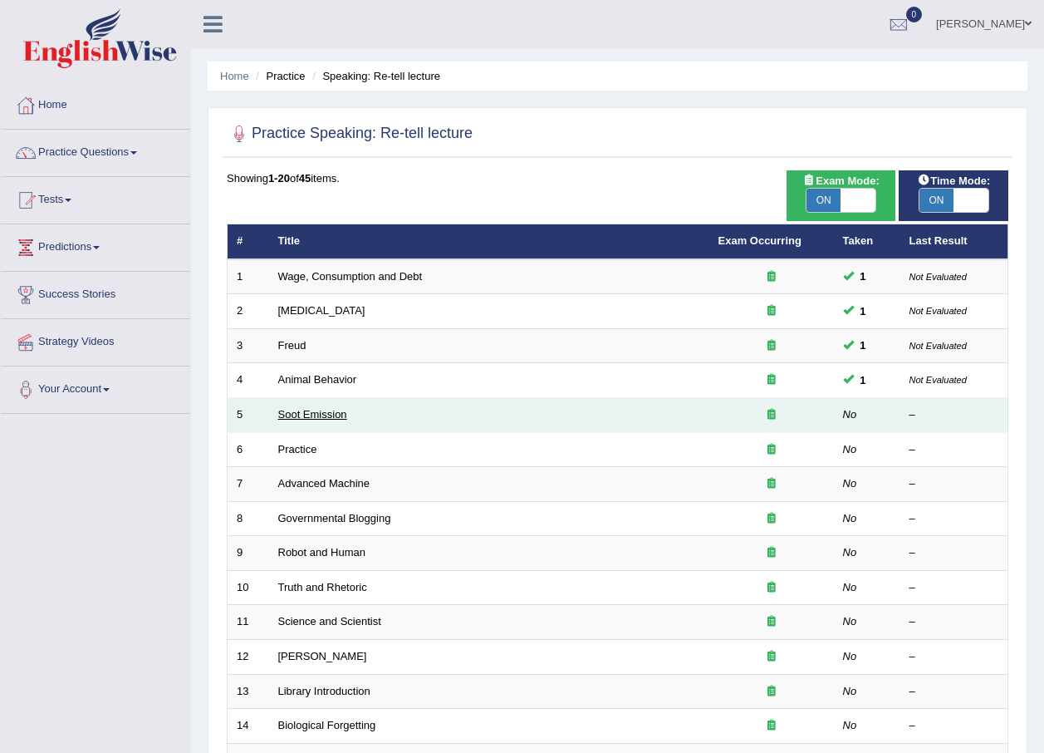
click at [299, 413] on link "Soot Emission" at bounding box center [312, 414] width 69 height 12
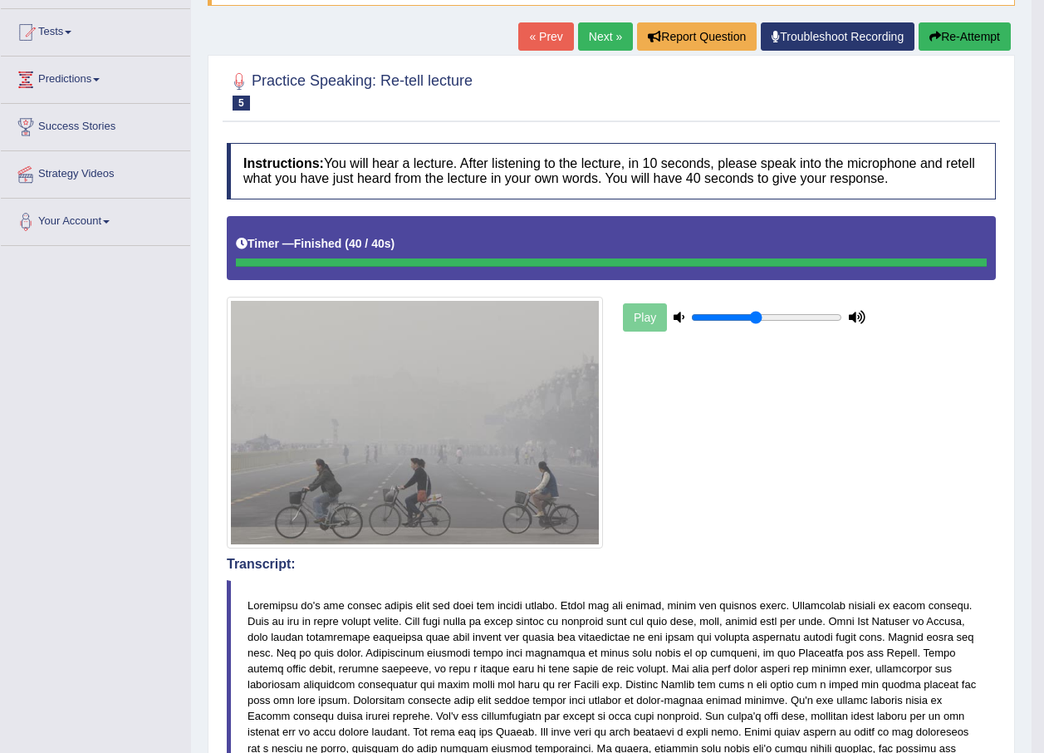
scroll to position [166, 0]
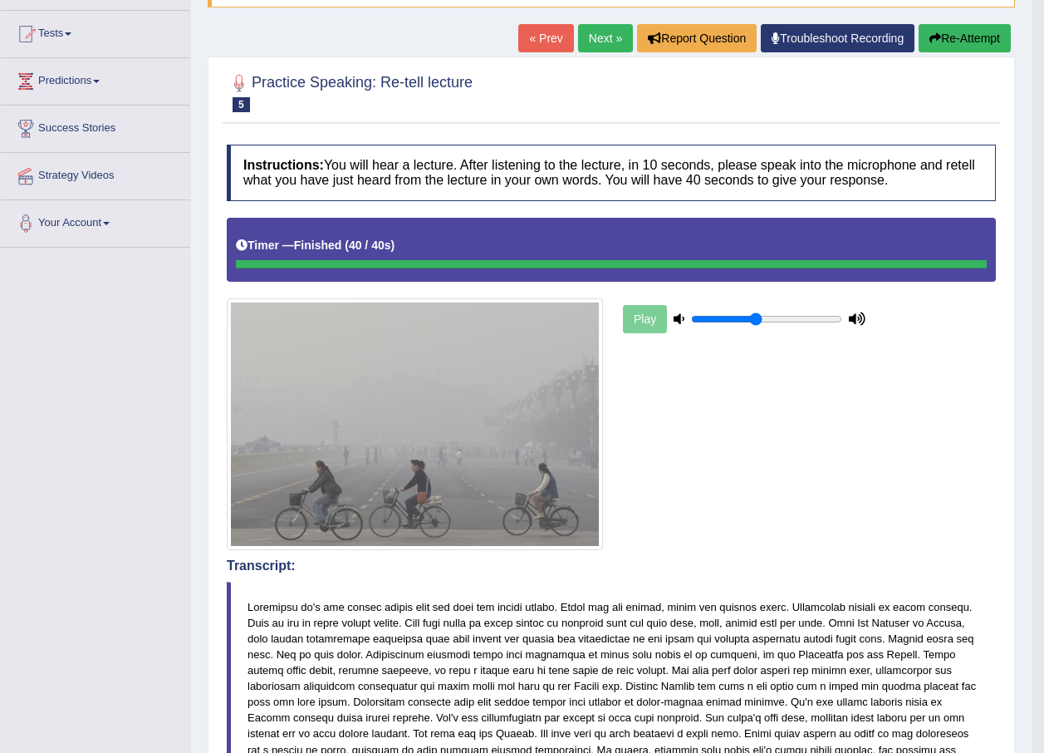
click at [586, 34] on link "Next »" at bounding box center [605, 38] width 55 height 28
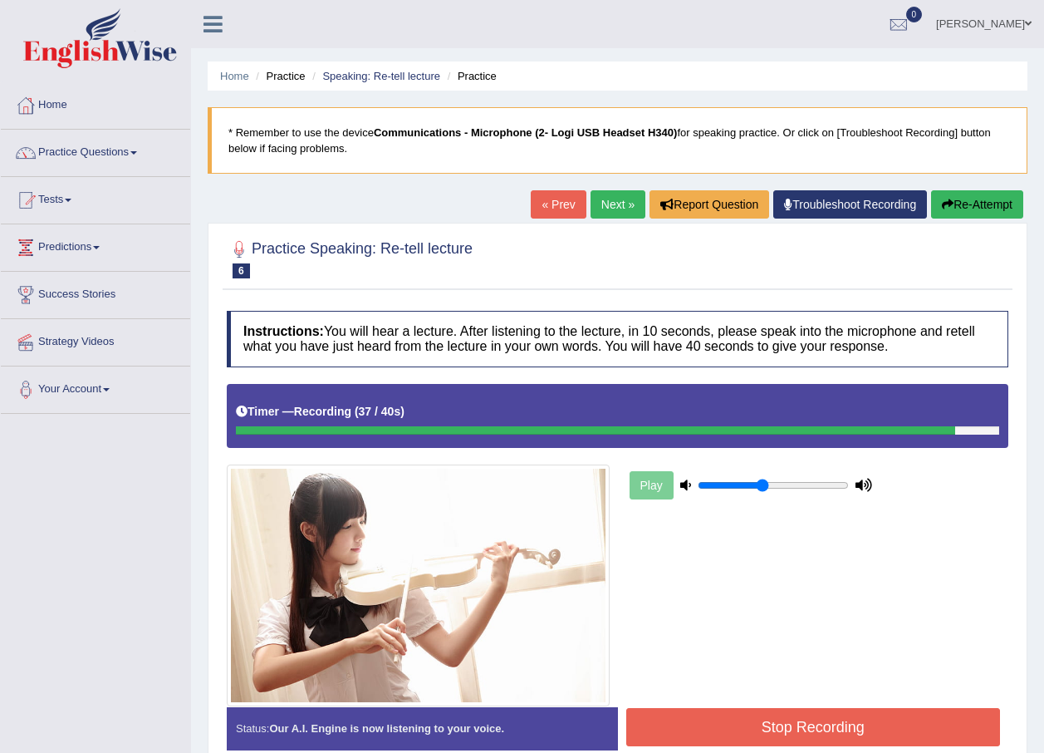
click at [846, 719] on button "Stop Recording" at bounding box center [813, 727] width 375 height 38
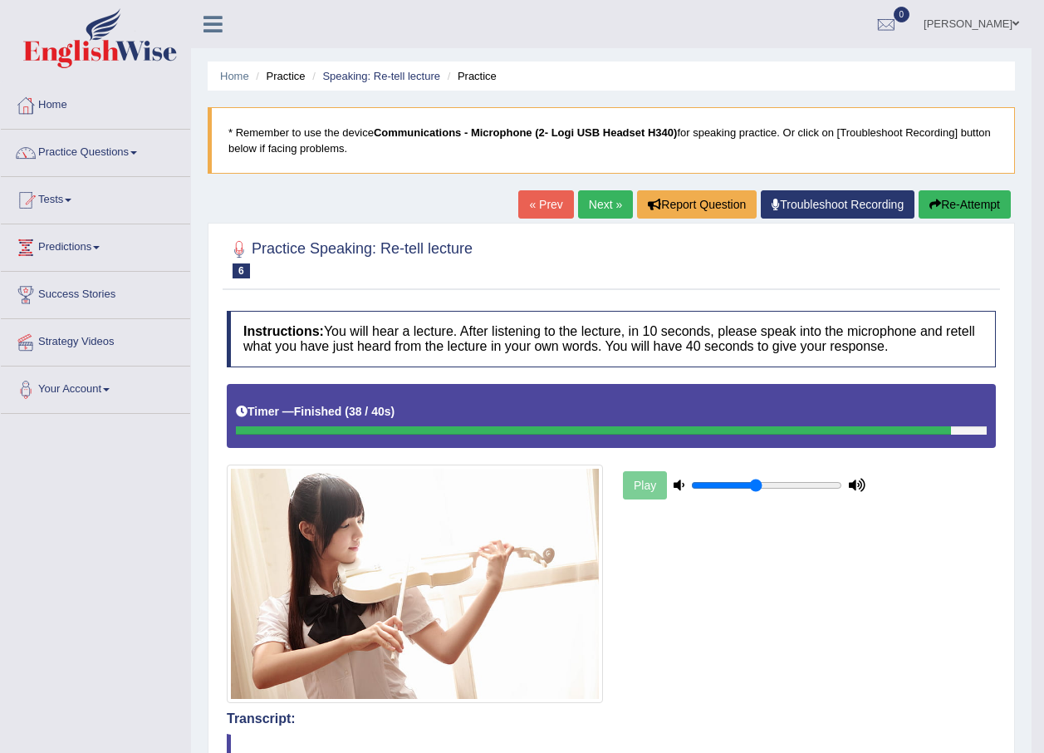
click at [596, 201] on link "Next »" at bounding box center [605, 204] width 55 height 28
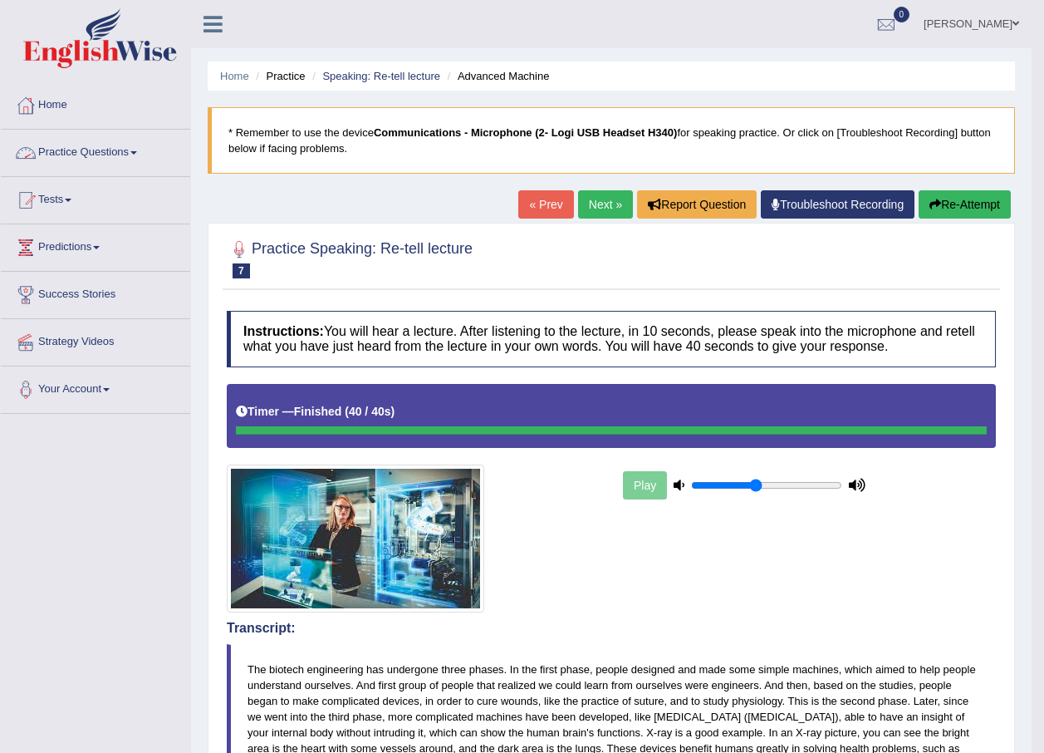
click at [135, 155] on link "Practice Questions" at bounding box center [95, 151] width 189 height 42
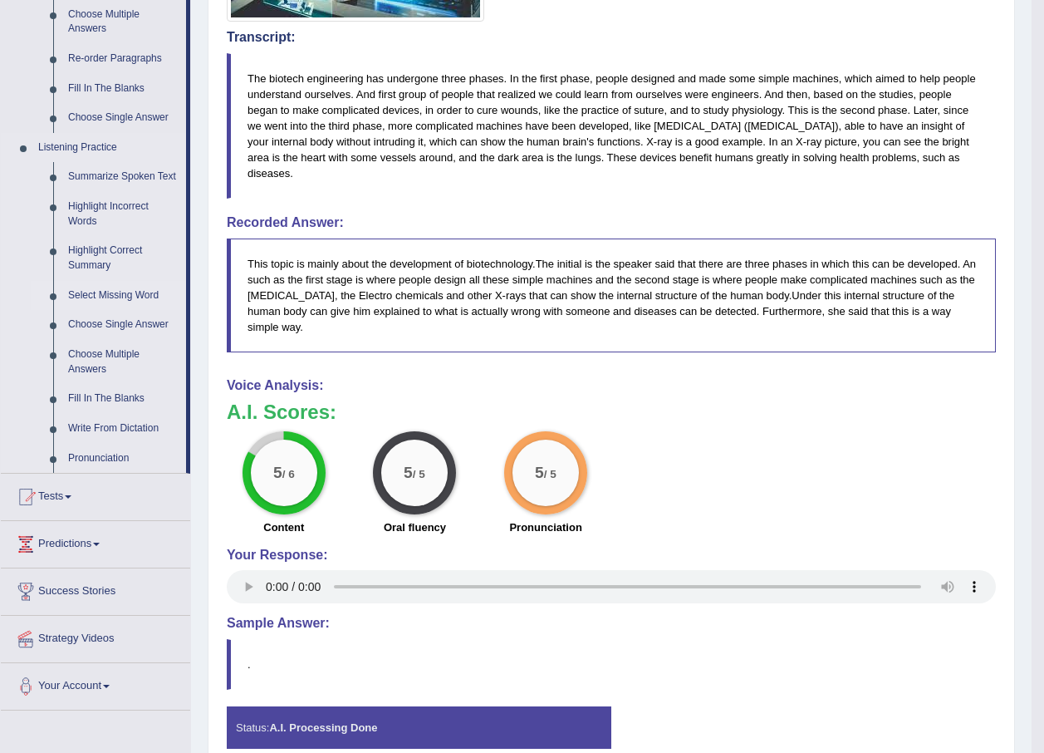
scroll to position [640, 0]
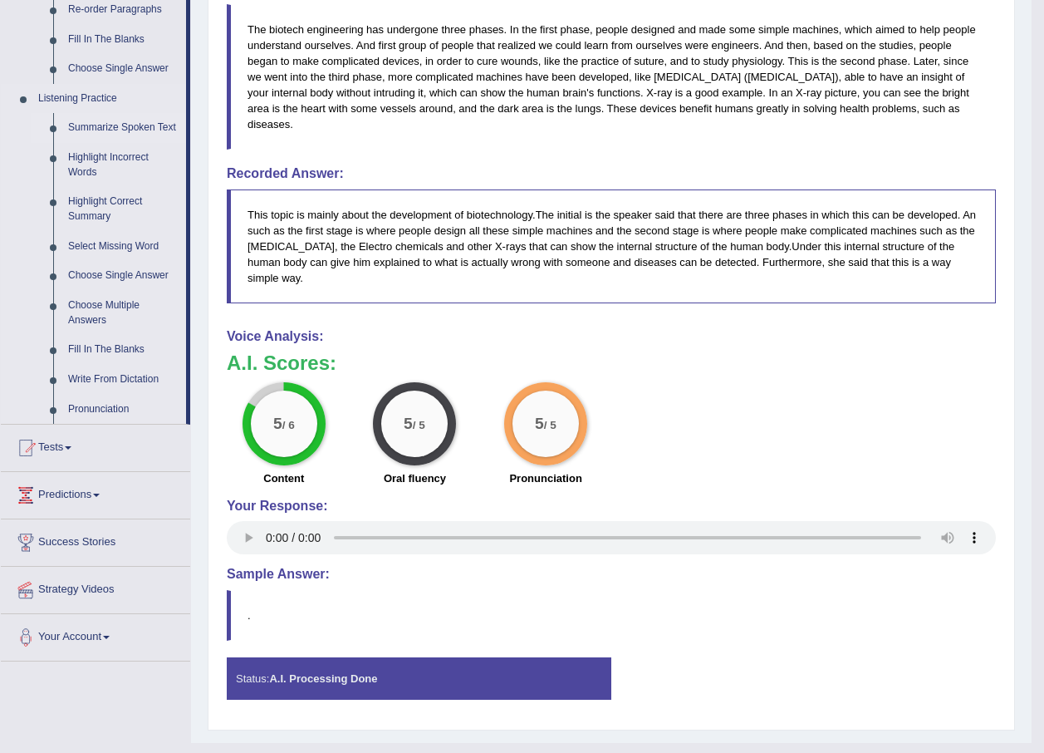
click at [100, 125] on link "Summarize Spoken Text" at bounding box center [123, 128] width 125 height 30
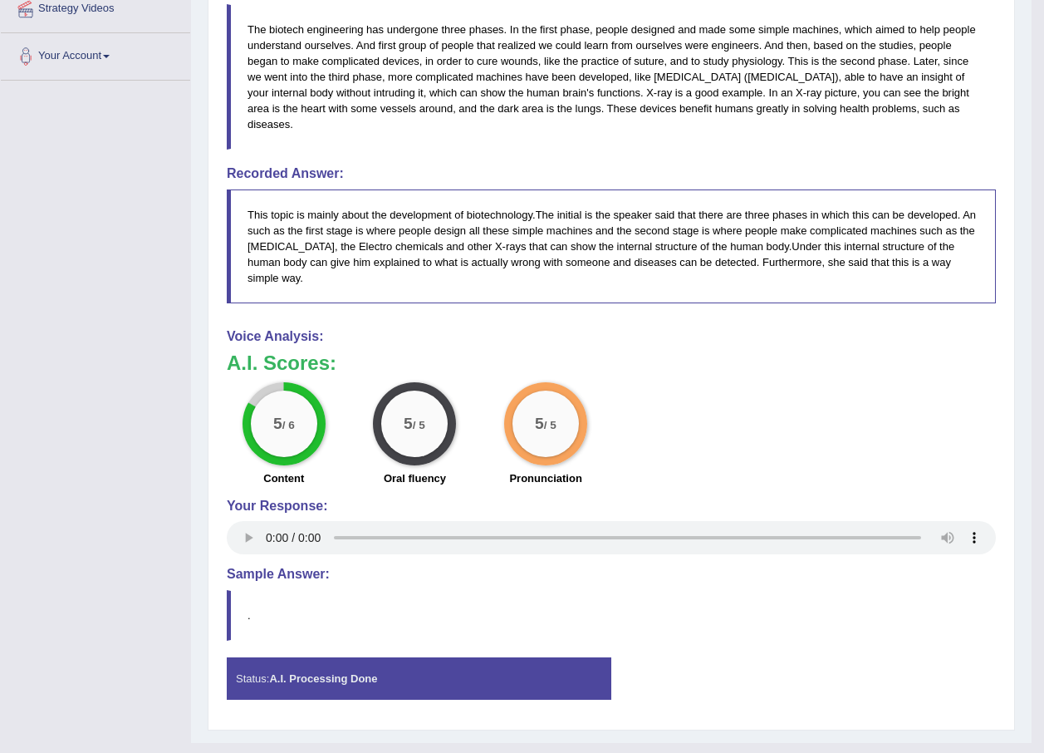
scroll to position [312, 0]
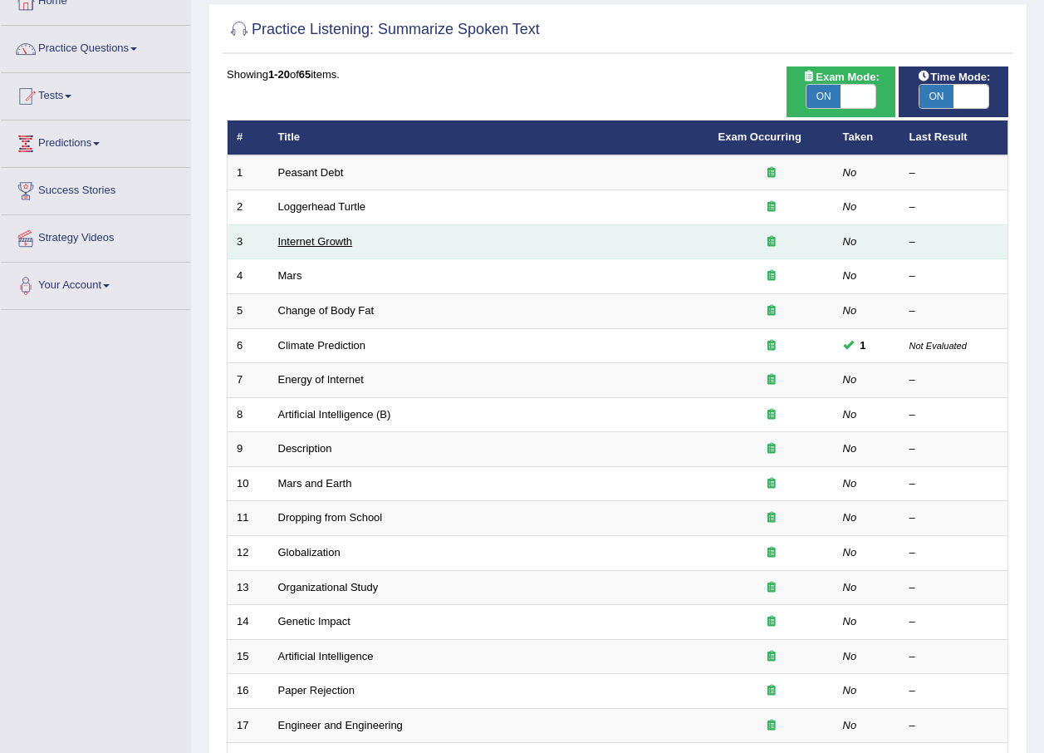
scroll to position [83, 0]
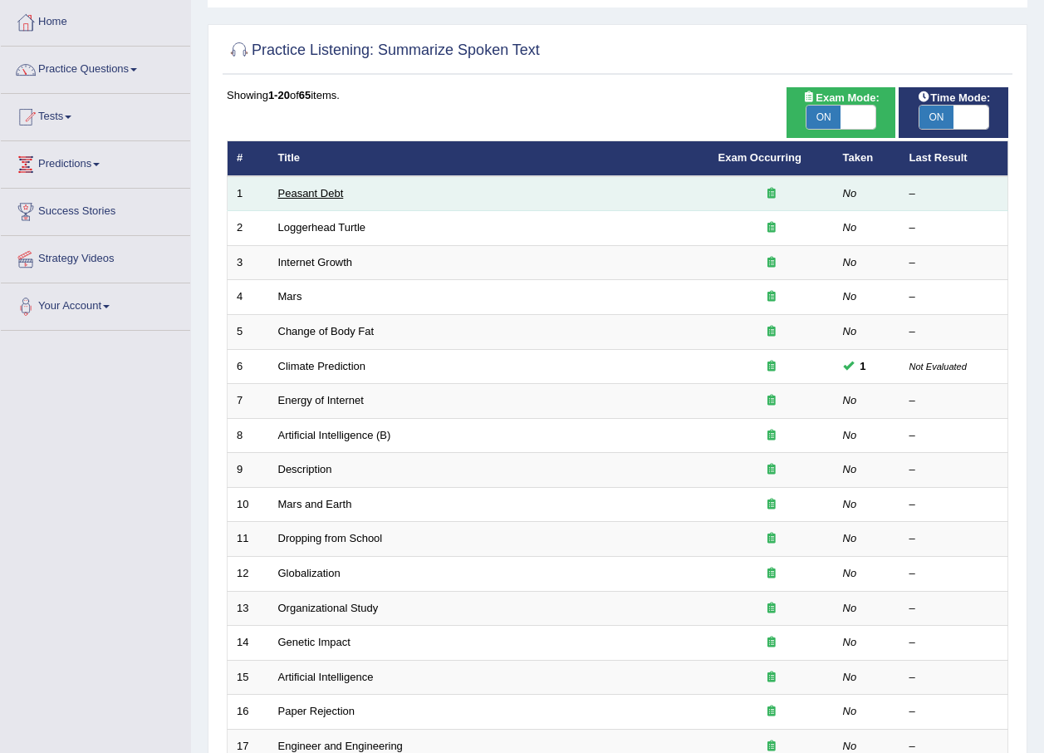
click at [295, 193] on link "Peasant Debt" at bounding box center [311, 193] width 66 height 12
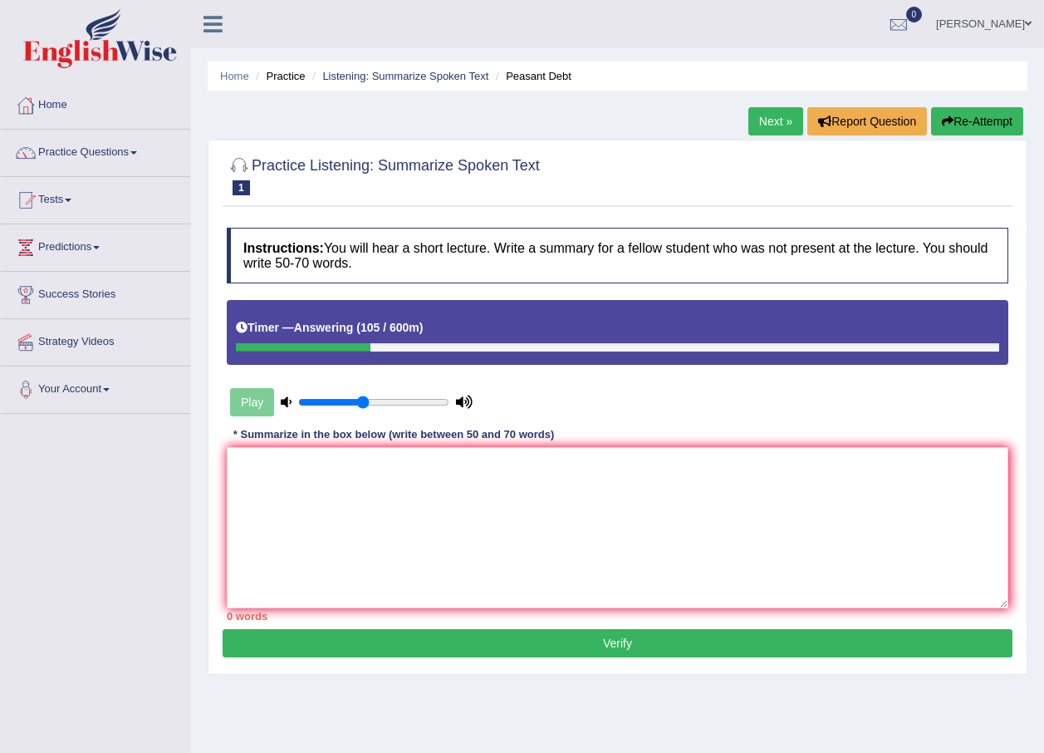
click at [305, 441] on div "* Summarize in the box below (write between 50 and 70 words)" at bounding box center [394, 435] width 334 height 16
click at [287, 470] on textarea at bounding box center [618, 527] width 782 height 161
type textarea "t"
type textarea "h"
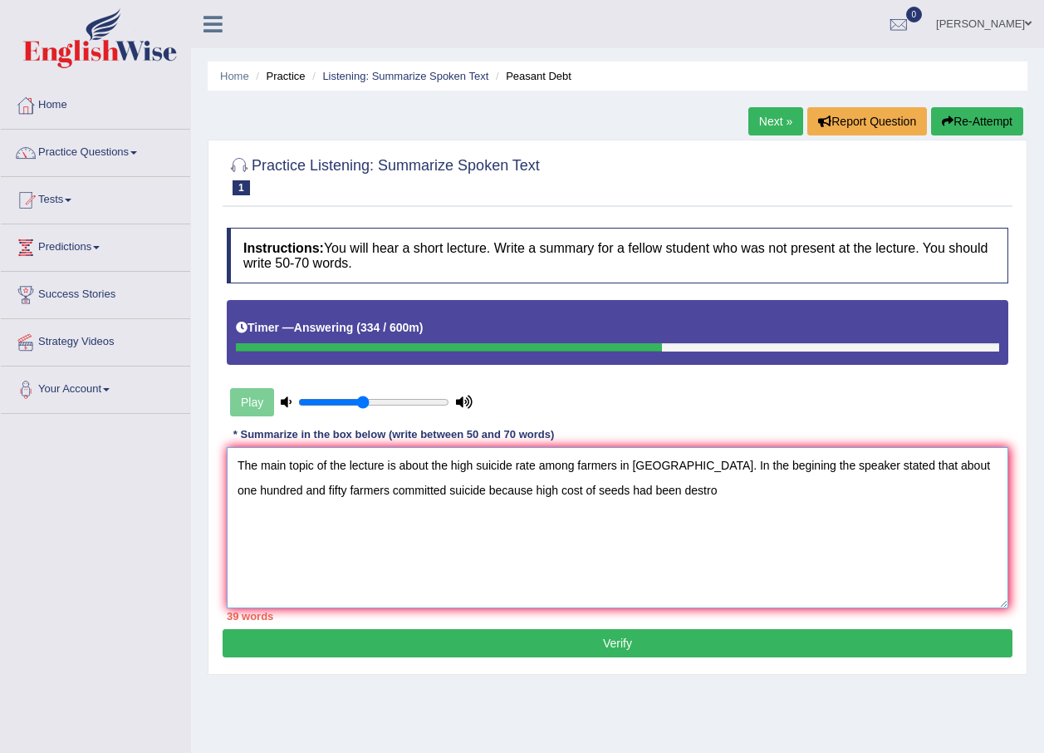
click at [866, 459] on textarea "The main topic of the lecture is about the high suicide rate among farmers in I…" at bounding box center [618, 527] width 782 height 161
click at [456, 497] on textarea "The main topic of the lecture is about the high suicide rate among farmers in I…" at bounding box center [618, 527] width 782 height 161
click at [999, 462] on textarea "The main topic of the lecture is about the high suicide rate among farmers in I…" at bounding box center [618, 527] width 782 height 161
click at [287, 490] on textarea "The main topic of the lecture is about the high suicide rate among farmers in I…" at bounding box center [618, 527] width 782 height 161
click at [307, 490] on textarea "The main topic of the lecture is about the high suicide rate among farmers in I…" at bounding box center [618, 527] width 782 height 161
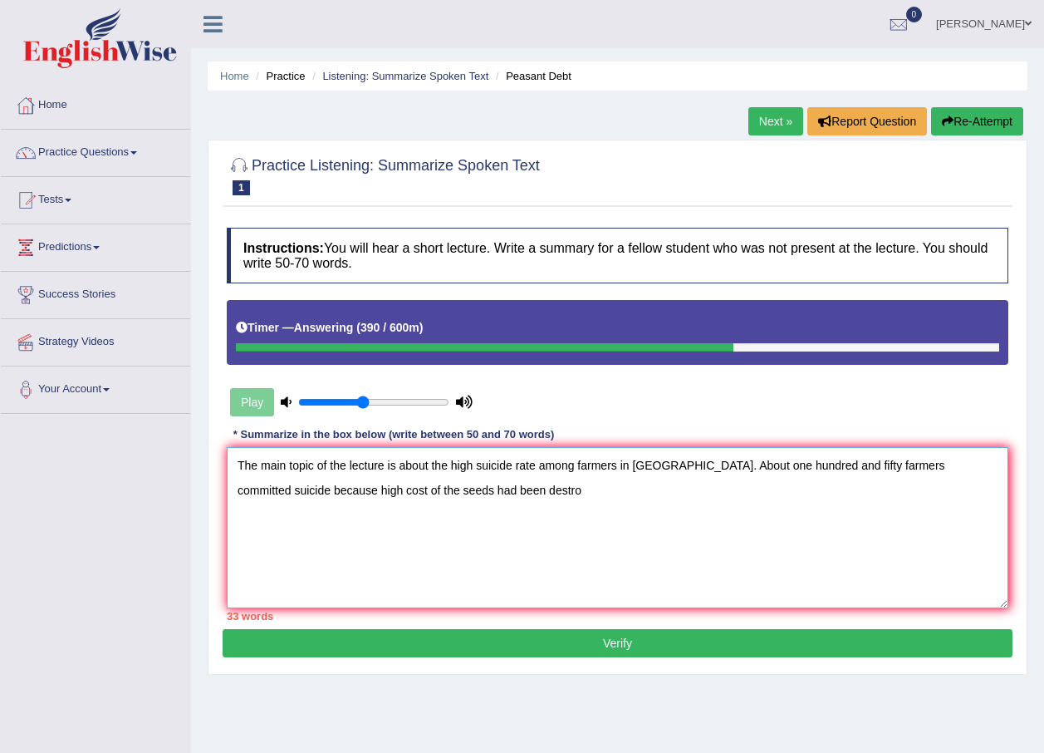
click at [483, 508] on textarea "The main topic of the lecture is about the high suicide rate among farmers in I…" at bounding box center [618, 527] width 782 height 161
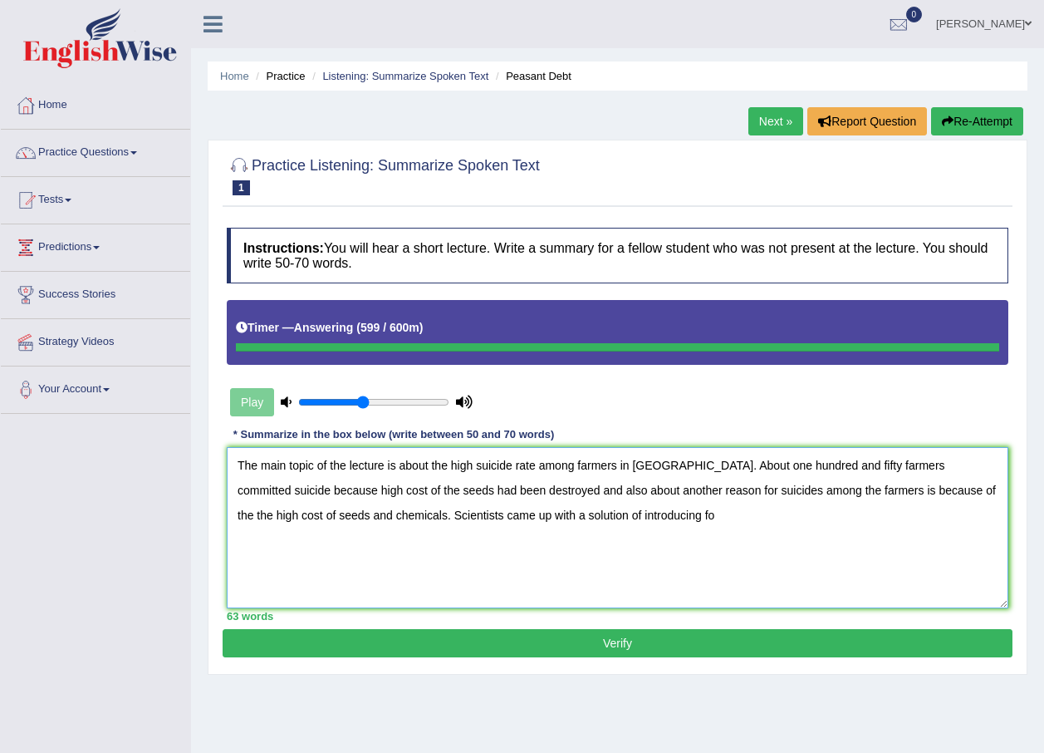
type textarea "The main topic of the lecture is about the high suicide rate among farmers in I…"
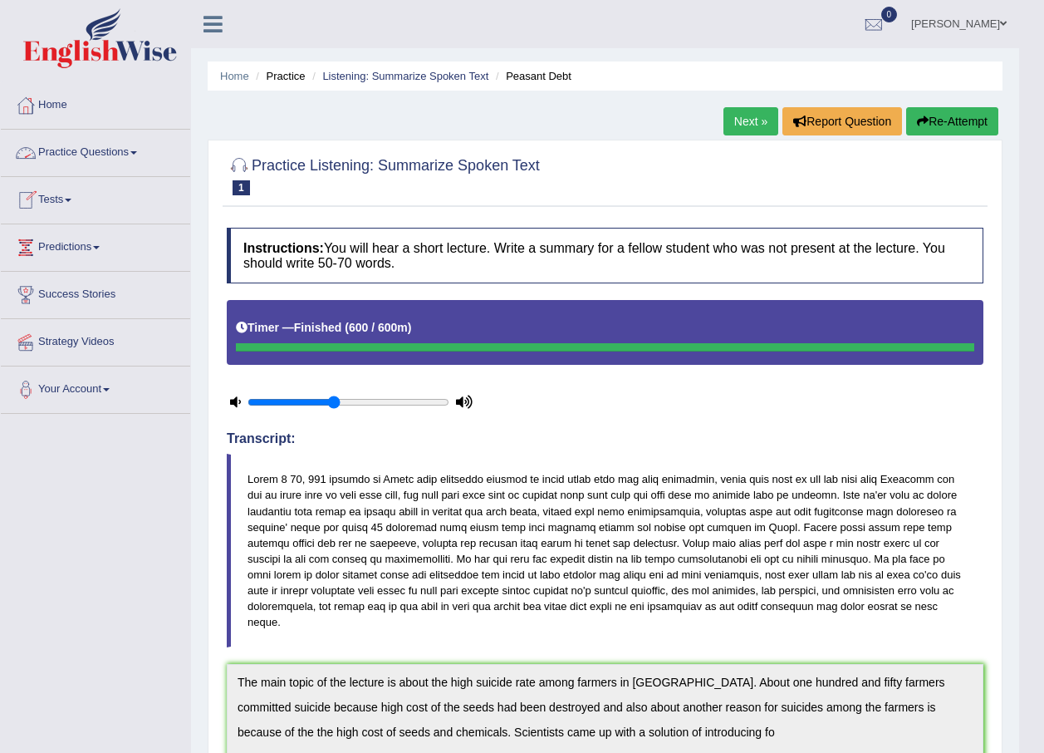
click at [136, 154] on span at bounding box center [133, 152] width 7 height 3
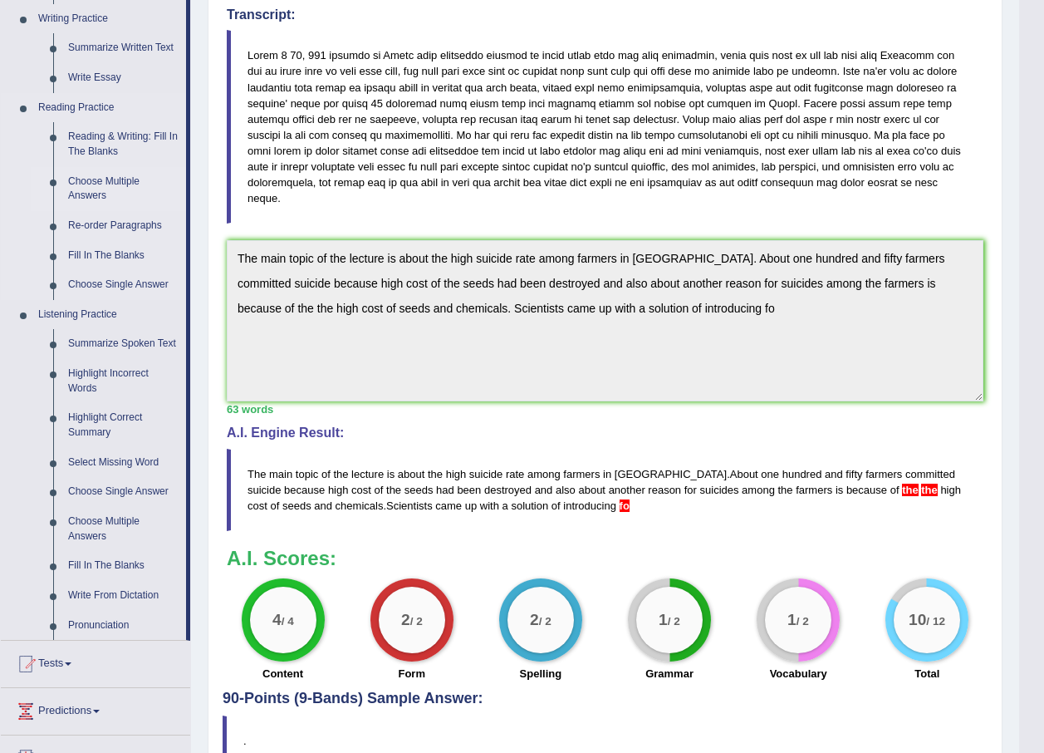
scroll to position [383, 0]
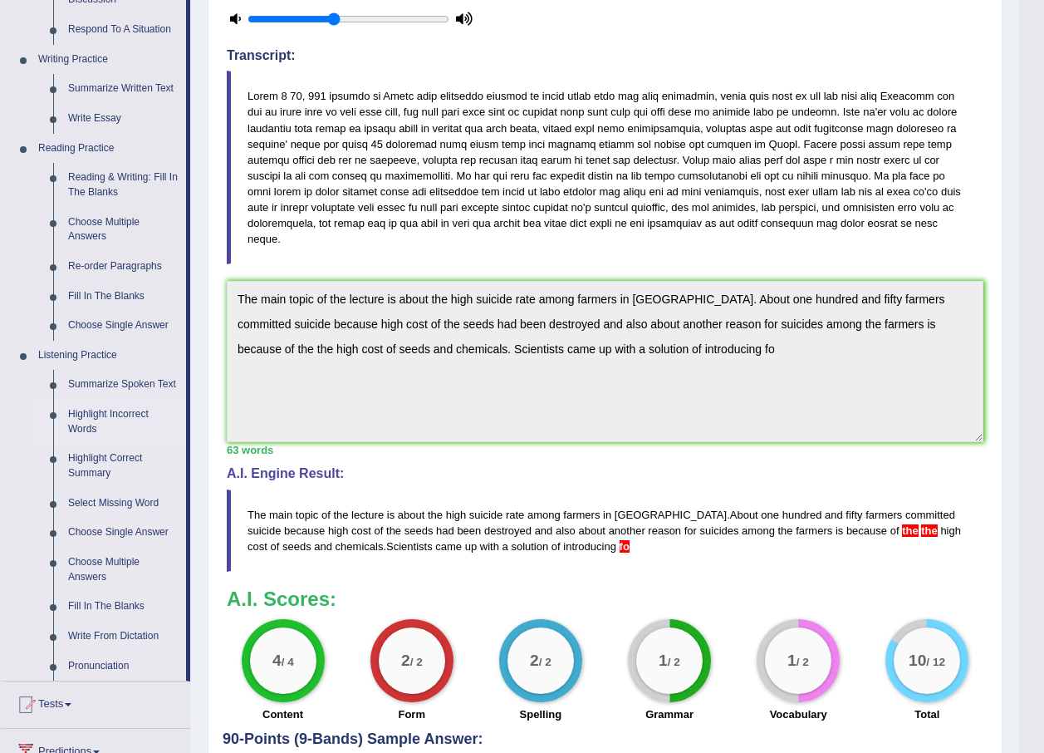
click at [101, 412] on link "Highlight Incorrect Words" at bounding box center [123, 422] width 125 height 44
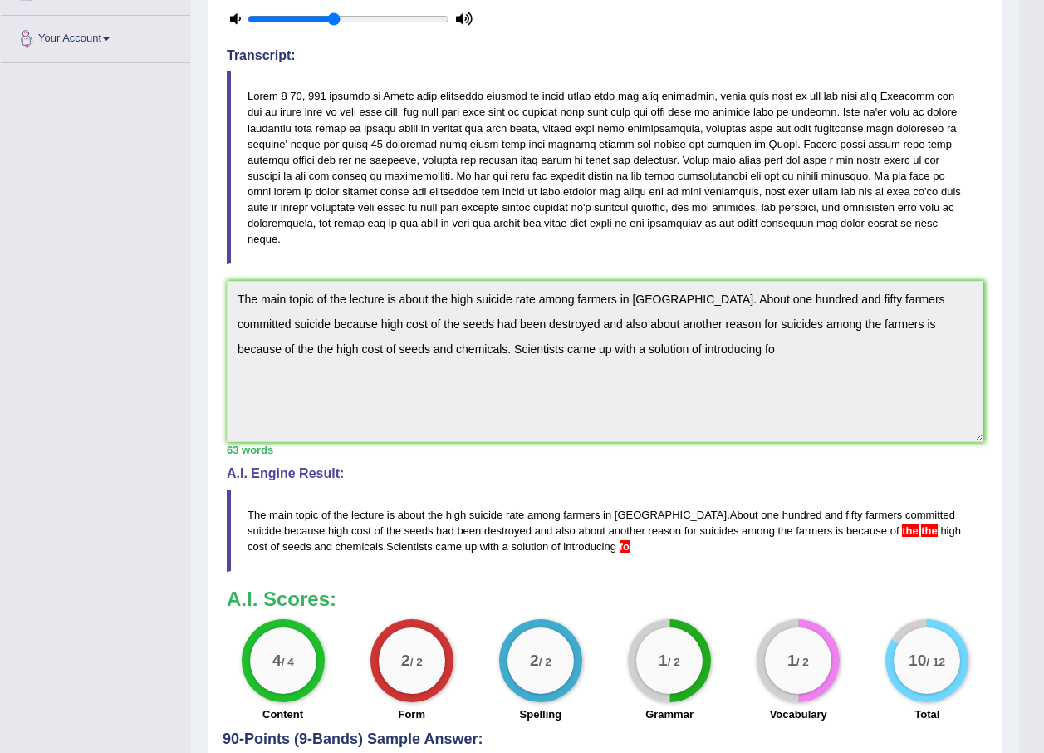
scroll to position [462, 0]
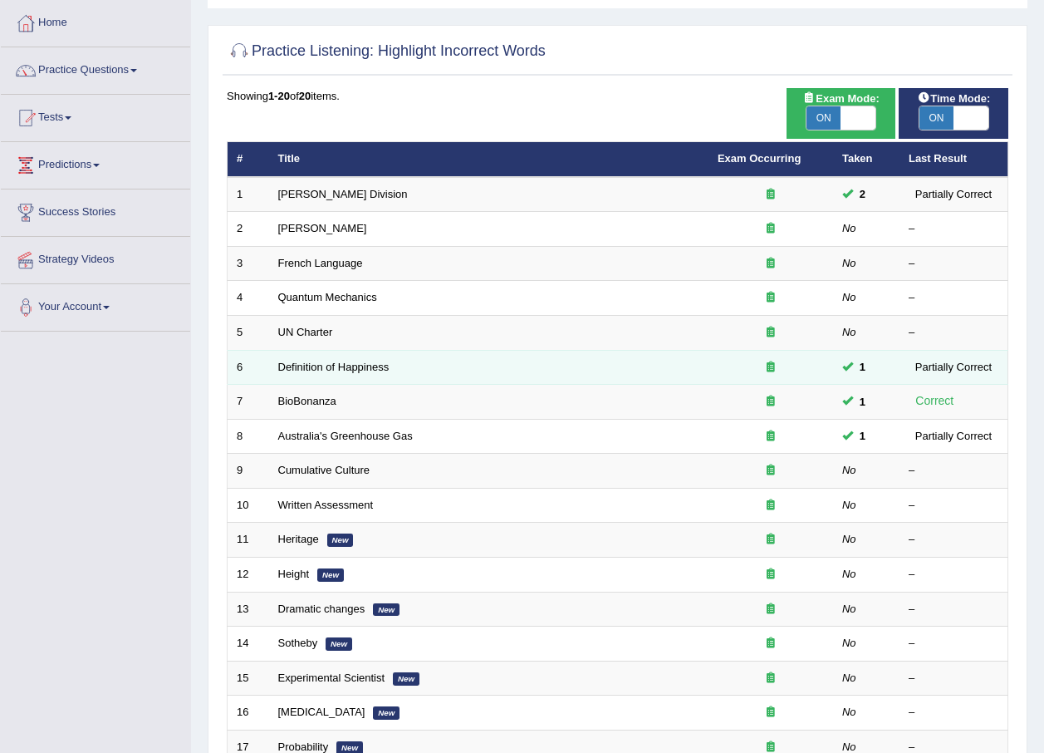
scroll to position [83, 0]
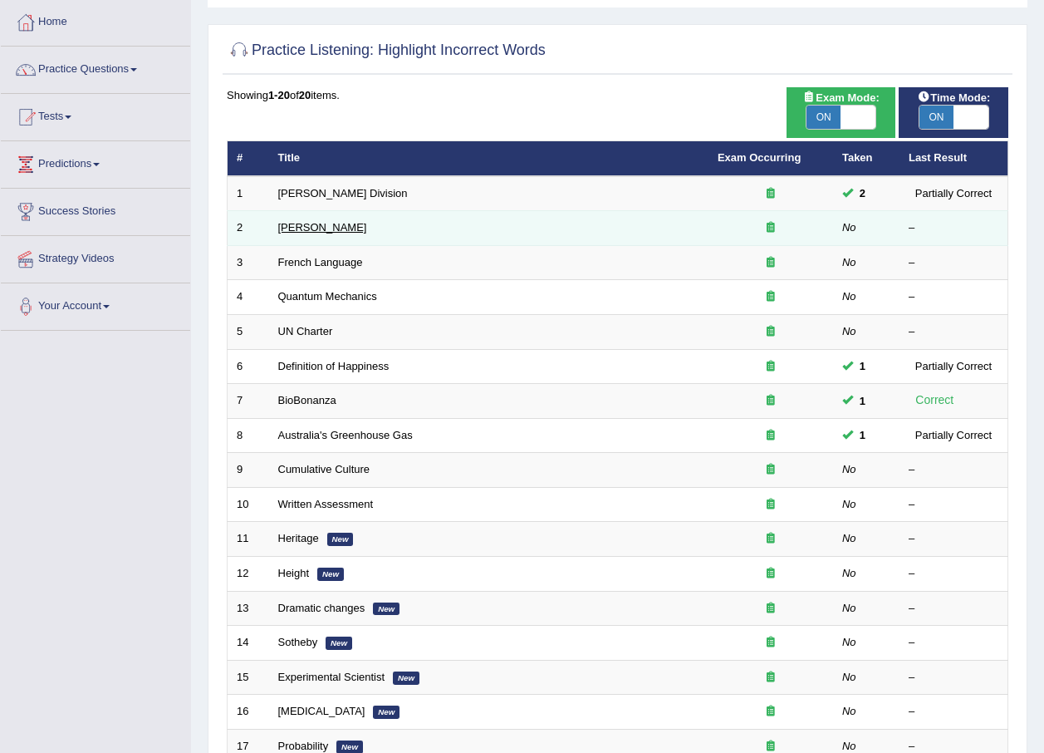
click at [291, 228] on link "[PERSON_NAME]" at bounding box center [322, 227] width 89 height 12
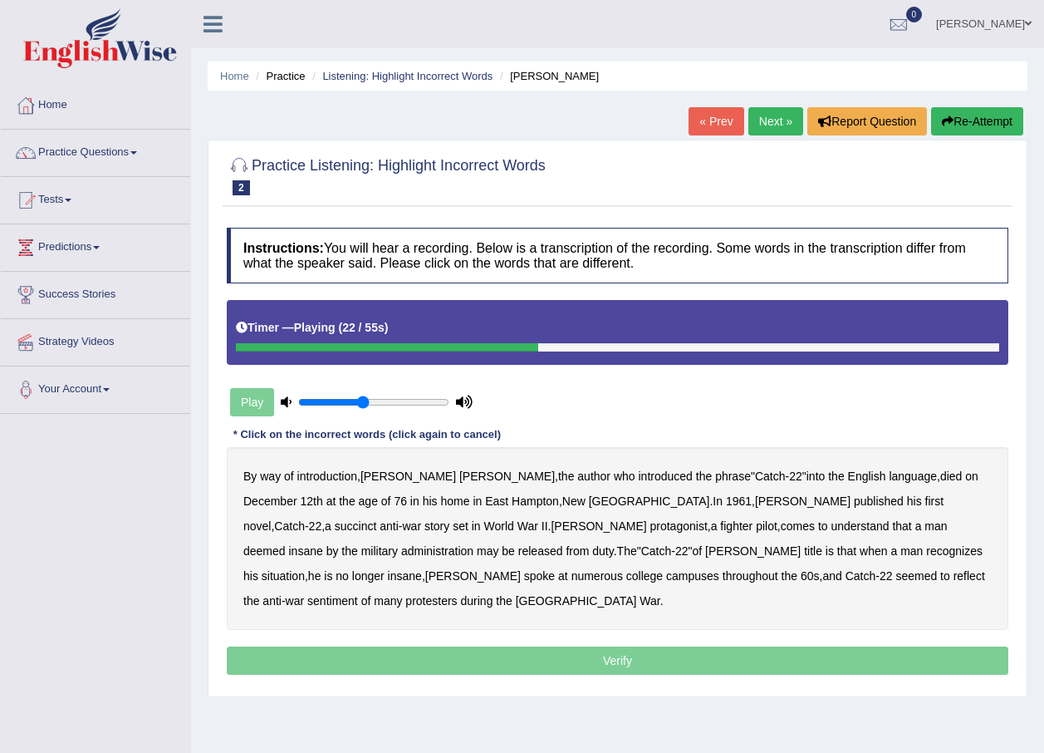
click at [377, 519] on b "succinct" at bounding box center [356, 525] width 42 height 13
click at [473, 544] on b "administration" at bounding box center [437, 550] width 72 height 13
click at [305, 569] on b "situation" at bounding box center [283, 575] width 43 height 13
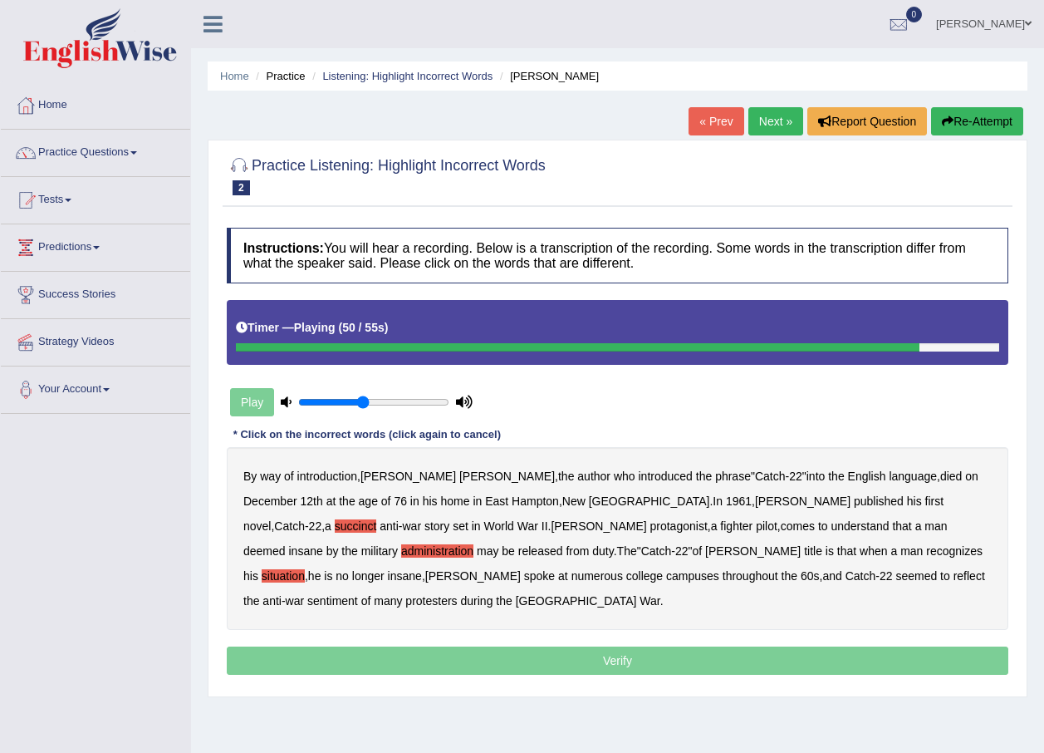
click at [954, 577] on b "reflect" at bounding box center [970, 575] width 32 height 13
click at [665, 646] on p "Verify" at bounding box center [618, 660] width 782 height 28
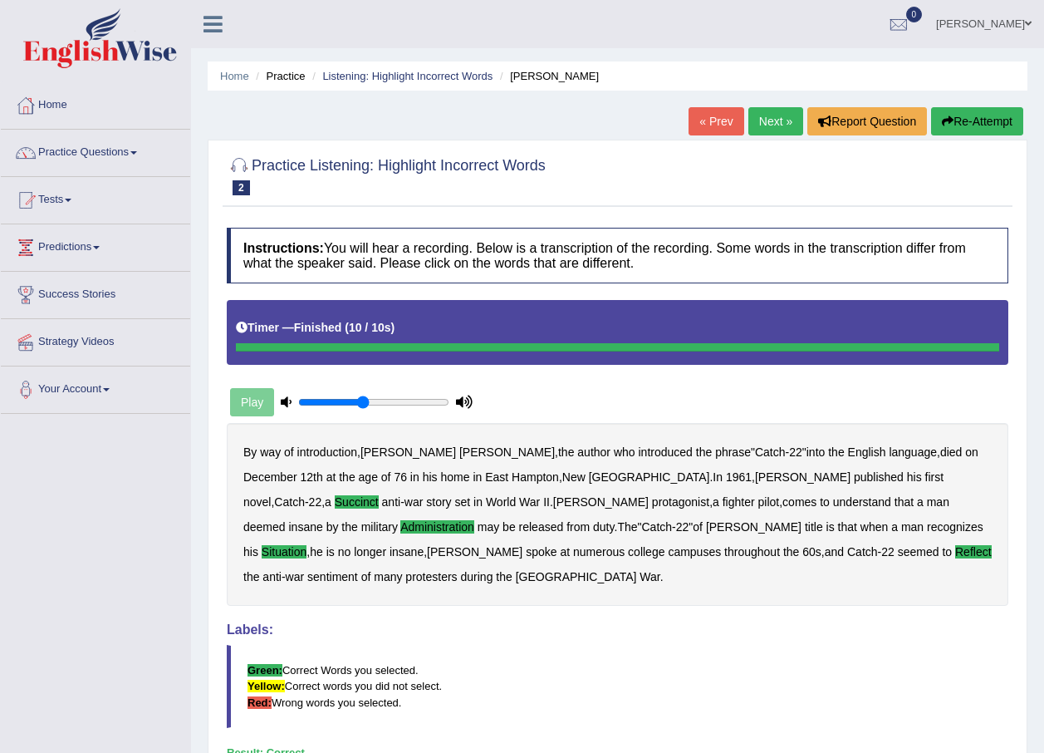
click at [764, 121] on link "Next »" at bounding box center [775, 121] width 55 height 28
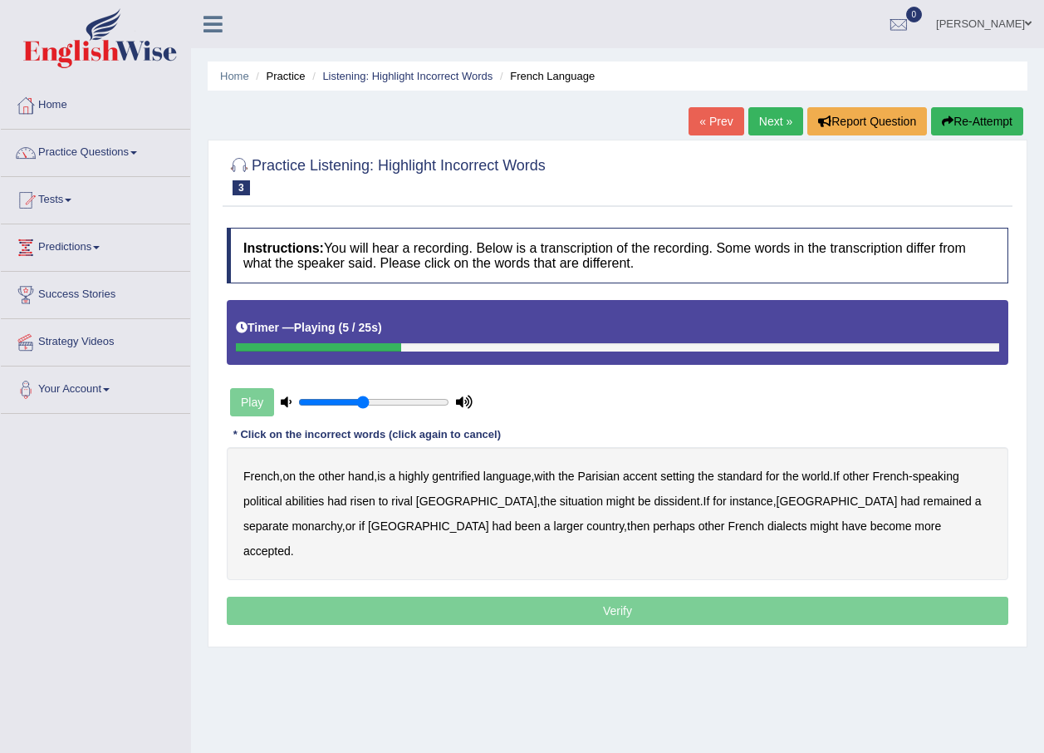
click at [468, 473] on b "gentrified" at bounding box center [456, 475] width 48 height 13
click at [314, 499] on b "abilities" at bounding box center [305, 500] width 39 height 13
click at [654, 508] on b "dissident" at bounding box center [677, 500] width 46 height 13
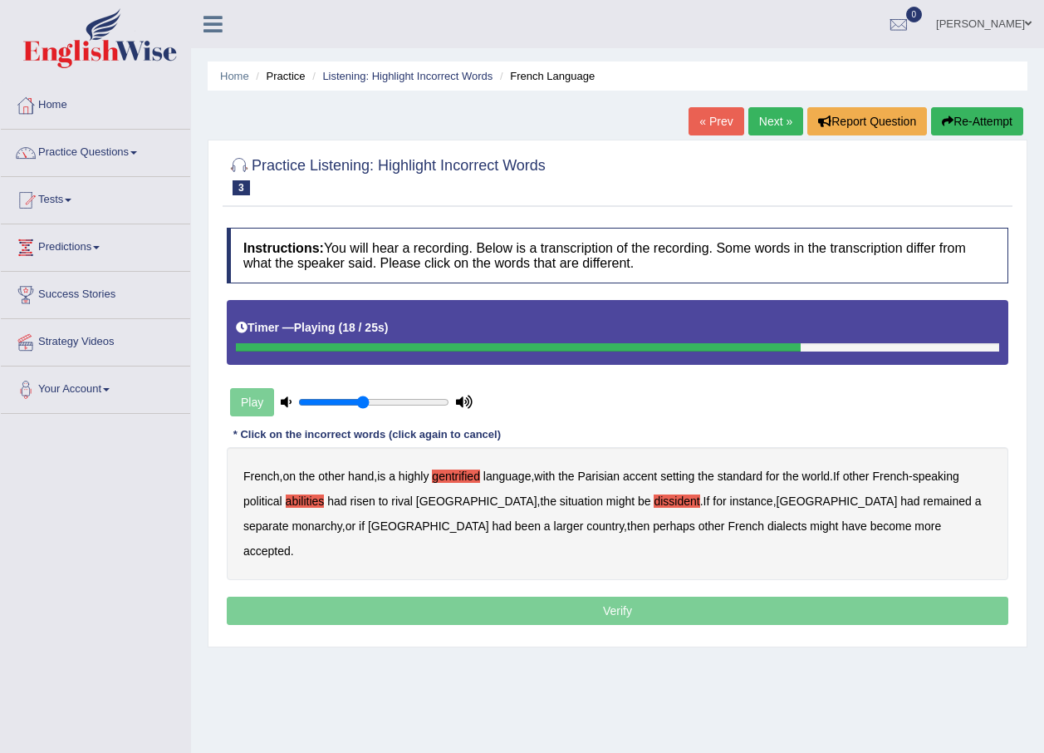
click at [341, 519] on b "monarchy" at bounding box center [317, 525] width 50 height 13
click at [683, 596] on p "Verify" at bounding box center [618, 610] width 782 height 28
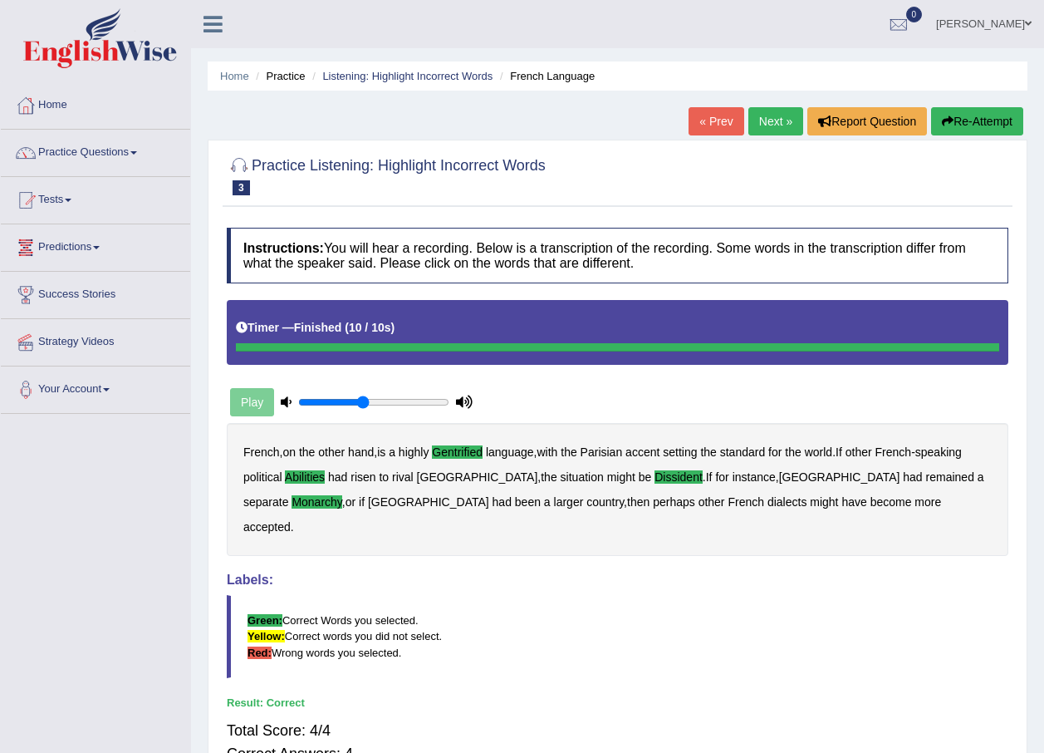
click at [136, 156] on link "Practice Questions" at bounding box center [95, 151] width 189 height 42
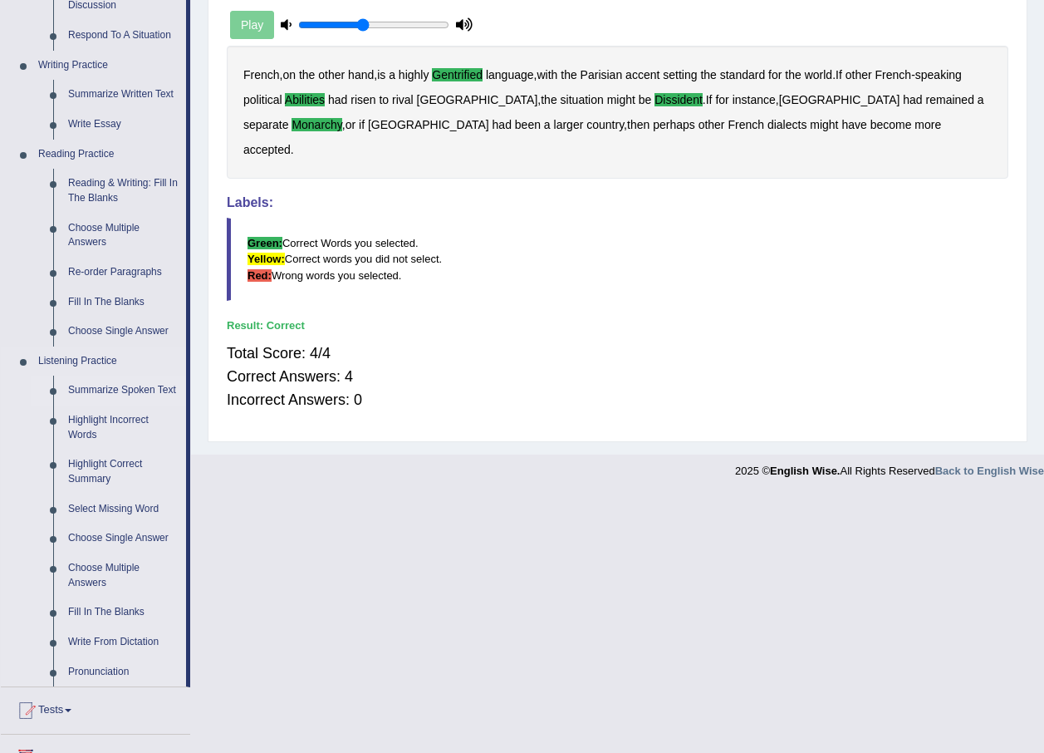
scroll to position [415, 0]
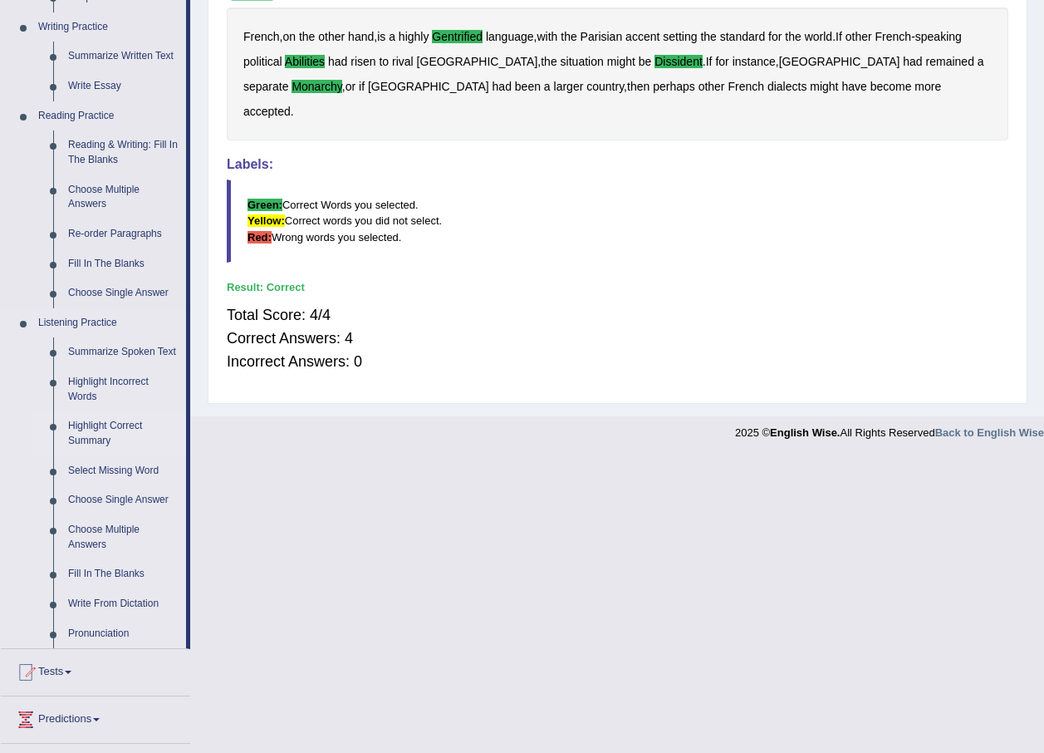
click at [90, 424] on link "Highlight Correct Summary" at bounding box center [123, 433] width 125 height 44
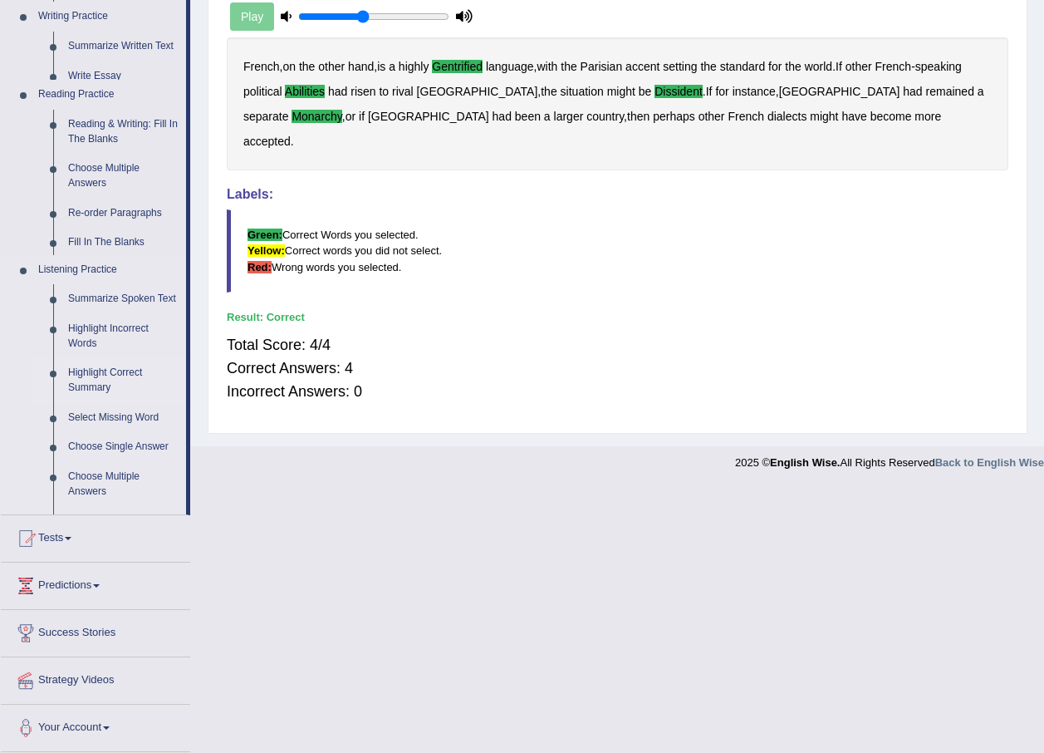
scroll to position [120, 0]
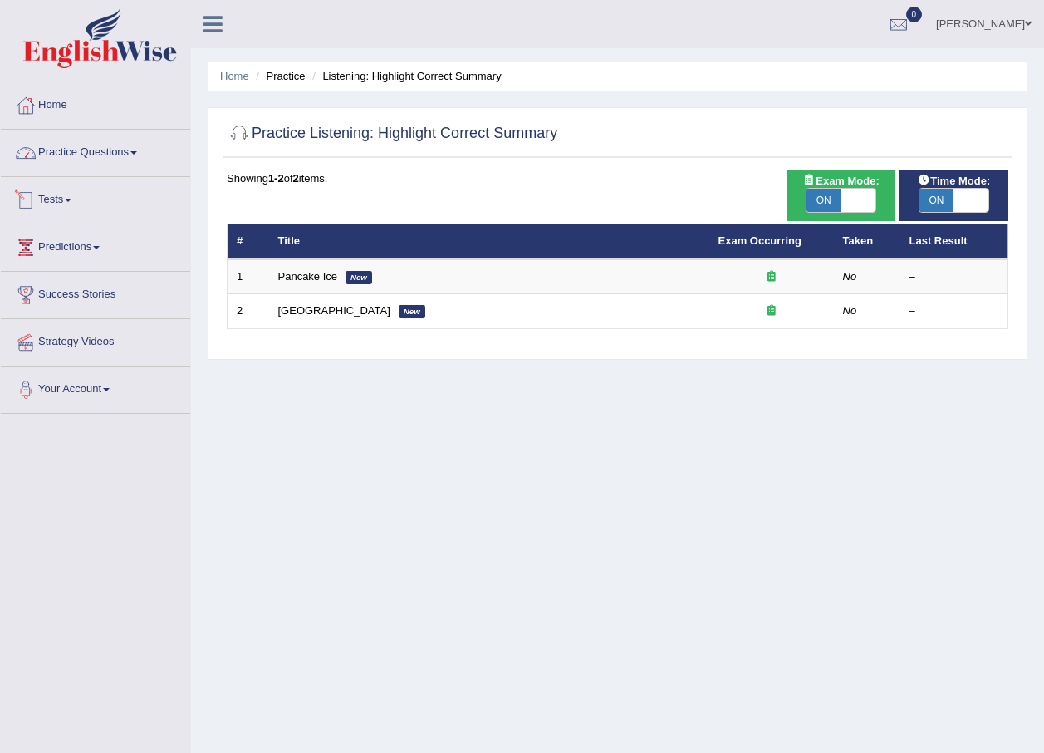
click at [133, 148] on link "Practice Questions" at bounding box center [95, 151] width 189 height 42
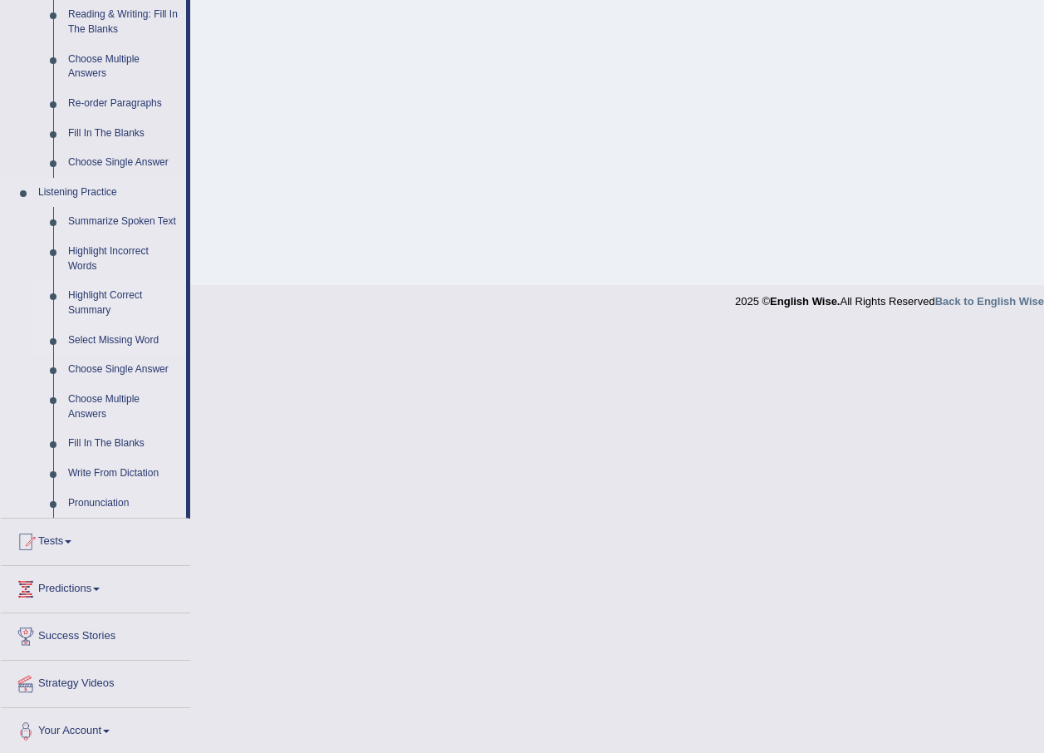
scroll to position [549, 0]
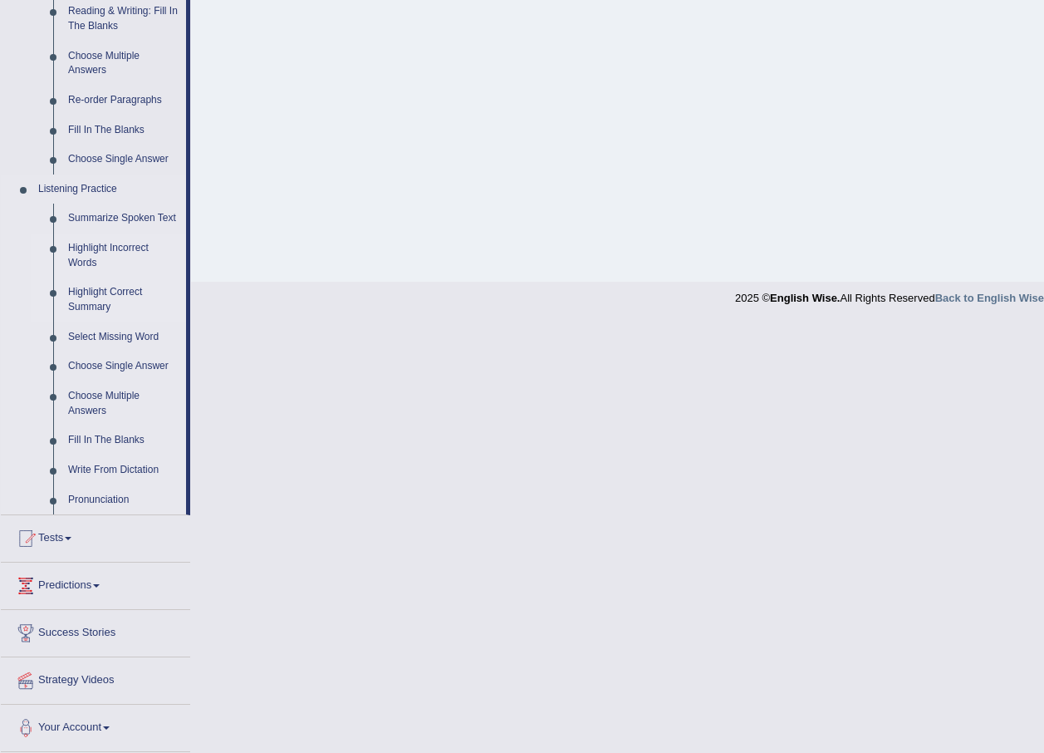
click at [101, 247] on link "Highlight Incorrect Words" at bounding box center [123, 255] width 125 height 44
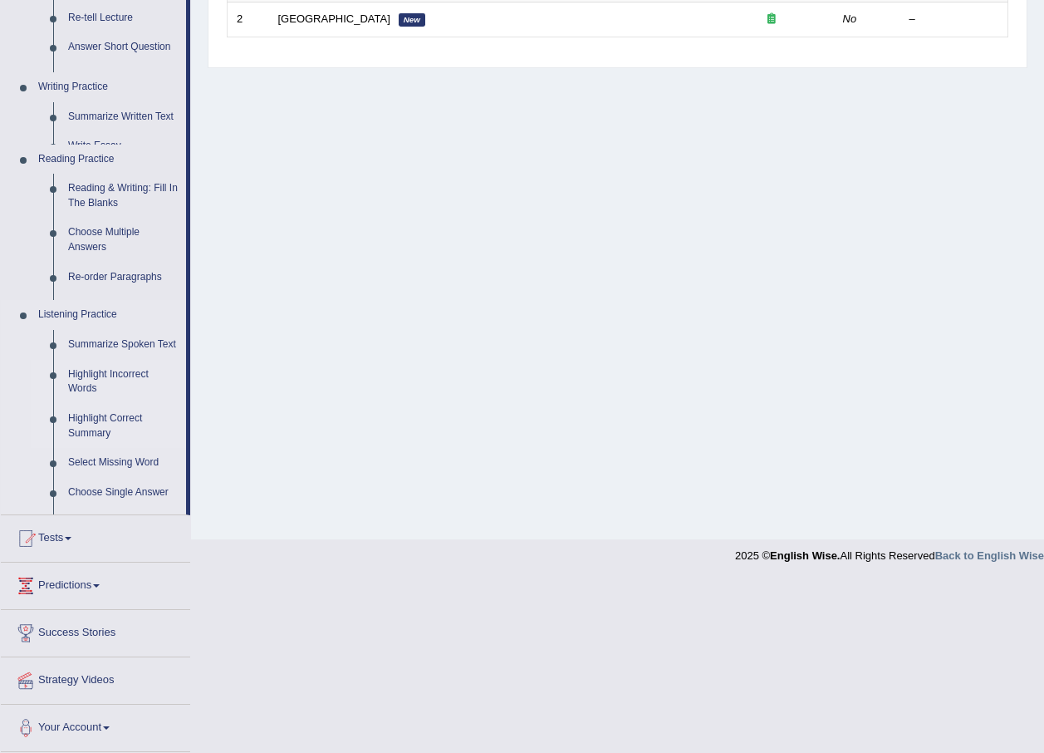
scroll to position [175, 0]
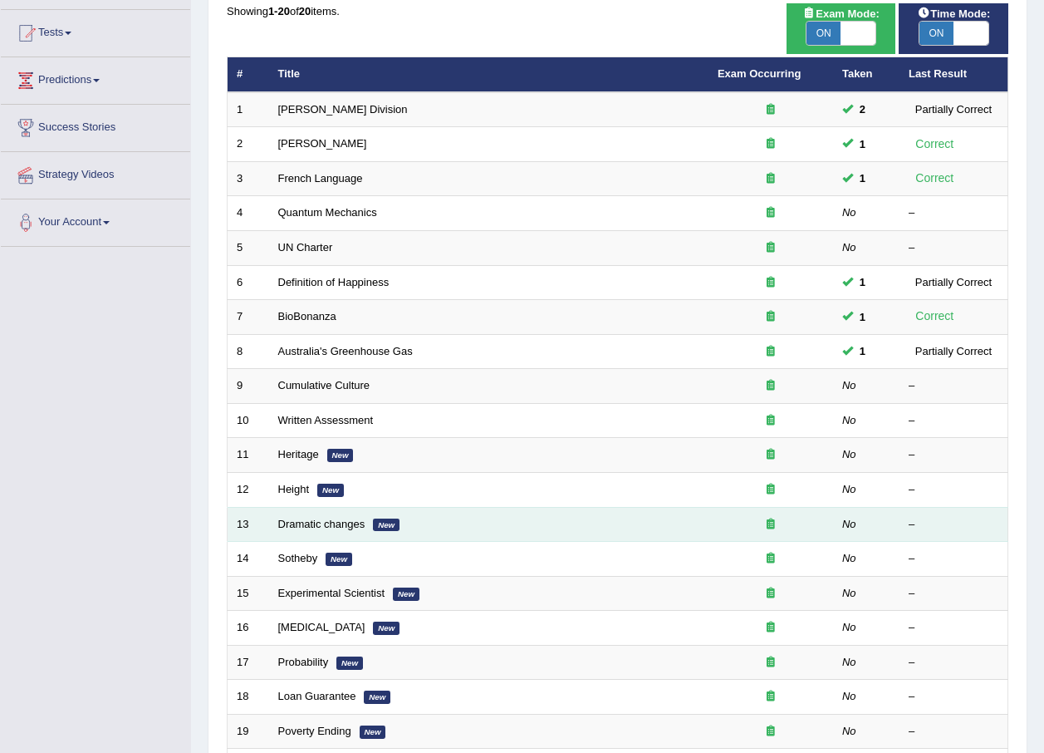
scroll to position [249, 0]
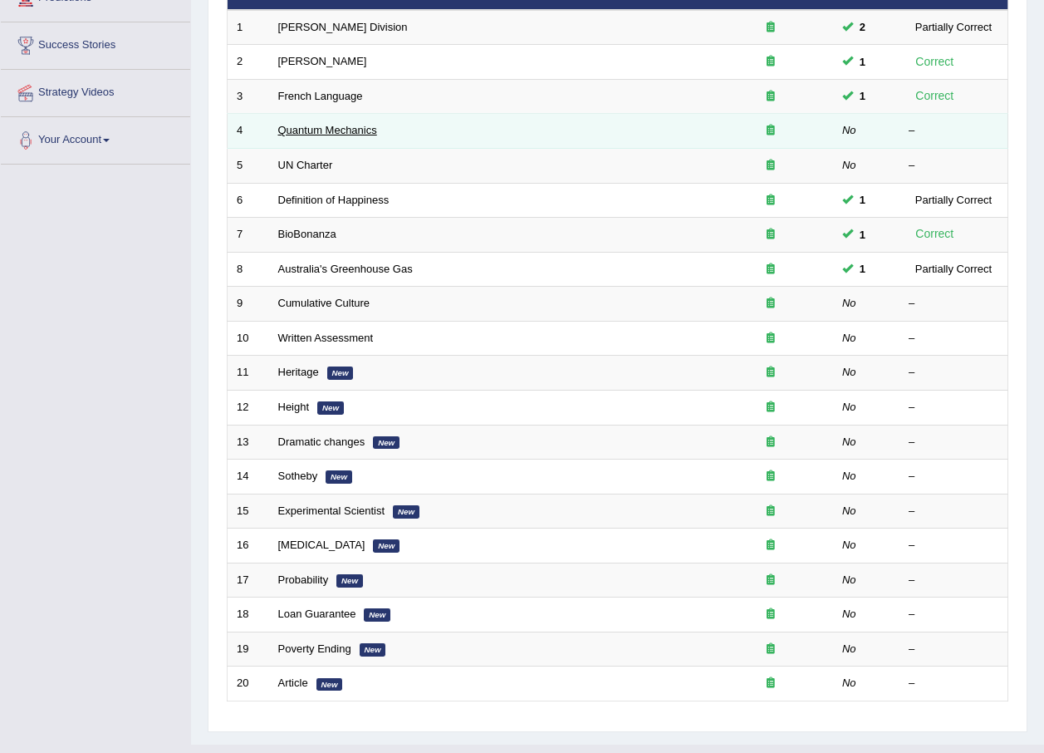
click at [346, 124] on link "Quantum Mechanics" at bounding box center [327, 130] width 99 height 12
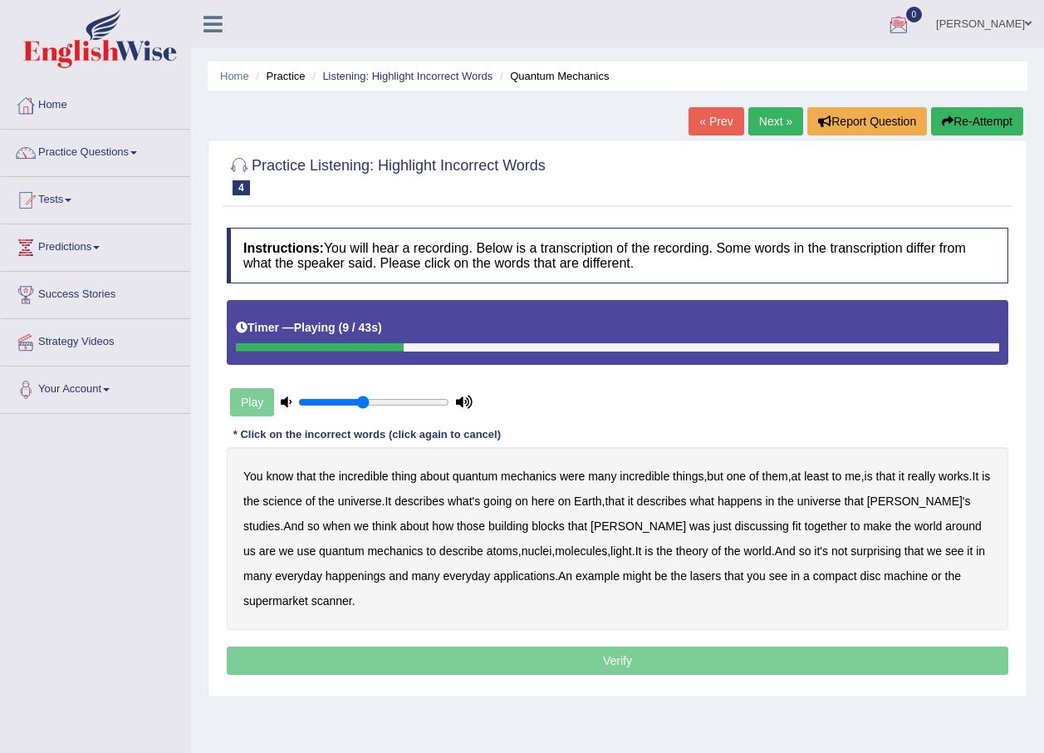
click at [302, 505] on b "science" at bounding box center [281, 500] width 39 height 13
click at [735, 528] on b "discussing" at bounding box center [762, 525] width 54 height 13
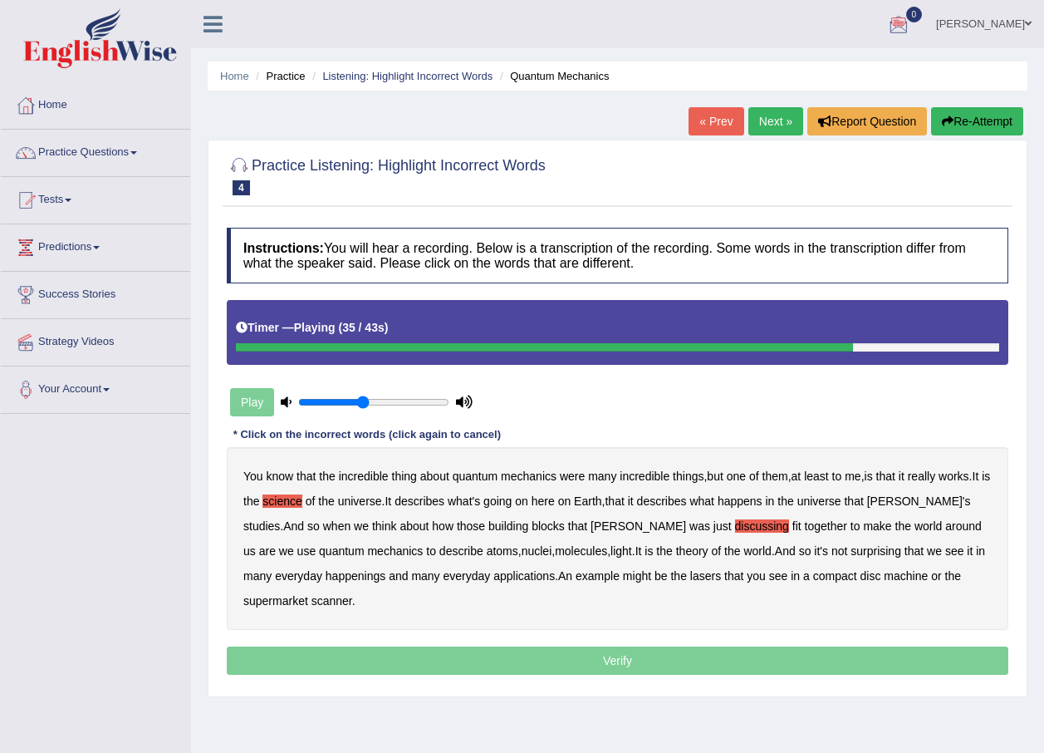
click at [336, 575] on b "happenings" at bounding box center [356, 575] width 60 height 13
click at [884, 578] on b "machine" at bounding box center [906, 575] width 44 height 13
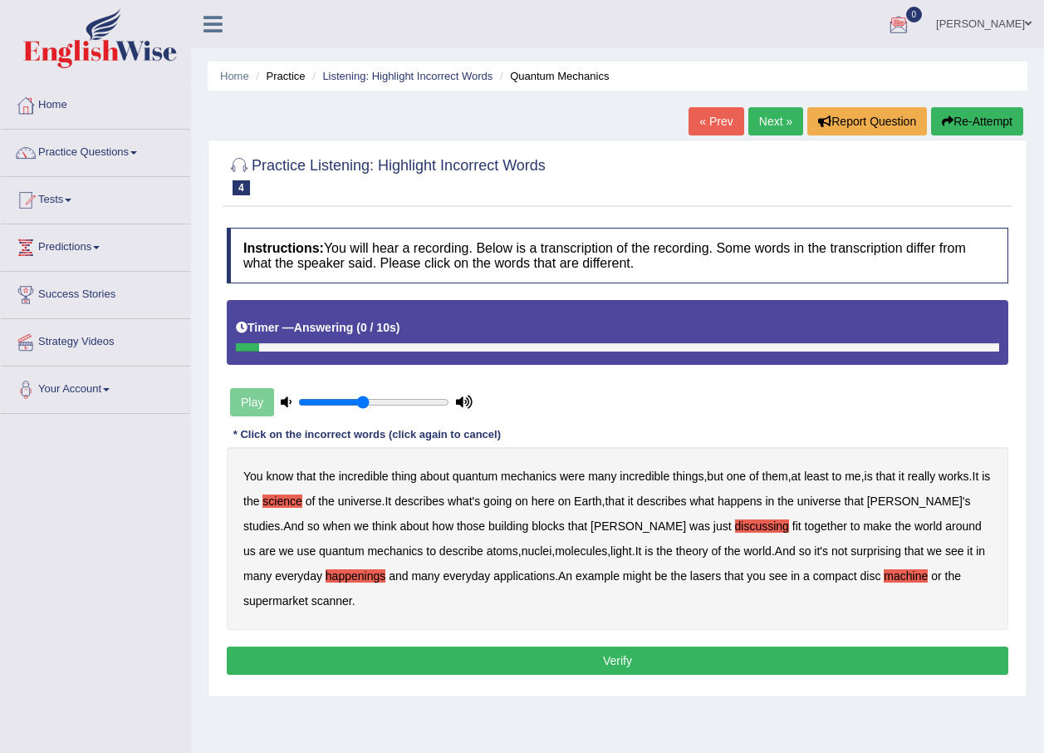
click at [675, 660] on button "Verify" at bounding box center [618, 660] width 782 height 28
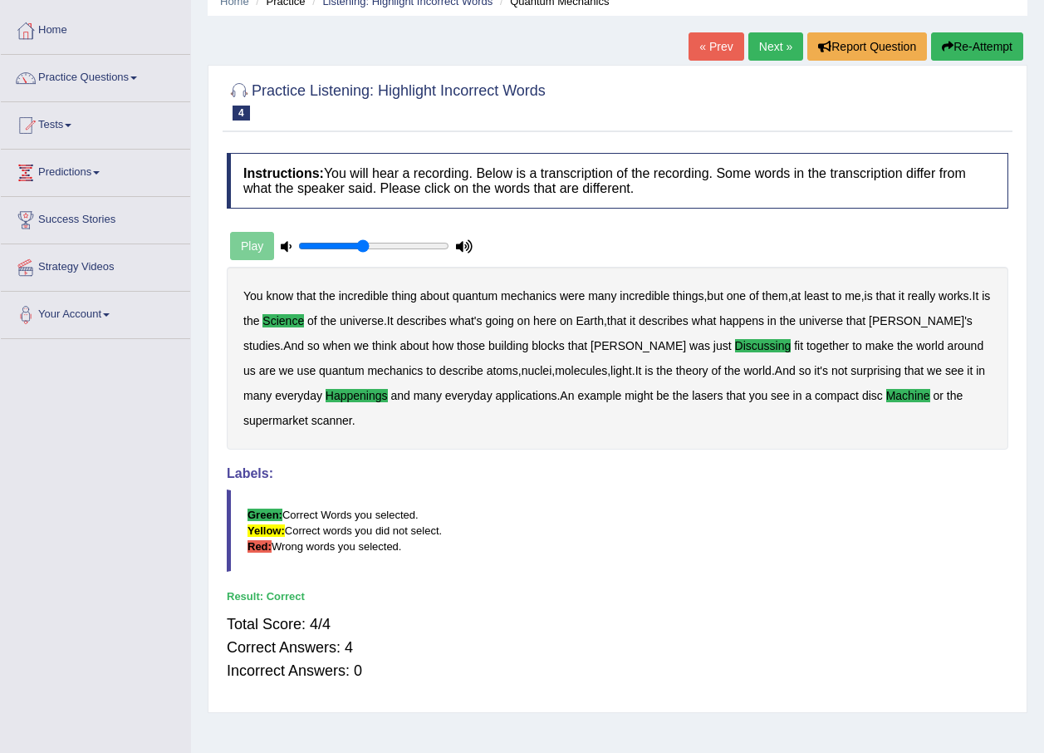
scroll to position [37, 0]
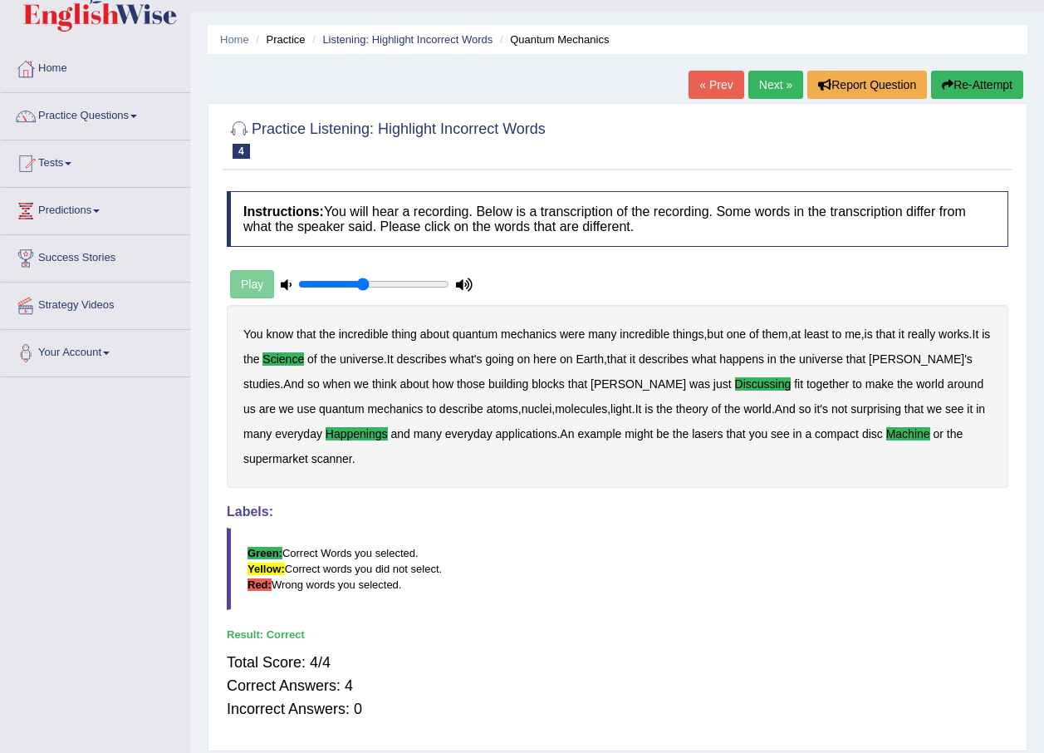
click at [767, 84] on link "Next »" at bounding box center [775, 85] width 55 height 28
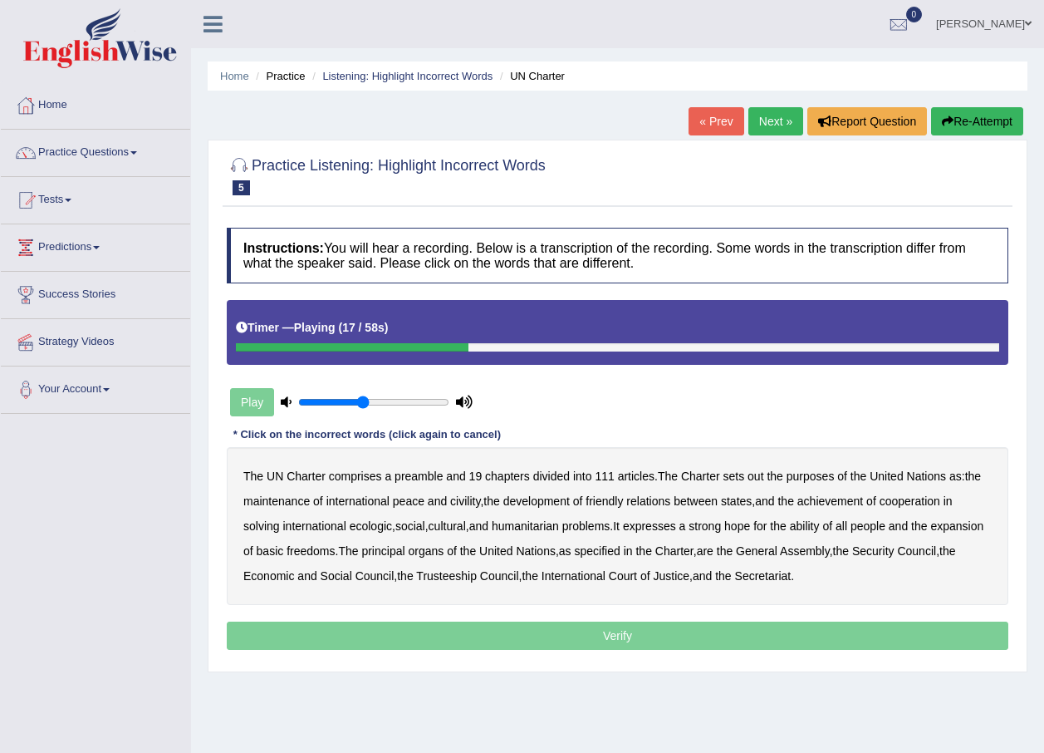
click at [473, 503] on b "civility" at bounding box center [465, 500] width 30 height 13
click at [386, 526] on b "ecologic" at bounding box center [371, 525] width 42 height 13
click at [836, 528] on div "The UN Charter comprises a preamble and 19 chapters divided into 111 articles .…" at bounding box center [618, 526] width 782 height 158
click at [813, 522] on b "ability" at bounding box center [805, 525] width 30 height 13
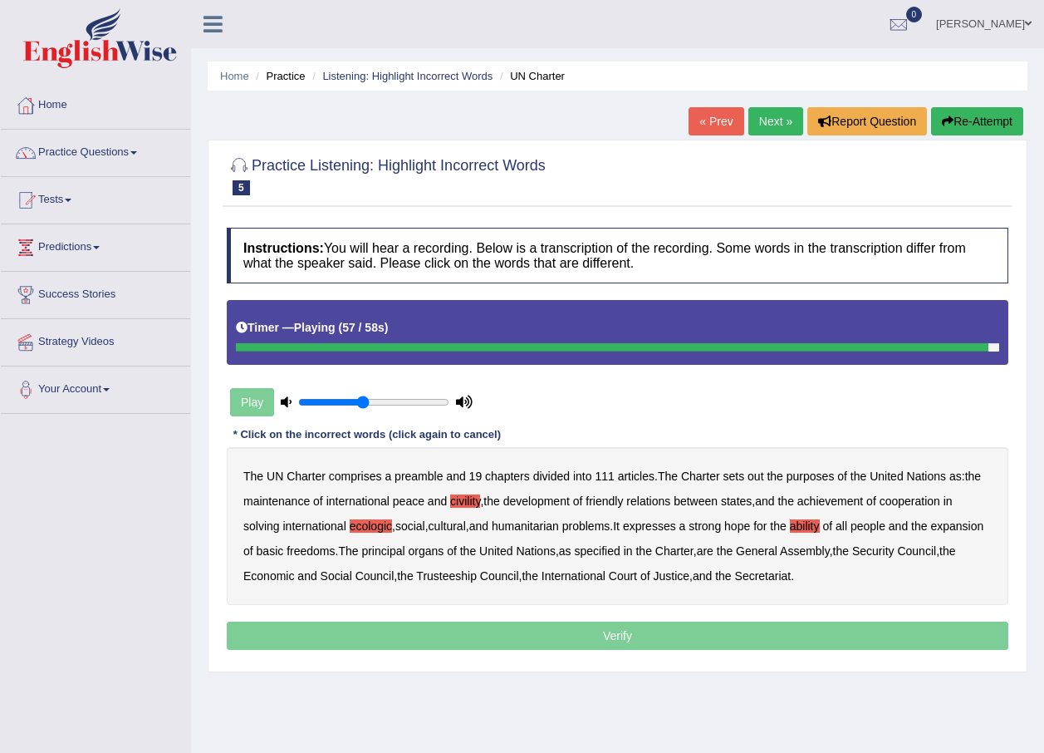
click at [802, 639] on p "Verify" at bounding box center [618, 635] width 782 height 28
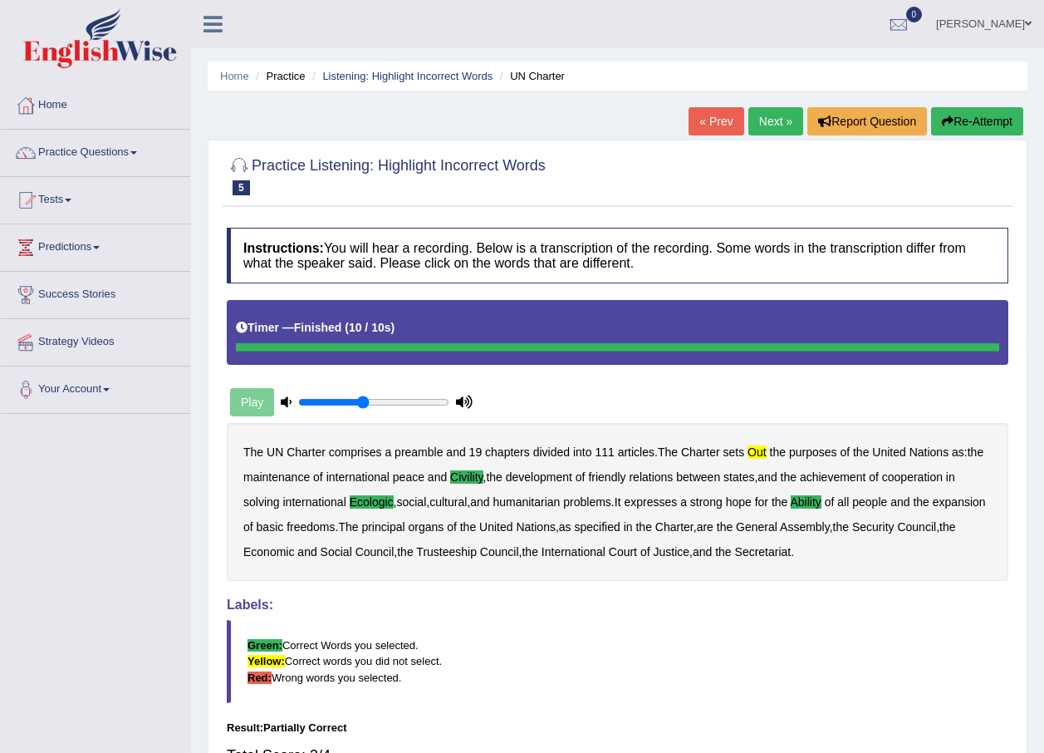
click at [767, 128] on link "Next »" at bounding box center [775, 121] width 55 height 28
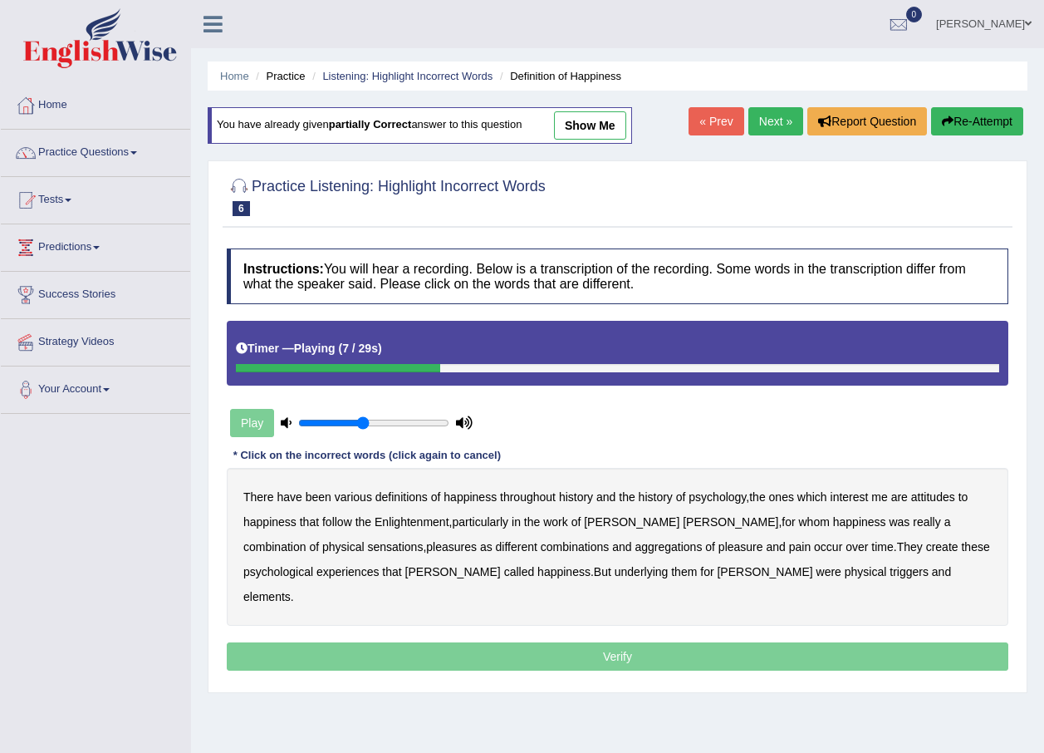
click at [948, 500] on b "attitudes" at bounding box center [933, 496] width 44 height 13
click at [367, 543] on b "sensations" at bounding box center [395, 546] width 56 height 13
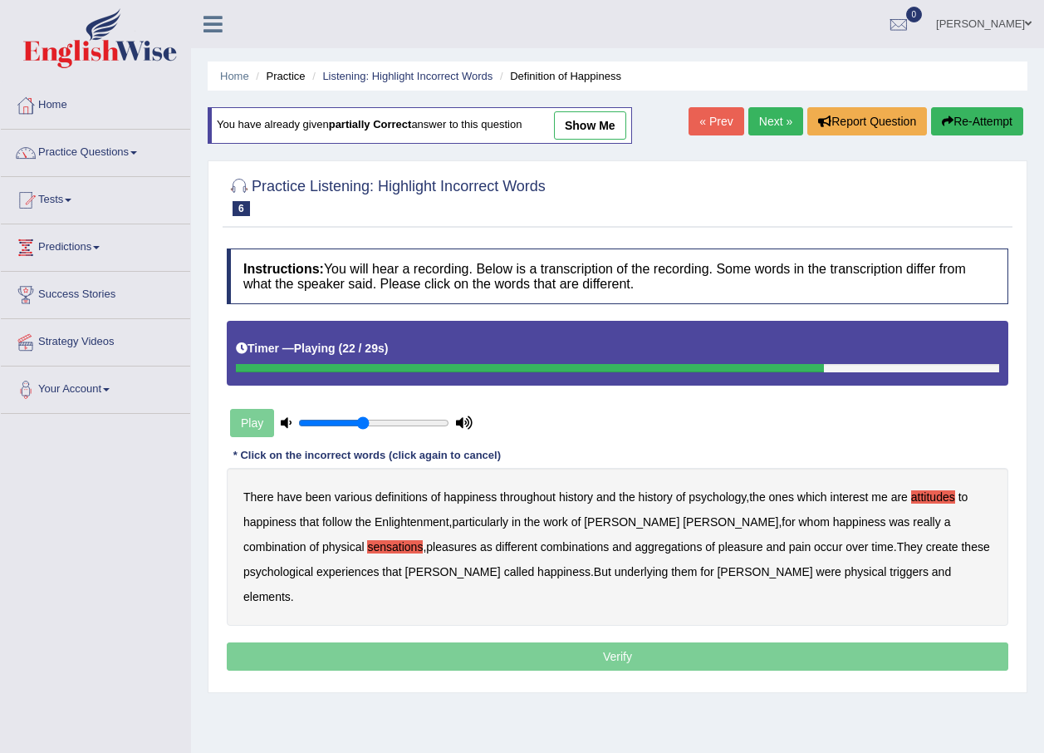
click at [819, 537] on div "There have been various definitions of happiness throughout history and the his…" at bounding box center [618, 547] width 782 height 158
click at [926, 543] on b "create" at bounding box center [942, 546] width 32 height 13
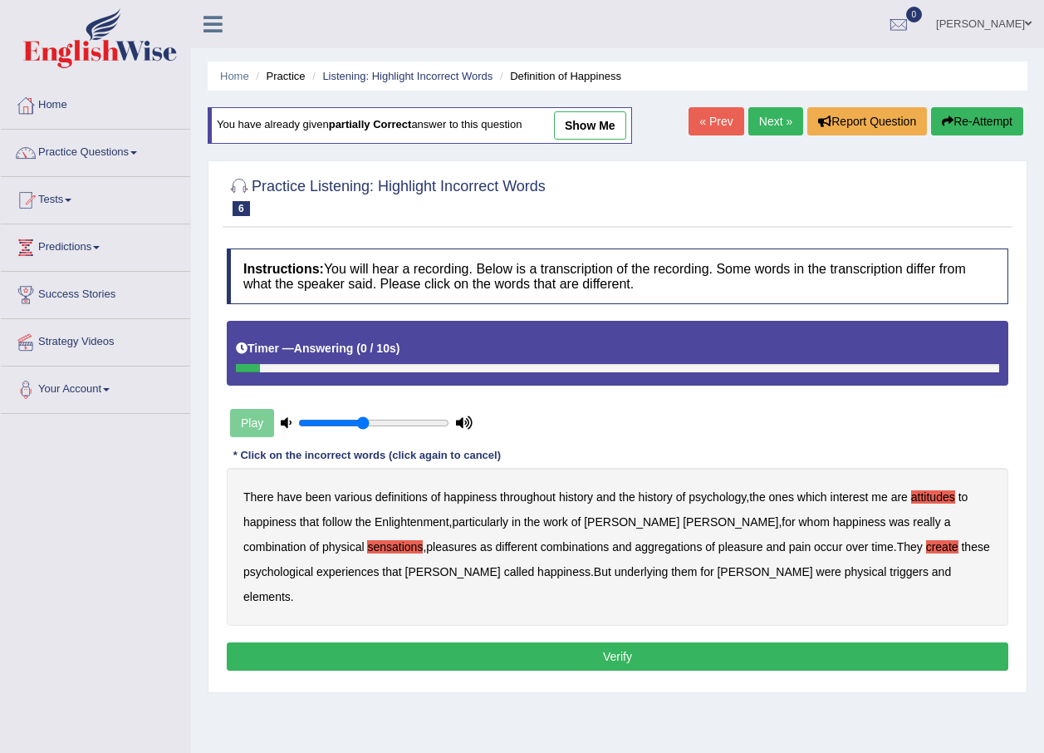
click at [291, 590] on b "elements" at bounding box center [266, 596] width 47 height 13
click at [770, 642] on button "Verify" at bounding box center [618, 656] width 782 height 28
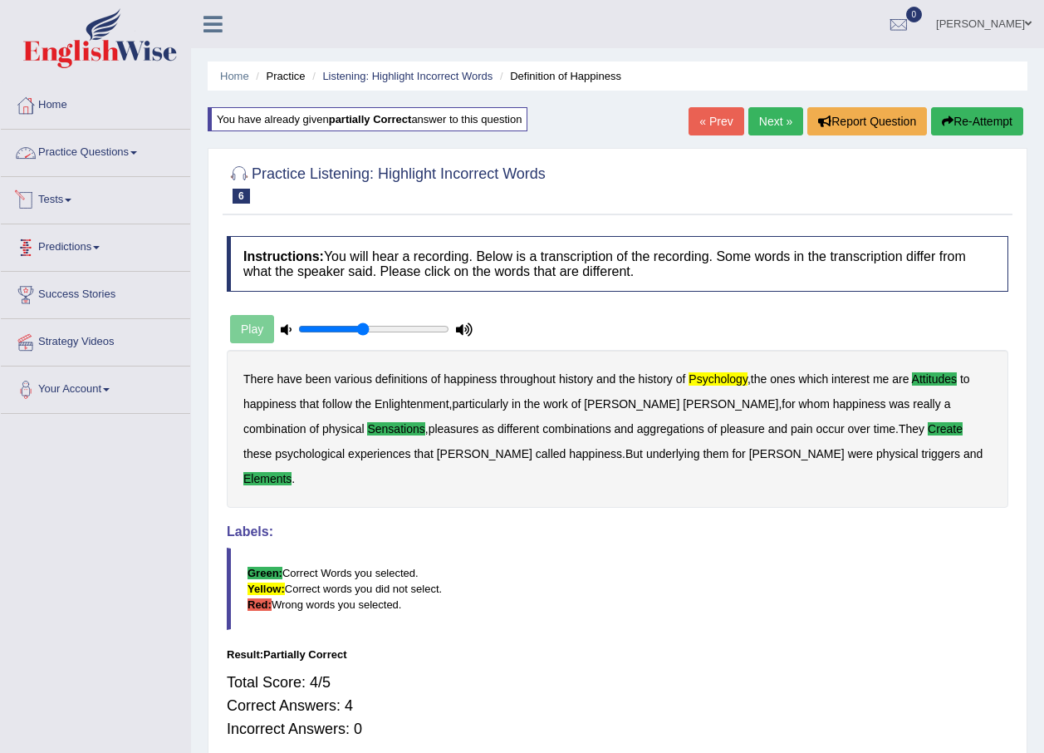
click at [142, 148] on link "Practice Questions" at bounding box center [95, 151] width 189 height 42
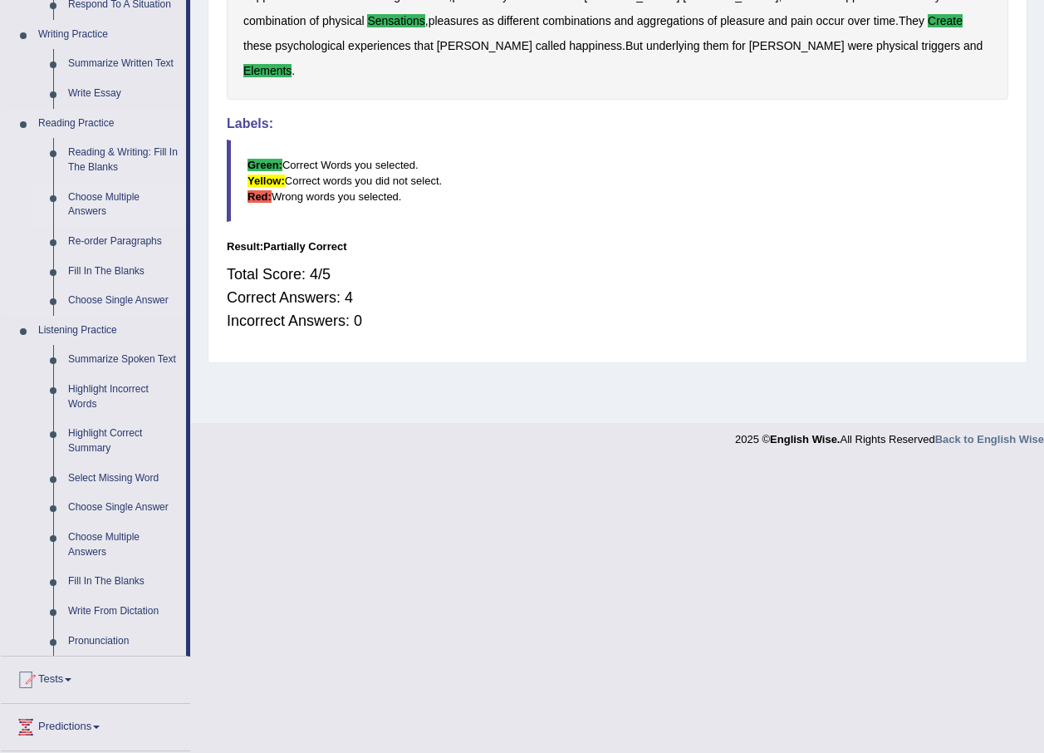
scroll to position [415, 0]
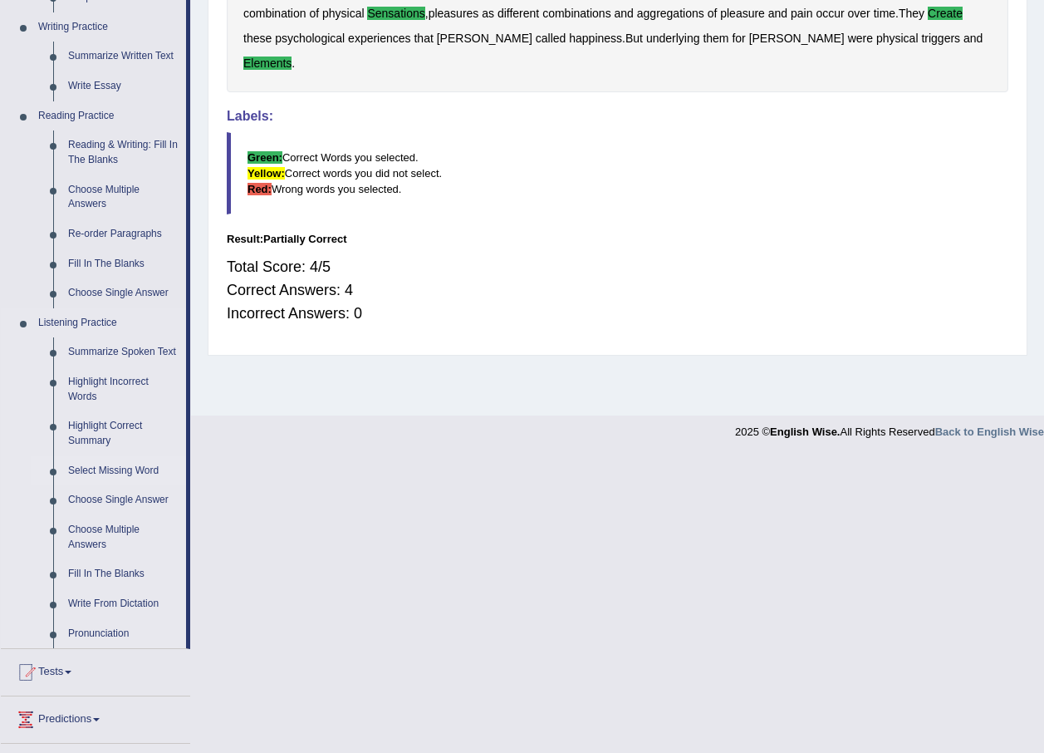
click at [113, 471] on link "Select Missing Word" at bounding box center [123, 471] width 125 height 30
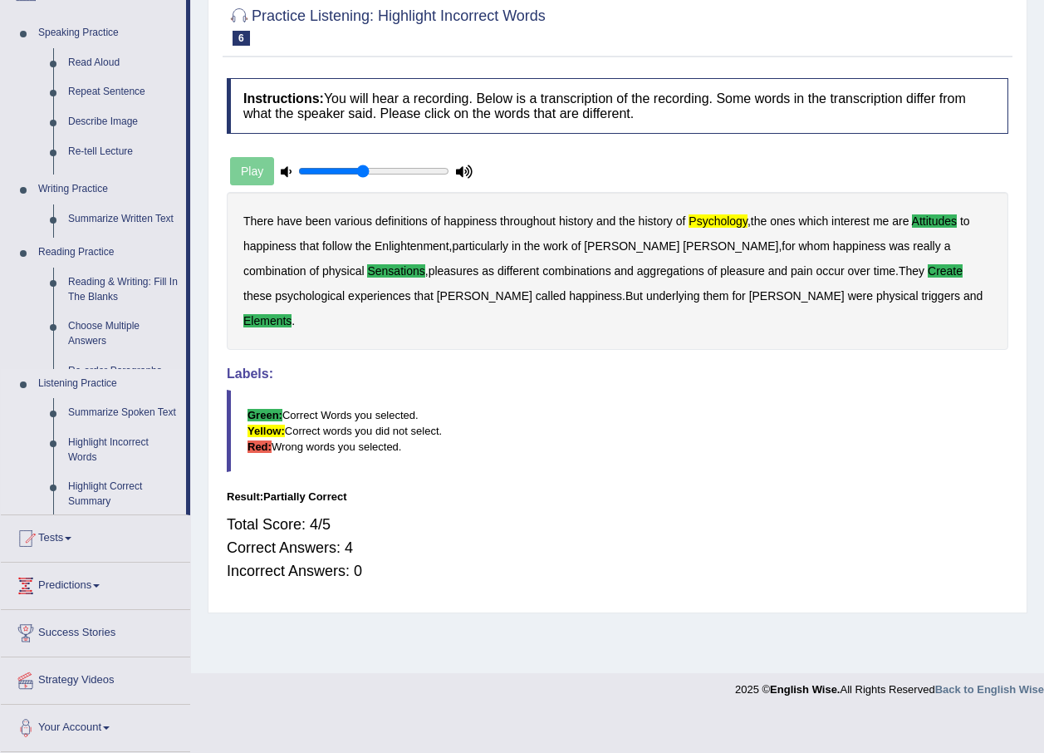
scroll to position [120, 0]
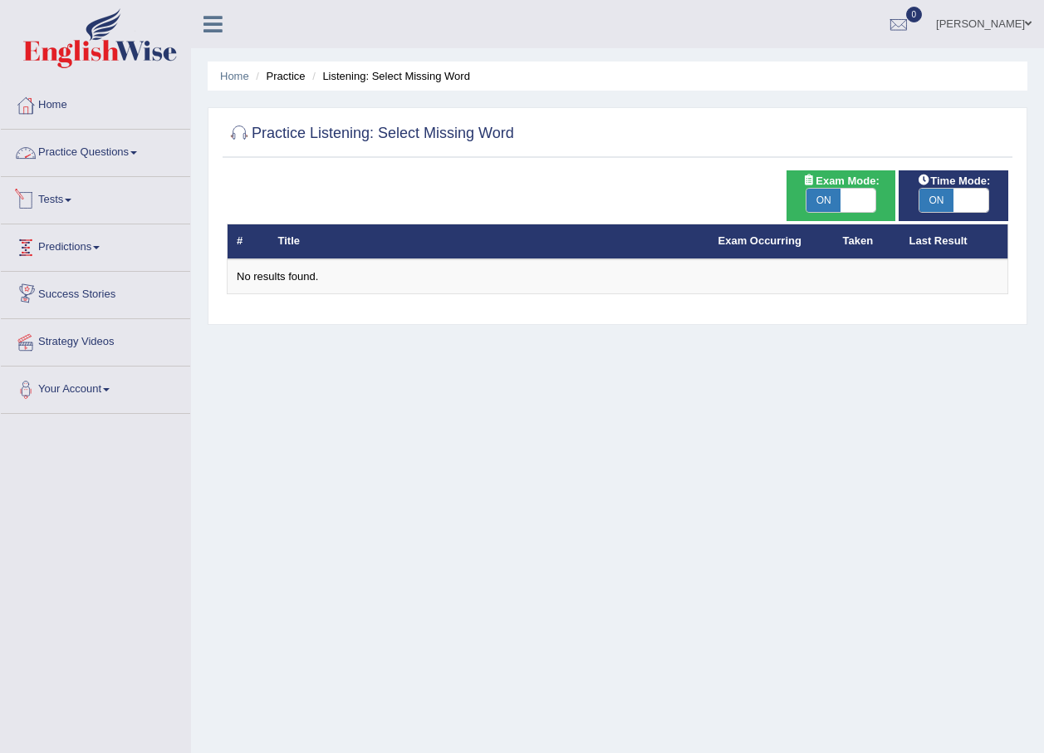
click at [139, 148] on link "Practice Questions" at bounding box center [95, 151] width 189 height 42
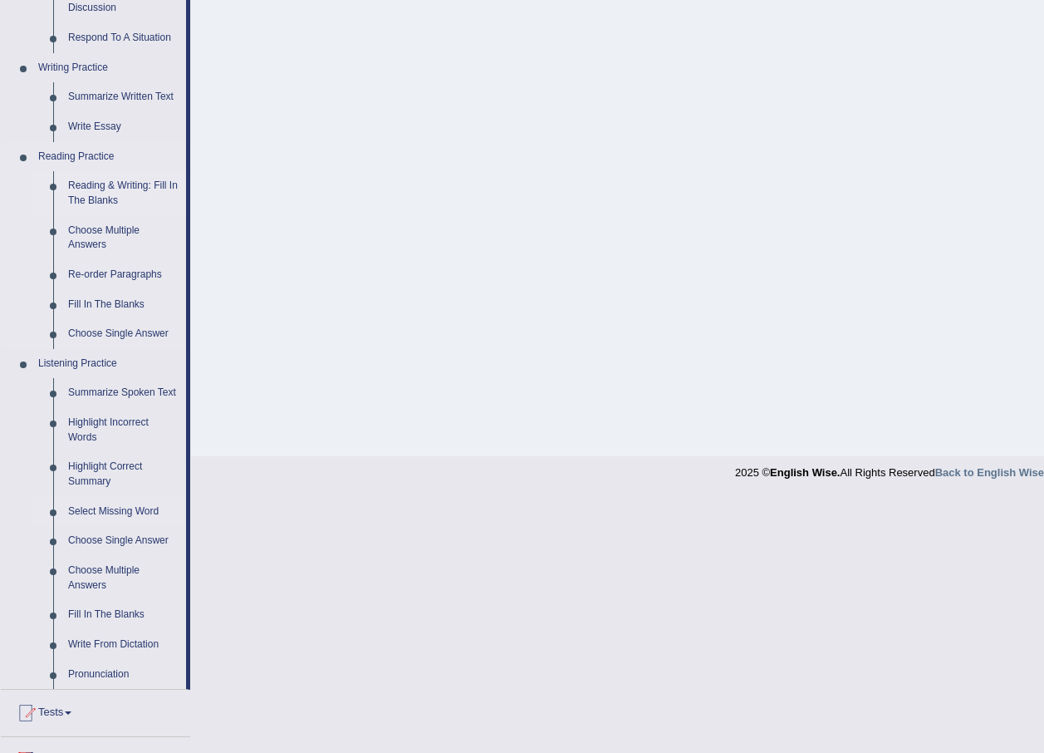
scroll to position [415, 0]
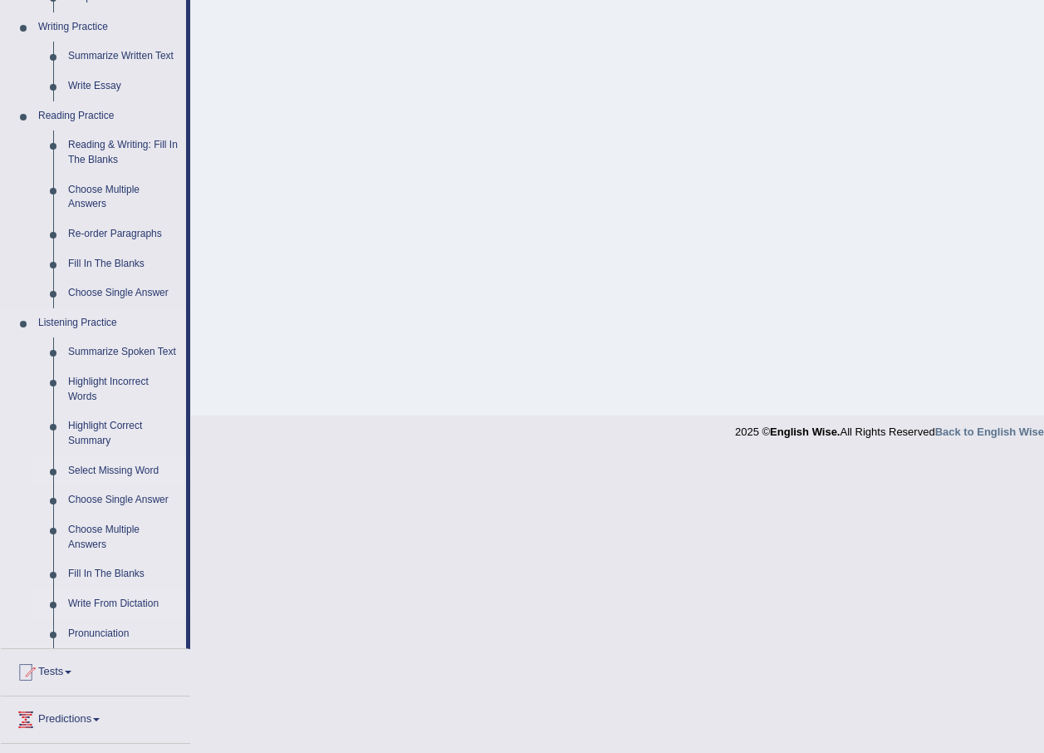
click at [113, 604] on link "Write From Dictation" at bounding box center [123, 604] width 125 height 30
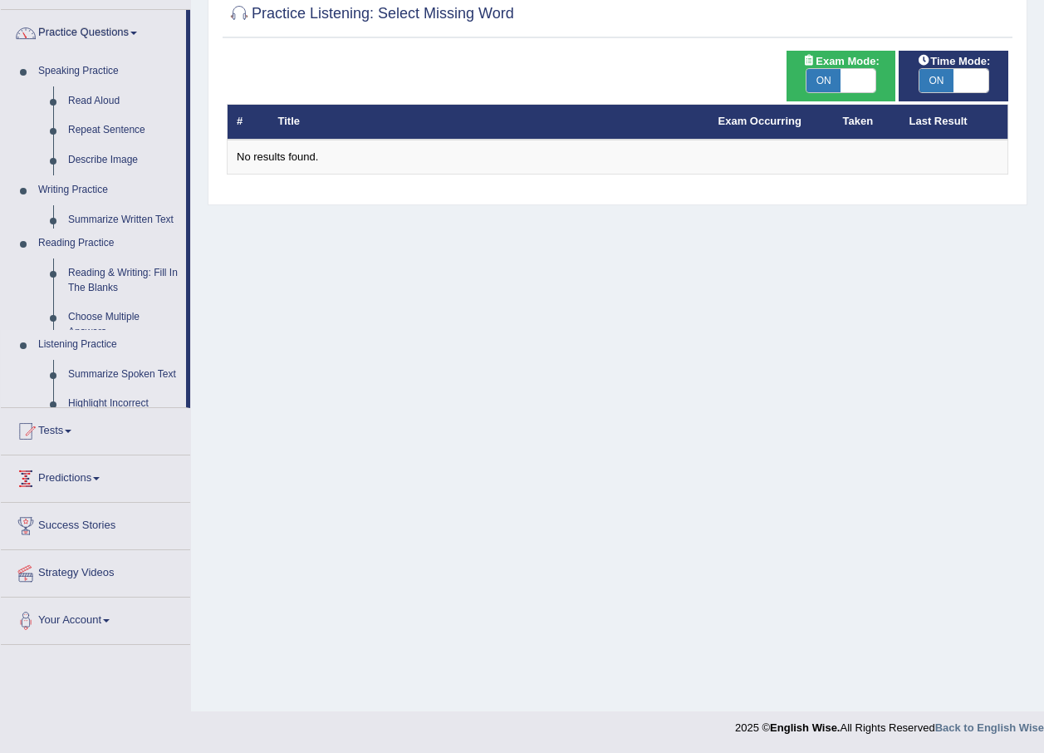
scroll to position [120, 0]
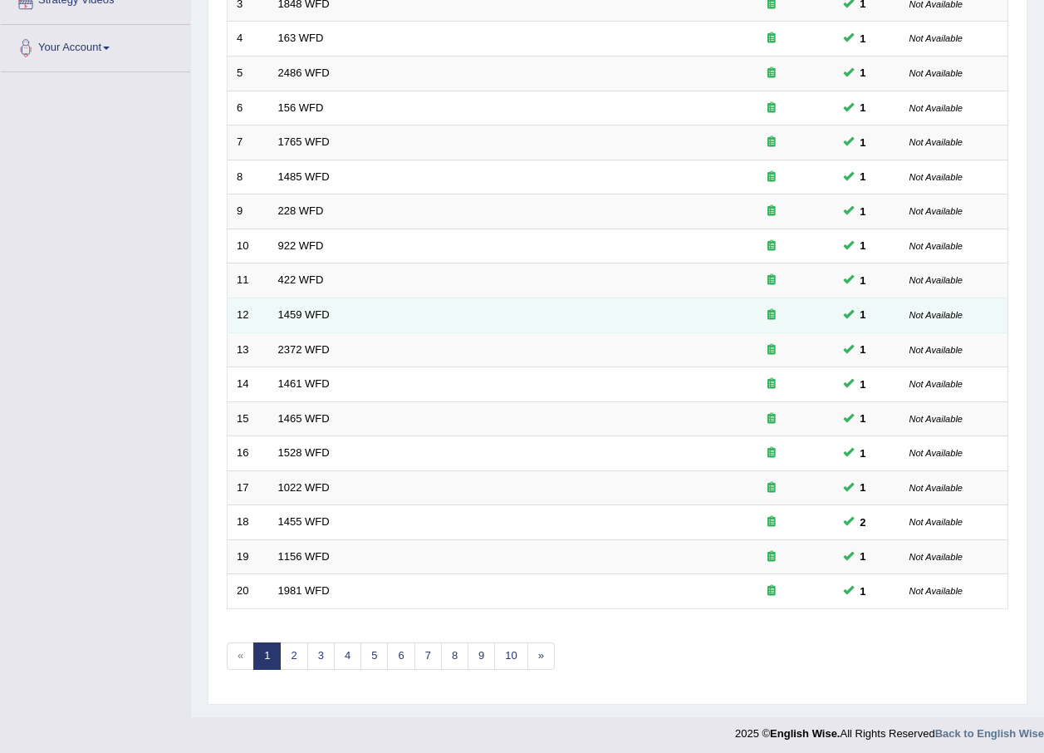
scroll to position [347, 0]
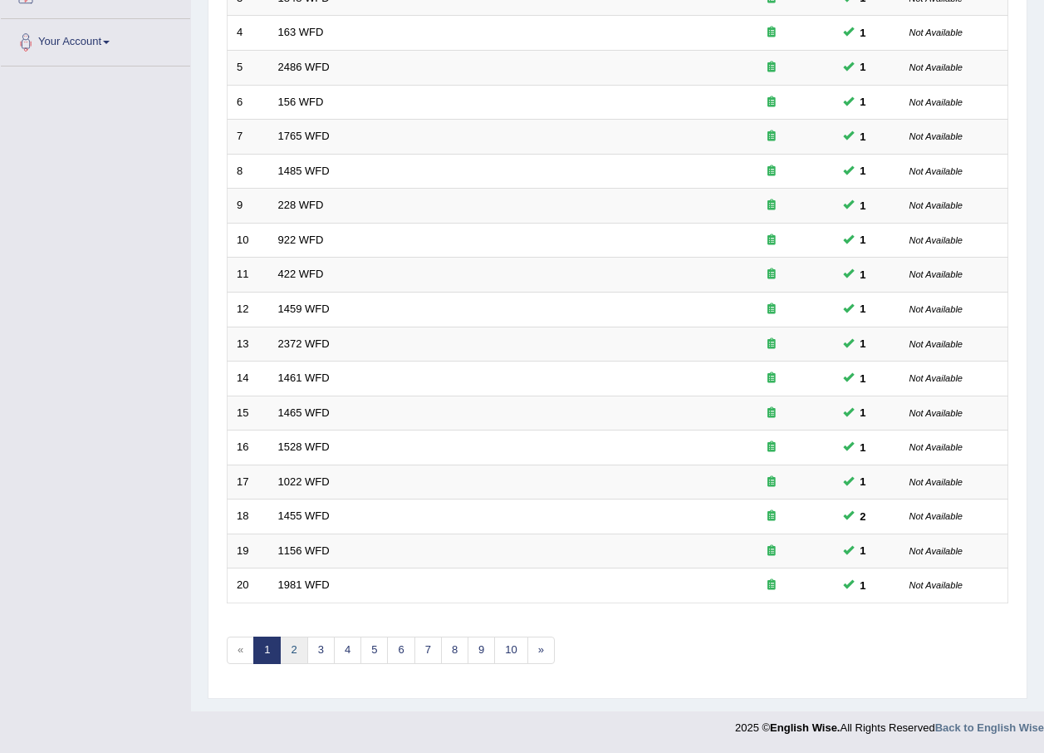
click at [299, 642] on link "2" at bounding box center [293, 649] width 27 height 27
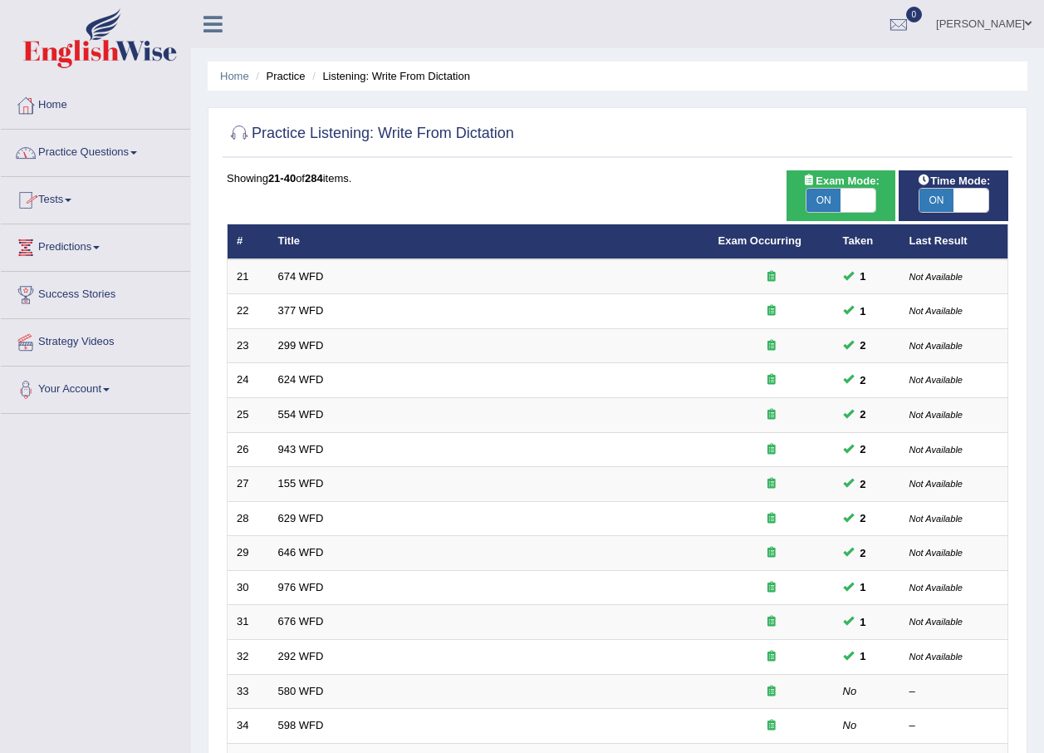
click at [136, 154] on span at bounding box center [133, 152] width 7 height 3
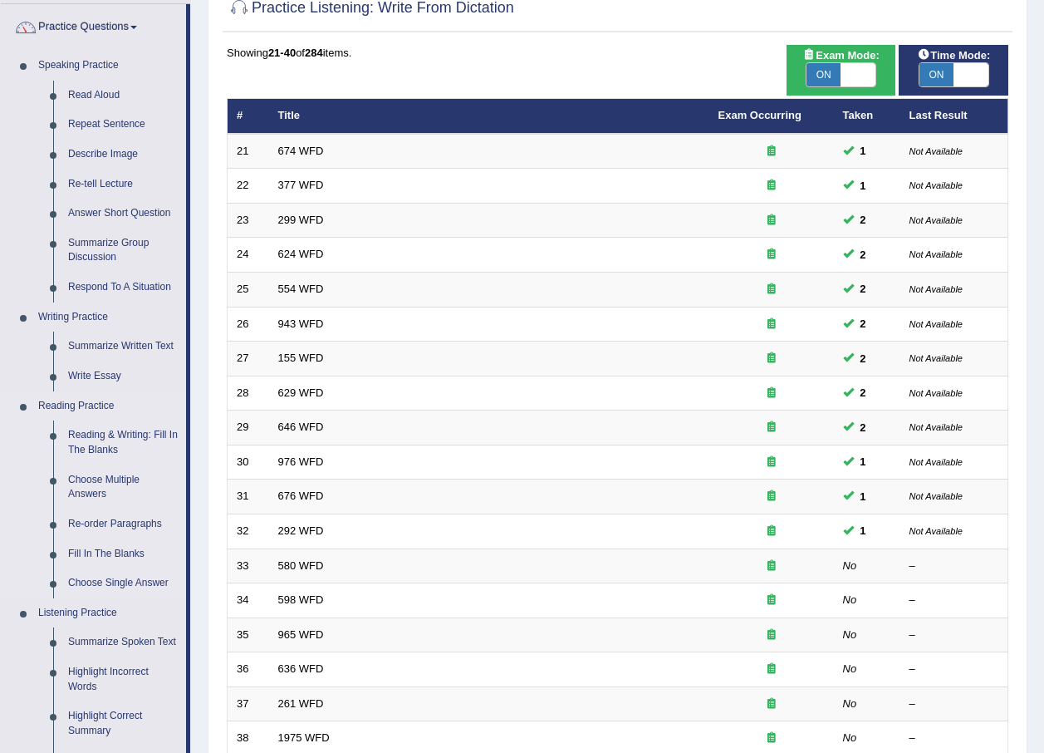
scroll to position [166, 0]
